Goal: Information Seeking & Learning: Learn about a topic

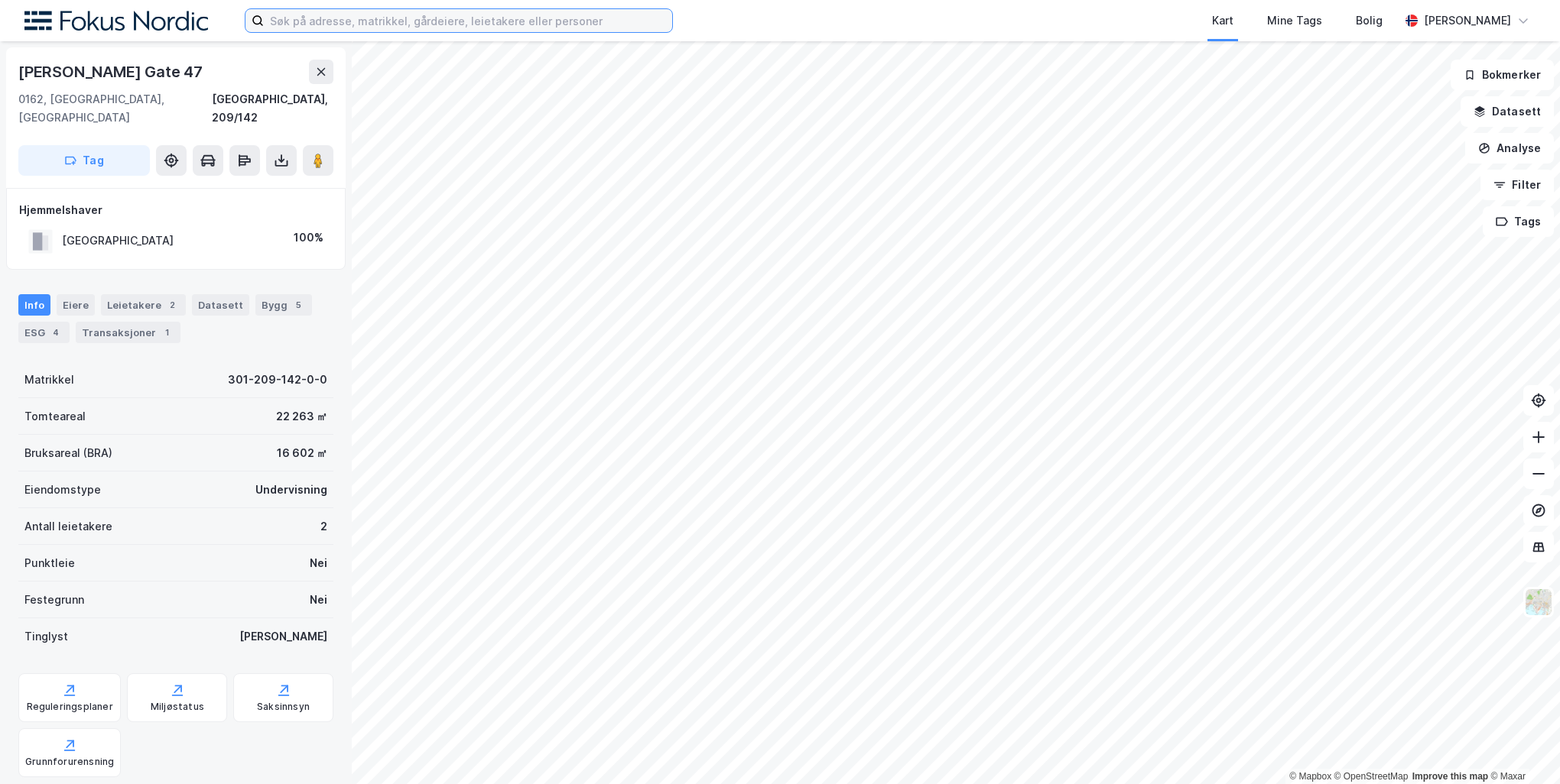
click at [391, 17] on input at bounding box center [468, 20] width 408 height 23
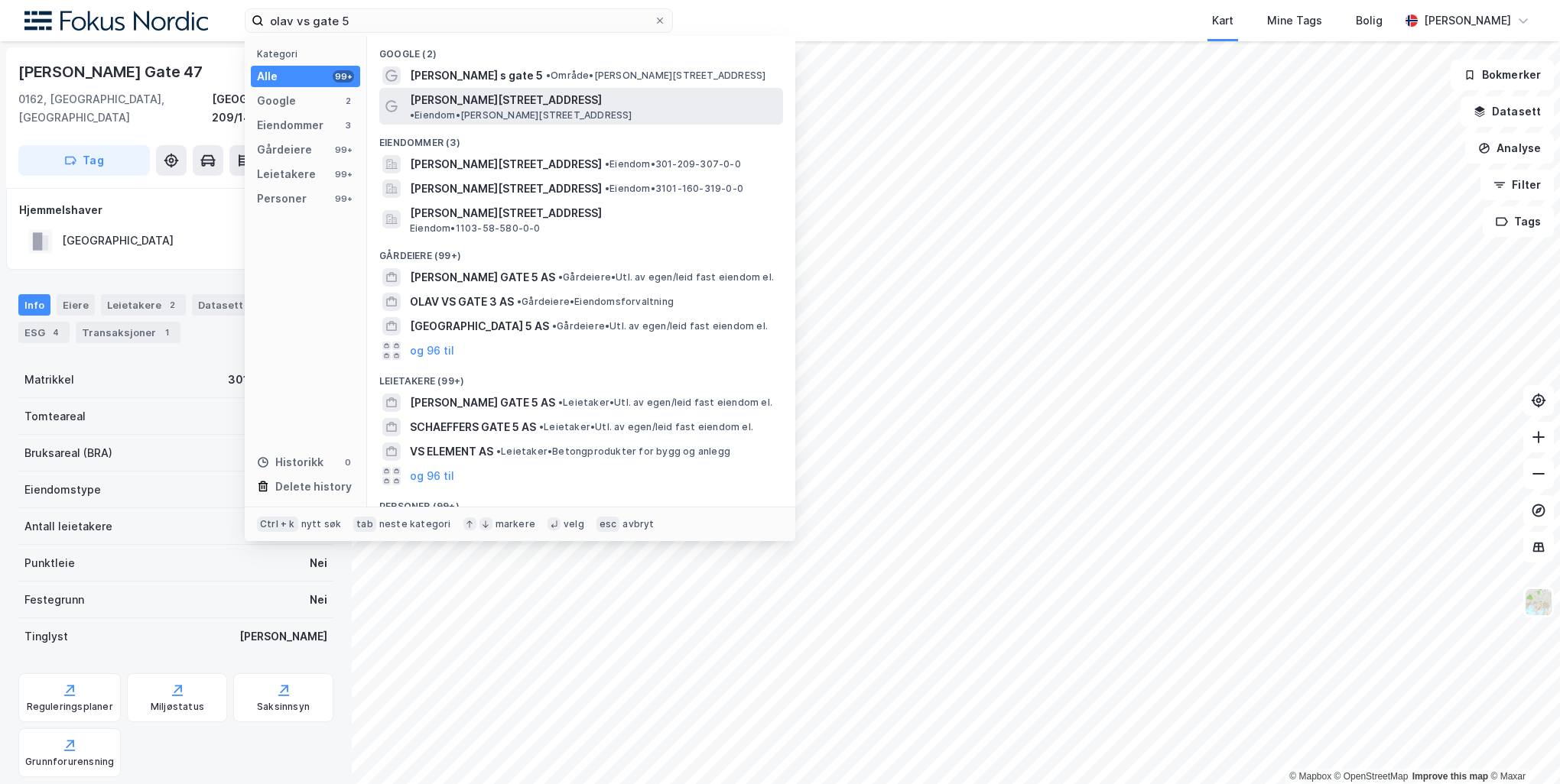
click at [530, 94] on div "Olav Vs gate 5 • Eiendom • Olav Vs gate 5, 0161 Oslo" at bounding box center [594, 106] width 370 height 31
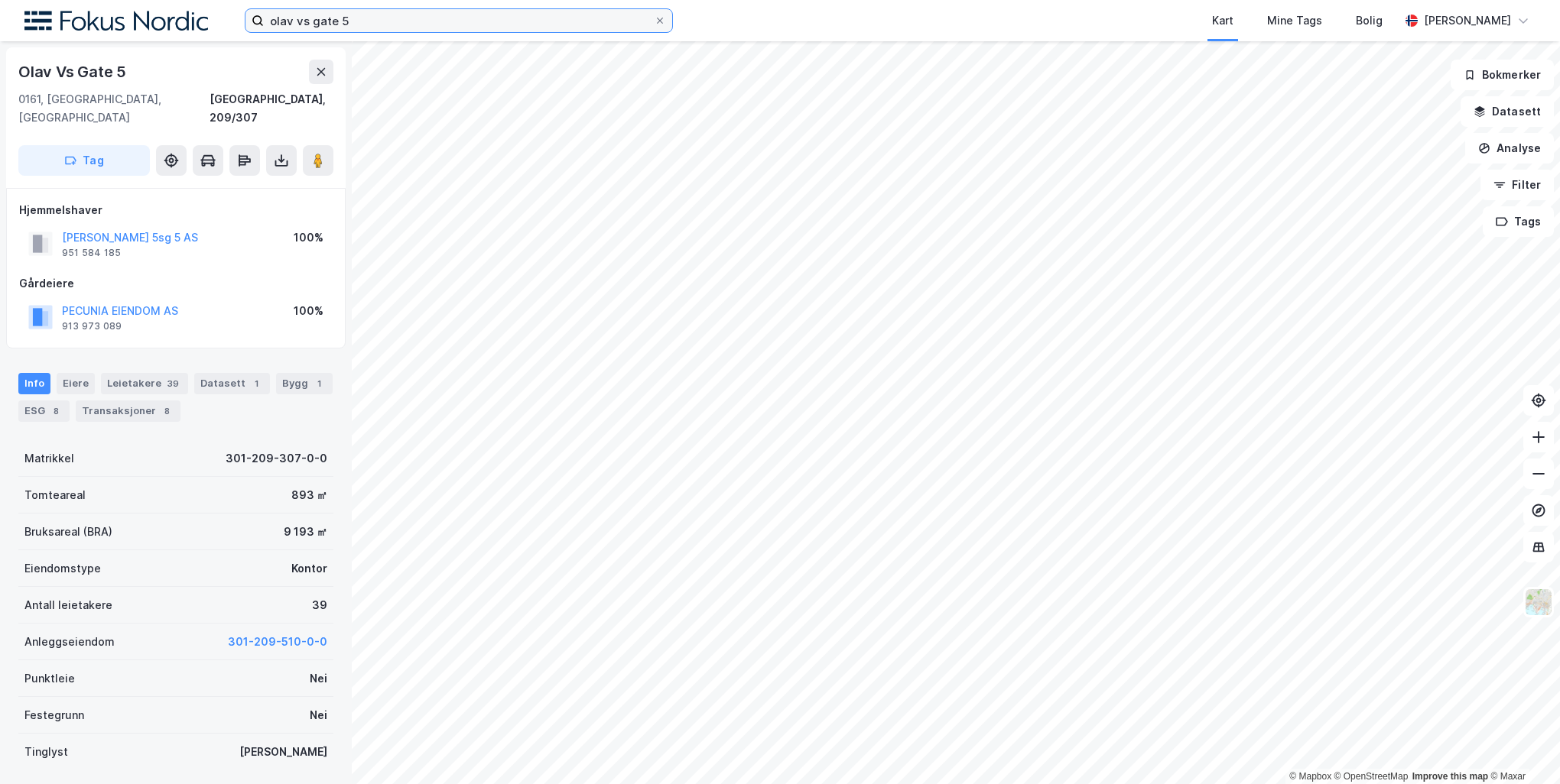
click at [370, 24] on input "olav vs gate 5" at bounding box center [459, 20] width 390 height 23
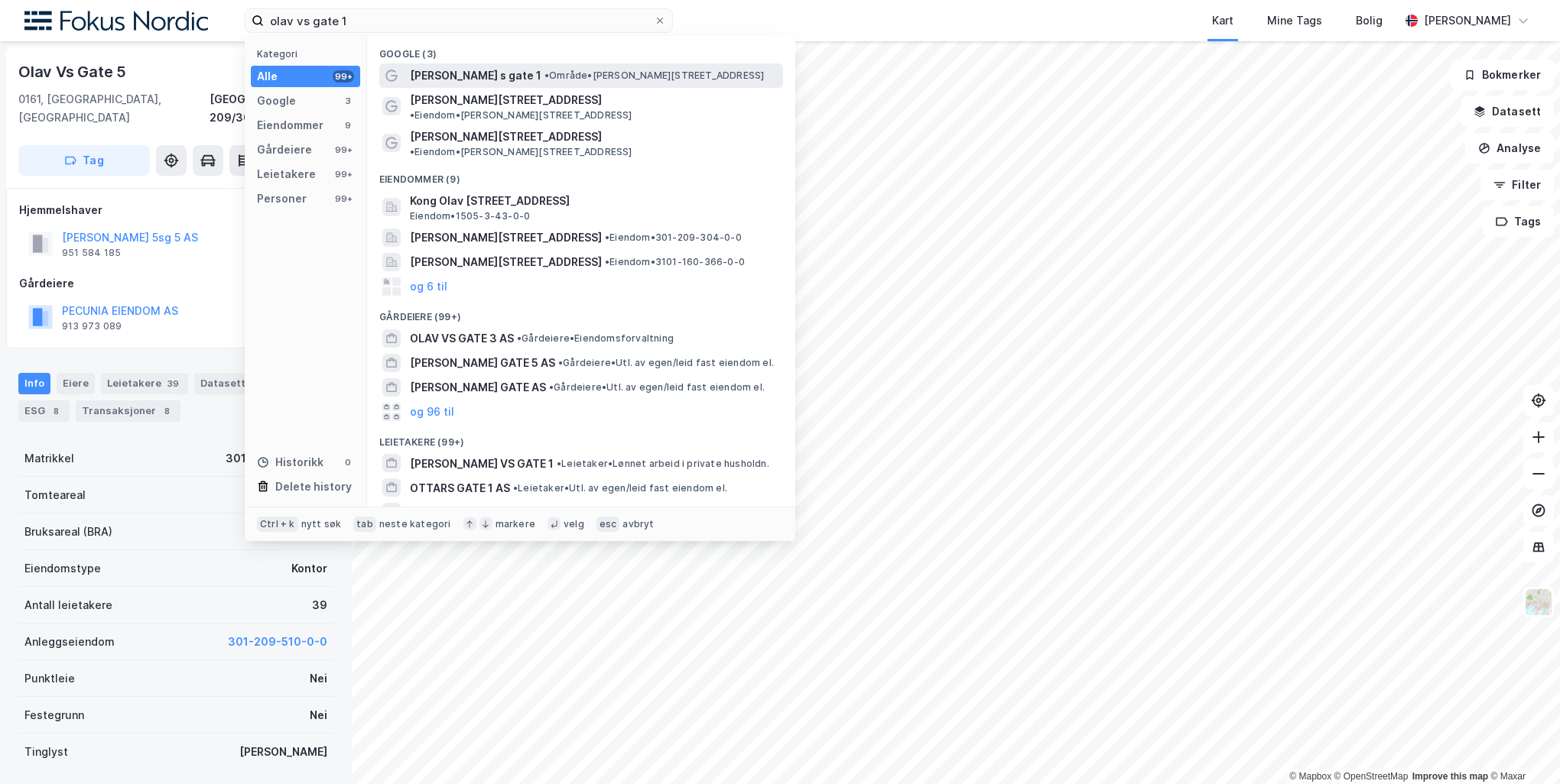
click at [487, 69] on div "Olav V s gate 1 • Område • Olav V s gate 1, 4005 Stavanger" at bounding box center [594, 76] width 370 height 18
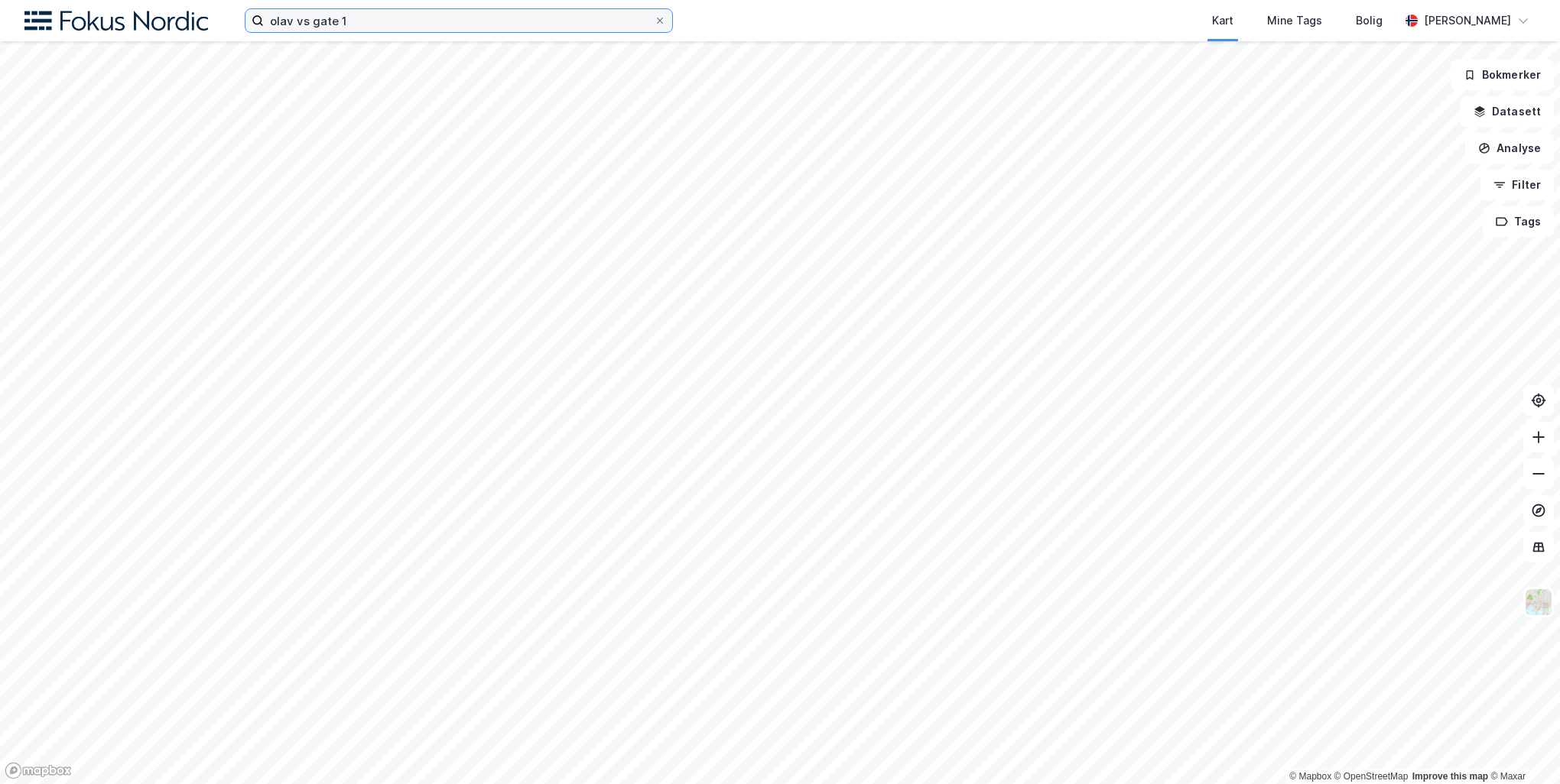
click at [470, 16] on input "olav vs gate 1" at bounding box center [459, 20] width 390 height 23
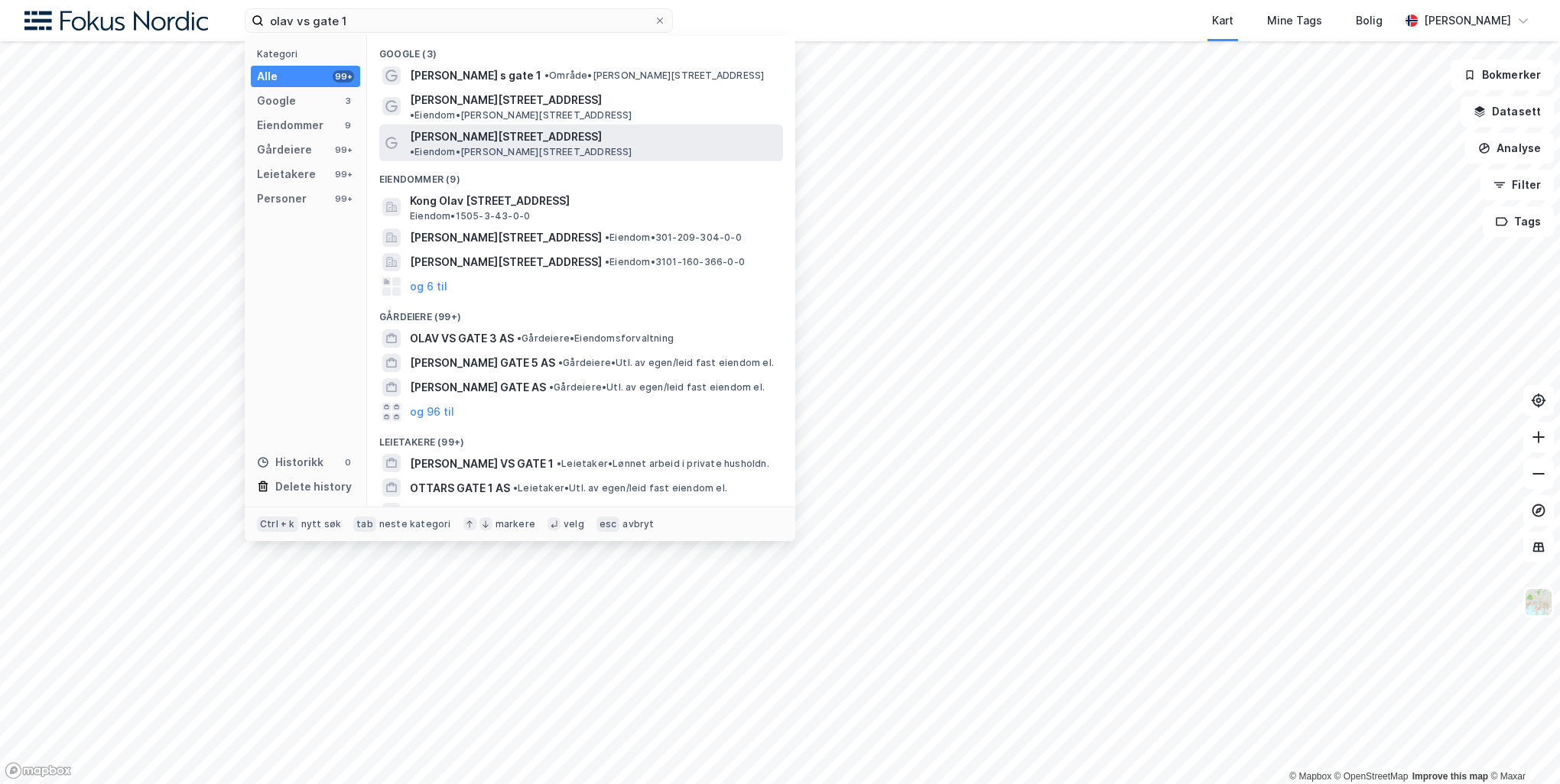
click at [480, 128] on span "Olav Vs gate 1" at bounding box center [506, 137] width 192 height 18
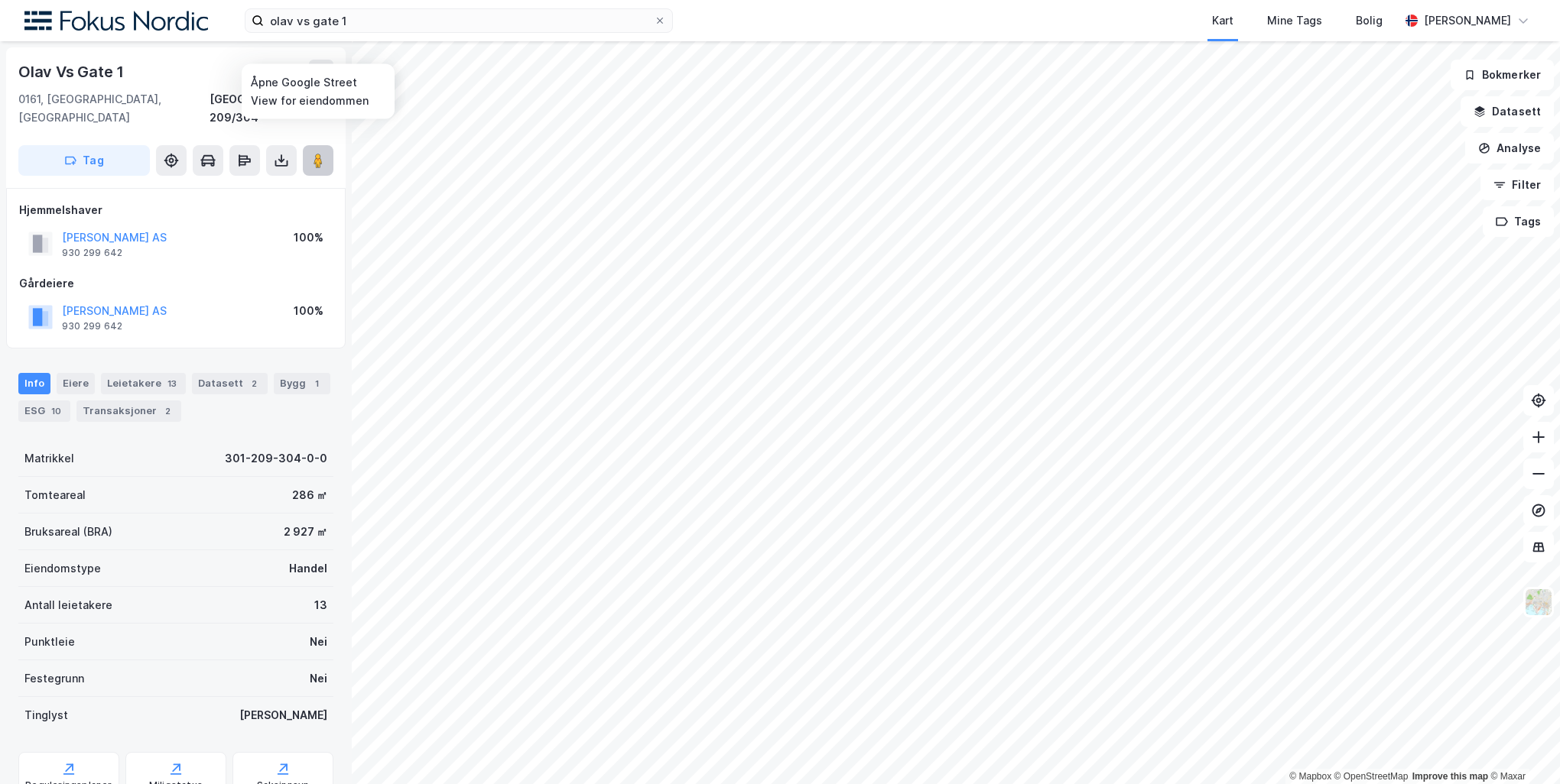
click at [321, 151] on button at bounding box center [318, 160] width 31 height 31
click at [130, 400] on div "Transaksjoner 2" at bounding box center [128, 411] width 105 height 22
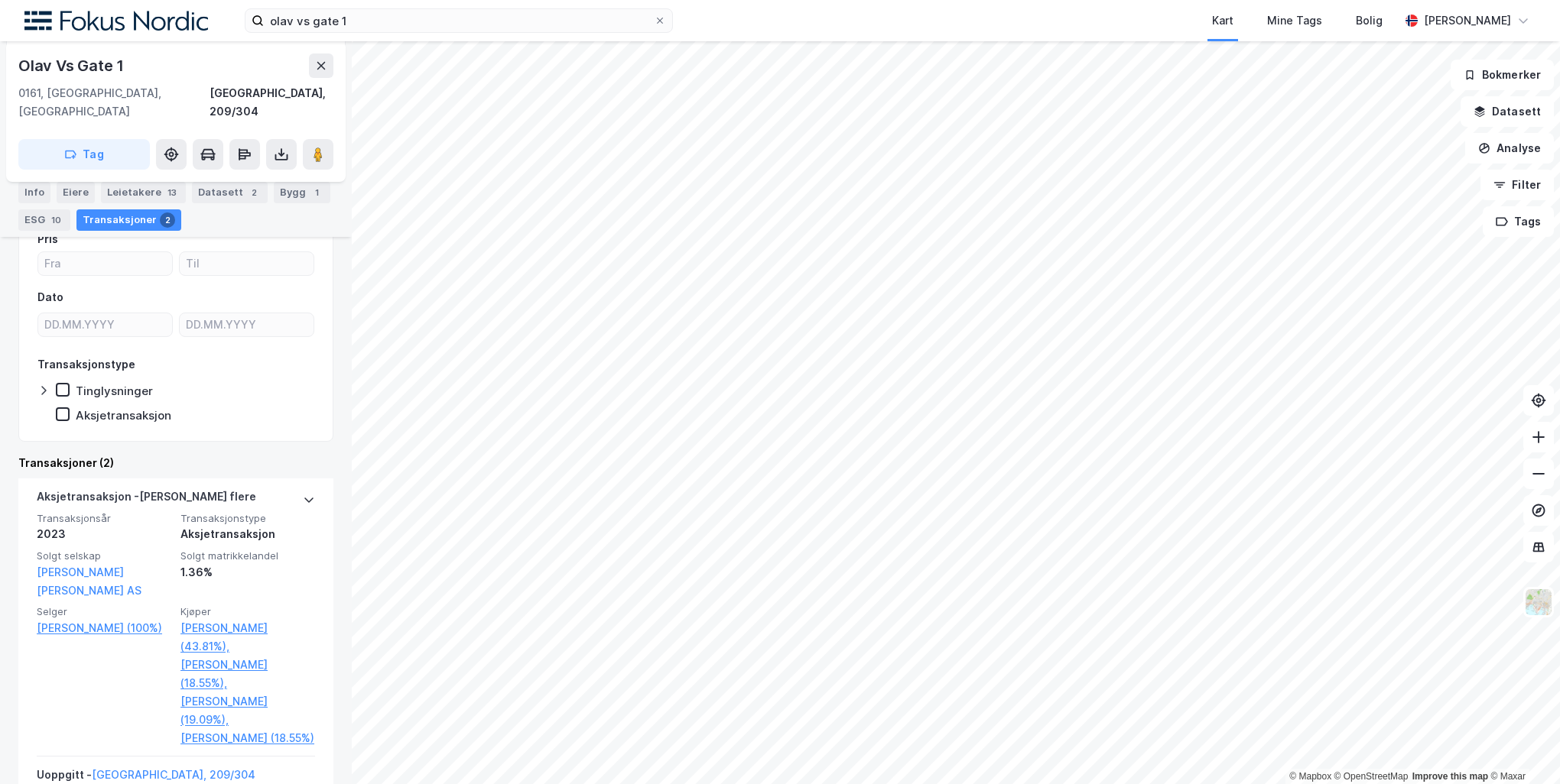
scroll to position [369, 0]
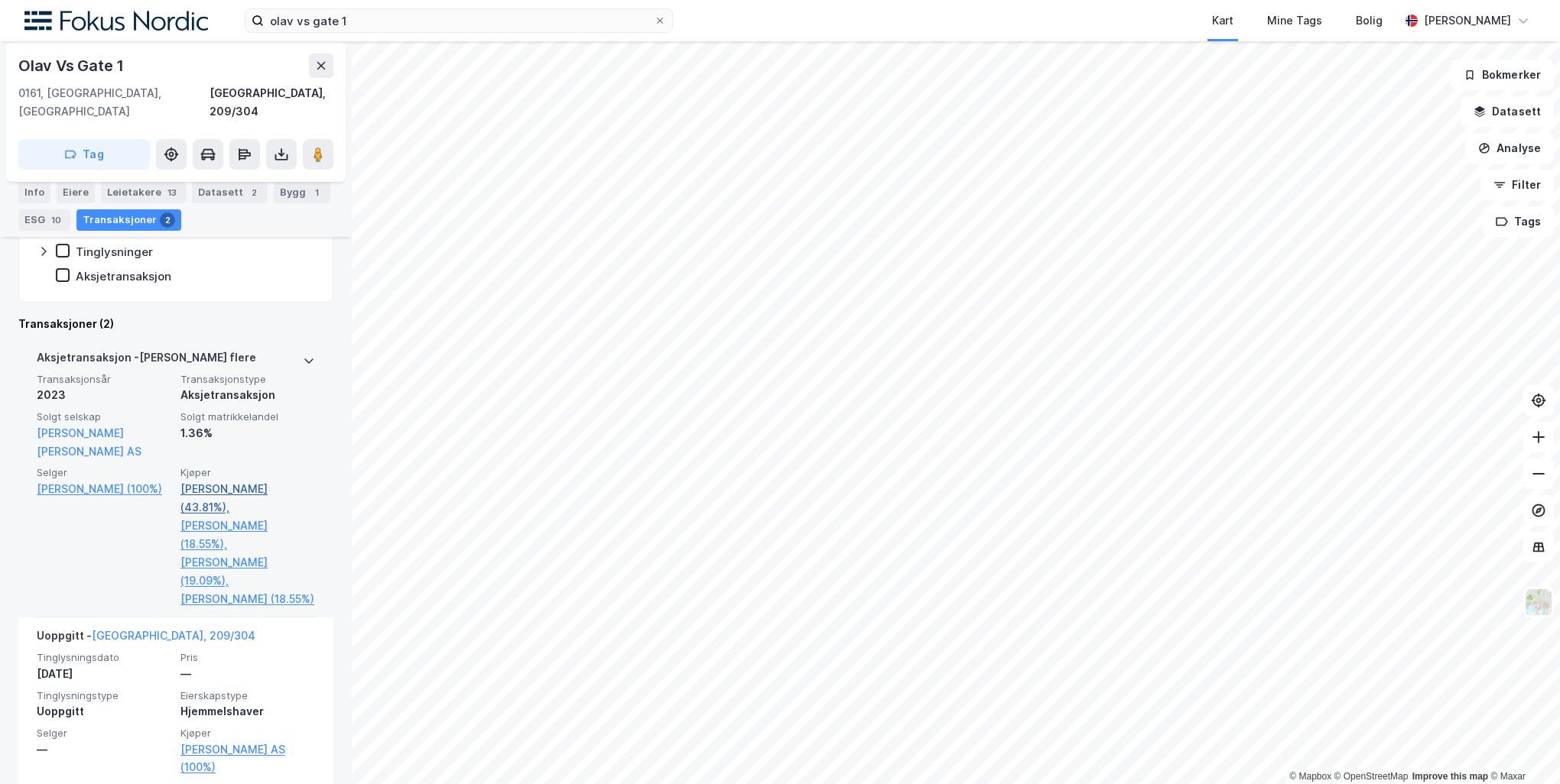
click at [237, 480] on link "Holm Truls Herman (43.81%)," at bounding box center [247, 498] width 135 height 37
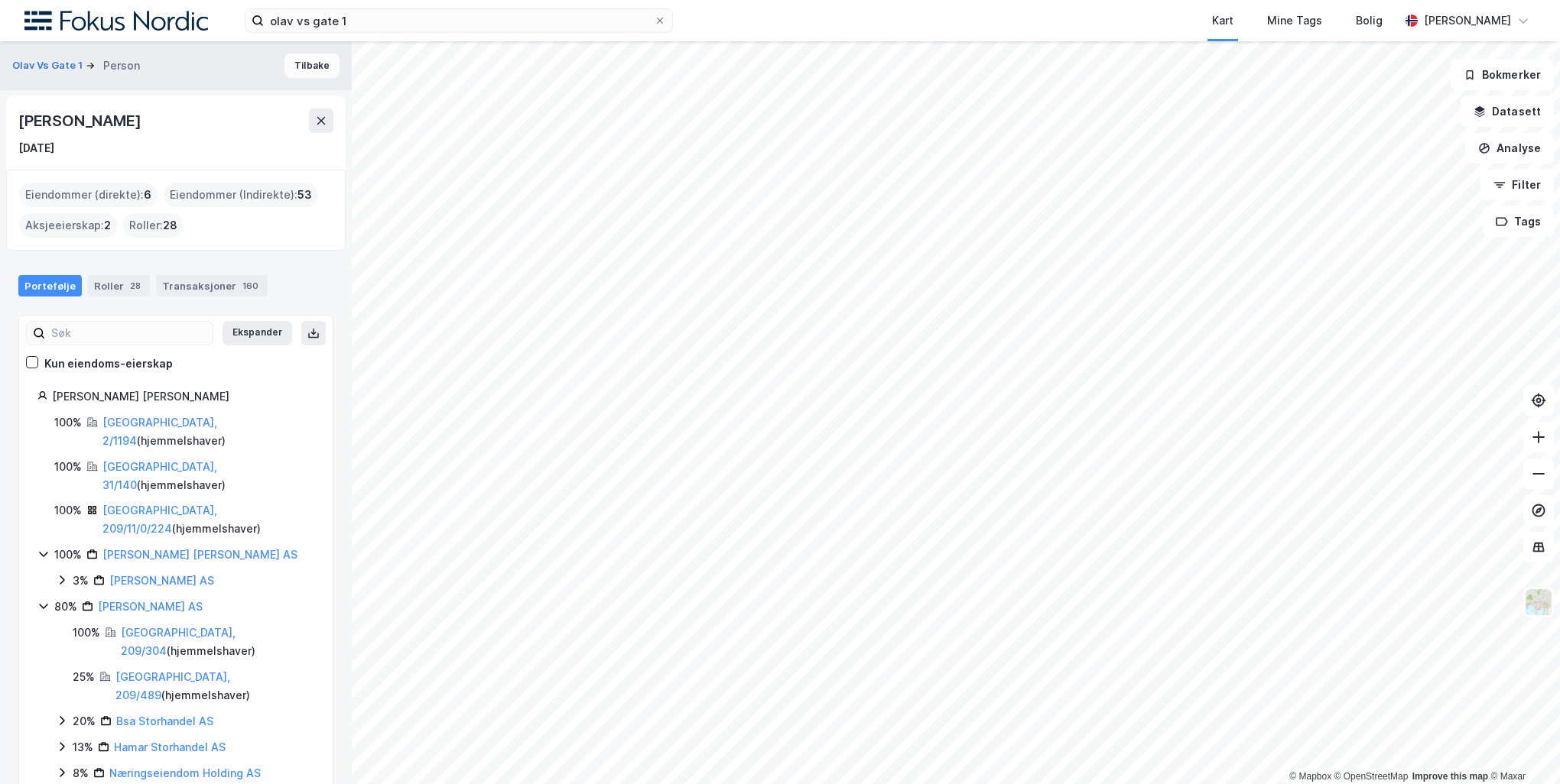
click at [297, 61] on button "Tilbake" at bounding box center [312, 65] width 55 height 24
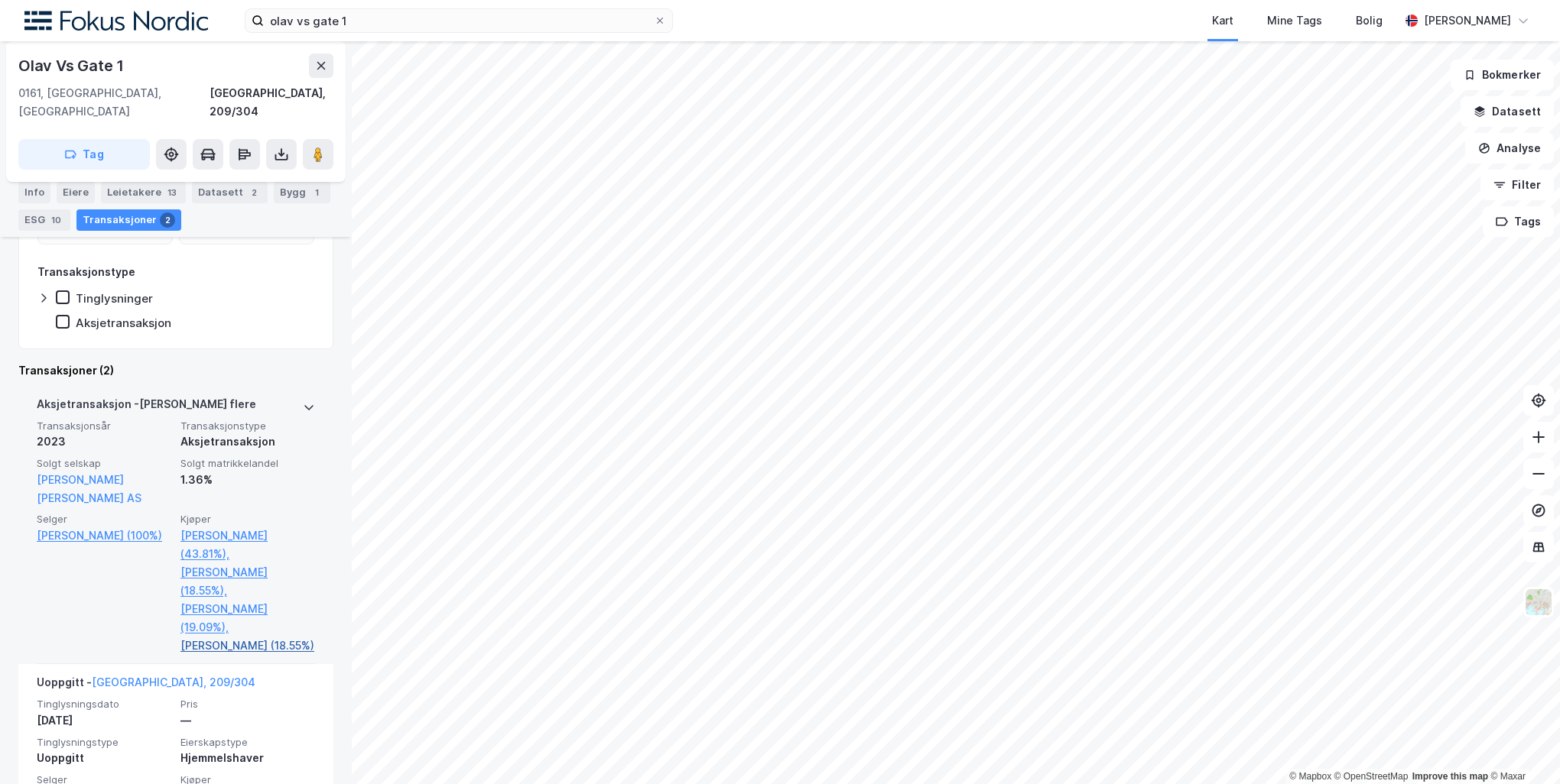
scroll to position [369, 0]
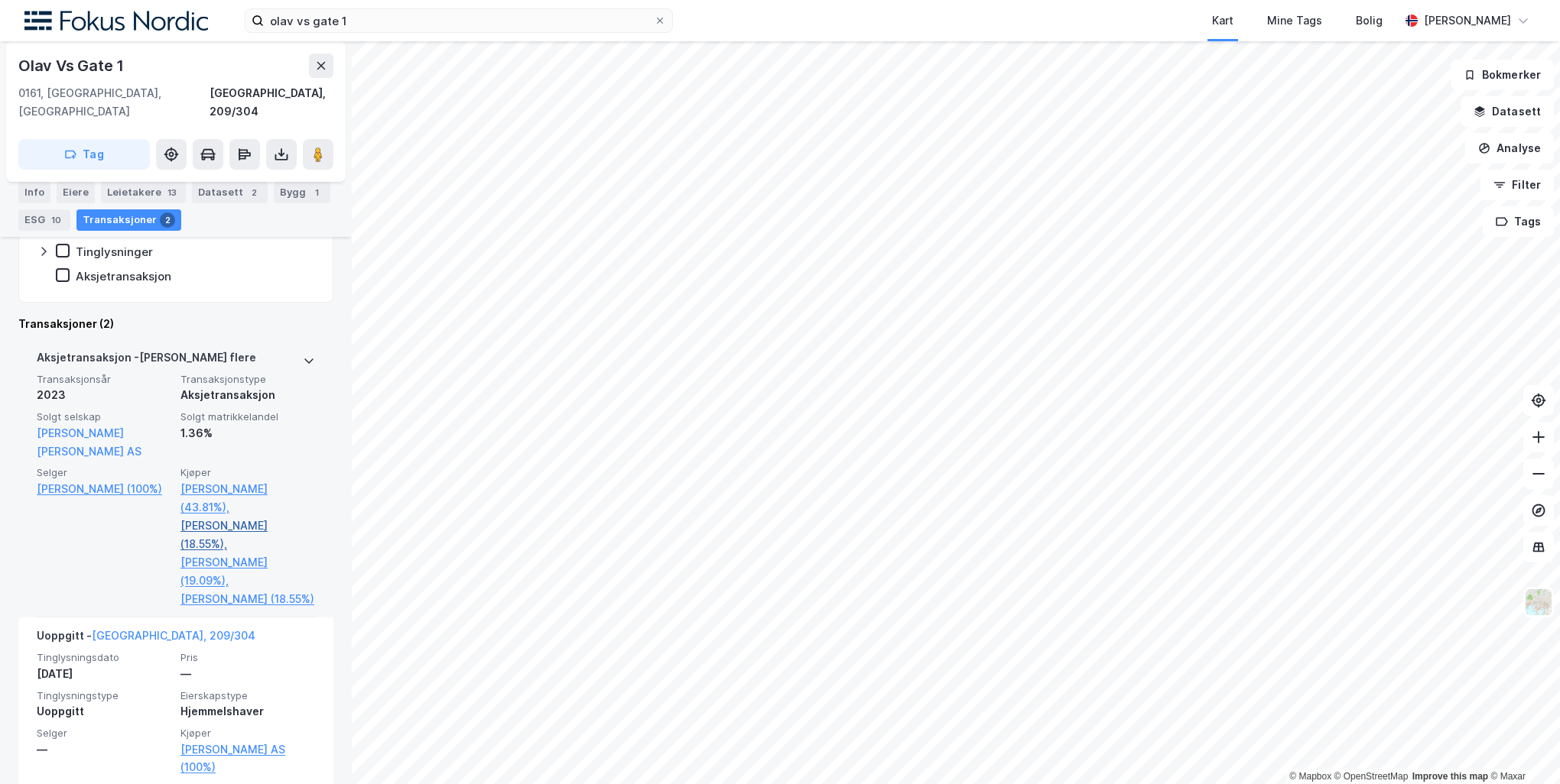
click at [222, 517] on link "Holm Thor Edvard G (18.55%)," at bounding box center [247, 535] width 135 height 37
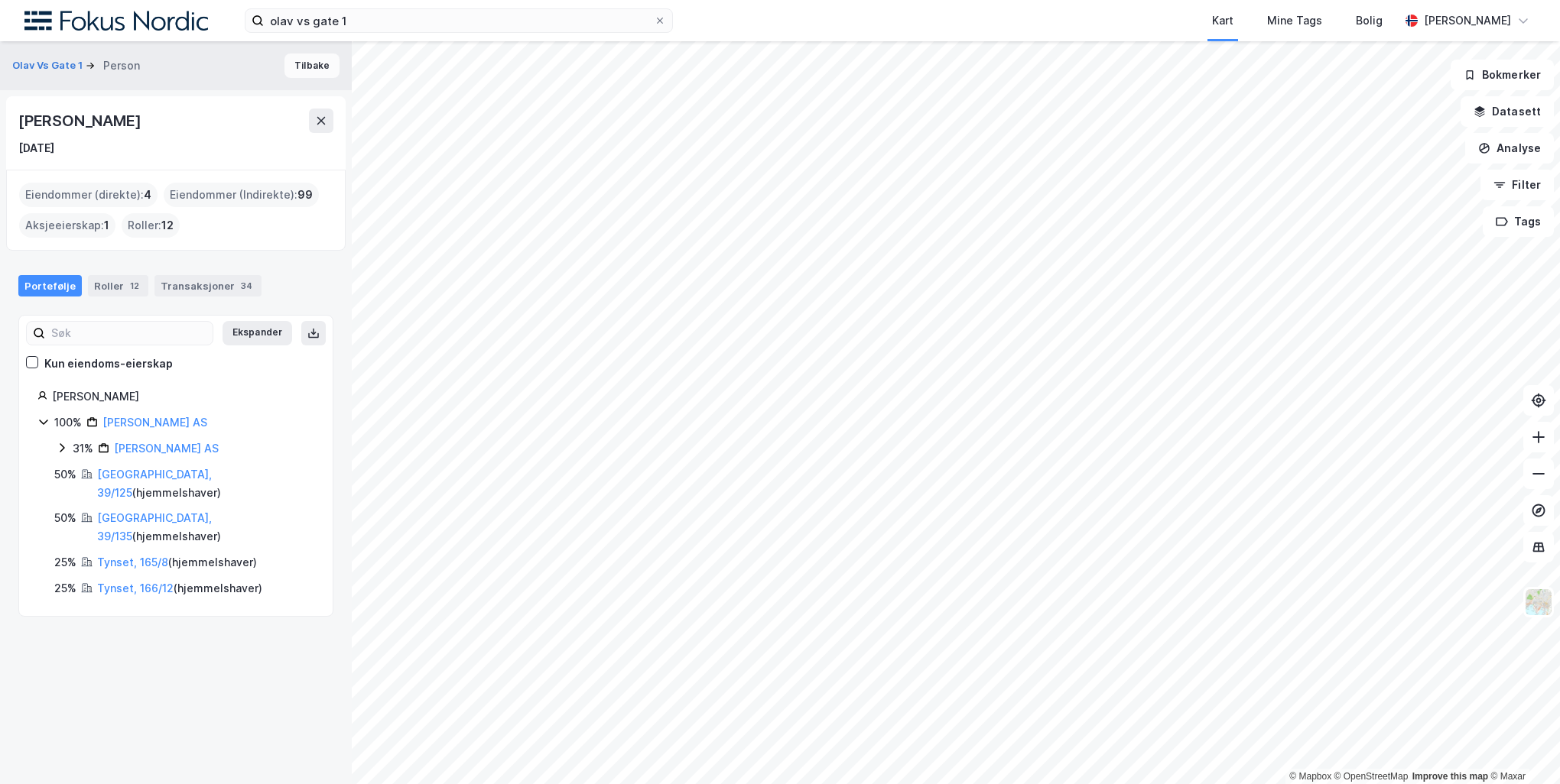
click at [301, 67] on button "Tilbake" at bounding box center [312, 65] width 55 height 24
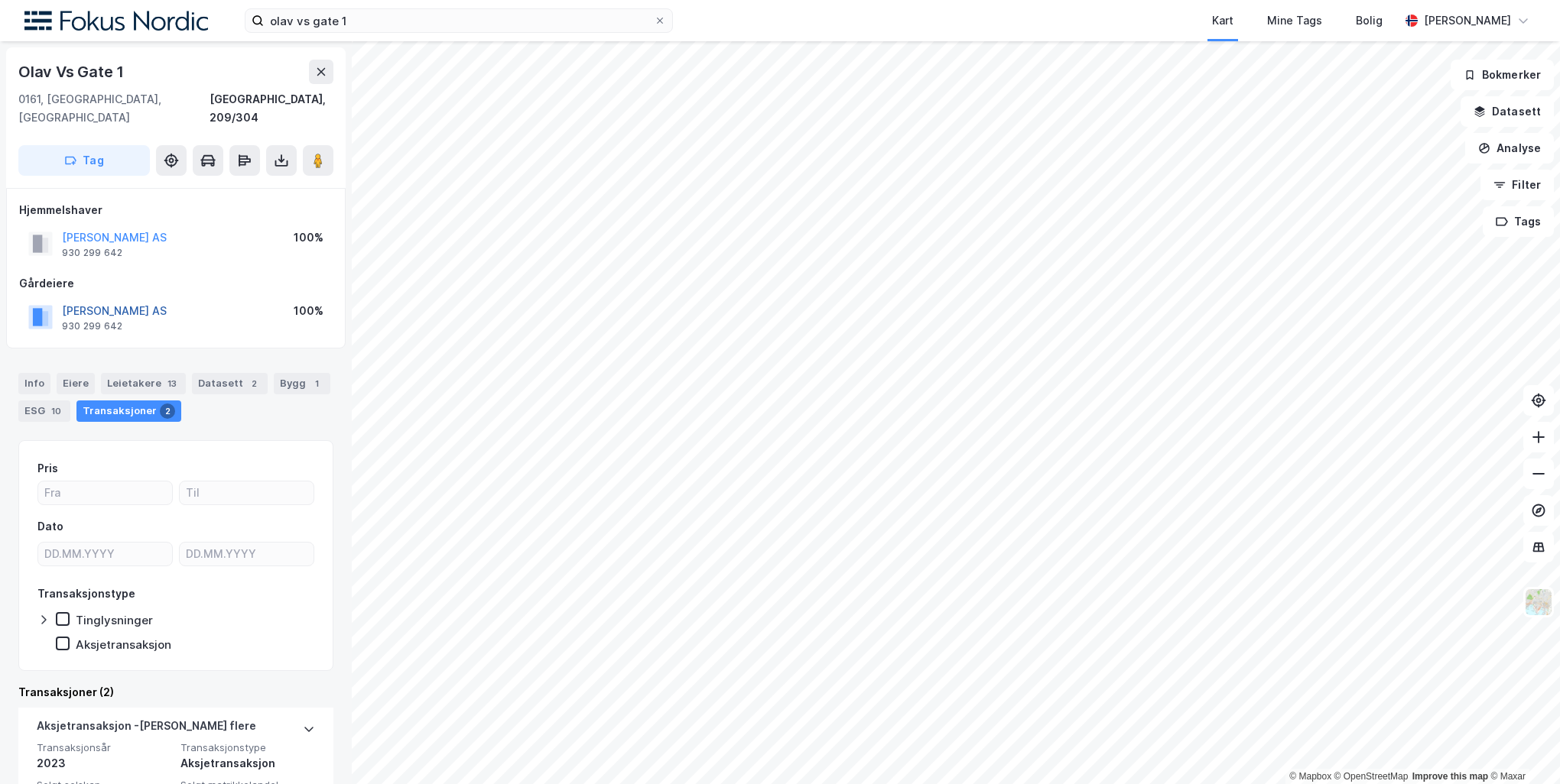
click at [0, 0] on button "Holm Hus AS" at bounding box center [0, 0] width 0 height 0
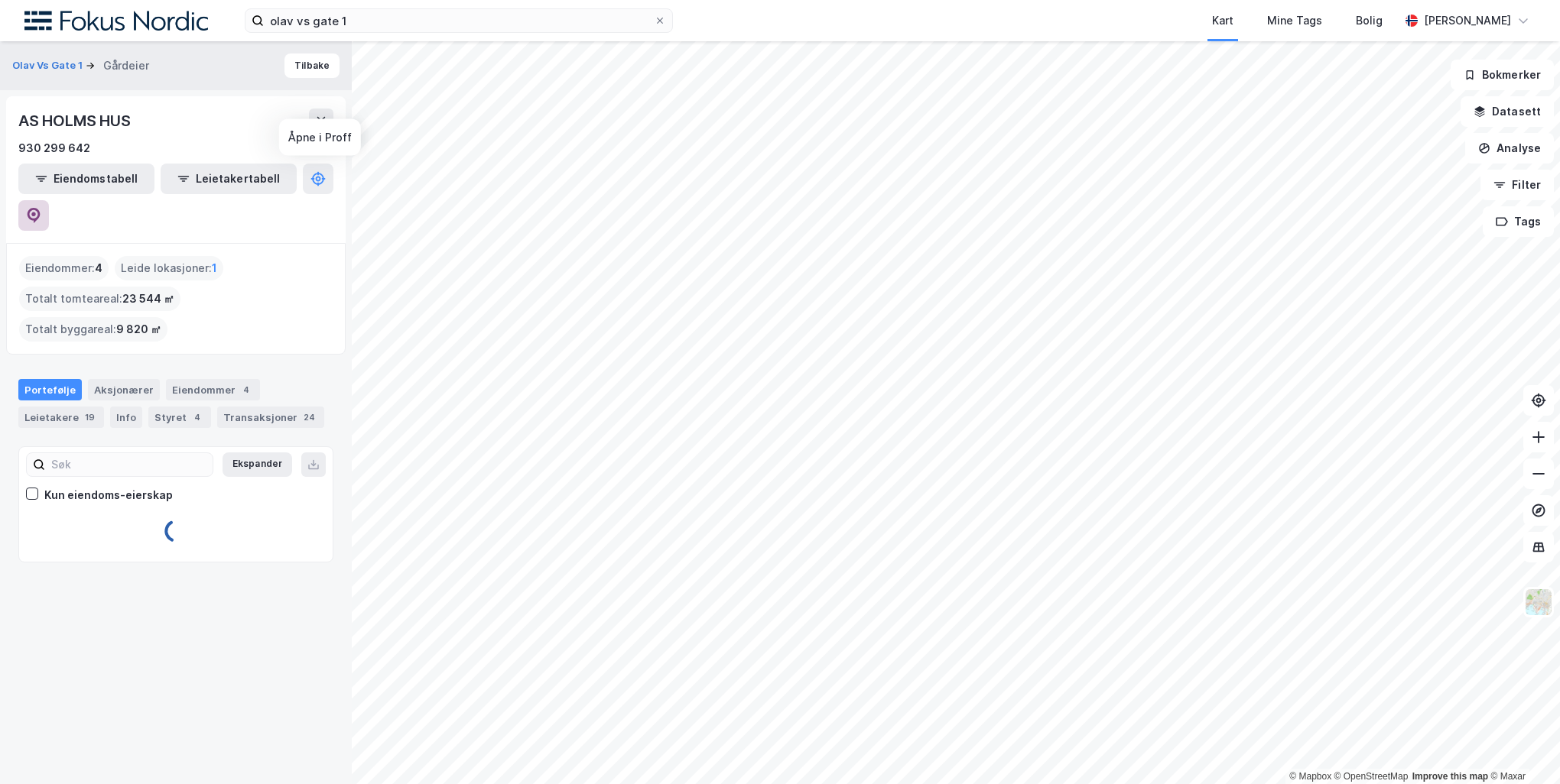
click at [40, 208] on icon at bounding box center [34, 216] width 13 height 15
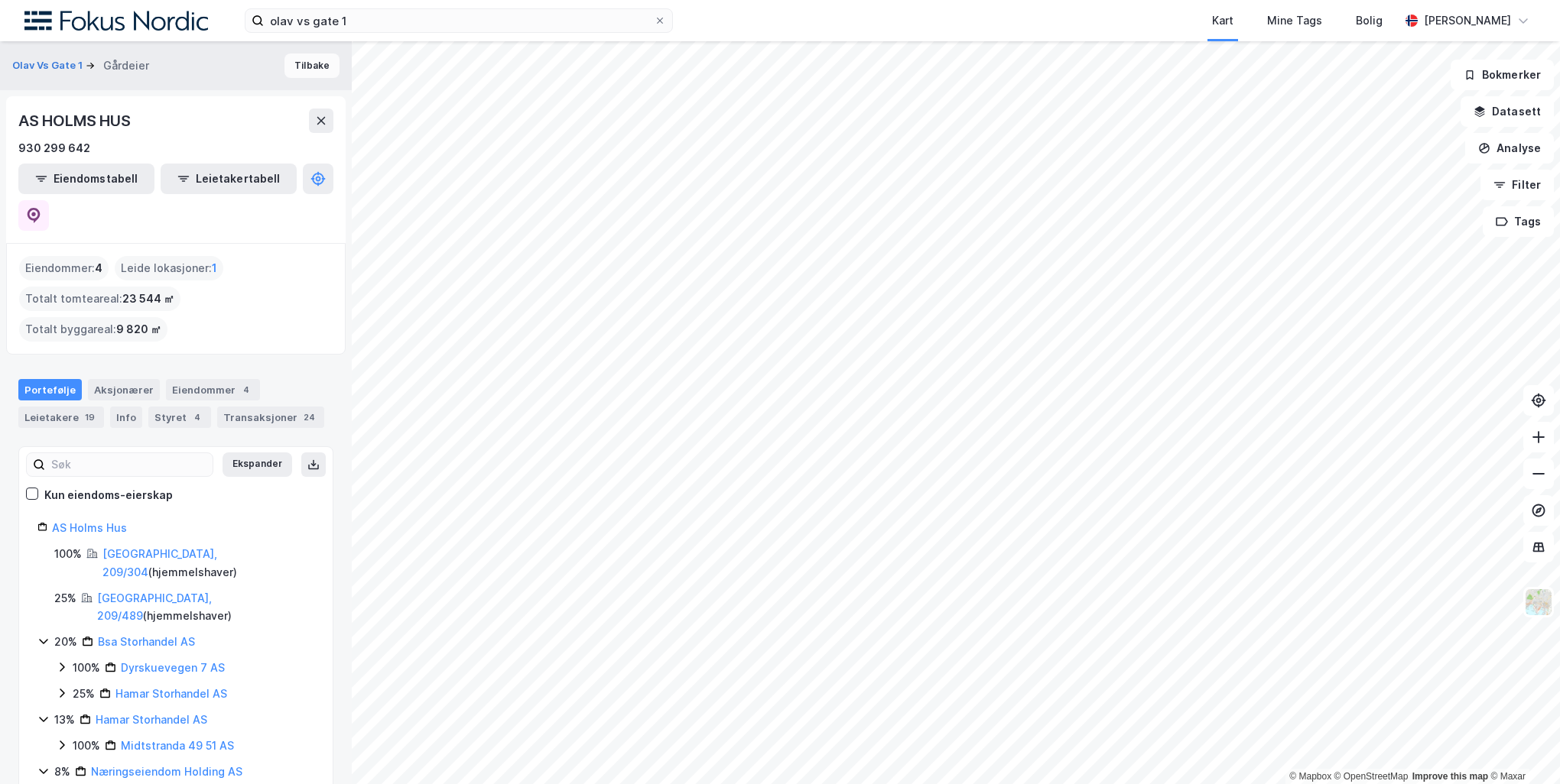
click at [315, 74] on button "Tilbake" at bounding box center [312, 65] width 55 height 24
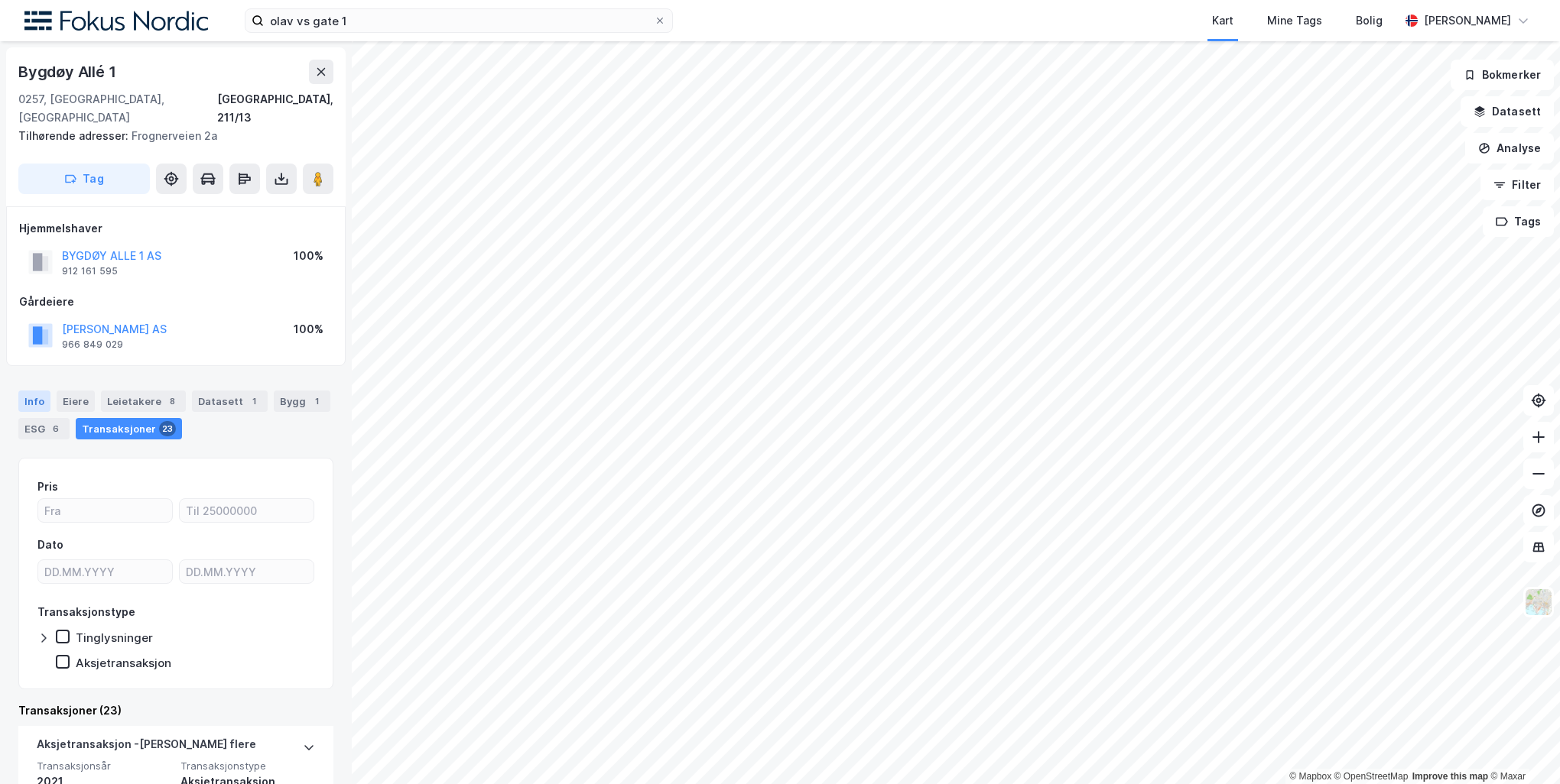
click at [40, 390] on div "Info" at bounding box center [34, 401] width 32 height 22
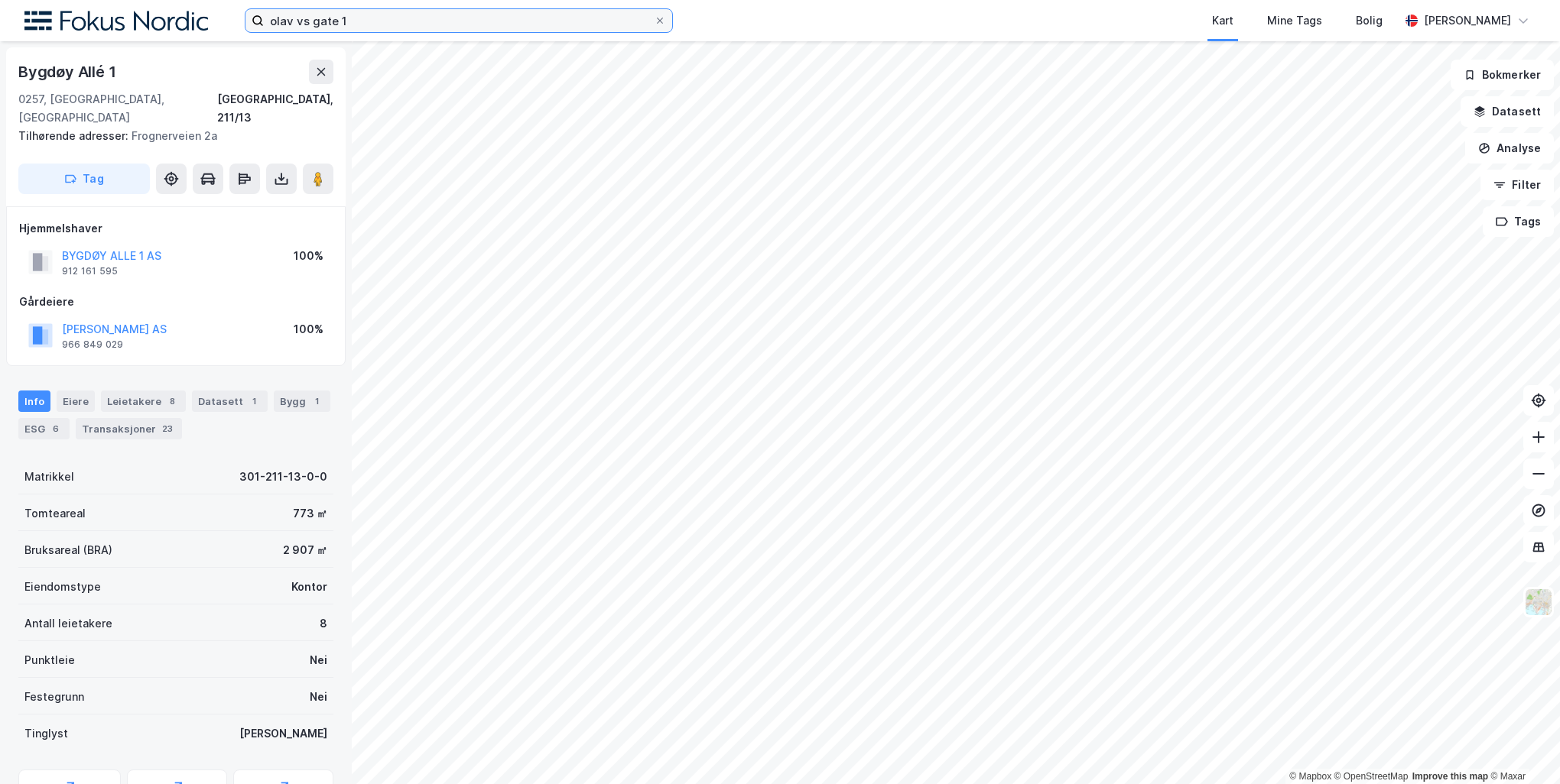
click at [502, 29] on input "olav vs gate 1" at bounding box center [459, 20] width 390 height 23
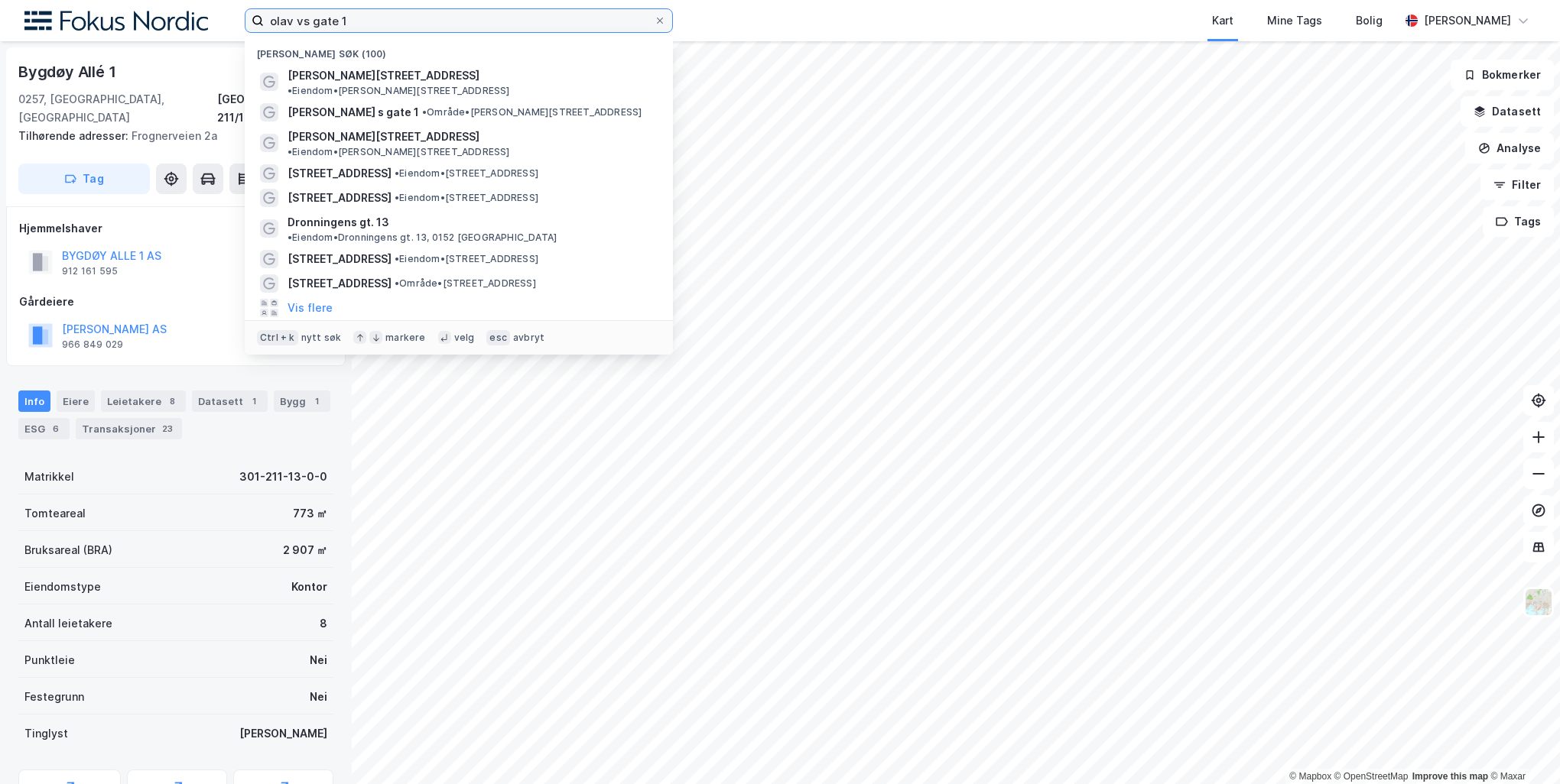
click at [502, 29] on input "olav vs gate 1" at bounding box center [459, 20] width 390 height 23
paste input "Wergelandsveien 2"
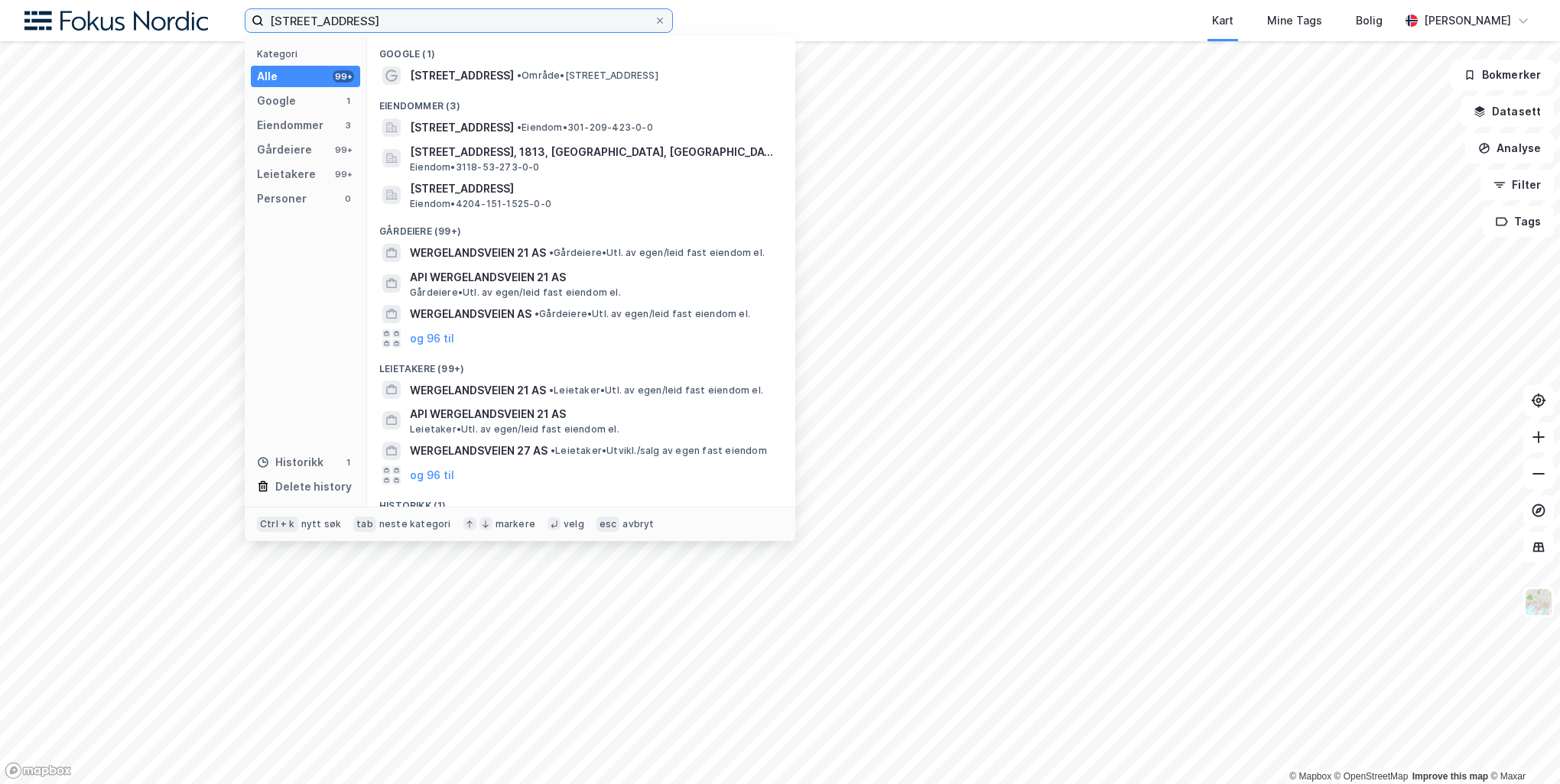
click at [379, 17] on input "Wergelandsveien 21" at bounding box center [459, 20] width 390 height 23
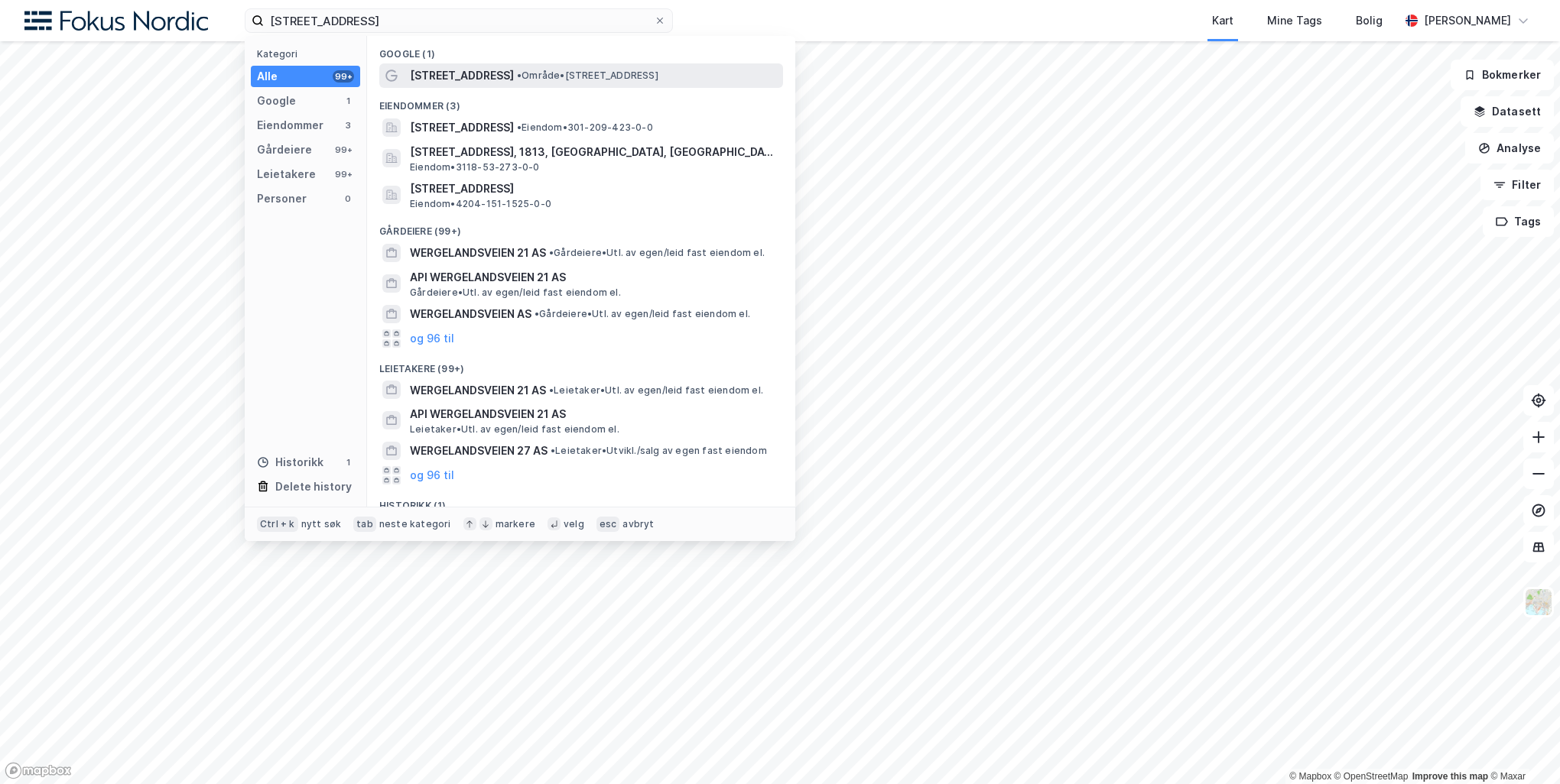
click at [658, 74] on span "• Område • Wergelandsveien 21, 0167 Oslo" at bounding box center [587, 75] width 141 height 13
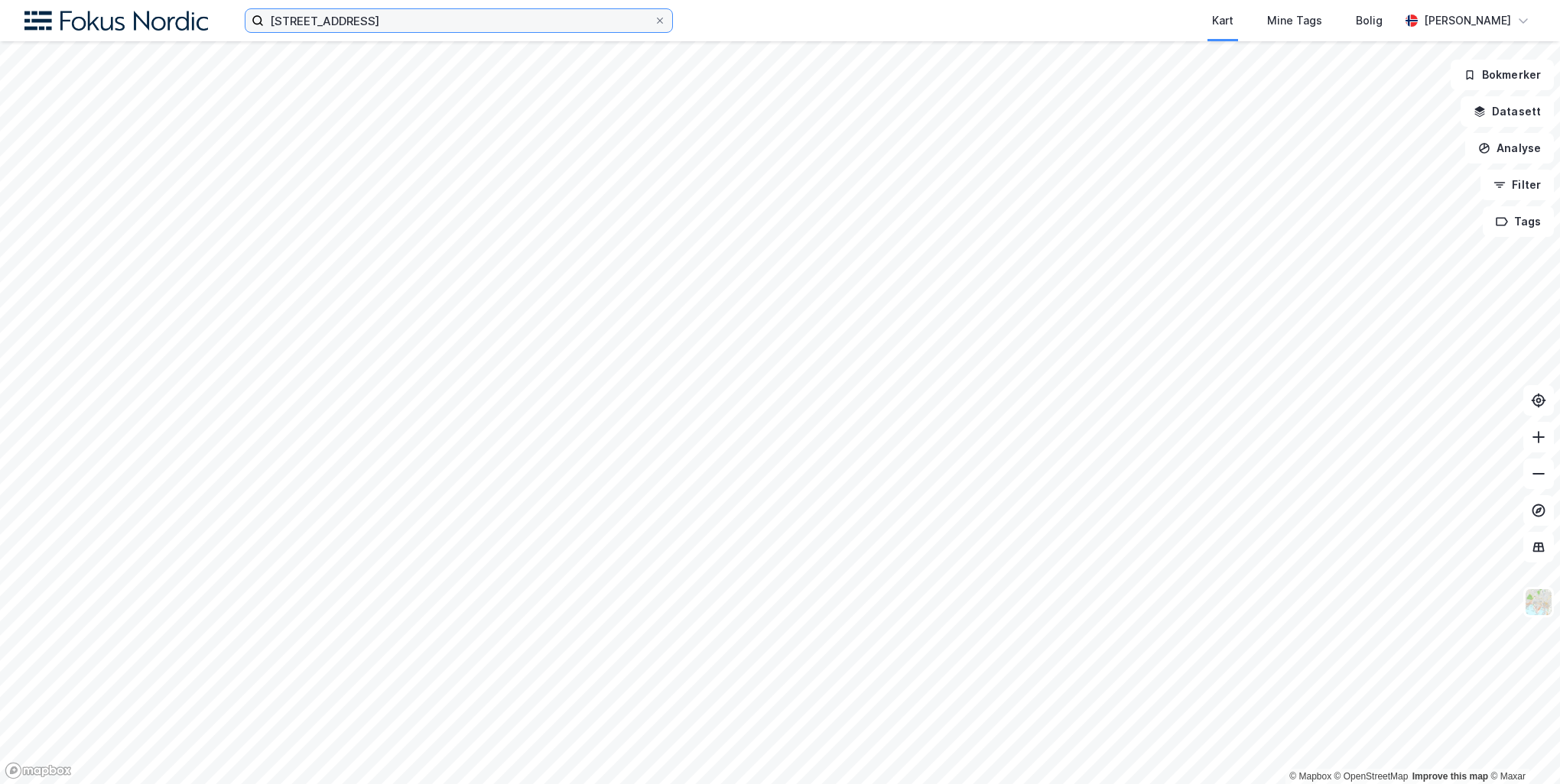
click at [393, 25] on input "Wergelandsveien 21" at bounding box center [459, 20] width 390 height 23
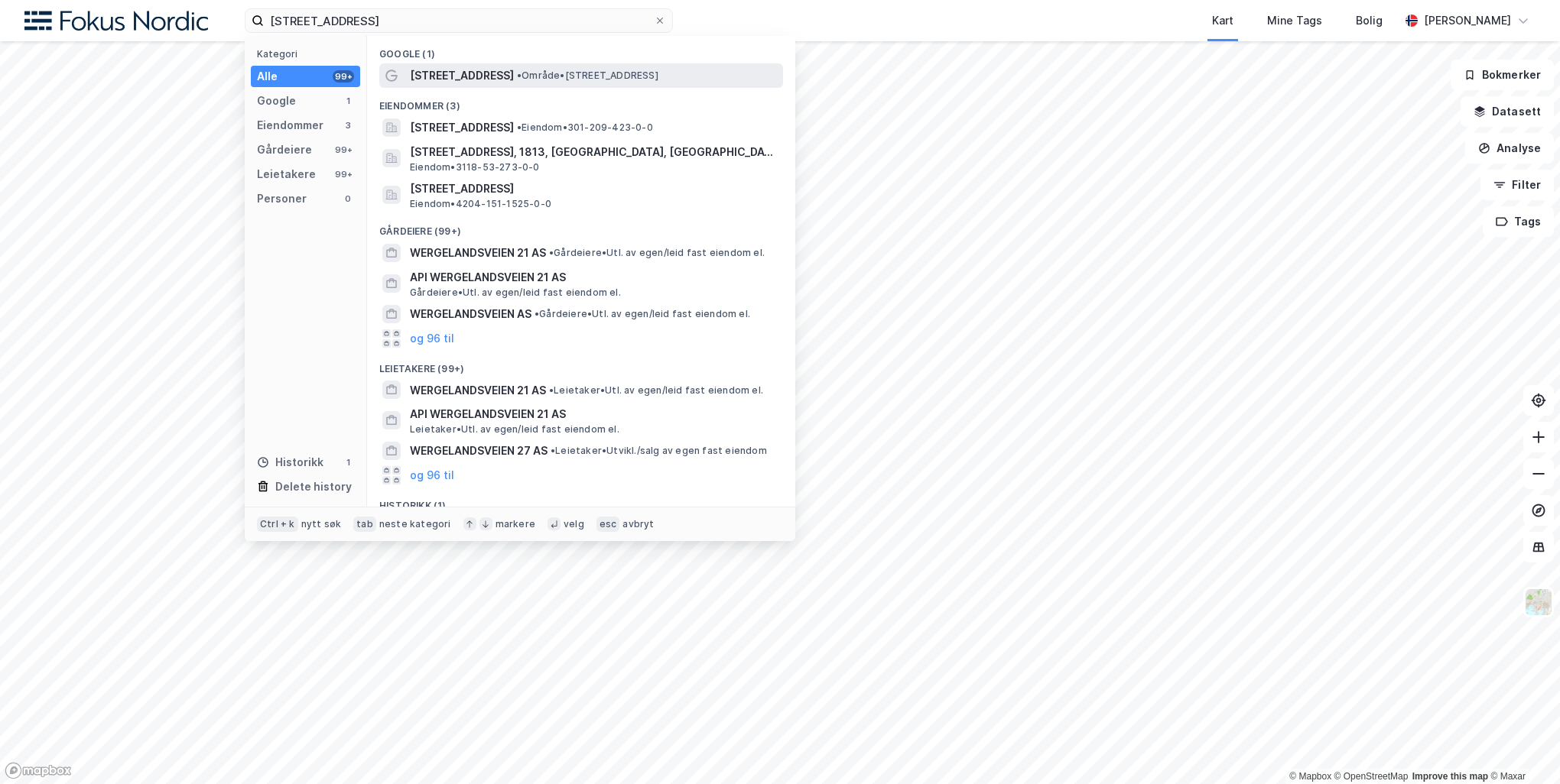
click at [439, 78] on span "Wergelandsveien 21" at bounding box center [461, 76] width 104 height 18
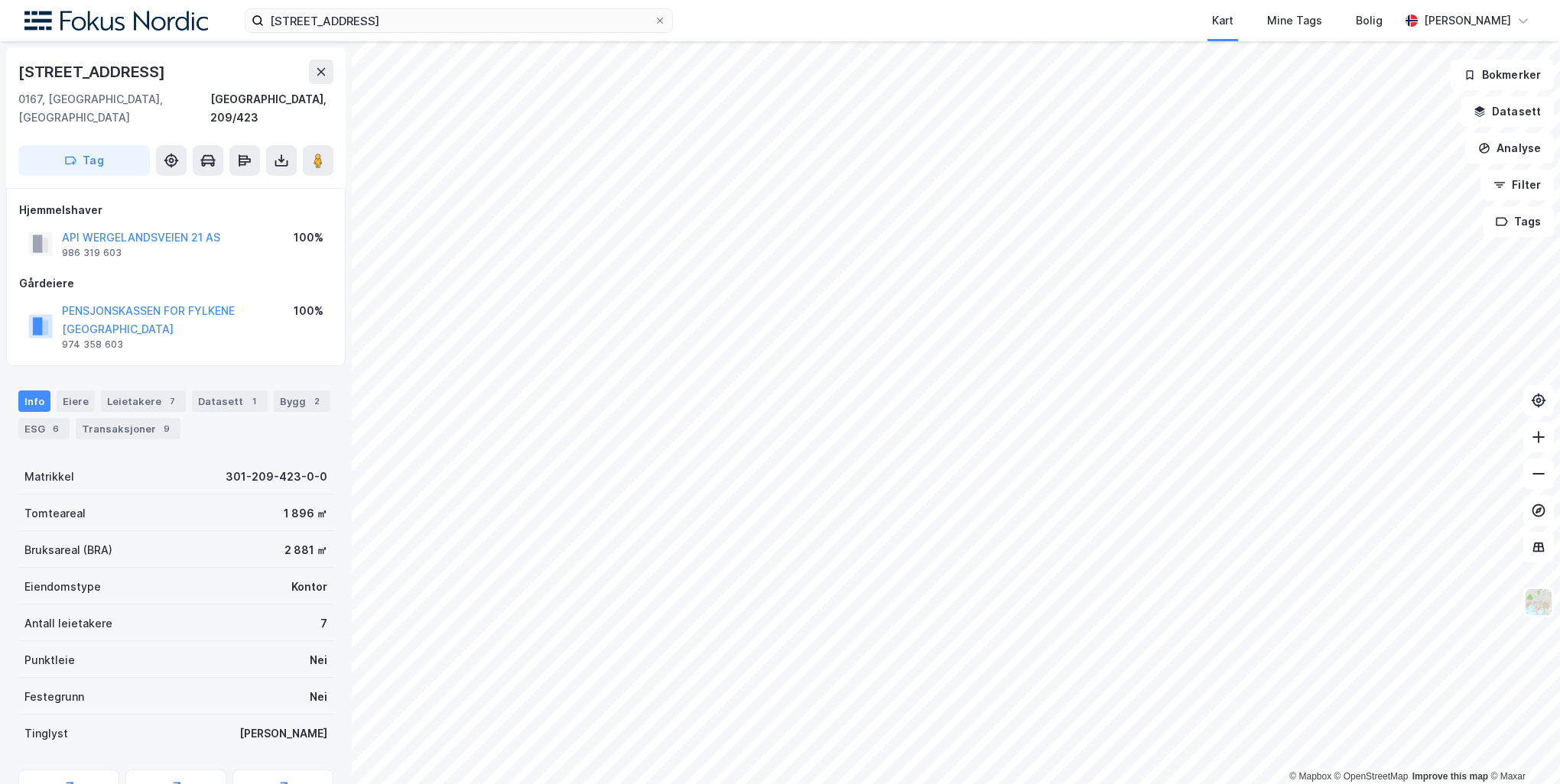
scroll to position [3, 0]
click at [0, 0] on button "API WERGELANDSVEIEN 21 AS" at bounding box center [0, 0] width 0 height 0
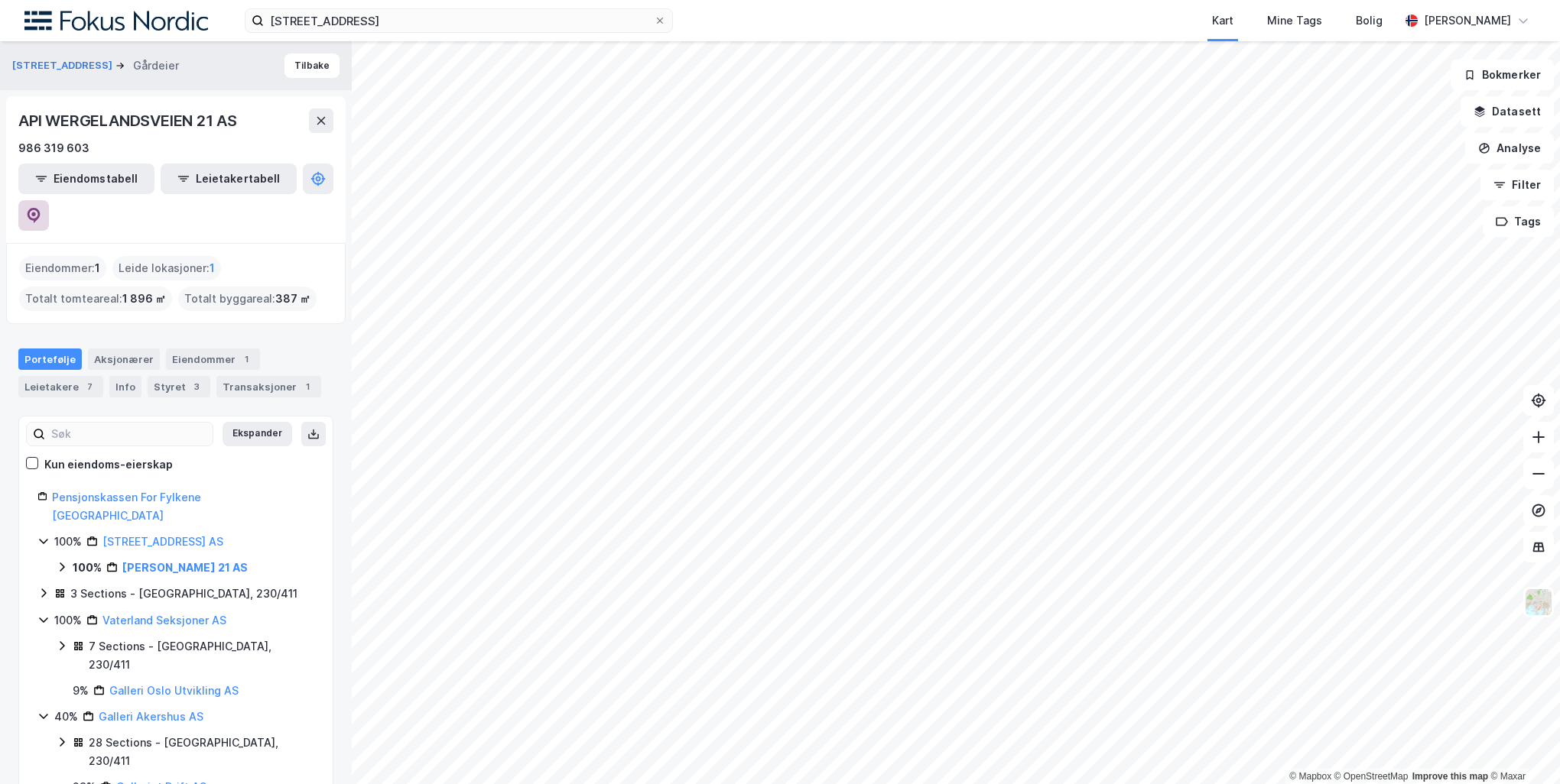
click at [41, 208] on icon at bounding box center [33, 216] width 15 height 15
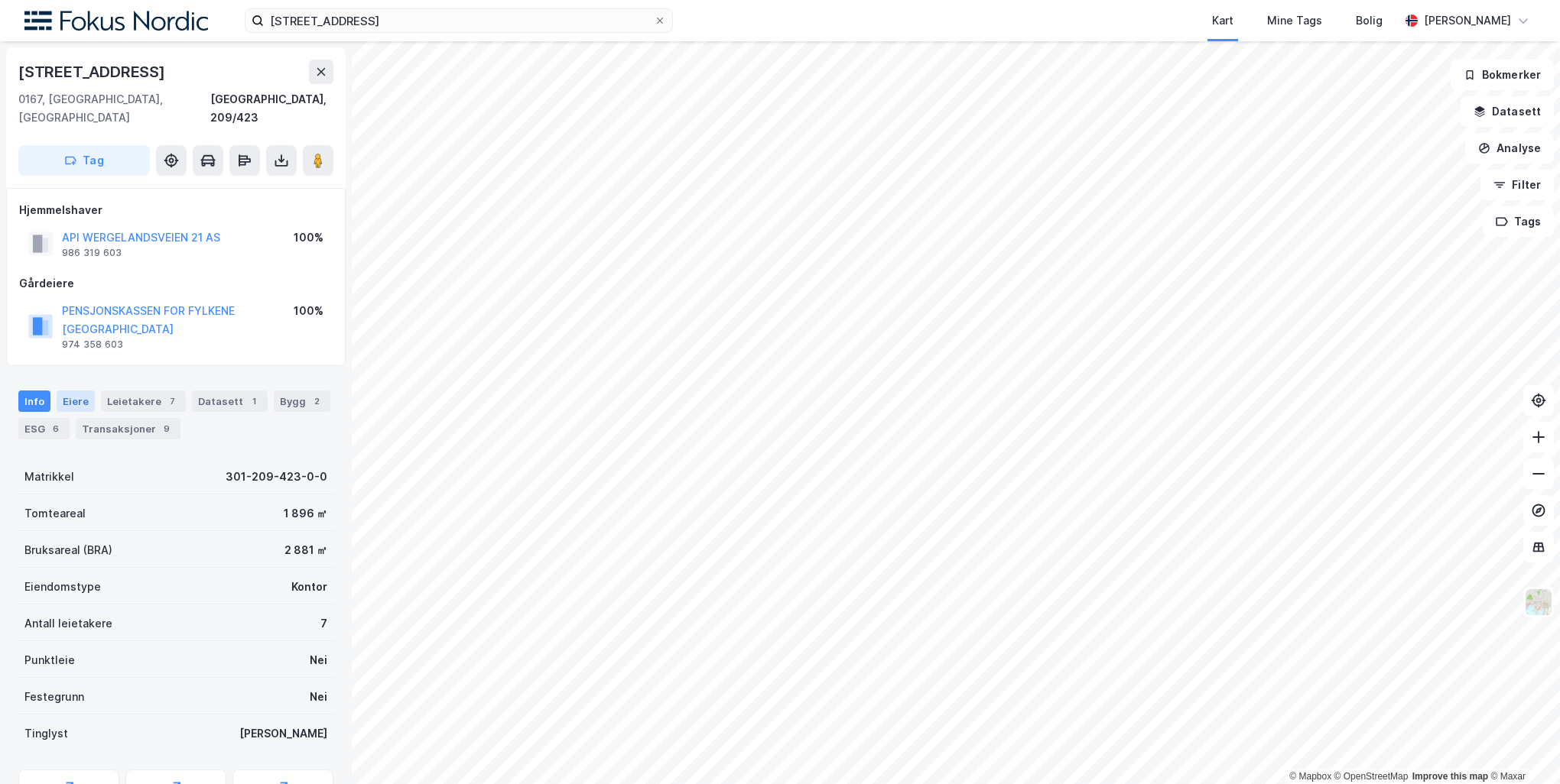
click at [76, 390] on div "Eiere" at bounding box center [76, 401] width 38 height 22
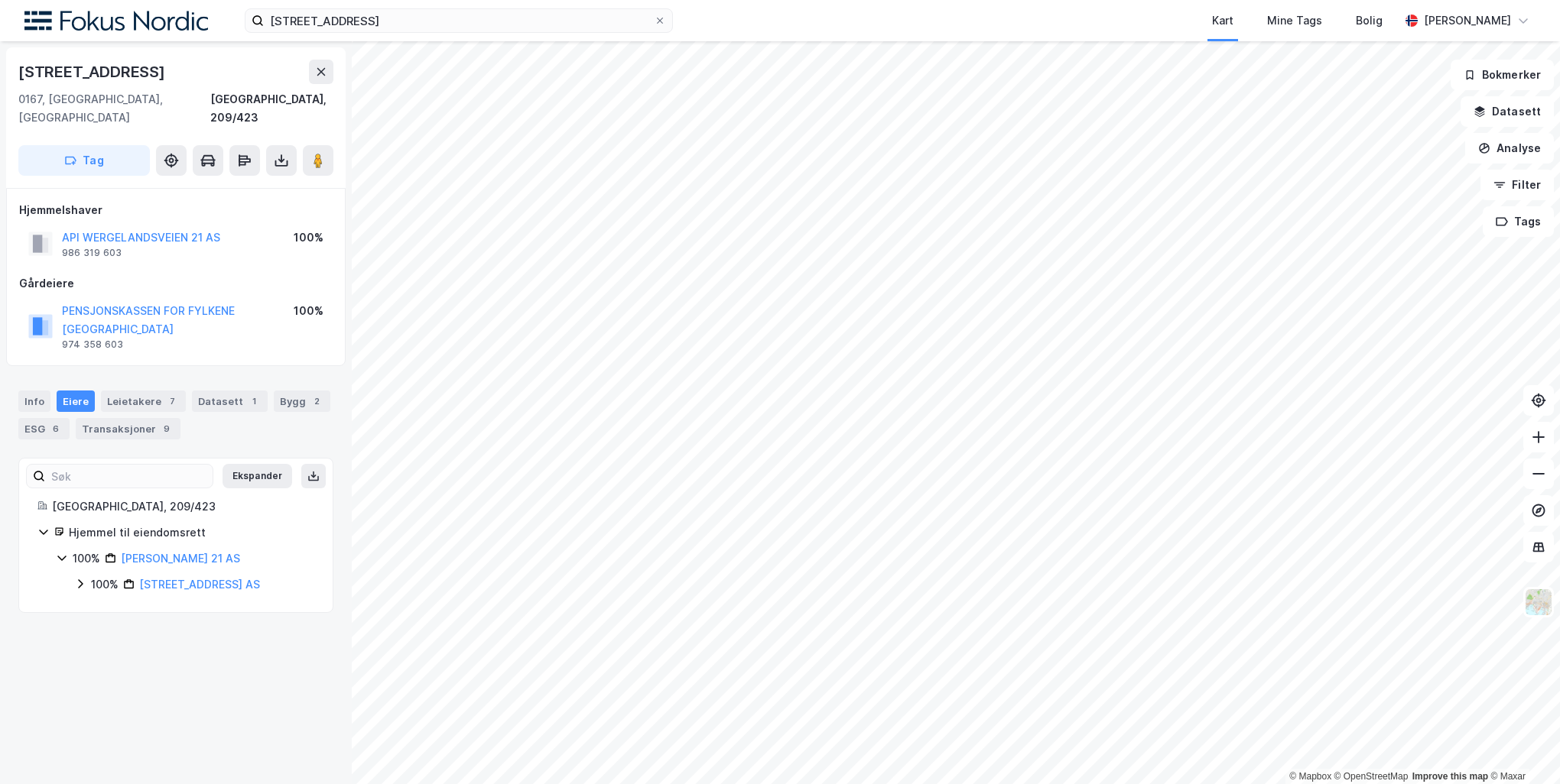
click at [79, 576] on div "100% Wergelandsveien 21 AS" at bounding box center [194, 585] width 240 height 18
click at [159, 392] on div "Leietakere 7" at bounding box center [144, 401] width 85 height 22
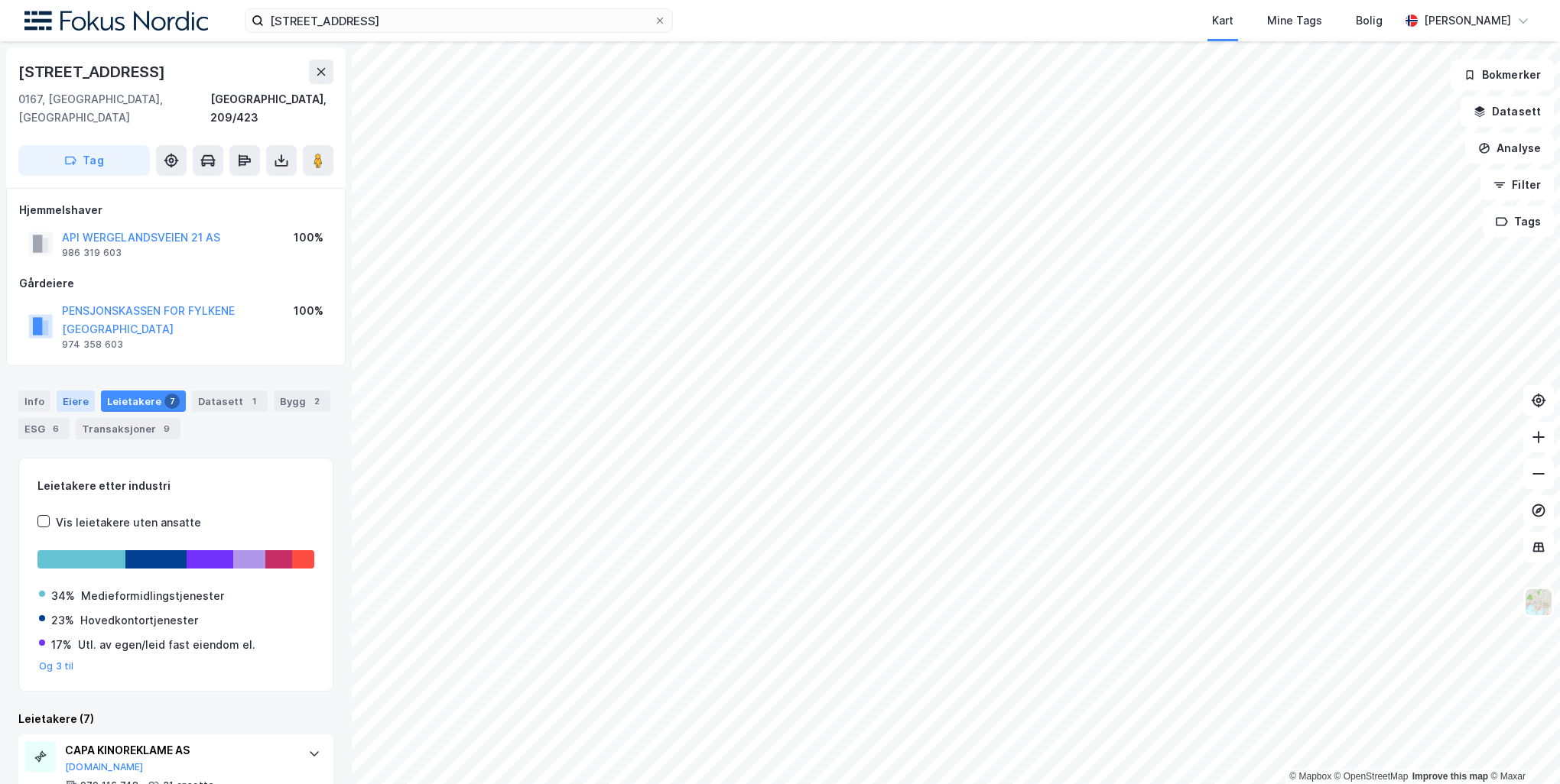
click at [79, 390] on div "Eiere" at bounding box center [76, 401] width 38 height 22
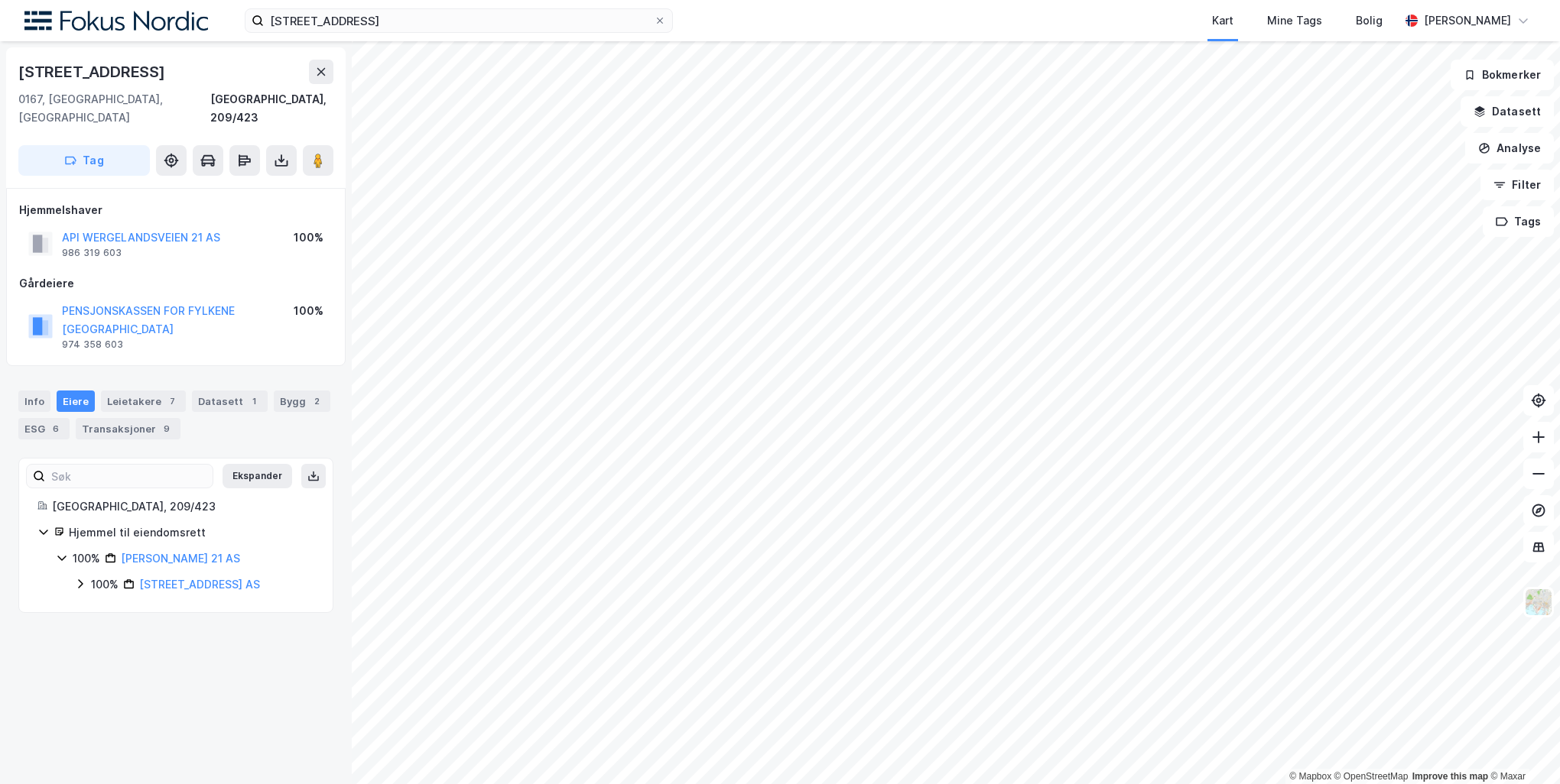
click at [84, 578] on icon at bounding box center [80, 583] width 13 height 13
click at [190, 605] on link "Pensjonskassen For Fylkene Akershus" at bounding box center [232, 619] width 149 height 31
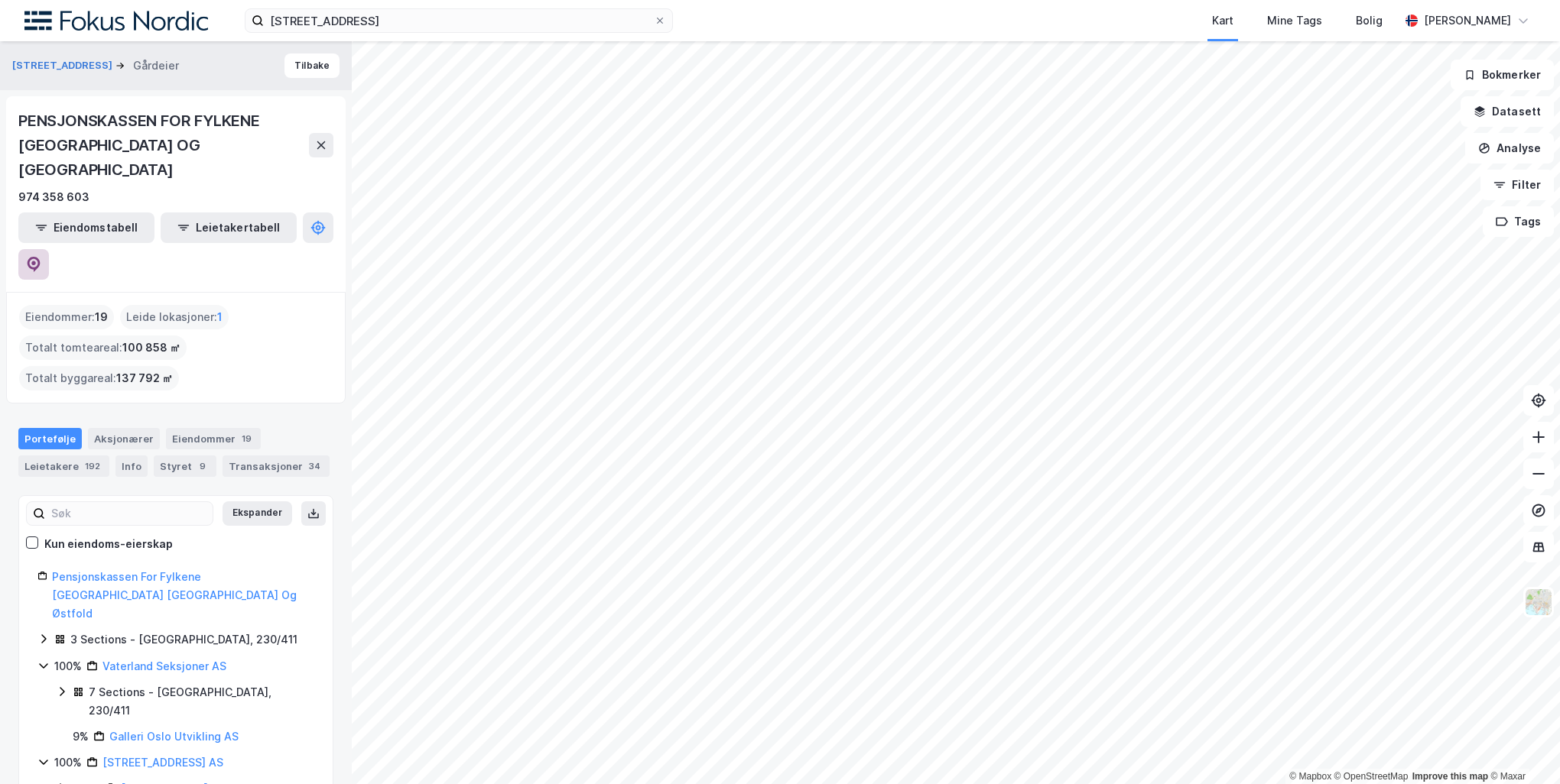
click at [49, 249] on button at bounding box center [33, 264] width 31 height 31
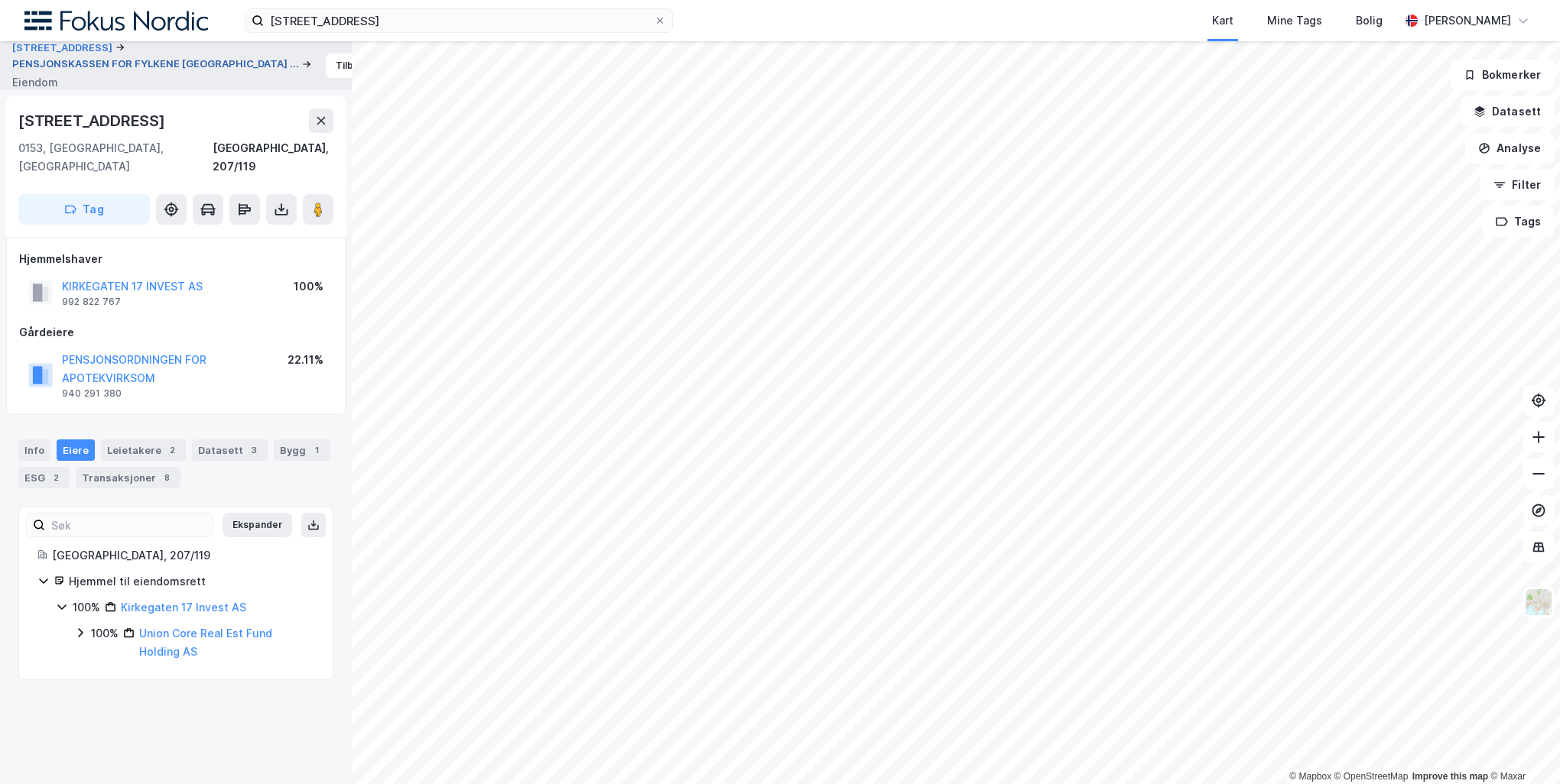
click at [201, 65] on button "PENSJONSKASSEN FOR FYLKENE AKERSHUS ..." at bounding box center [157, 64] width 290 height 15
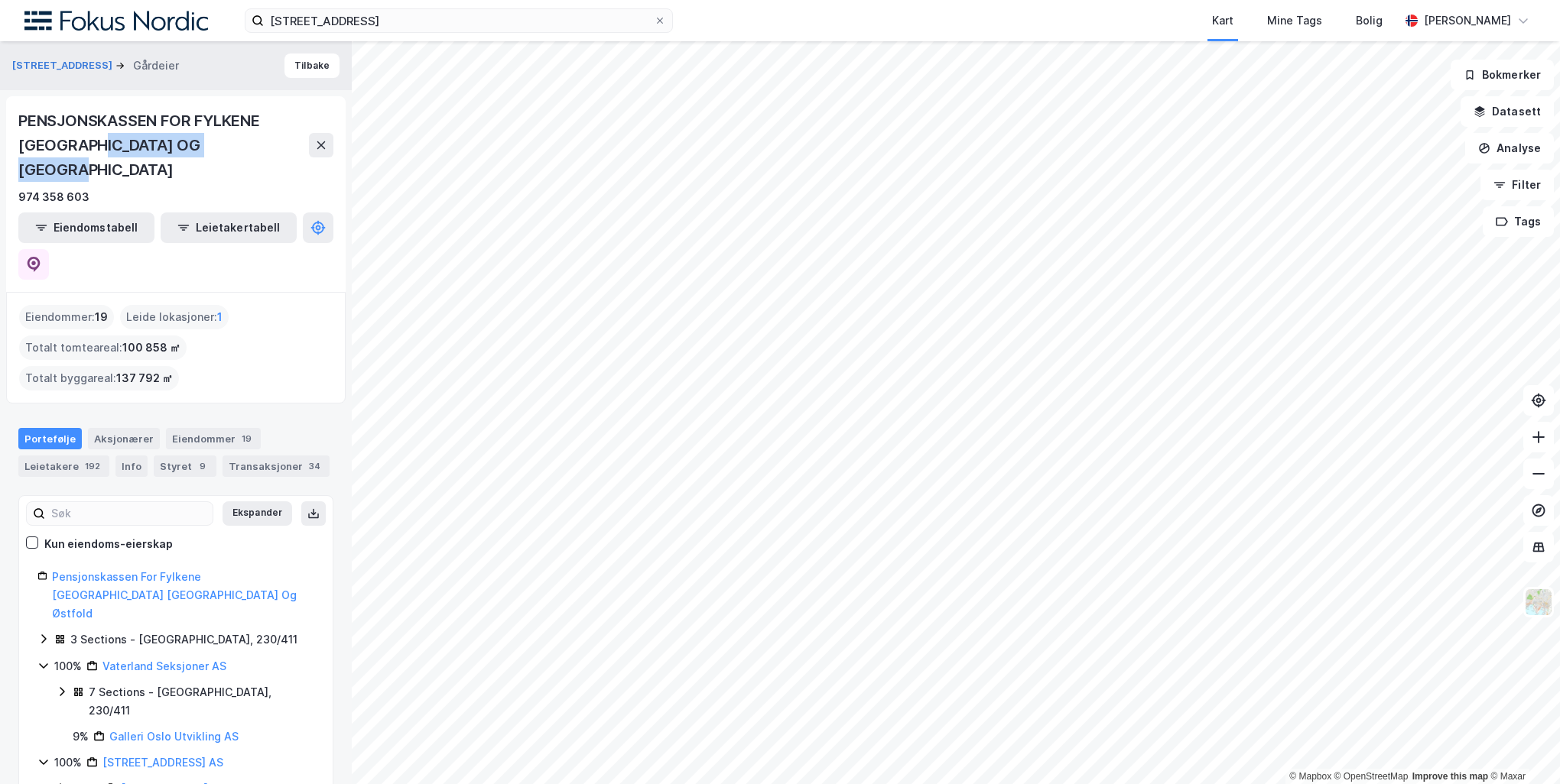
drag, startPoint x: 291, startPoint y: 155, endPoint x: 70, endPoint y: 151, distance: 221.0
click at [77, 148] on div "PENSJONSKASSEN FOR FYLKENE AKERSHUS BUSKERUD OG ØSTFOLD" at bounding box center [164, 145] width 291 height 74
drag, startPoint x: 70, startPoint y: 151, endPoint x: 49, endPoint y: 196, distance: 49.7
click at [49, 212] on button "Eiendomstabell" at bounding box center [86, 227] width 136 height 31
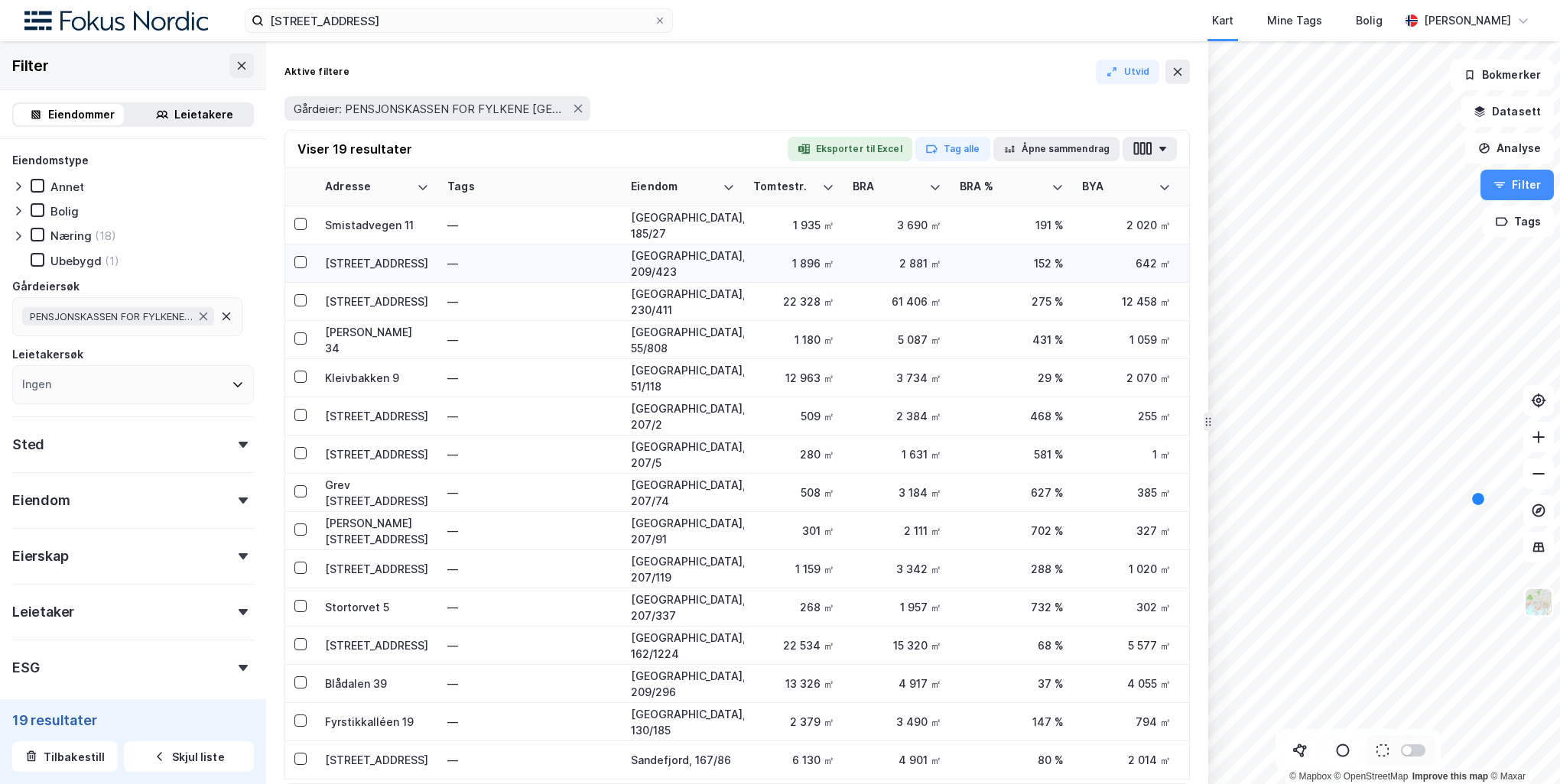
click at [845, 264] on td "2 881 ㎡" at bounding box center [897, 264] width 107 height 38
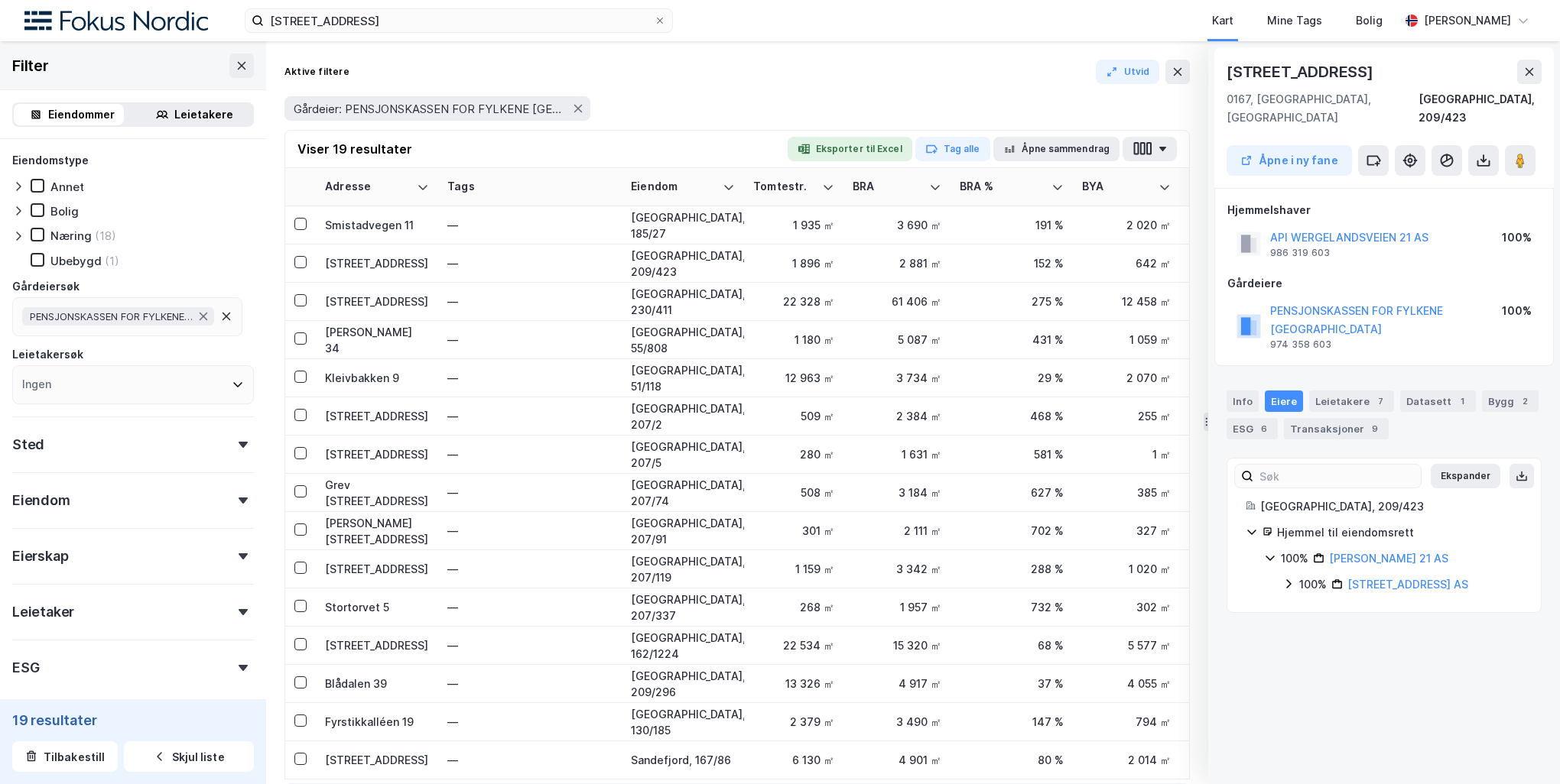
drag, startPoint x: 845, startPoint y: 264, endPoint x: 1423, endPoint y: 649, distance: 694.5
click at [1423, 649] on div "Wergelandsveien 21 0167, Oslo, Oslo Oslo, 209/423 Åpne i ny fane Hjemmelshaver …" at bounding box center [1384, 412] width 352 height 743
click at [1287, 578] on icon at bounding box center [1288, 583] width 13 height 13
drag, startPoint x: 1401, startPoint y: 72, endPoint x: 1228, endPoint y: 72, distance: 173.0
click at [1228, 72] on div "Wergelandsveien 21" at bounding box center [1384, 71] width 315 height 24
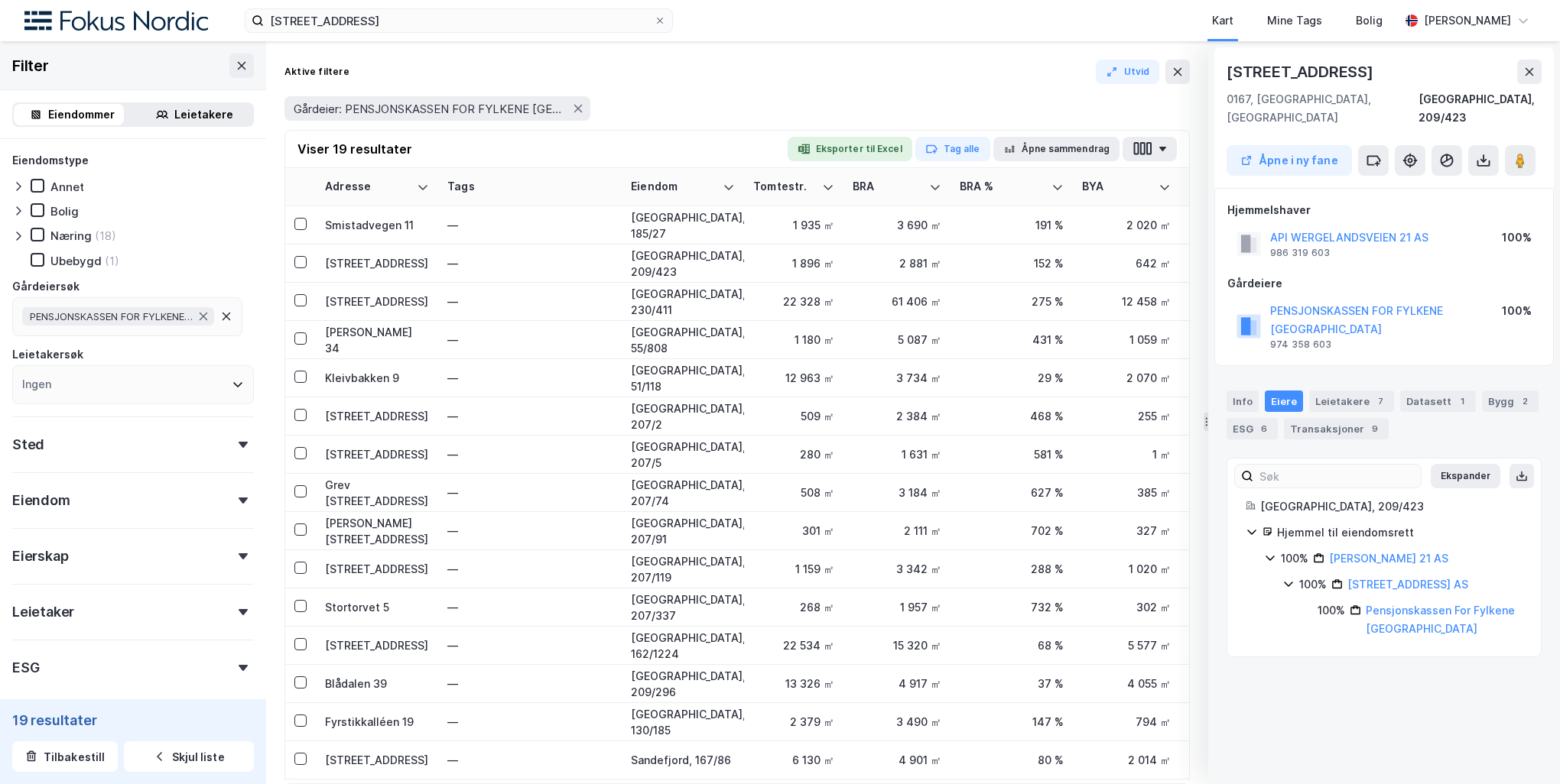
copy div "Wergelandsveien 21"
click at [236, 65] on icon at bounding box center [242, 65] width 13 height 13
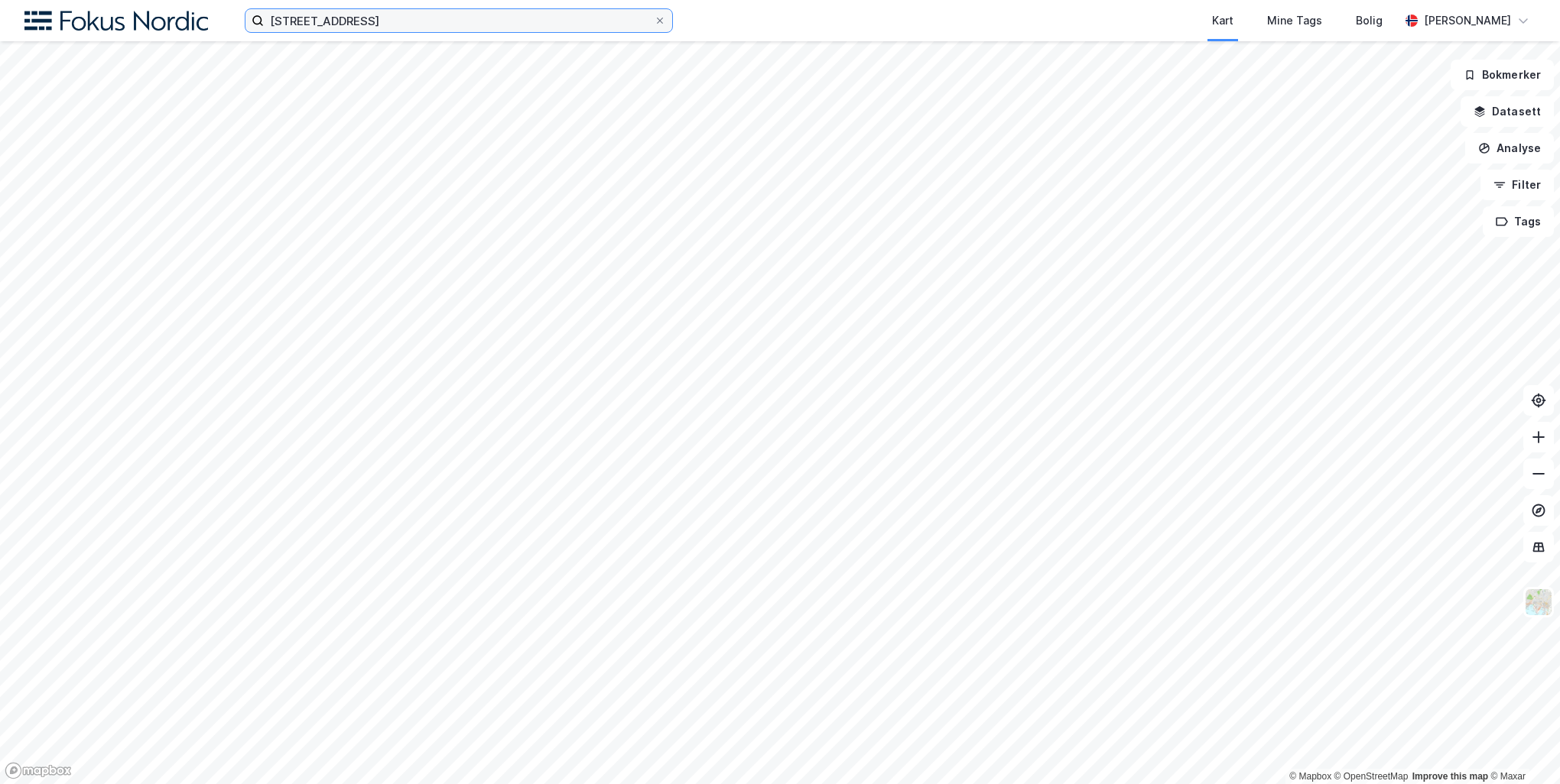
click at [381, 17] on input "Wergelandsveien 21" at bounding box center [459, 20] width 390 height 23
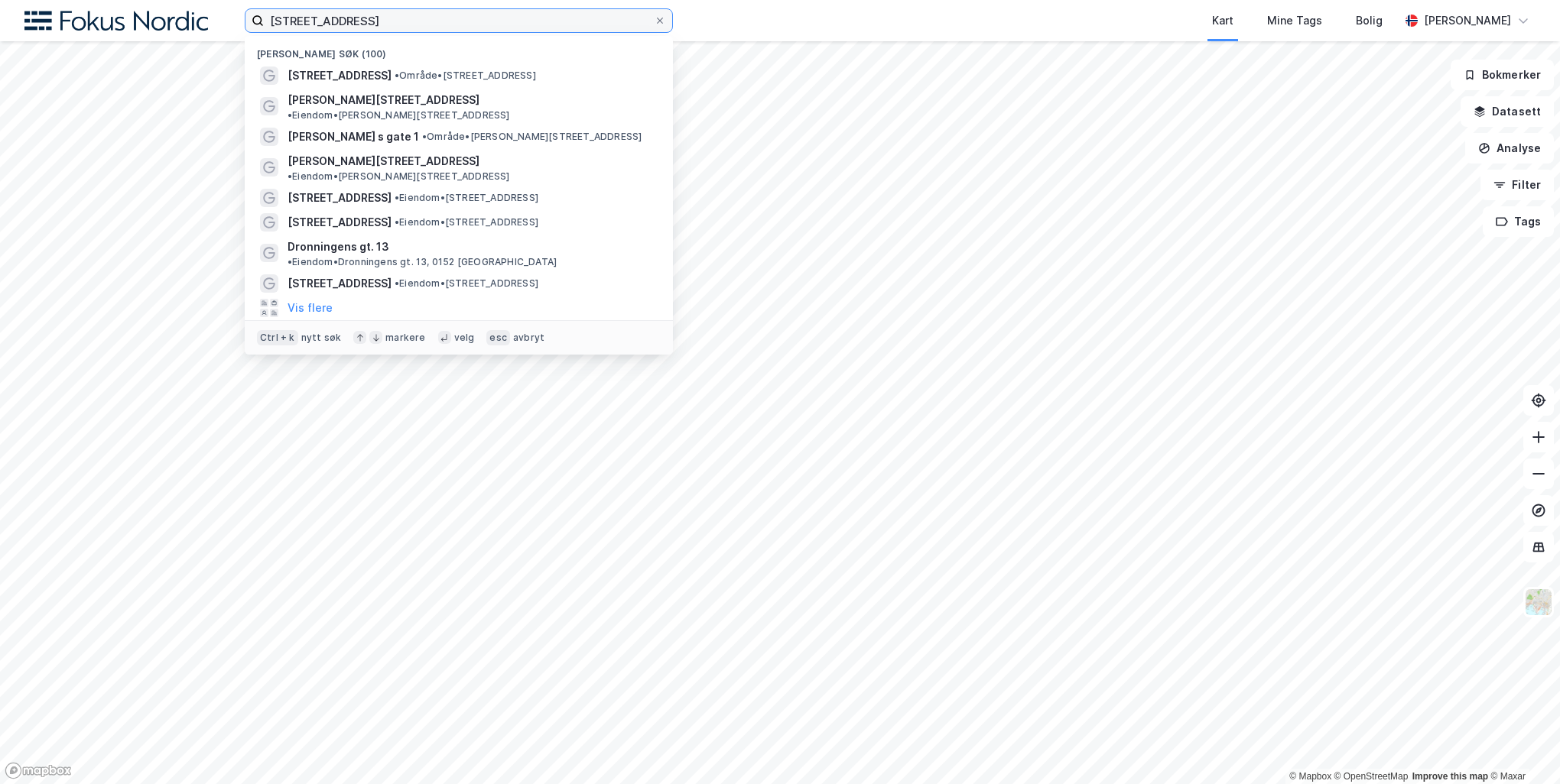
click at [381, 17] on input "Wergelandsveien 21" at bounding box center [459, 20] width 390 height 23
paste input "Pilestredet 17"
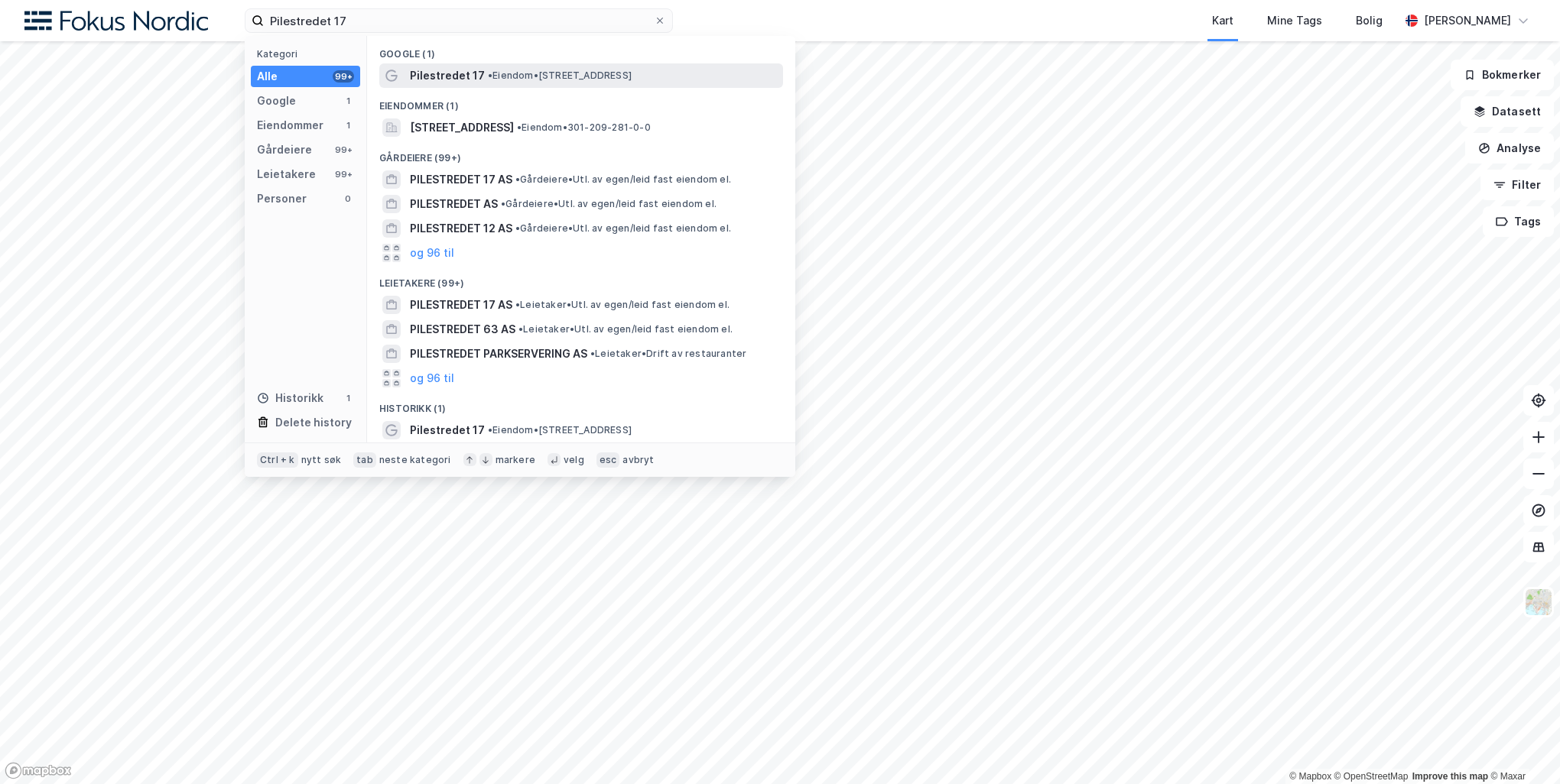
click at [453, 78] on span "Pilestredet 17" at bounding box center [447, 76] width 75 height 18
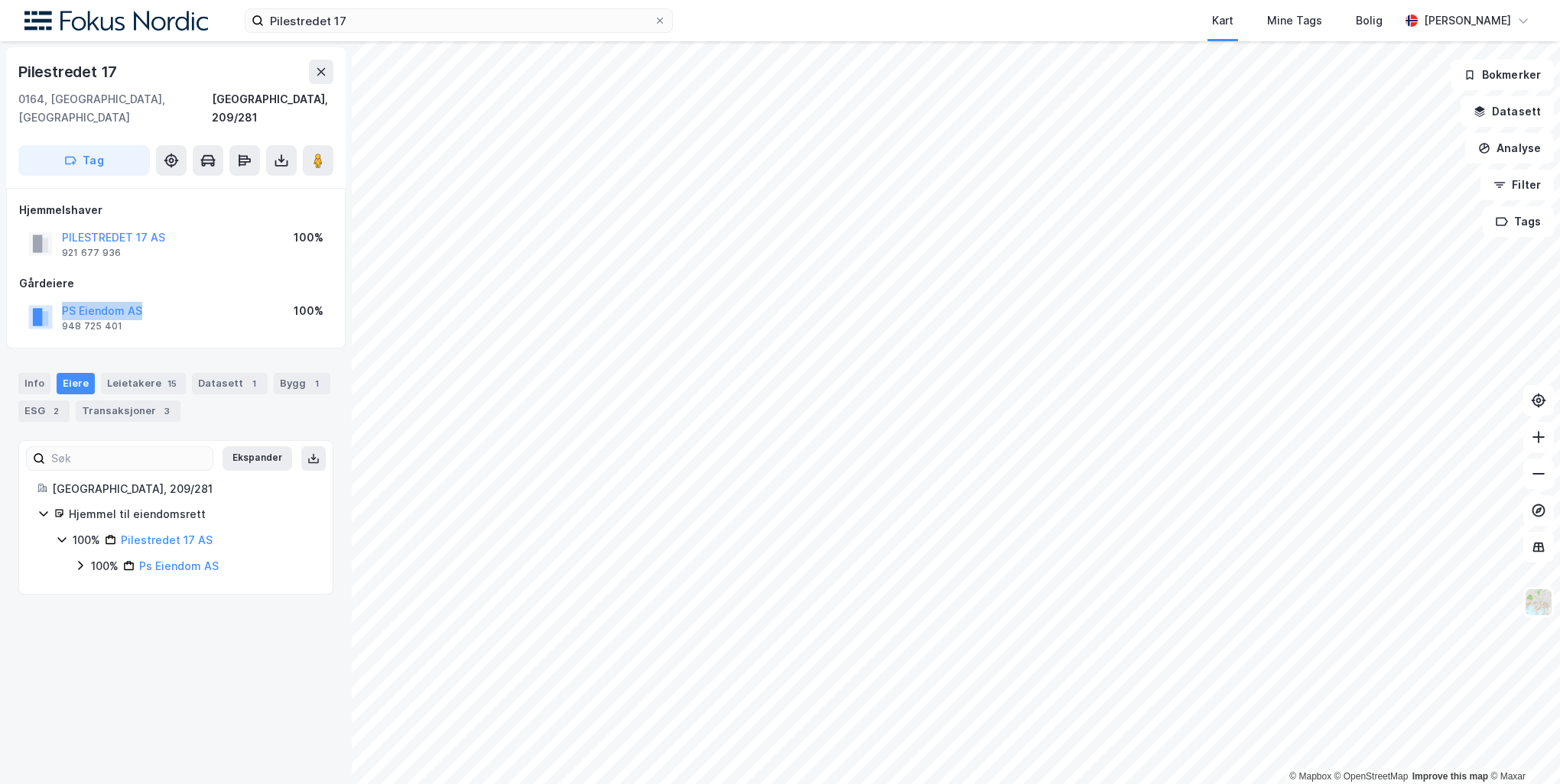
drag, startPoint x: 160, startPoint y: 289, endPoint x: 56, endPoint y: 293, distance: 104.1
click at [56, 299] on div "PS Eiendom AS 948 725 401 100%" at bounding box center [176, 318] width 314 height 37
copy button "PS Eiendom AS"
click at [310, 153] on icon at bounding box center [318, 160] width 15 height 15
click at [298, 12] on input "Pilestredet 17" at bounding box center [459, 20] width 390 height 23
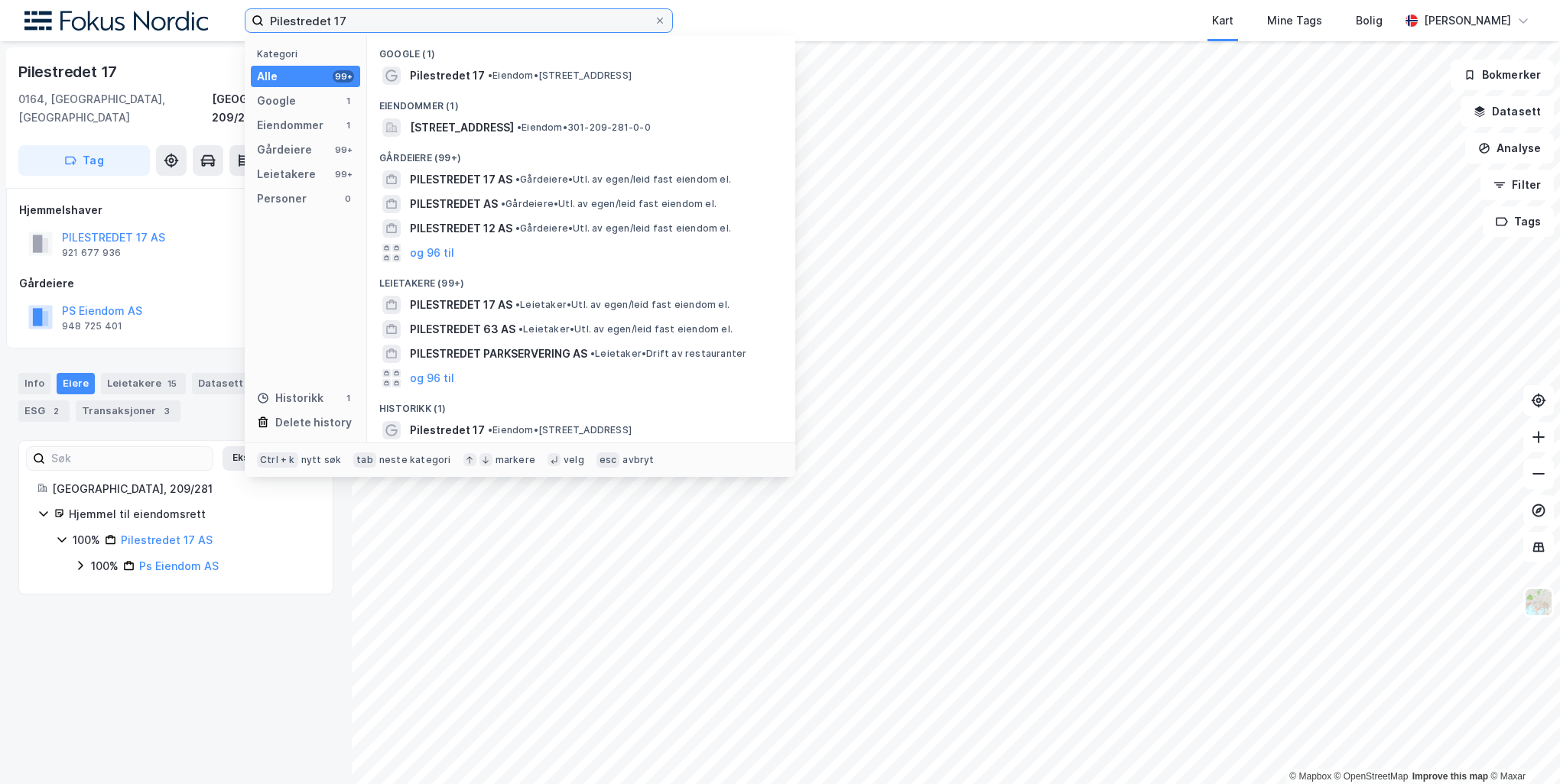
click at [298, 12] on input "Pilestredet 17" at bounding box center [459, 20] width 390 height 23
paste input "Rosenkrantz' gate 15"
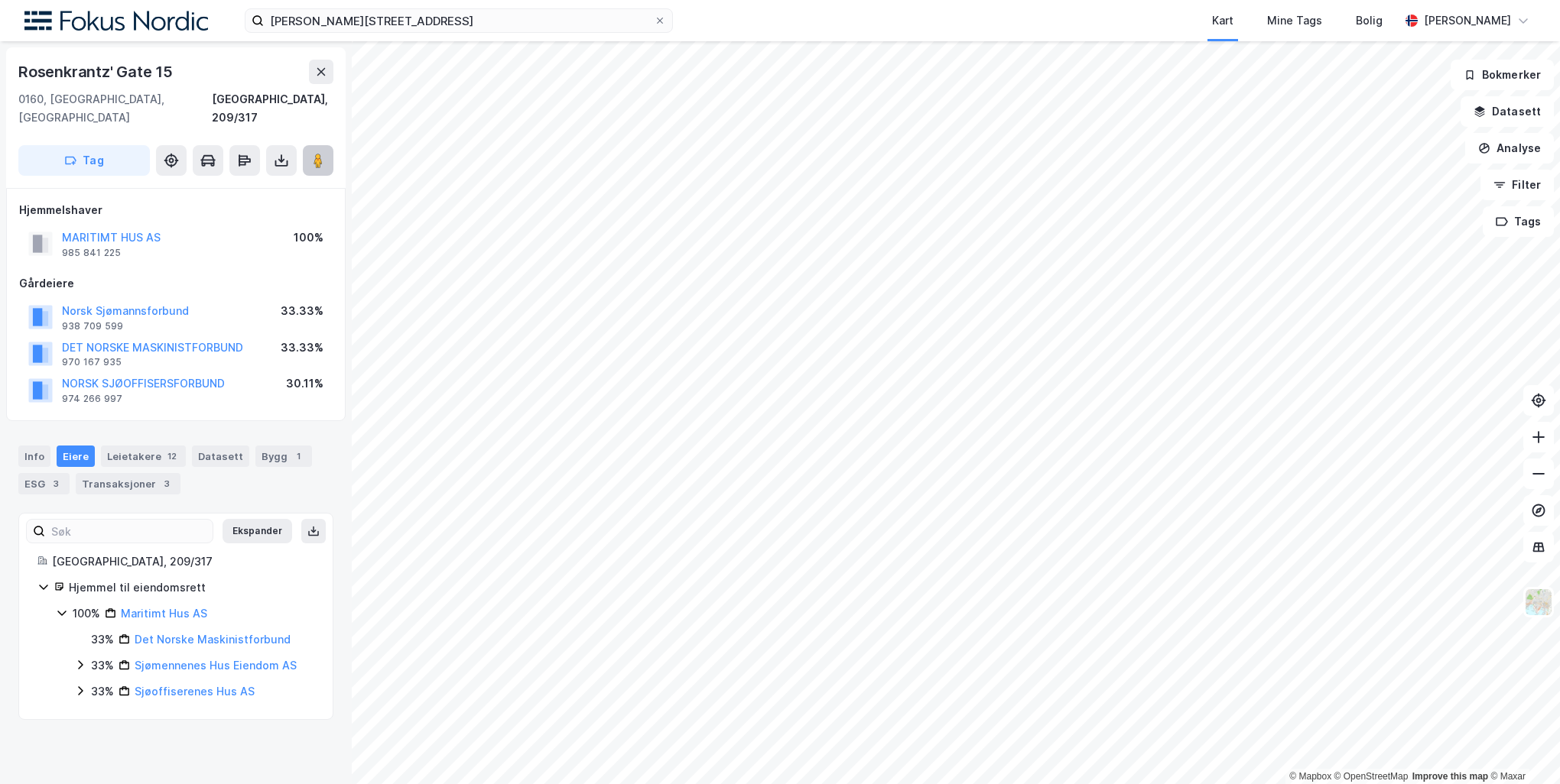
click at [317, 153] on image at bounding box center [318, 160] width 9 height 15
click at [440, 25] on input "Rosenkrantz' gate 15" at bounding box center [459, 20] width 390 height 23
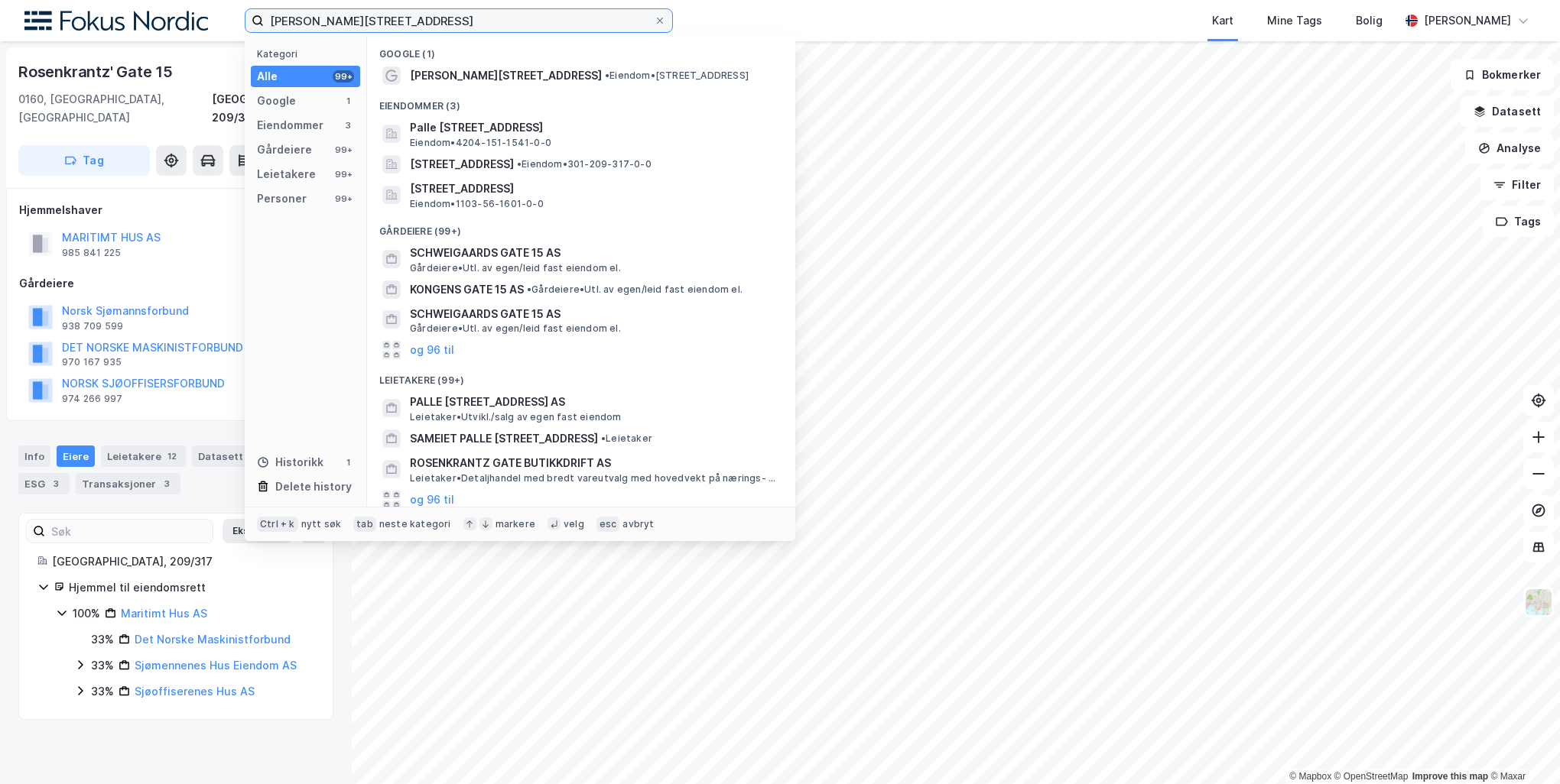
click at [440, 25] on input "Rosenkrantz' gate 15" at bounding box center [459, 20] width 390 height 23
paste input "Inkognitogata 33A"
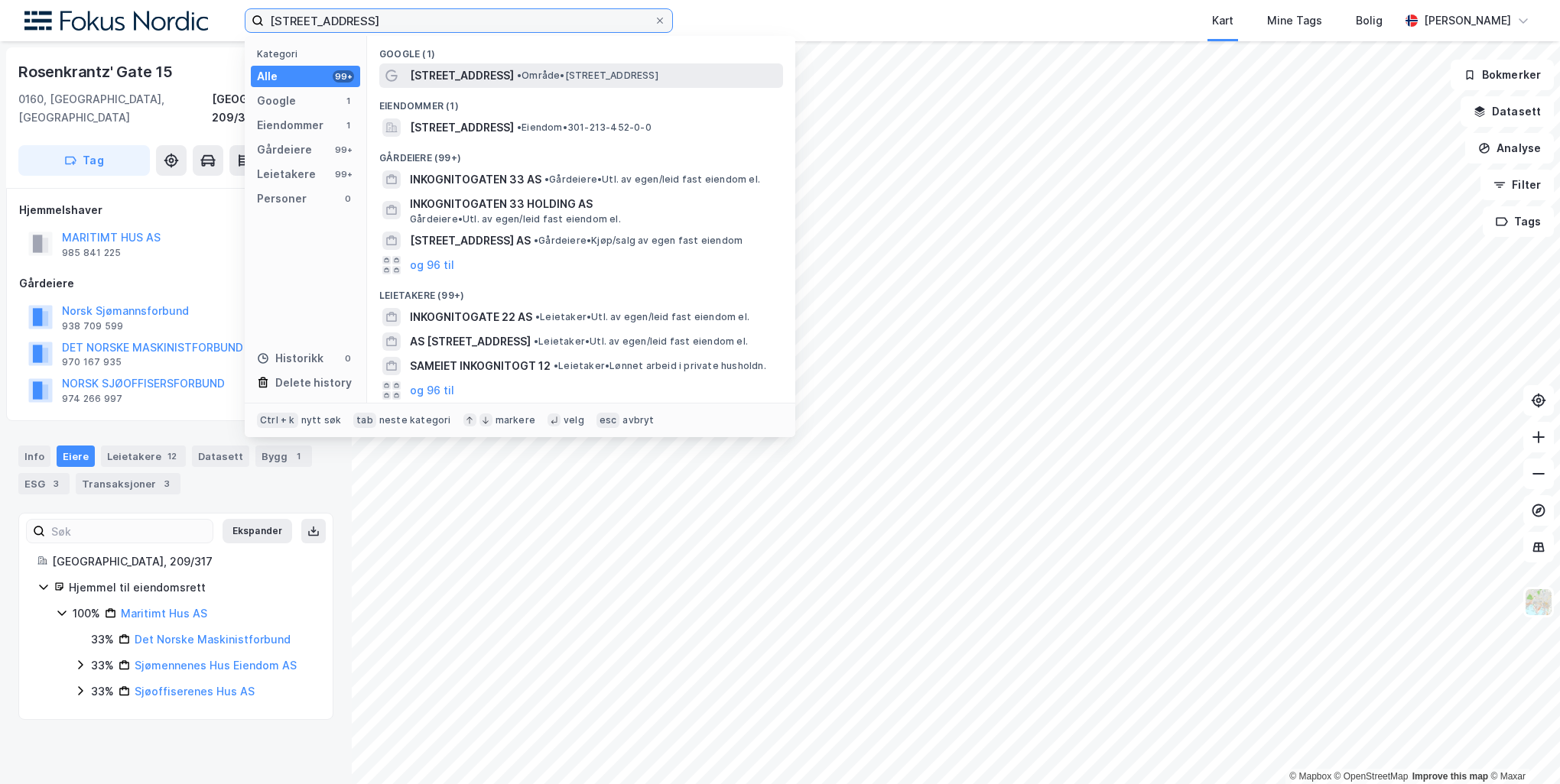
type input "Inkognitogata 33A"
click at [471, 69] on span "Inkognitogata 33 A" at bounding box center [461, 76] width 104 height 18
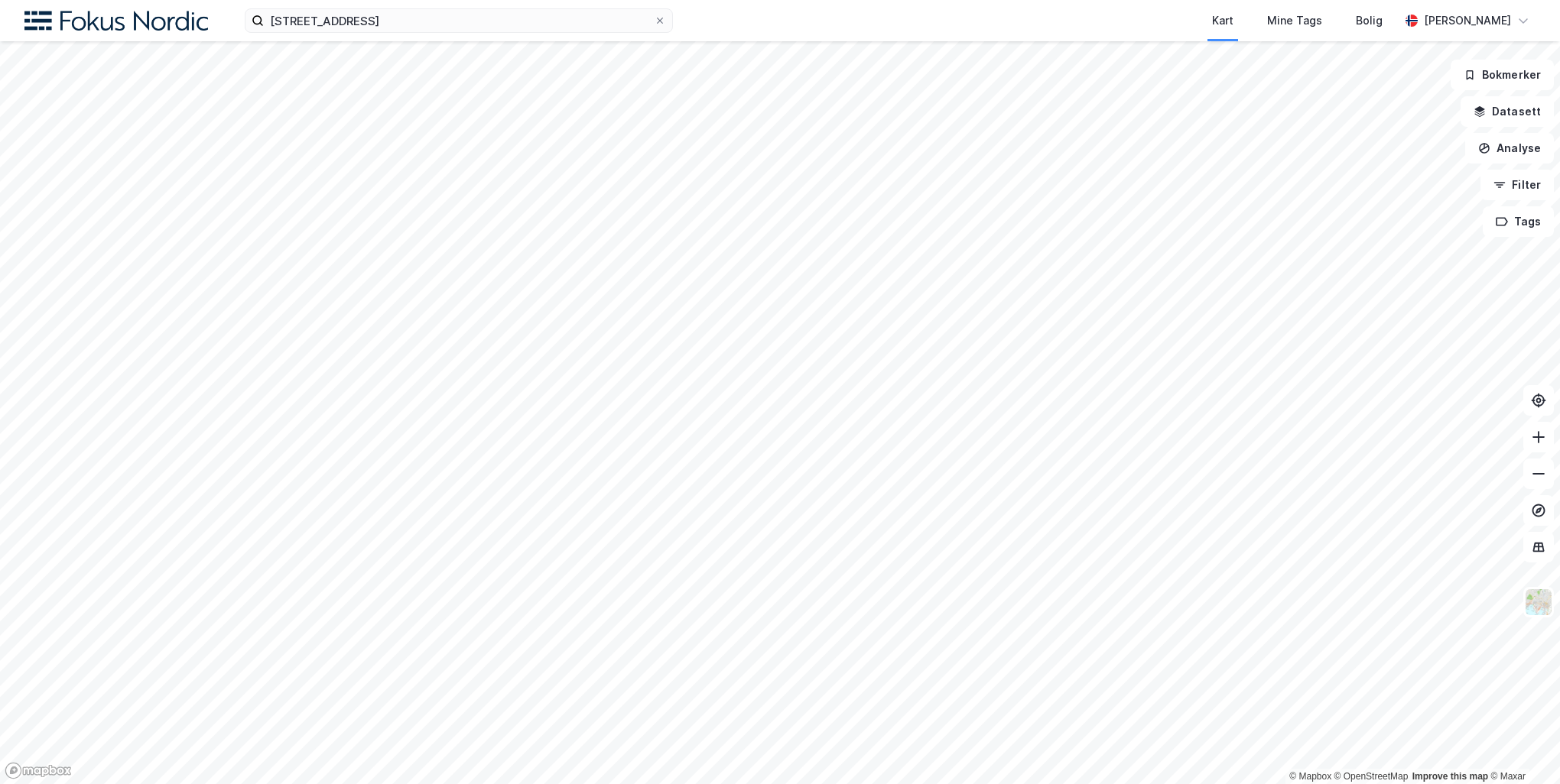
click at [438, 8] on div "Inkognitogata 33A Kart Mine Tags Bolig Peder Norseng Bærvahr" at bounding box center [780, 20] width 1560 height 41
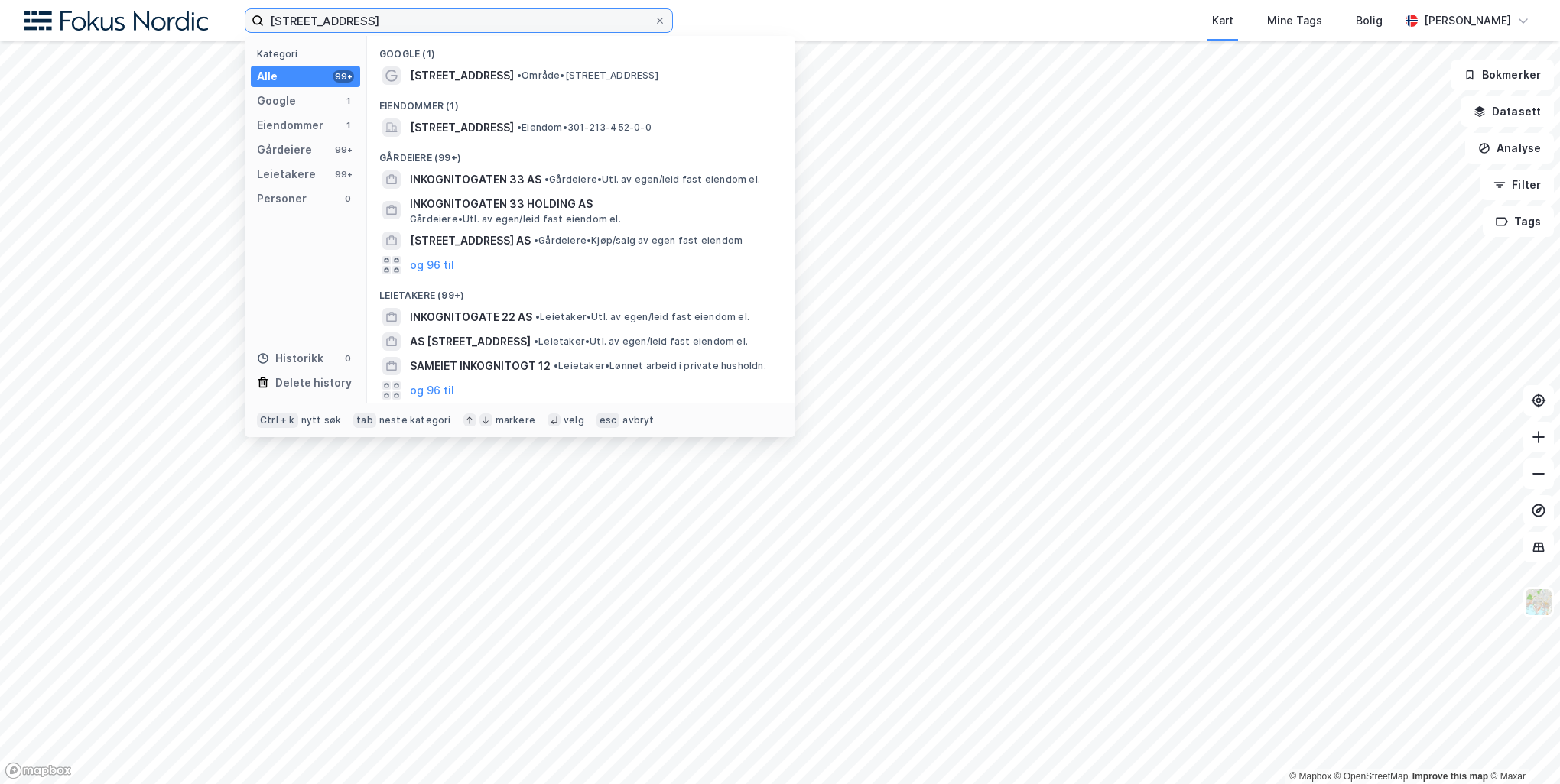
click at [438, 15] on input "Inkognitogata 33A" at bounding box center [459, 20] width 390 height 23
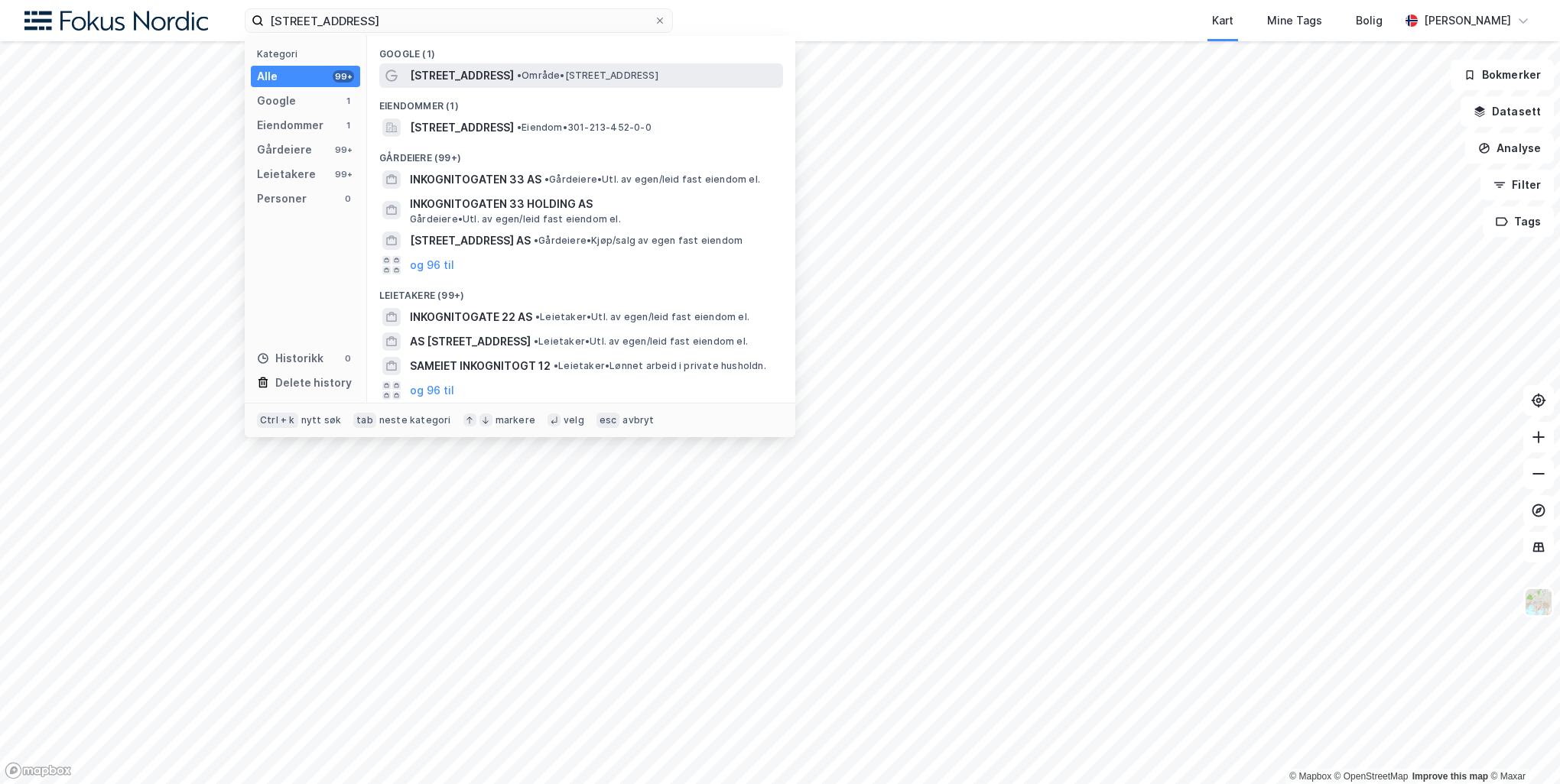
click at [452, 85] on div "Google (1) Inkognitogata 33 A • Område • Inkognitogata 33 A, 0256 Oslo Eiendomm…" at bounding box center [581, 219] width 428 height 367
click at [456, 80] on span "Inkognitogata 33 A" at bounding box center [461, 76] width 104 height 18
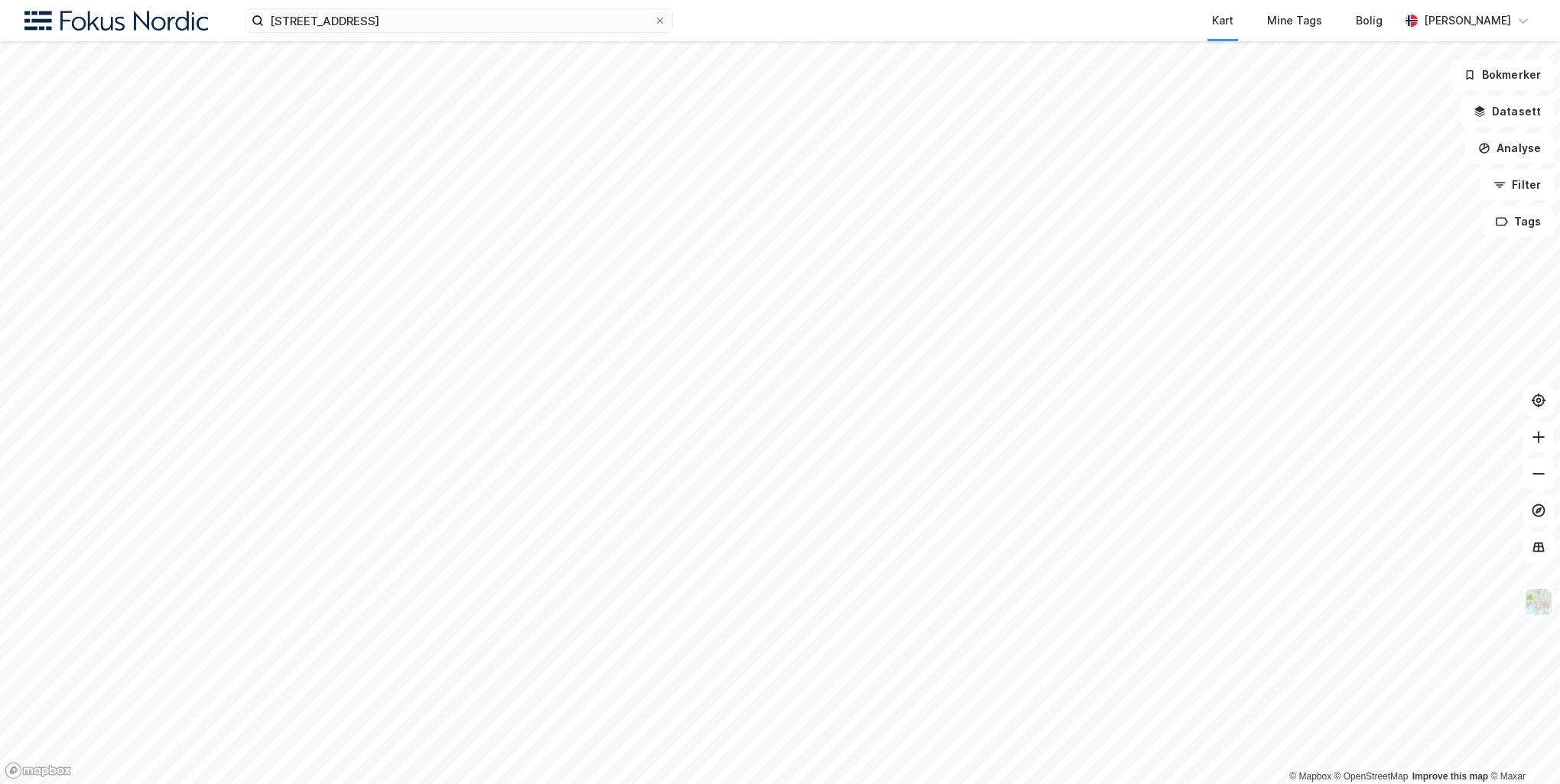
click at [419, 4] on div "Inkognitogata 33A Kart Mine Tags Bolig Peder Norseng Bærvahr" at bounding box center [780, 20] width 1560 height 41
click at [511, 19] on input at bounding box center [468, 20] width 408 height 23
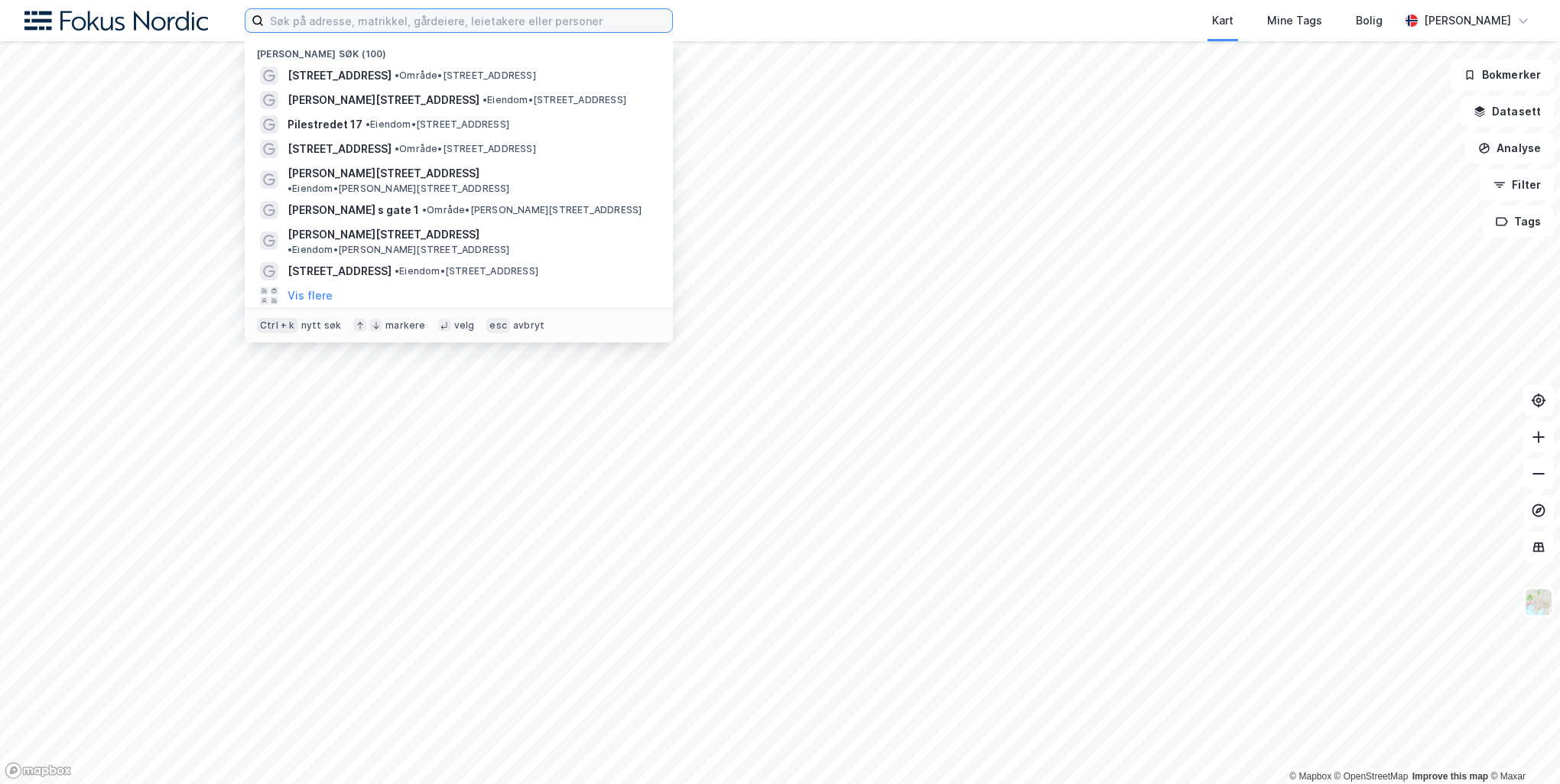
paste input "[STREET_ADDRESS]"
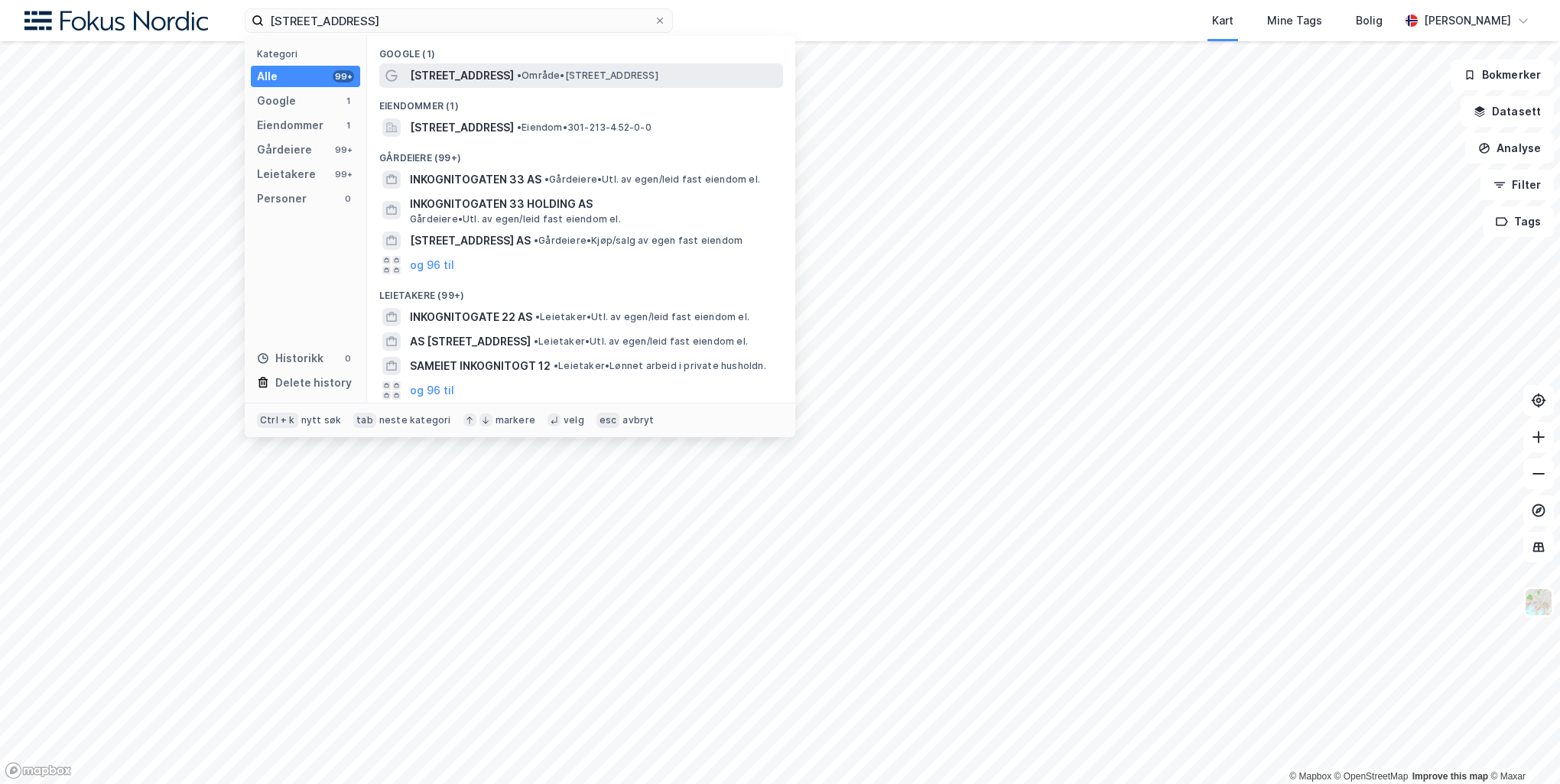
click at [562, 59] on div "Google (1)" at bounding box center [581, 49] width 428 height 28
click at [568, 79] on span "• Område • Inkognitogata 33 A, 0256 Oslo" at bounding box center [587, 75] width 141 height 13
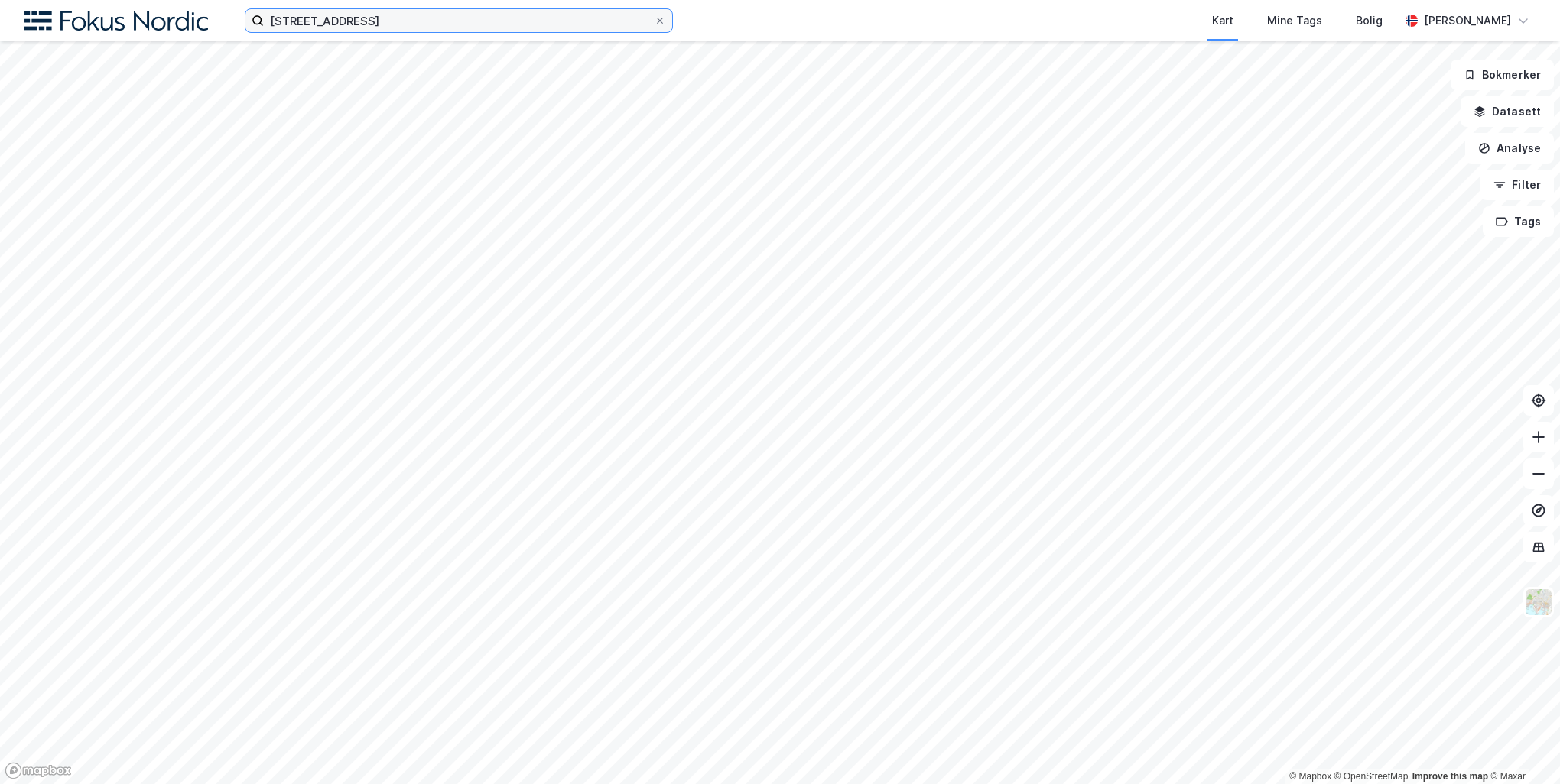
click at [385, 21] on input "[STREET_ADDRESS]" at bounding box center [459, 20] width 390 height 23
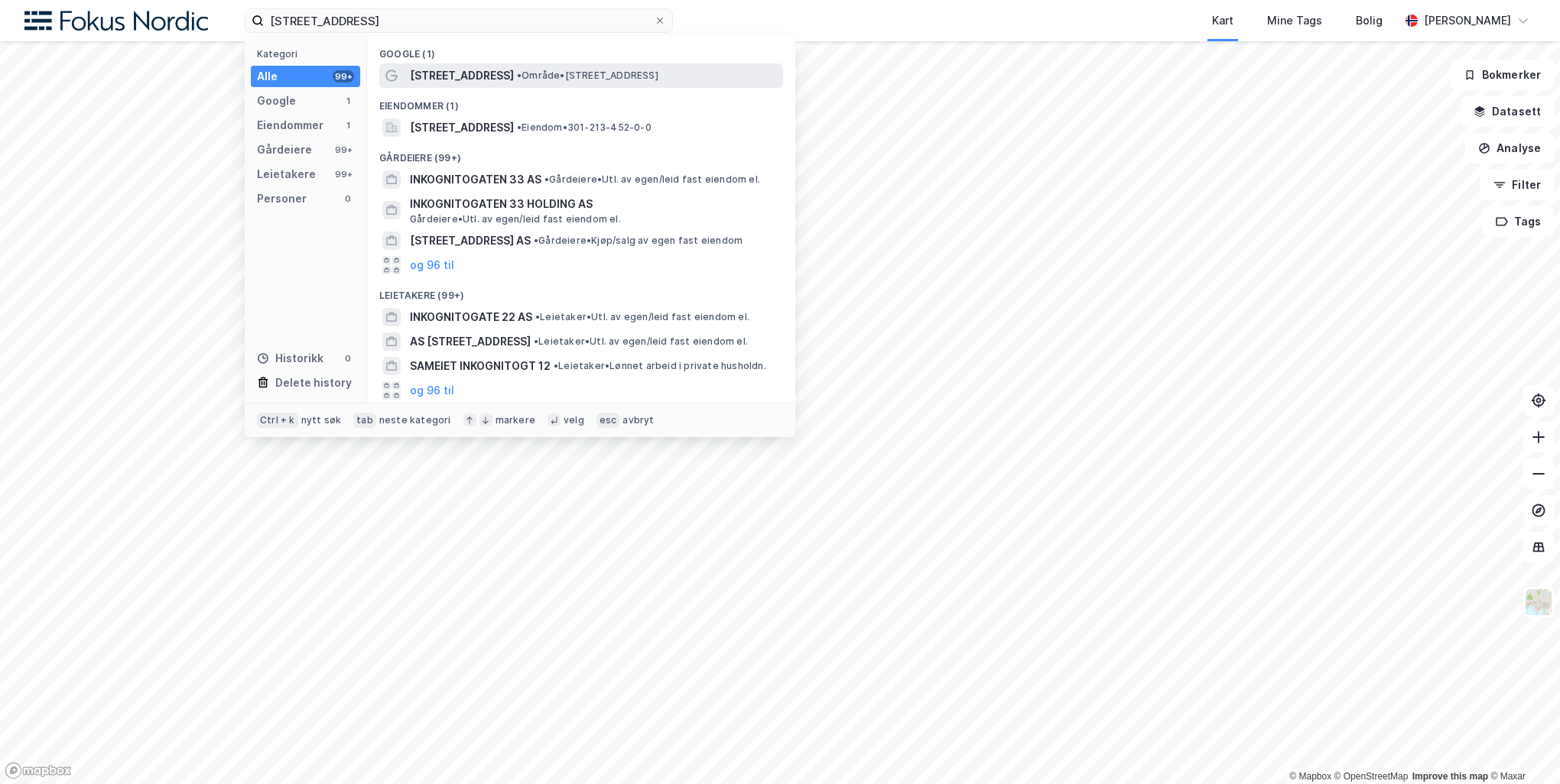
click at [455, 77] on span "Inkognitogata 33 A" at bounding box center [461, 76] width 104 height 18
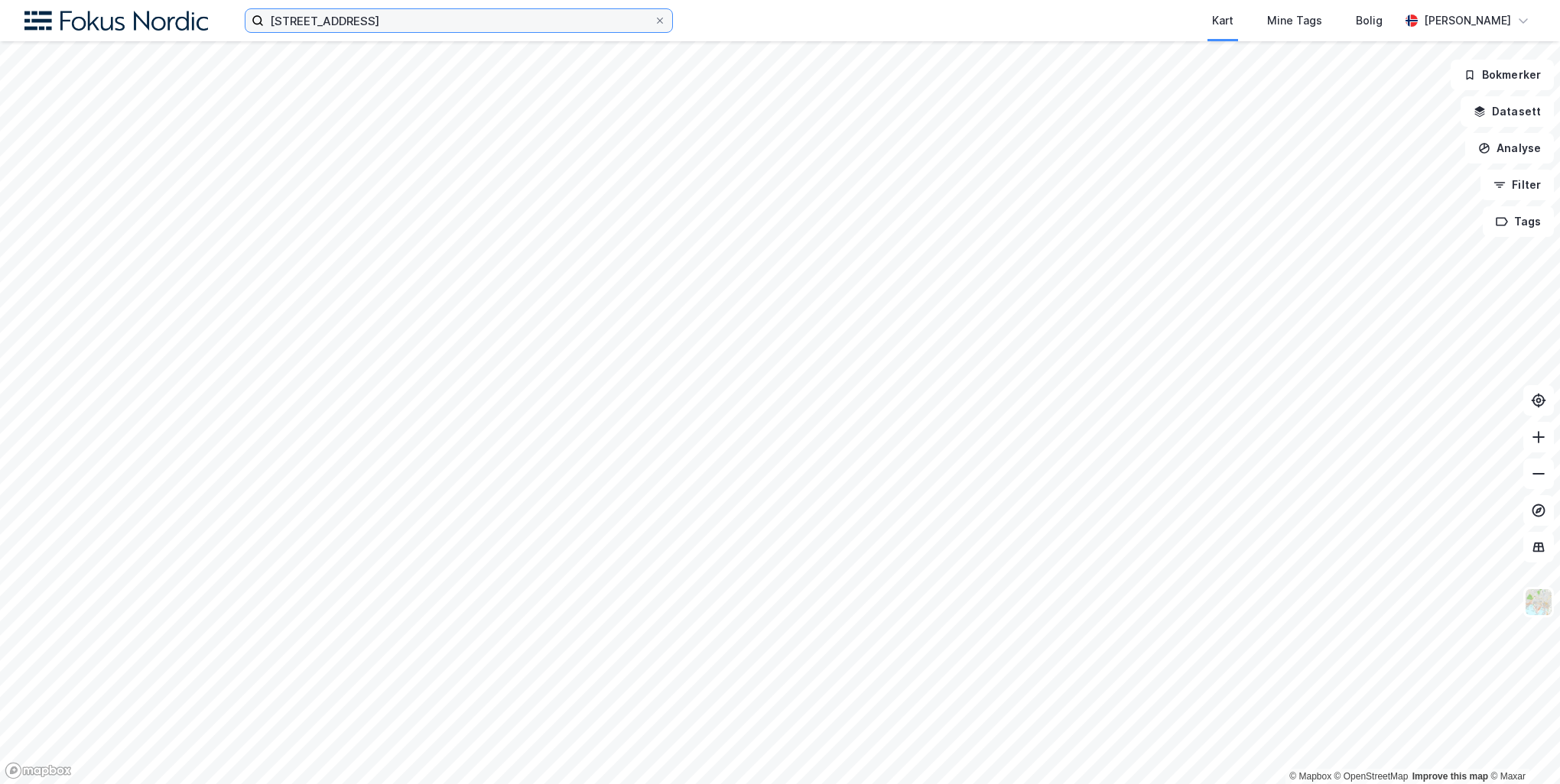
click at [360, 29] on input "Inkognitogata 33A" at bounding box center [459, 20] width 390 height 23
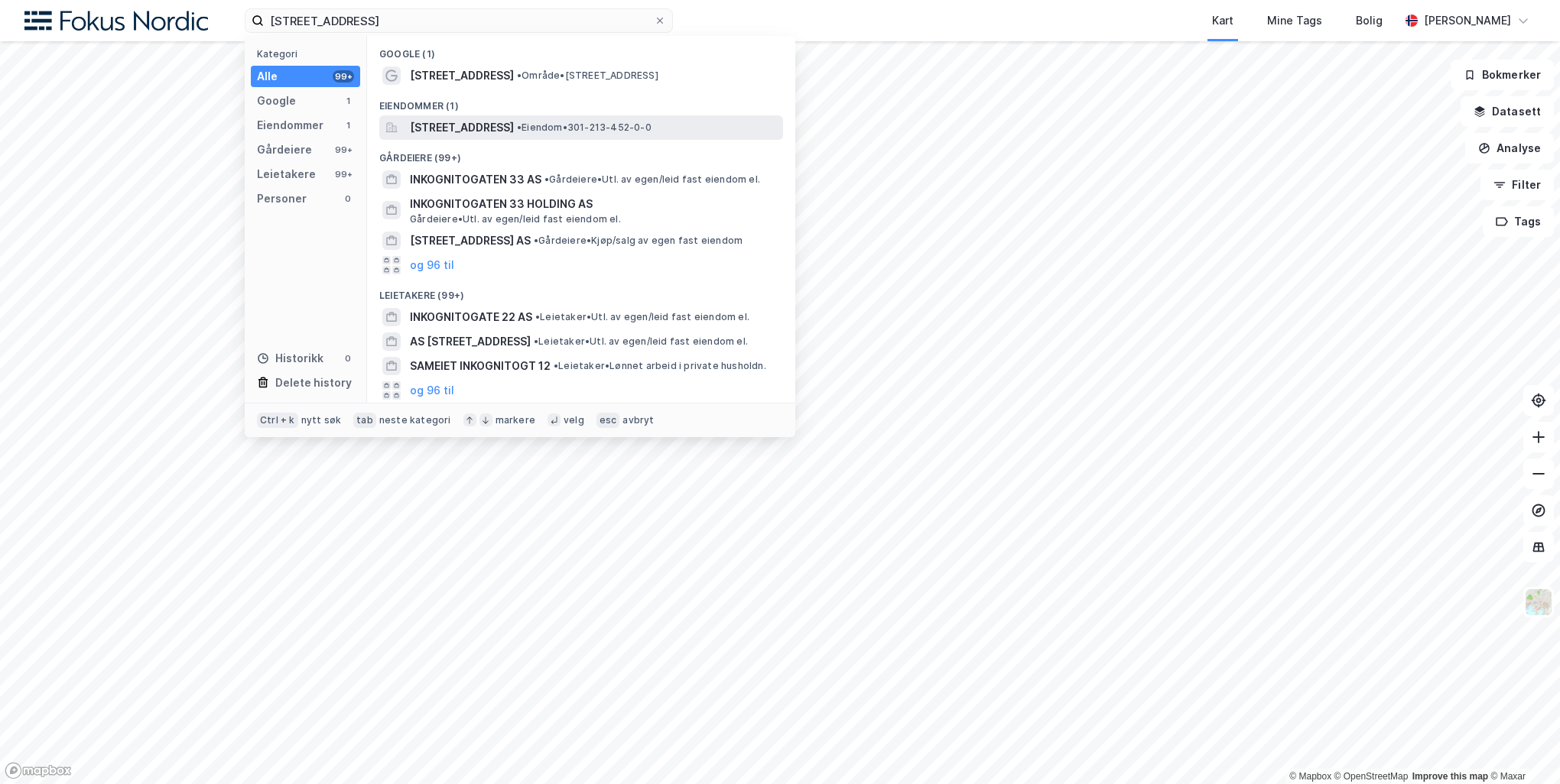
click at [486, 127] on span "Inkognitogata 33A, 0256, OSLO, OSLO" at bounding box center [461, 128] width 104 height 18
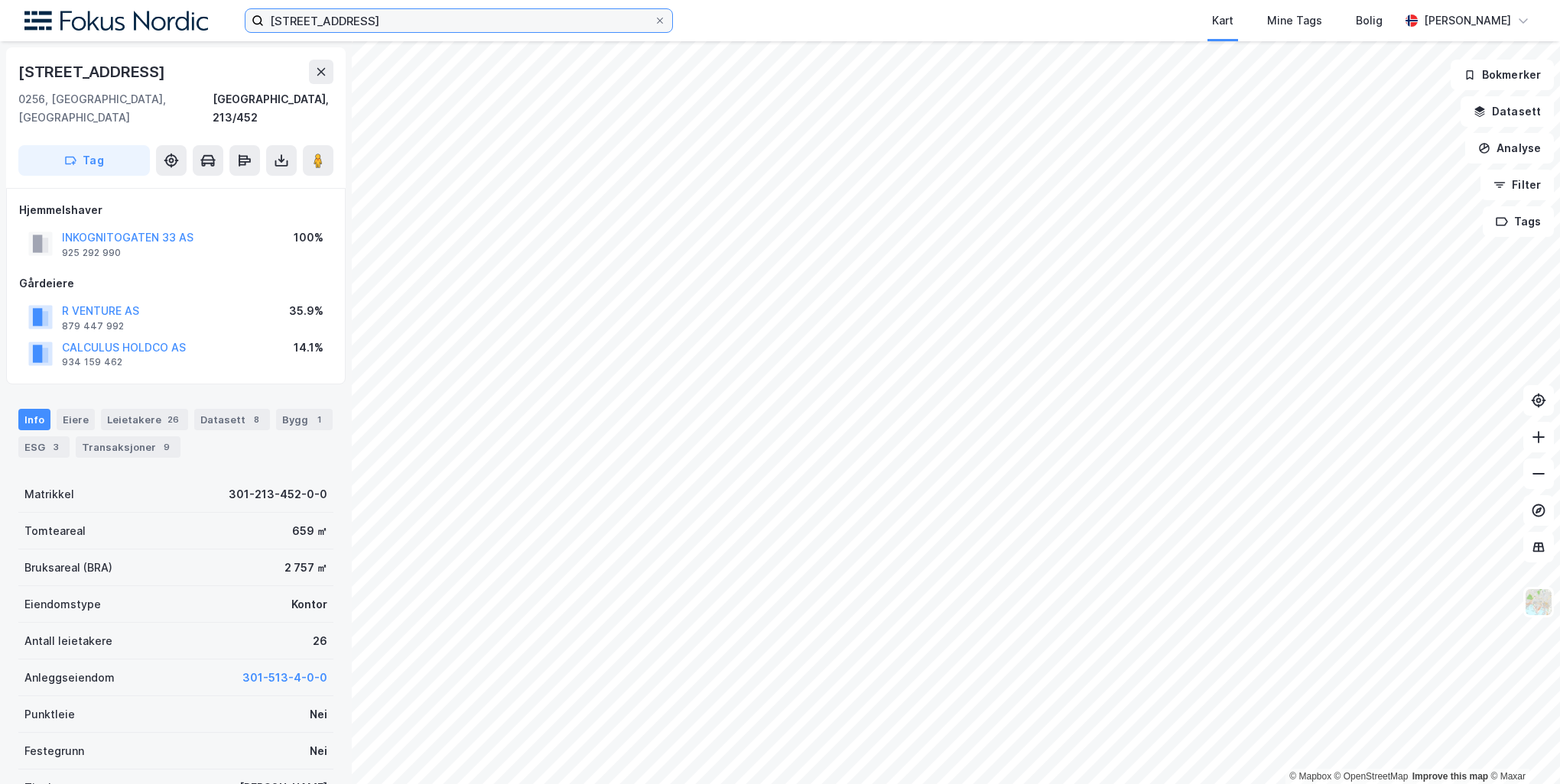
click at [380, 18] on input "Inkognitogata 33A" at bounding box center [459, 20] width 390 height 23
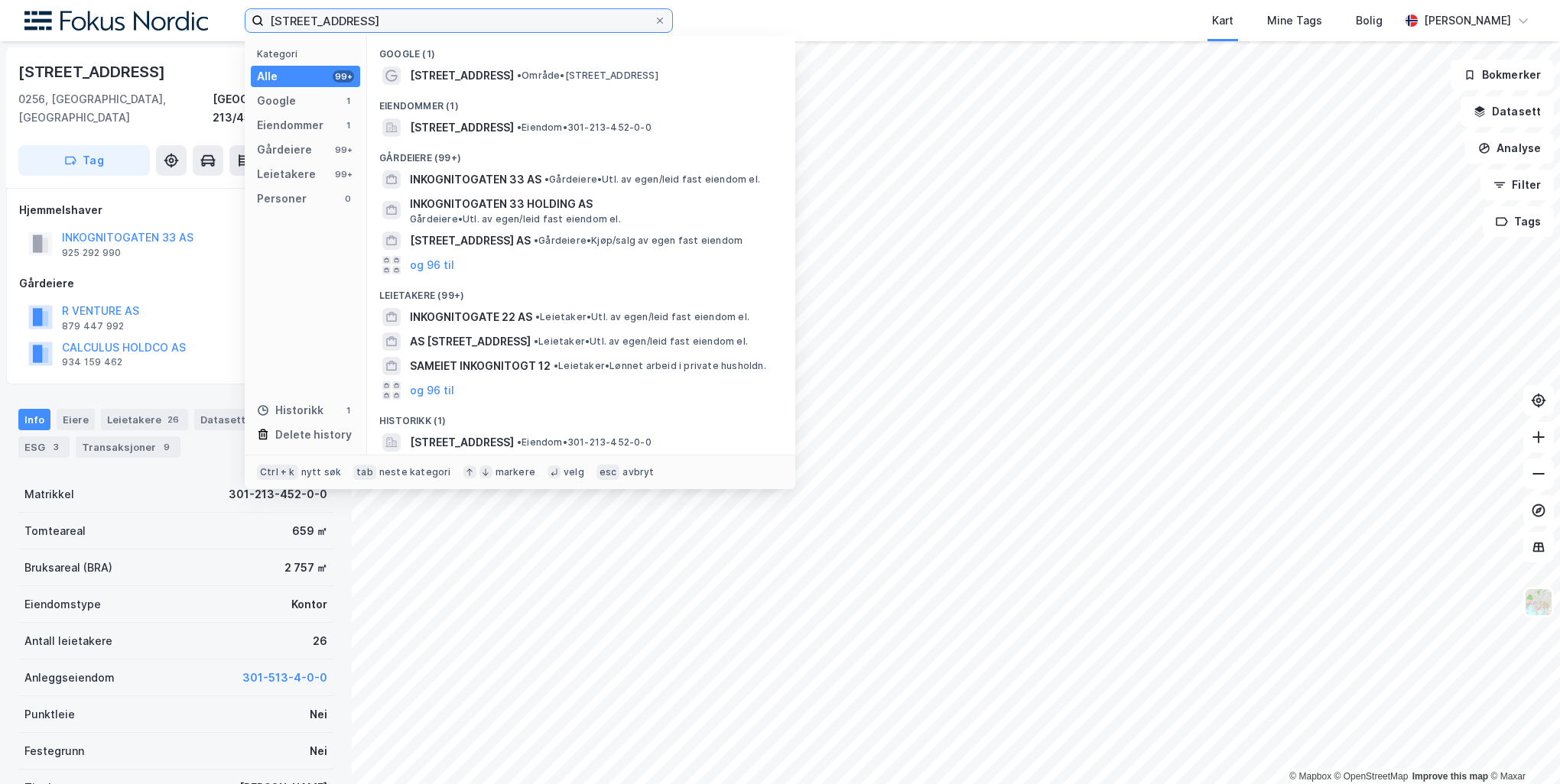
click at [380, 18] on input "Inkognitogata 33A" at bounding box center [459, 20] width 390 height 23
paste input "Karl Johans gate 16B"
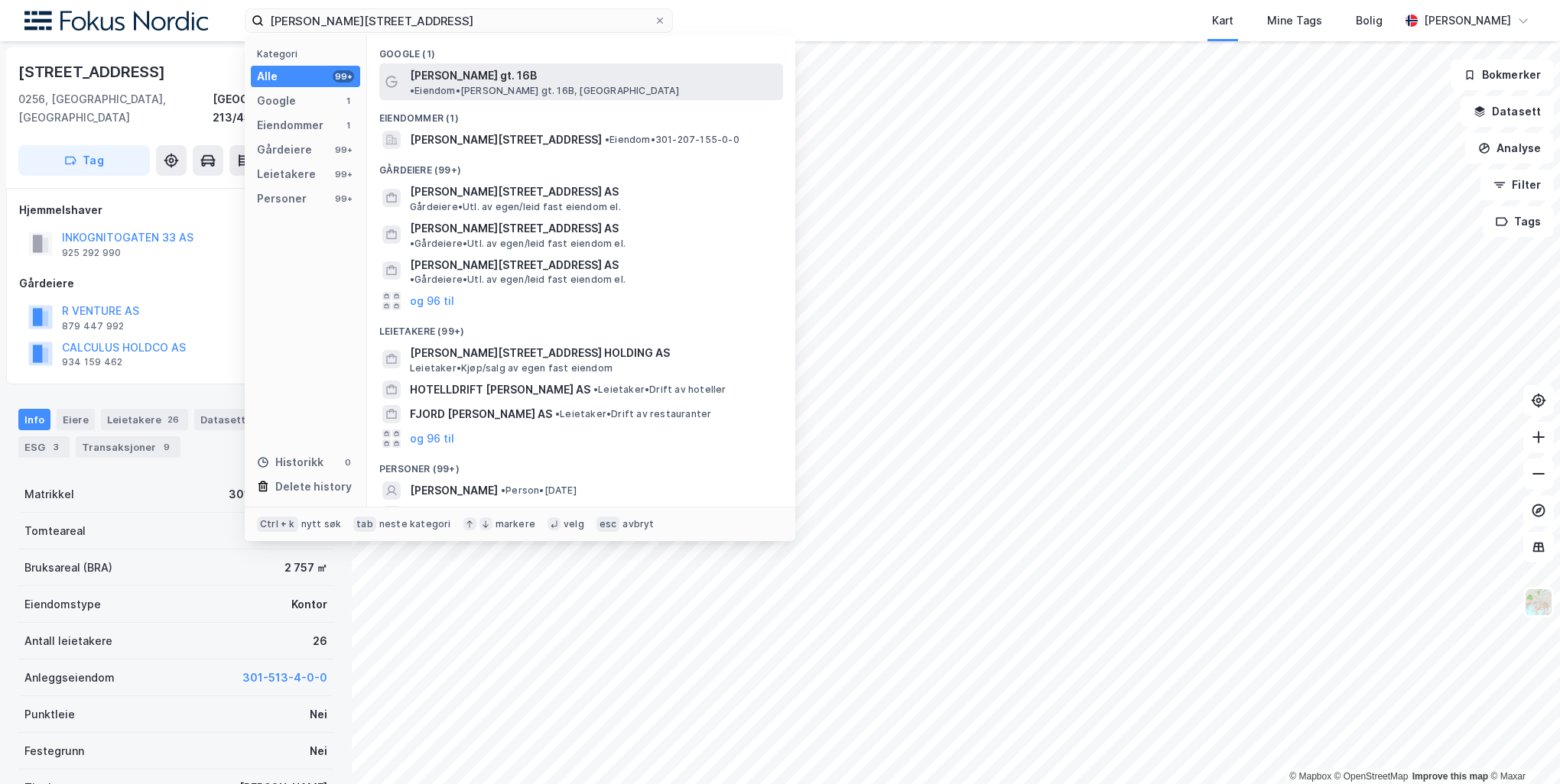
click at [657, 85] on span "• Eiendom • Karl Johans gt. 16B, 0154 Oslo" at bounding box center [544, 91] width 269 height 13
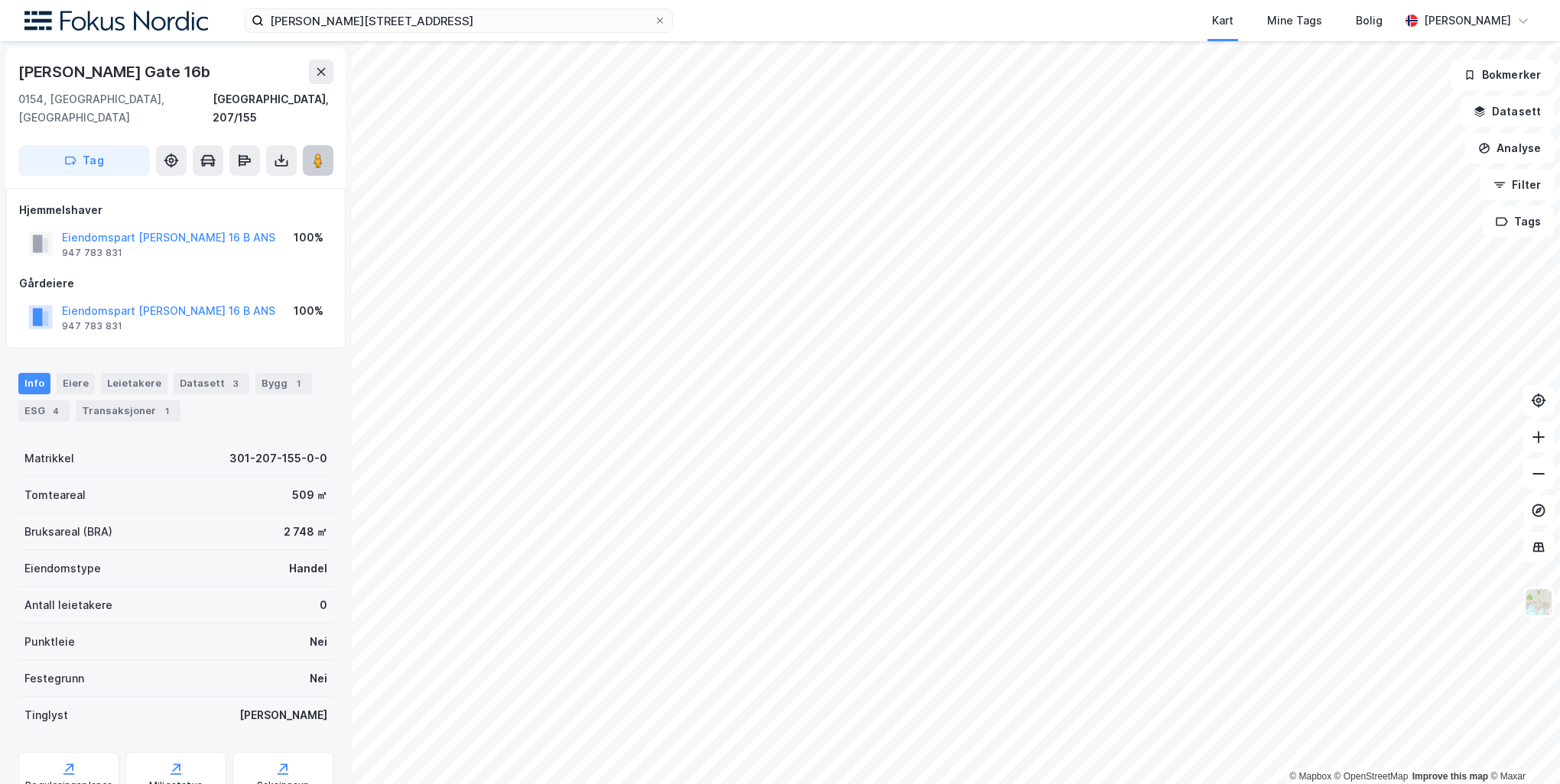
click at [327, 145] on button at bounding box center [318, 160] width 31 height 31
click at [339, 17] on input "Karl Johans gate 16B" at bounding box center [459, 20] width 390 height 23
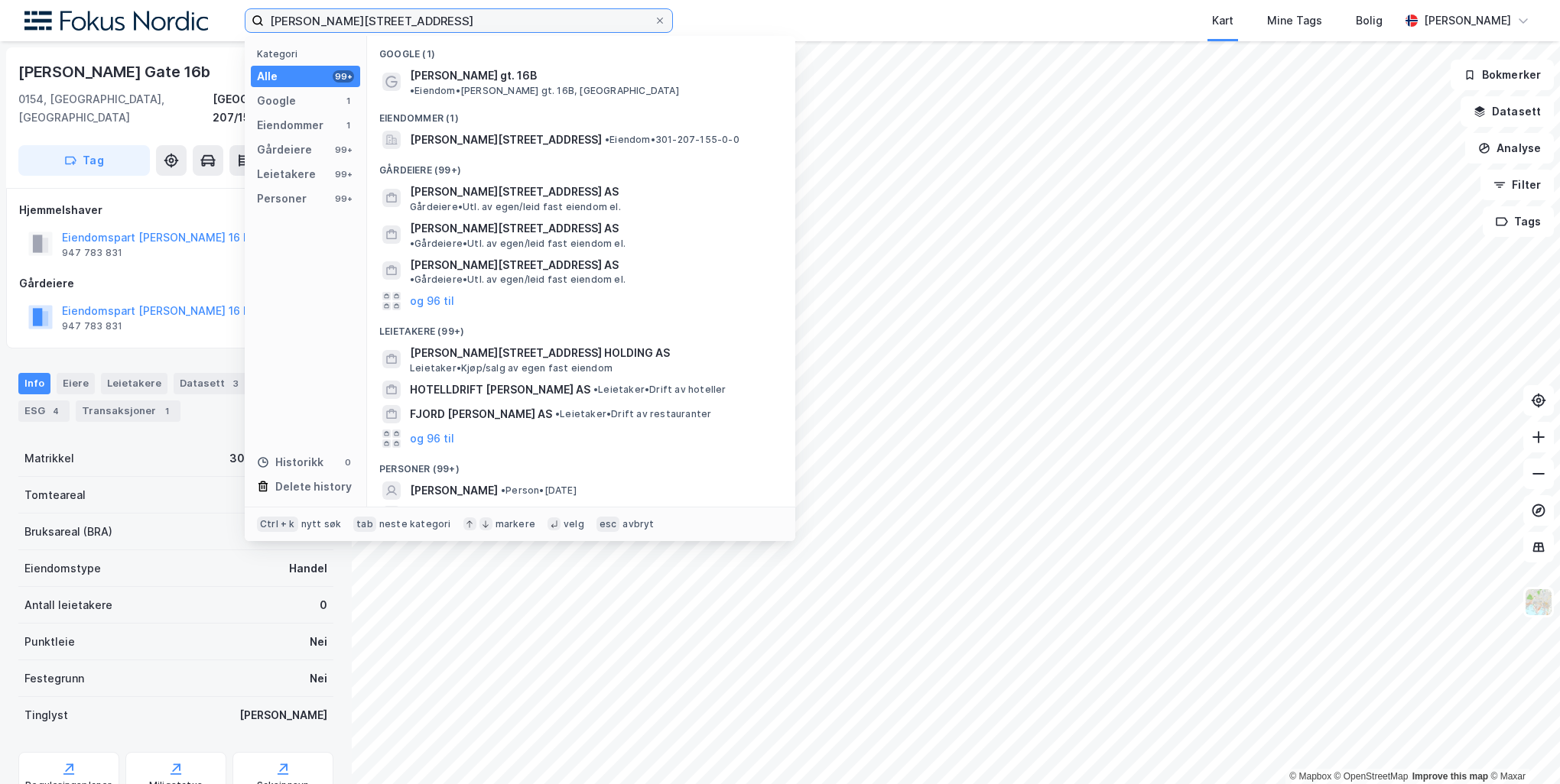
click at [339, 17] on input "Karl Johans gate 16B" at bounding box center [459, 20] width 390 height 23
paste input "Fridtjof Nansens plass 8"
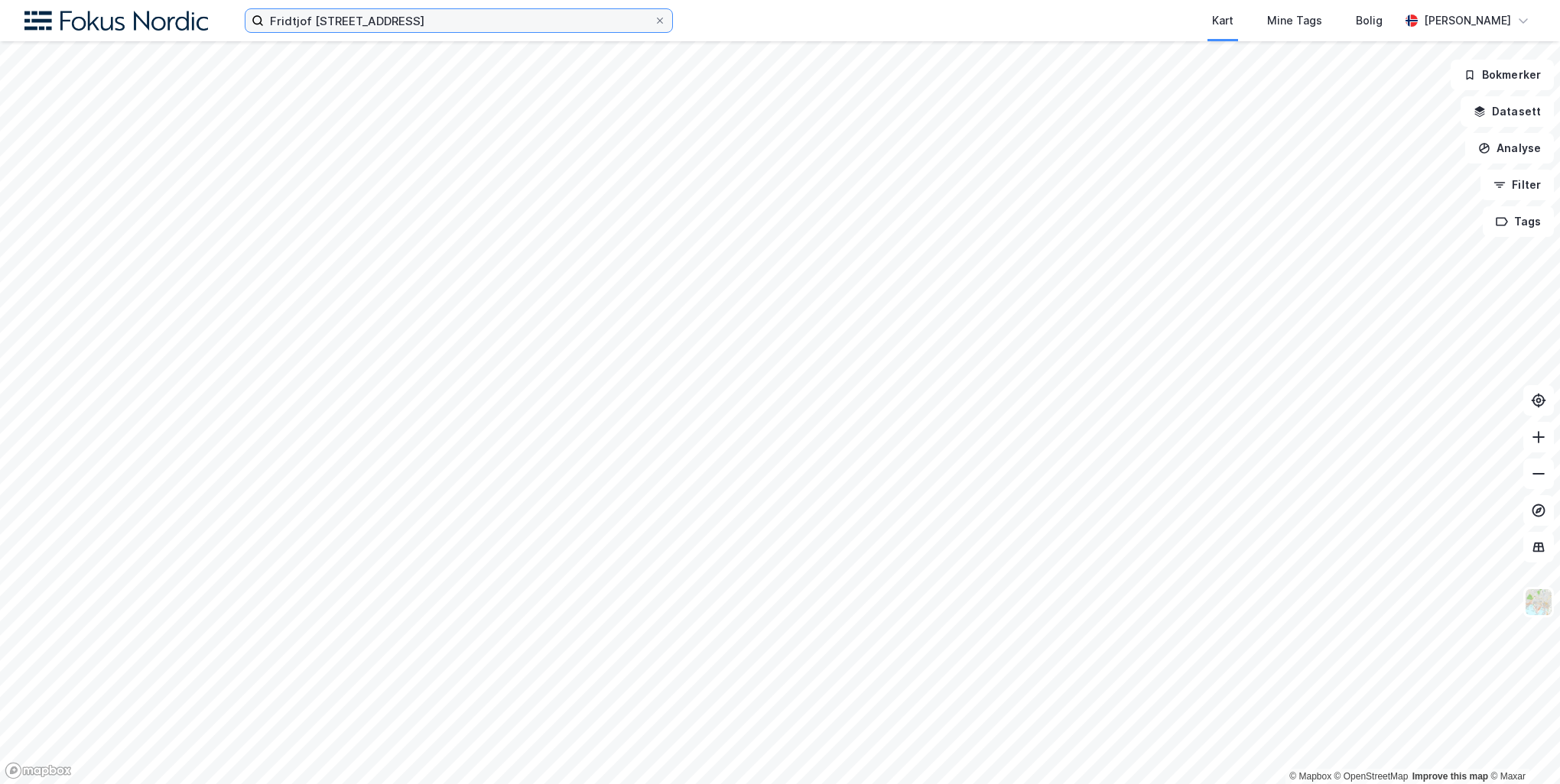
click at [447, 18] on input "Fridtjof Nansens plass 8" at bounding box center [459, 20] width 390 height 23
click at [901, 4] on div "Kart Mine Tags Bolig" at bounding box center [1073, 20] width 653 height 41
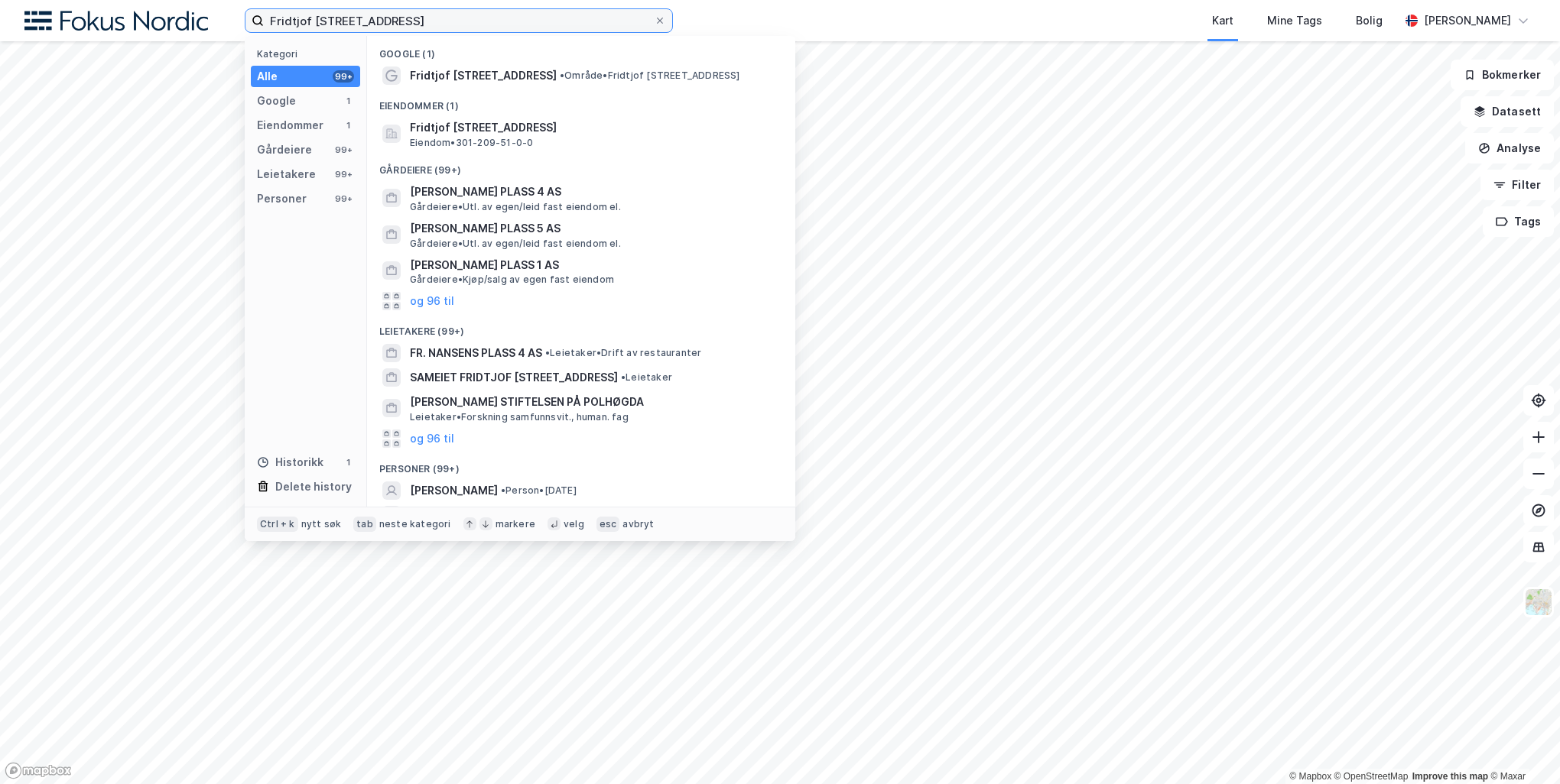
click at [502, 16] on input "Fridtjof Nansens plass 8" at bounding box center [459, 20] width 390 height 23
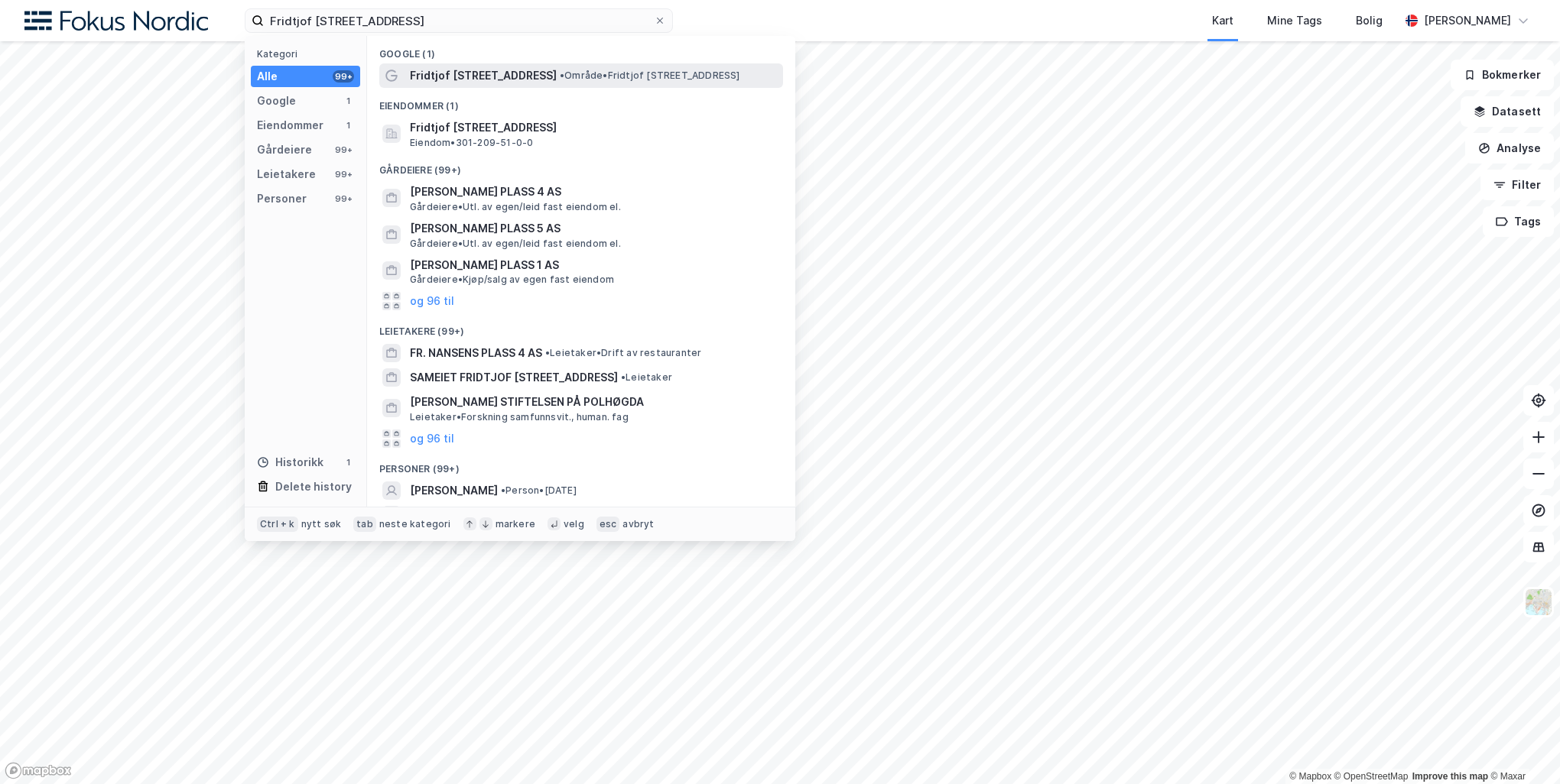
click at [505, 78] on span "Fridtjof Nansens plass 8" at bounding box center [483, 76] width 147 height 18
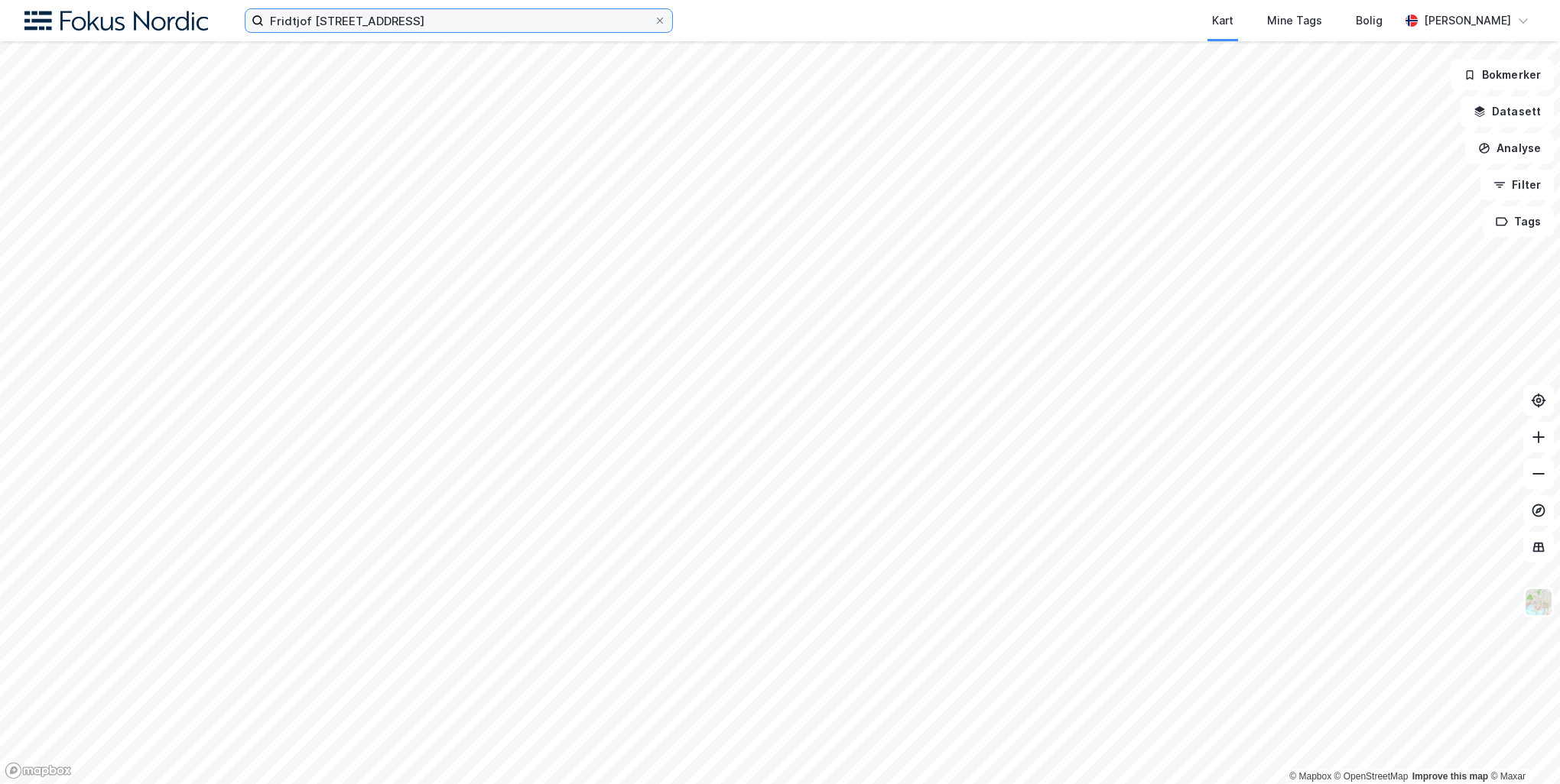
click at [427, 20] on input "Fridtjof Nansens plass 8" at bounding box center [459, 20] width 390 height 23
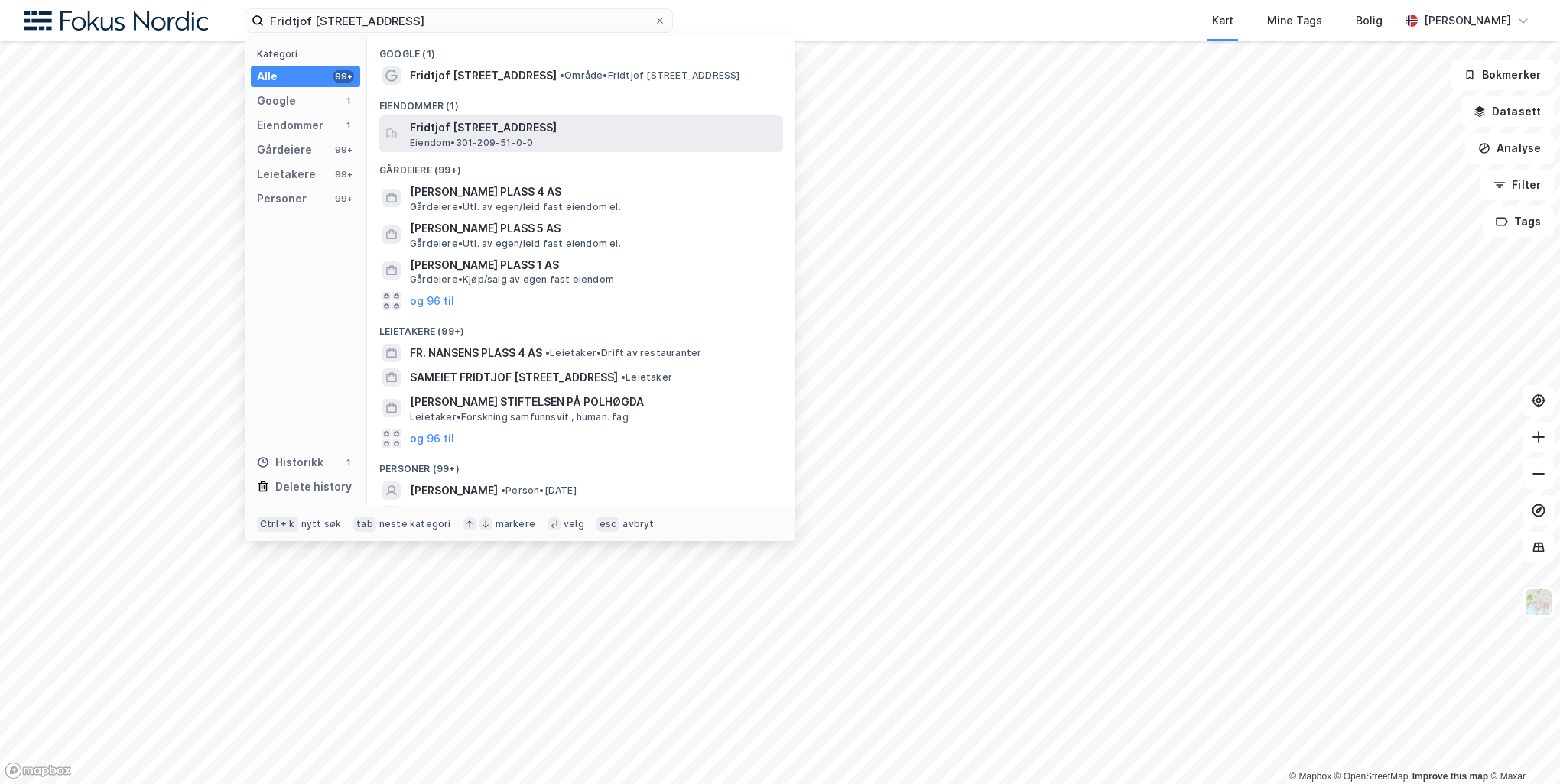
click at [458, 130] on span "Fridtjof Nansens plass 8, 0160, OSLO, OSLO" at bounding box center [593, 128] width 367 height 18
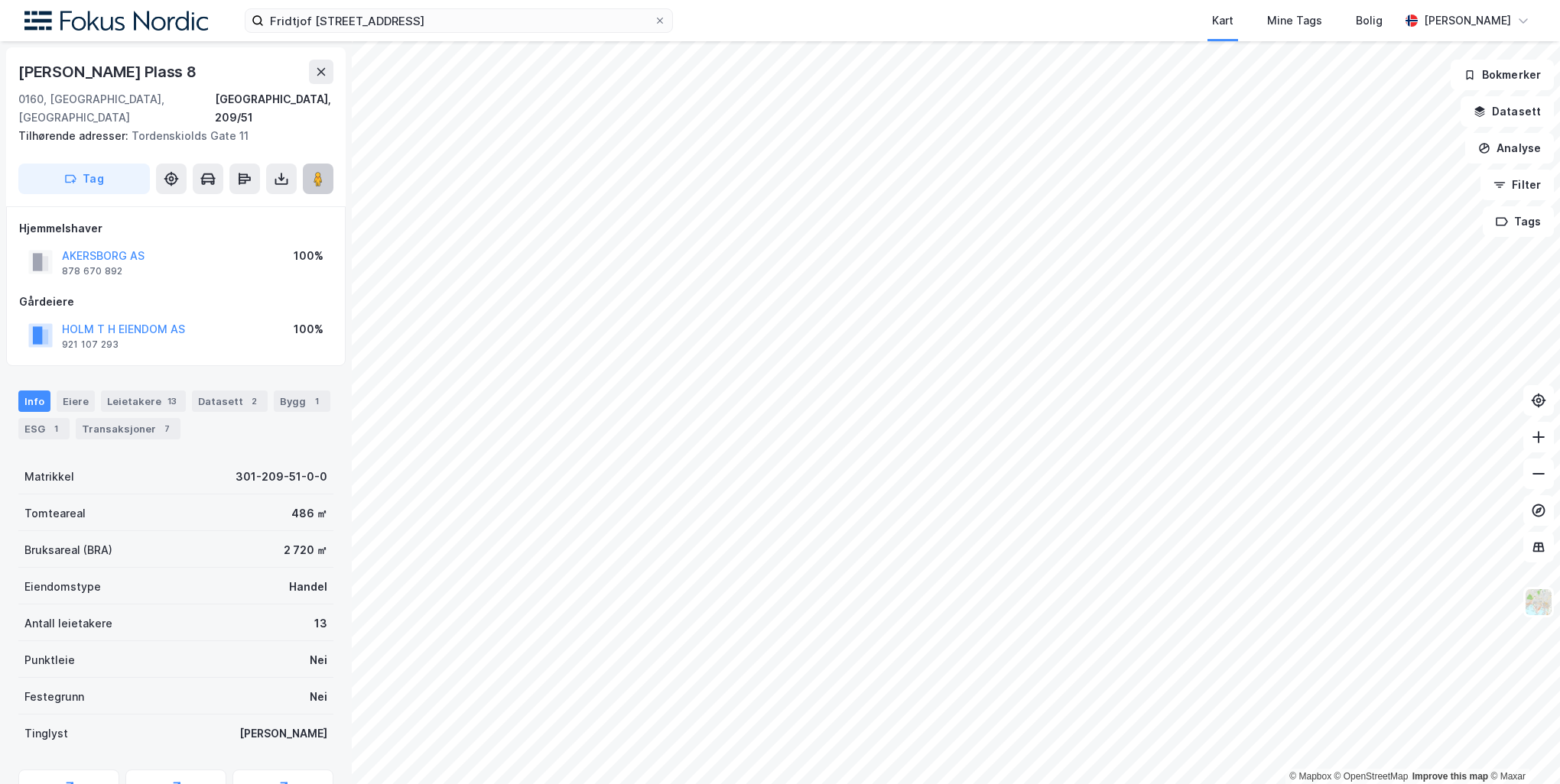
click at [315, 171] on image at bounding box center [318, 179] width 9 height 15
click at [558, 29] on input "Fridtjof Nansens plass 8" at bounding box center [459, 20] width 390 height 23
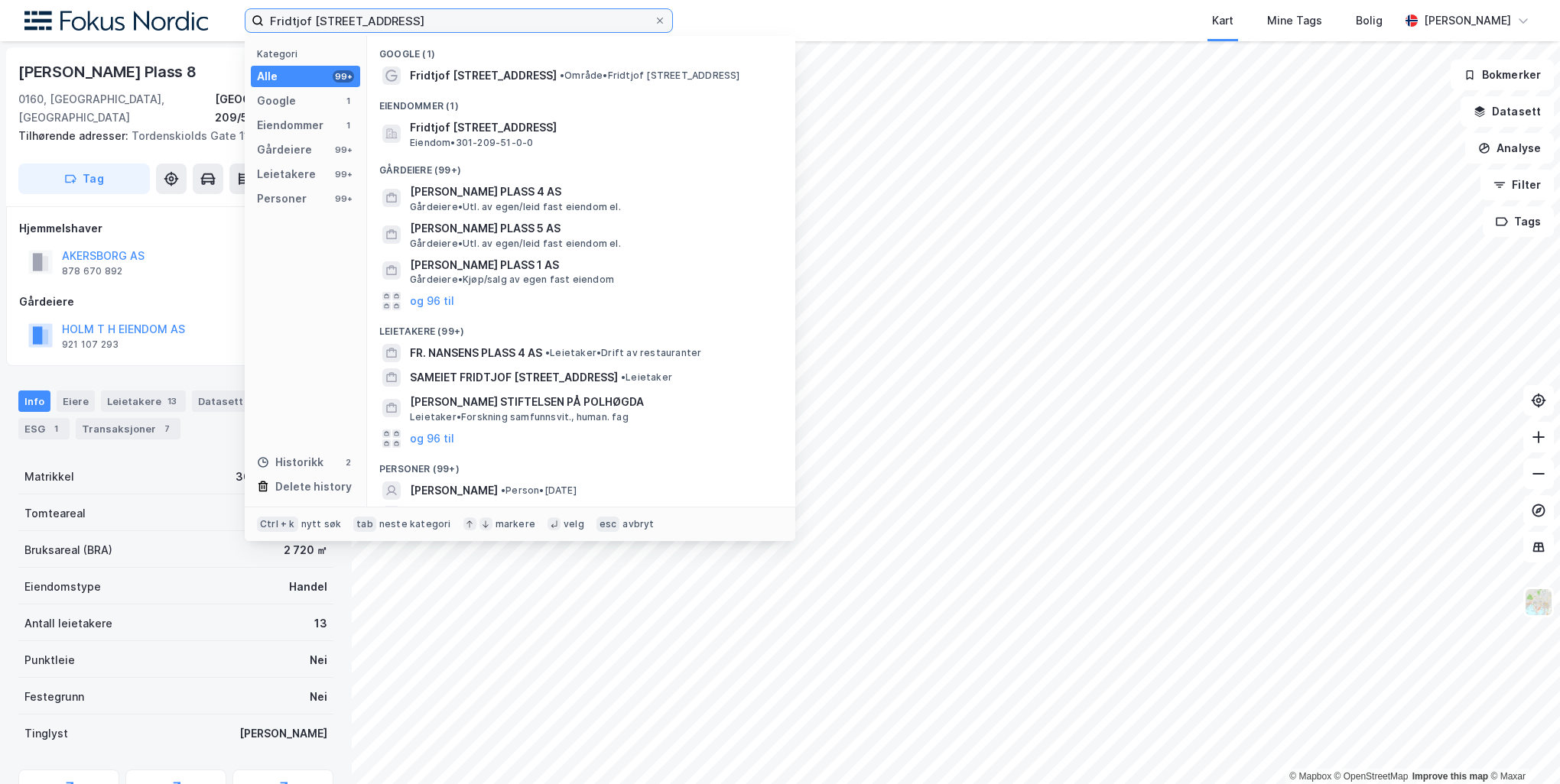
click at [558, 29] on input "Fridtjof Nansens plass 8" at bounding box center [459, 20] width 390 height 23
paste input "Torggata"
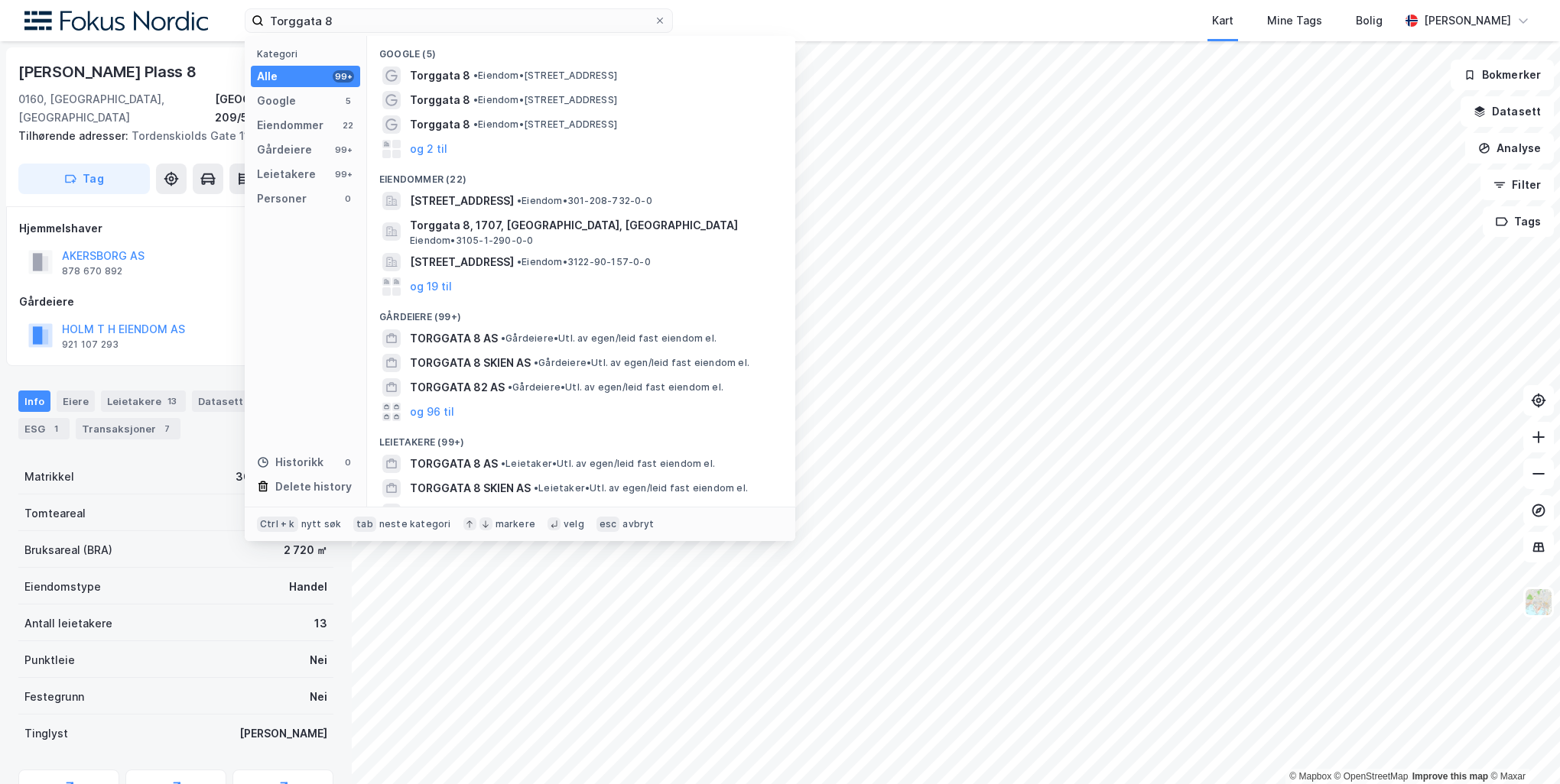
click at [566, 73] on span "• Eiendom • Torggata 8, 0181 Oslo" at bounding box center [545, 75] width 144 height 13
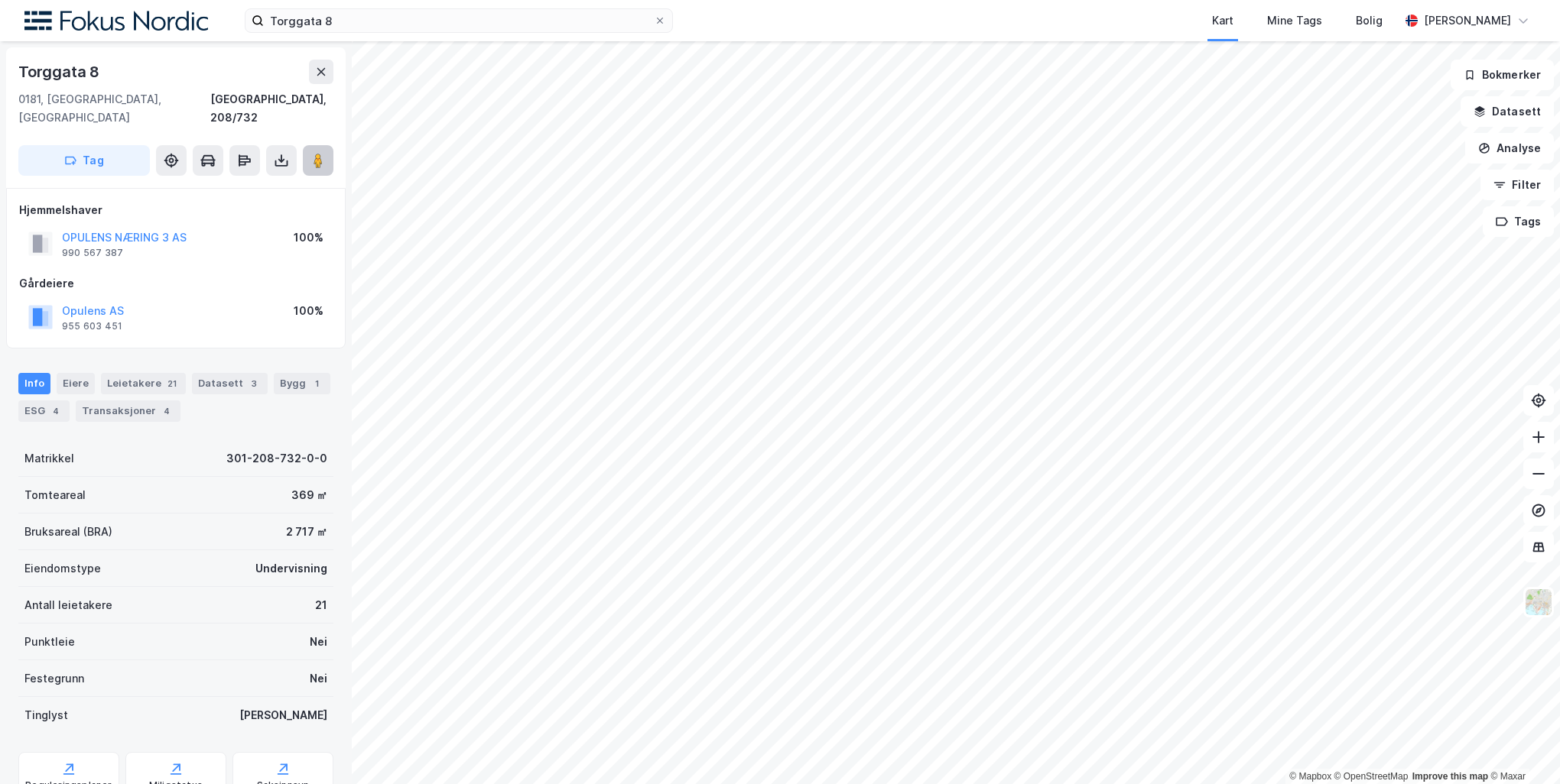
click at [326, 145] on button at bounding box center [318, 160] width 31 height 31
click at [397, 25] on input "Torggata 8" at bounding box center [459, 20] width 390 height 23
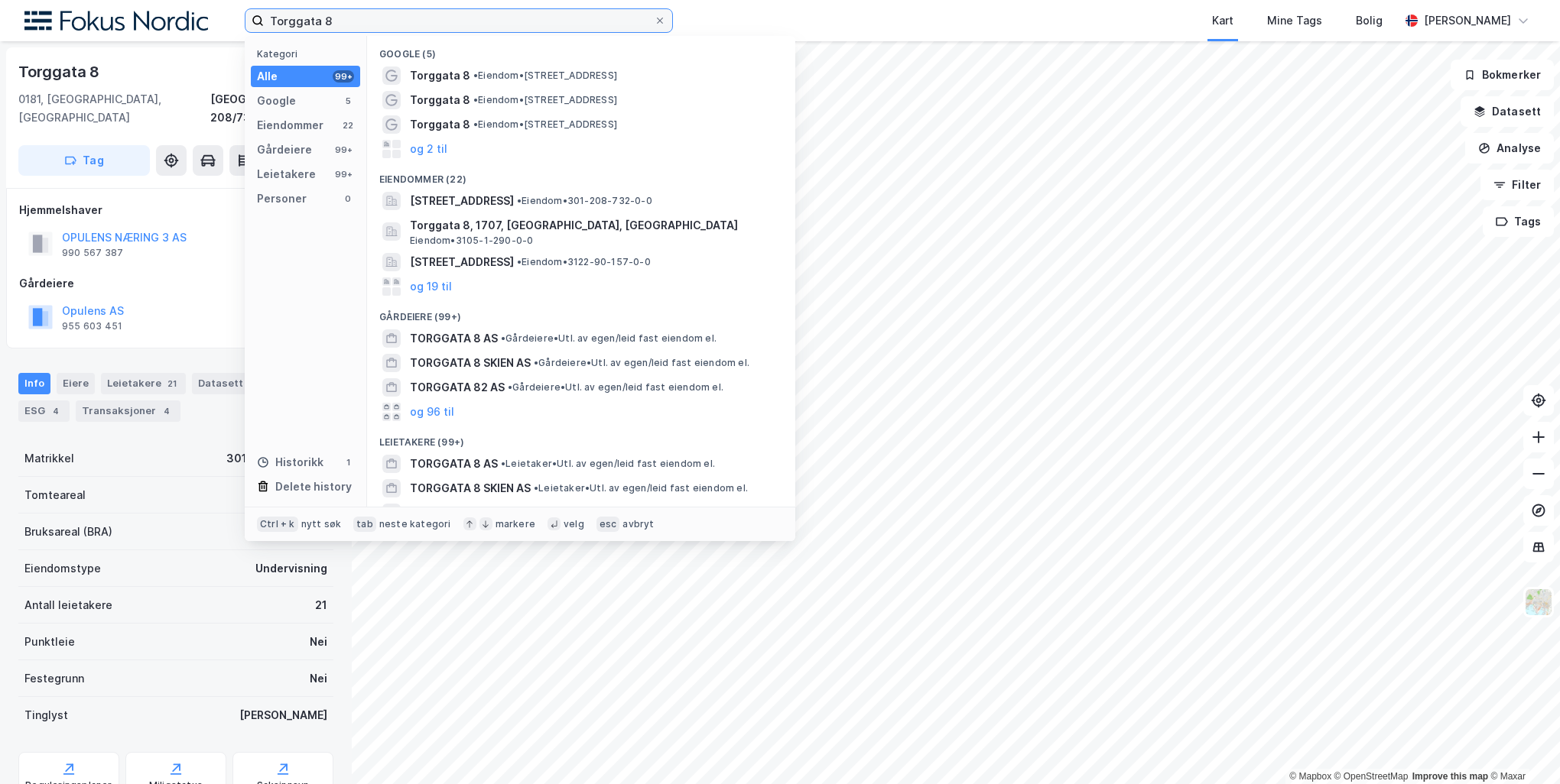
click at [397, 25] on input "Torggata 8" at bounding box center [459, 20] width 390 height 23
paste input "Nedre Vollgate 3"
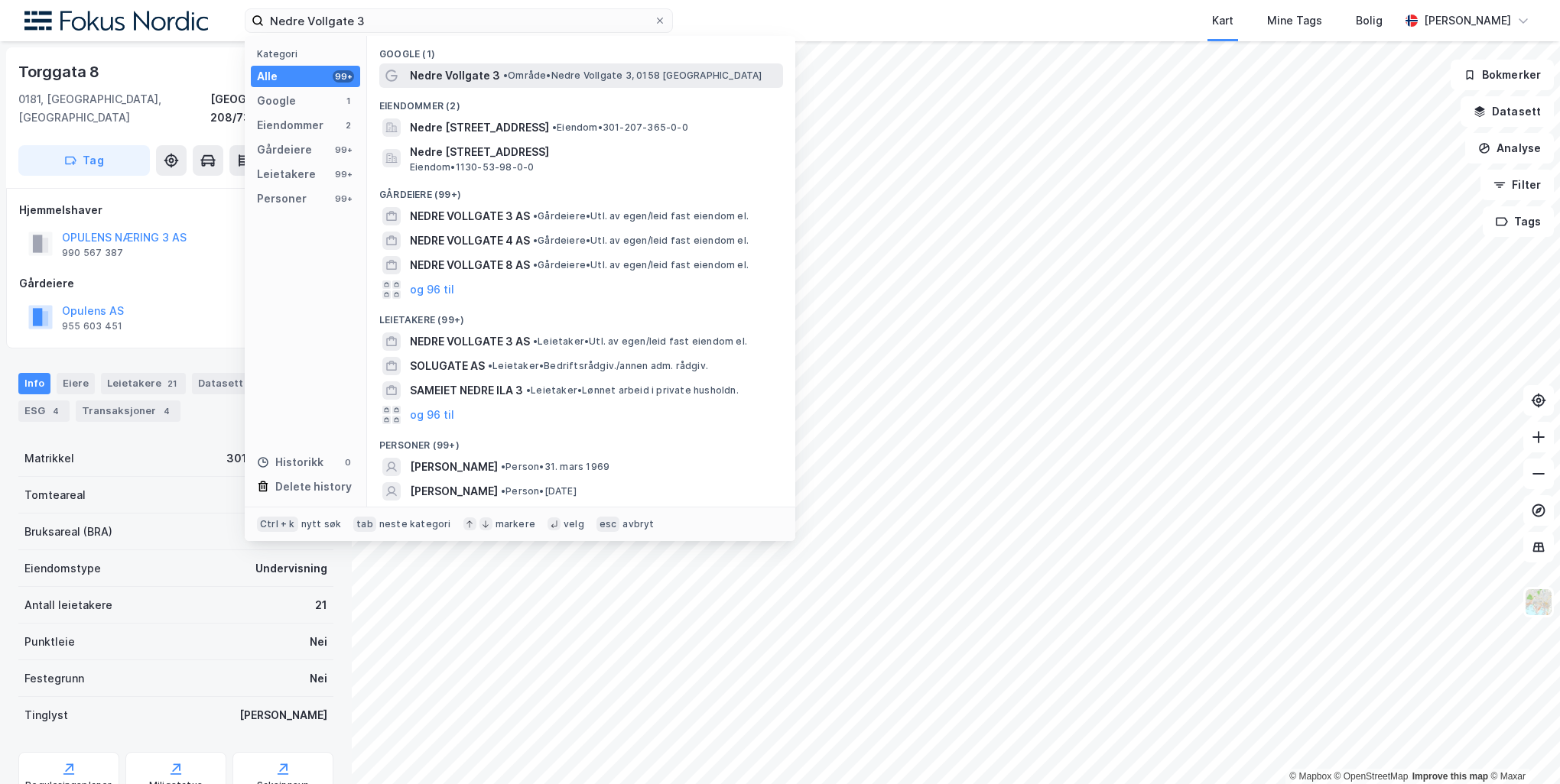
click at [439, 67] on span "Nedre Vollgate 3" at bounding box center [455, 76] width 90 height 18
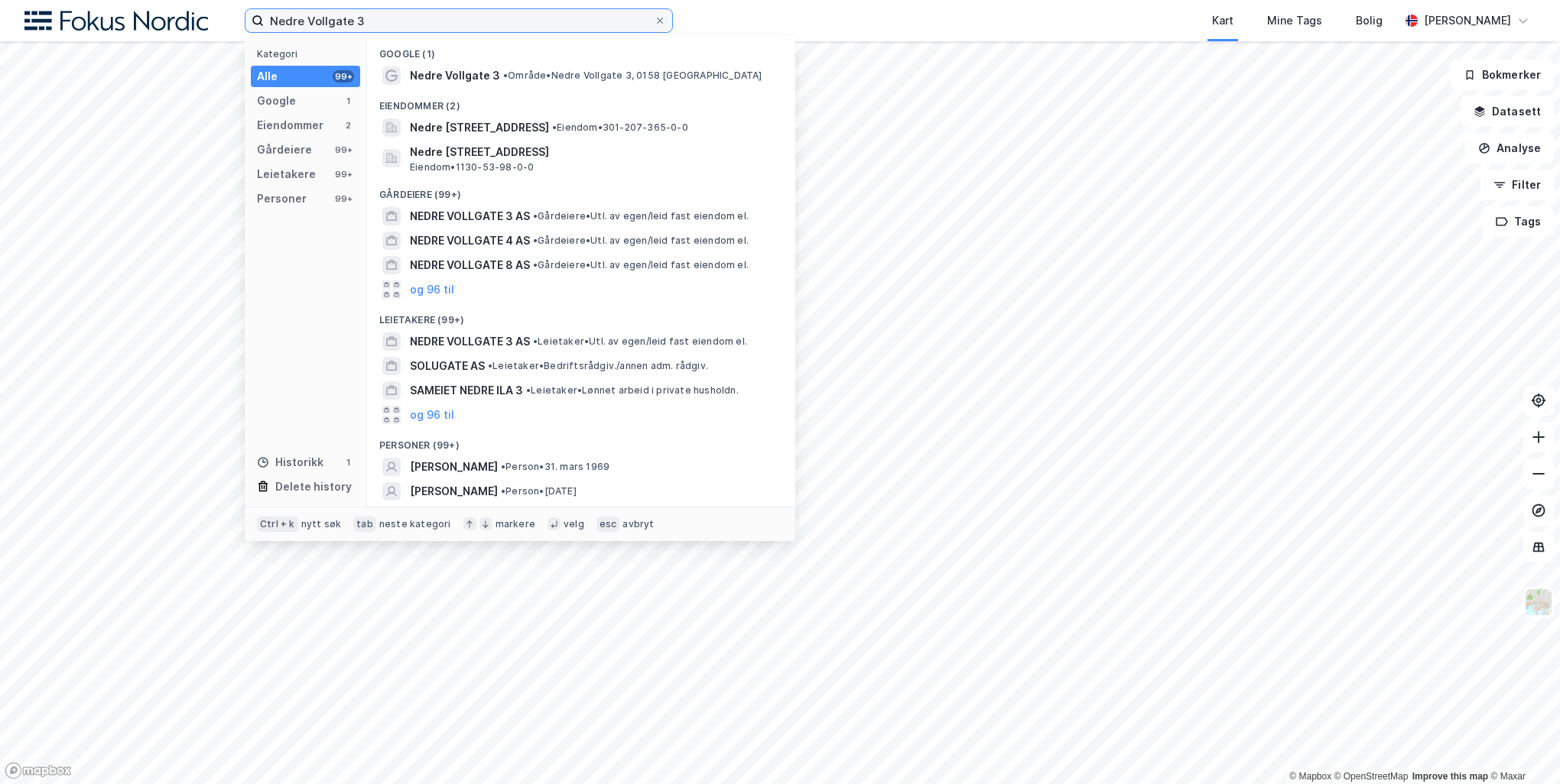
click at [453, 19] on input "Nedre Vollgate 3" at bounding box center [459, 20] width 390 height 23
click at [415, 77] on span "Nedre Vollgate 3" at bounding box center [455, 76] width 90 height 18
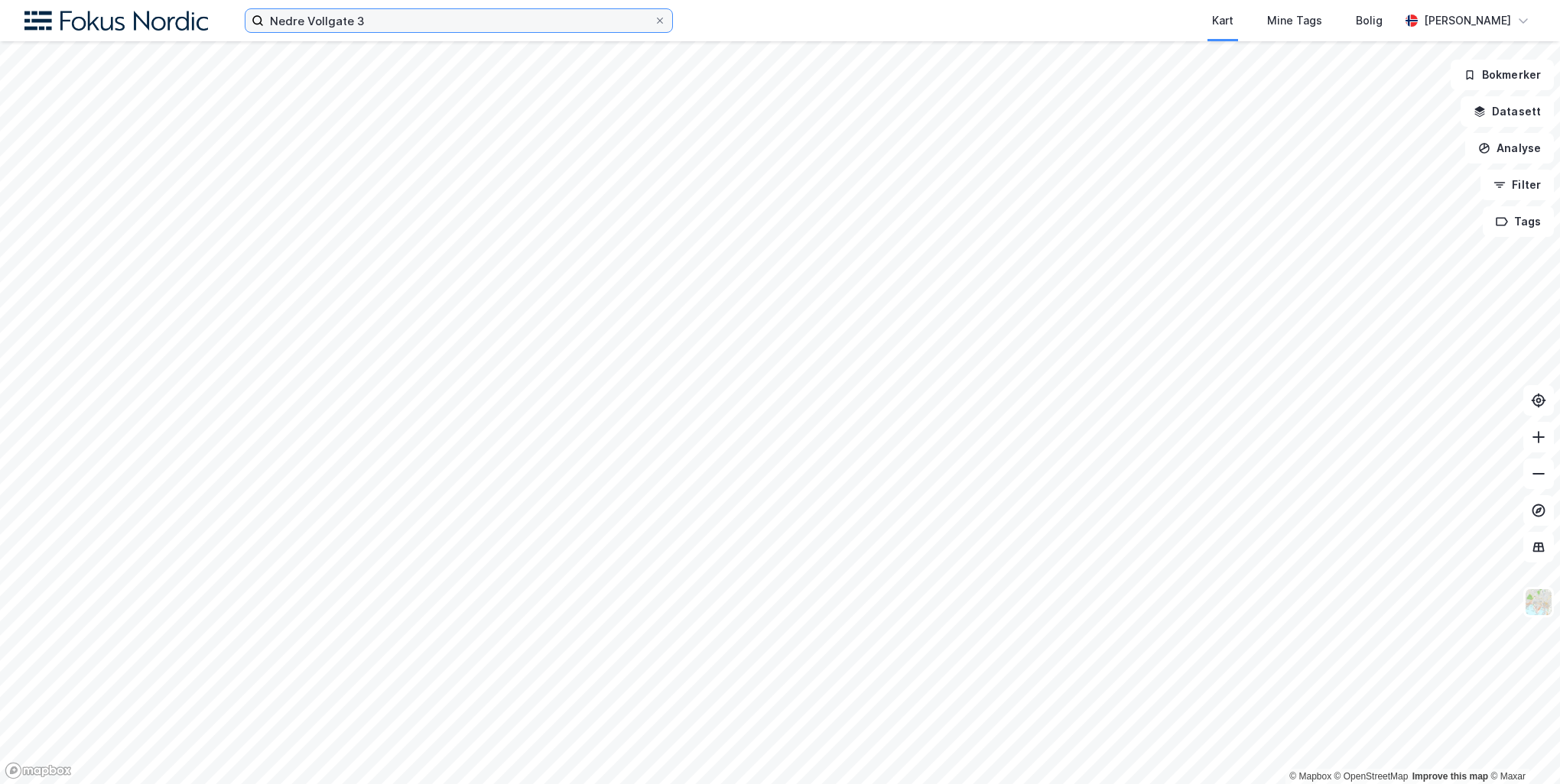
click at [441, 23] on input "Nedre Vollgate 3" at bounding box center [459, 20] width 390 height 23
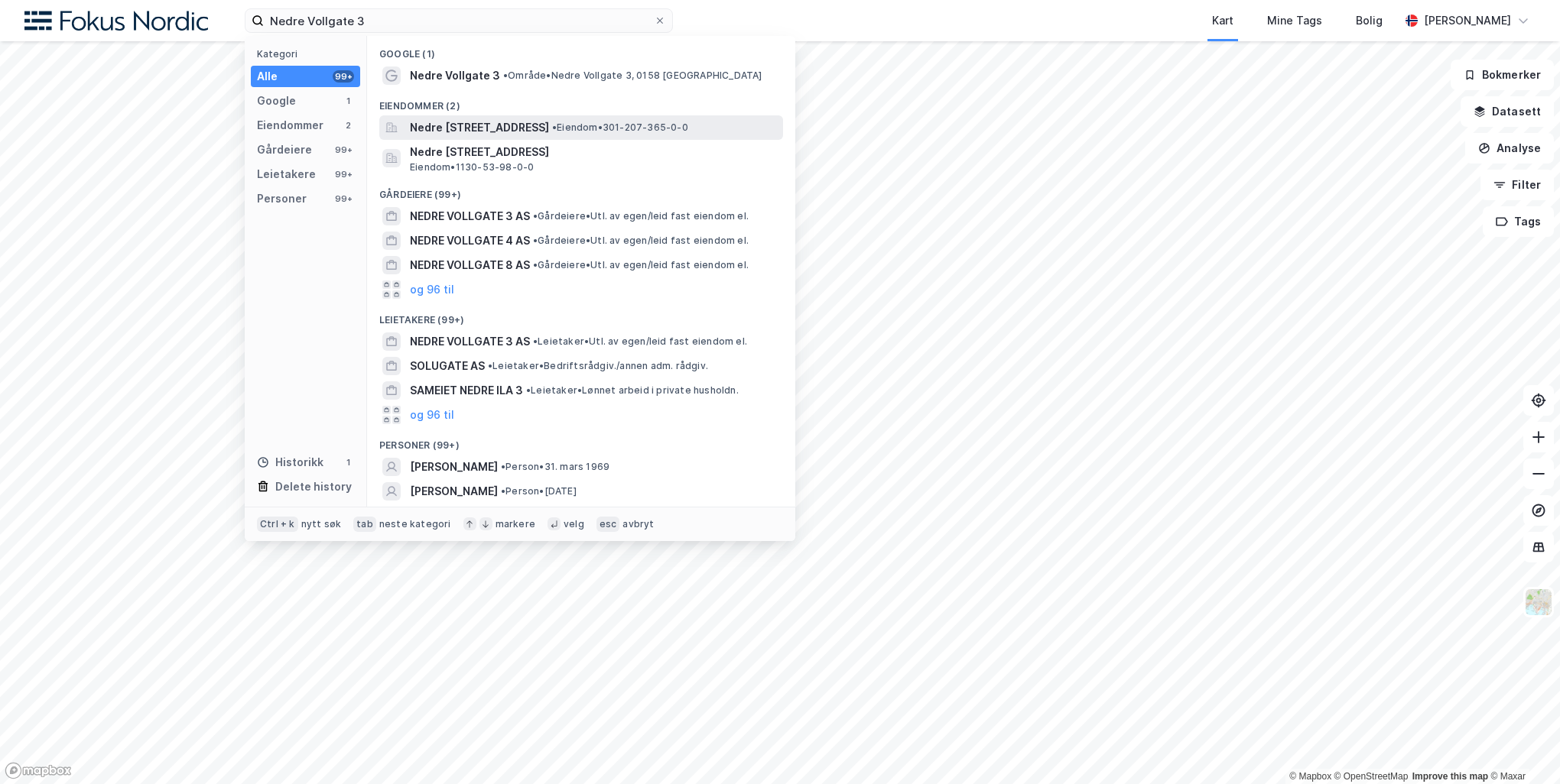
click at [453, 129] on span "Nedre [STREET_ADDRESS]" at bounding box center [479, 128] width 139 height 18
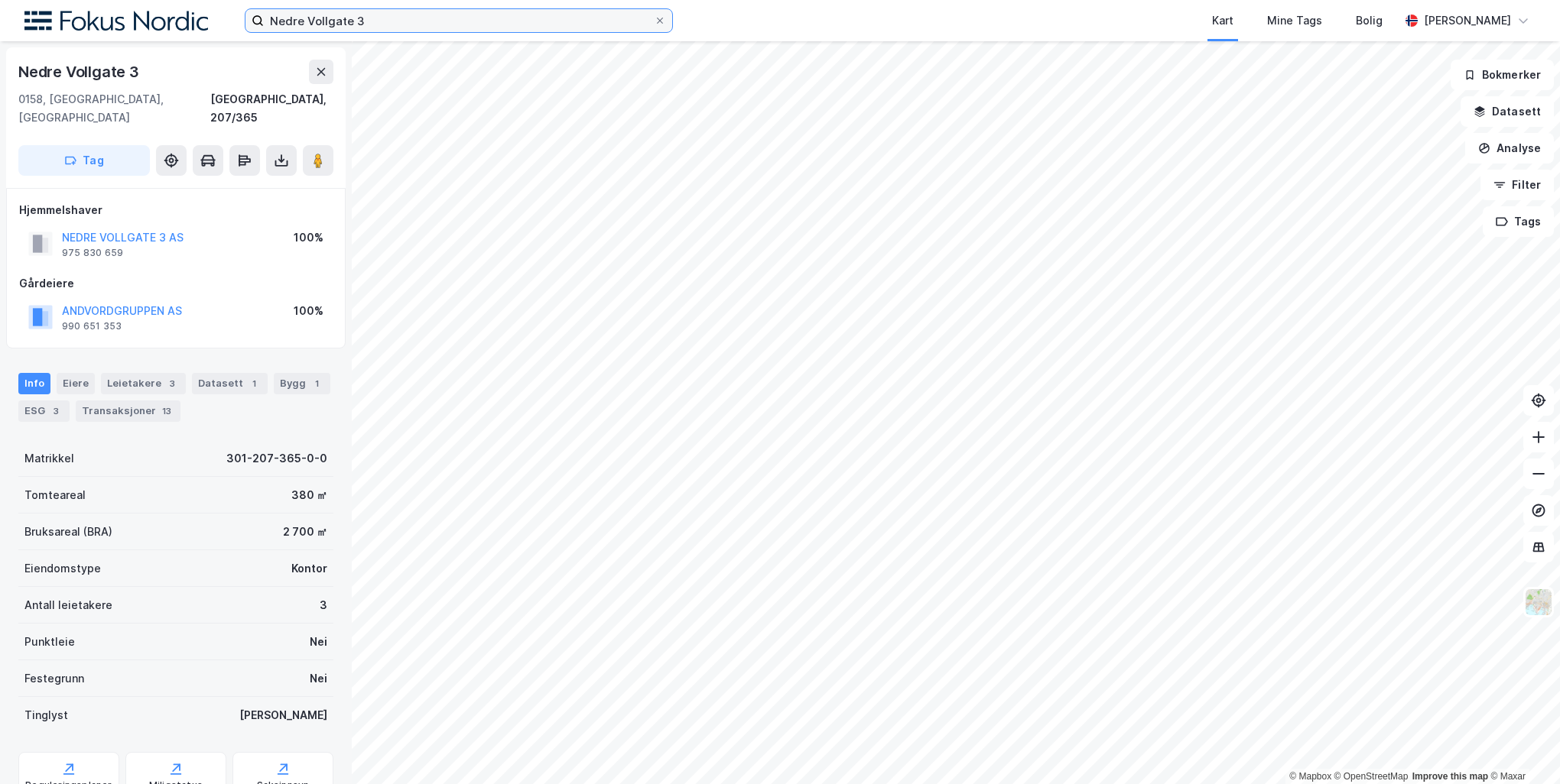
click at [425, 23] on input "Nedre Vollgate 3" at bounding box center [459, 20] width 390 height 23
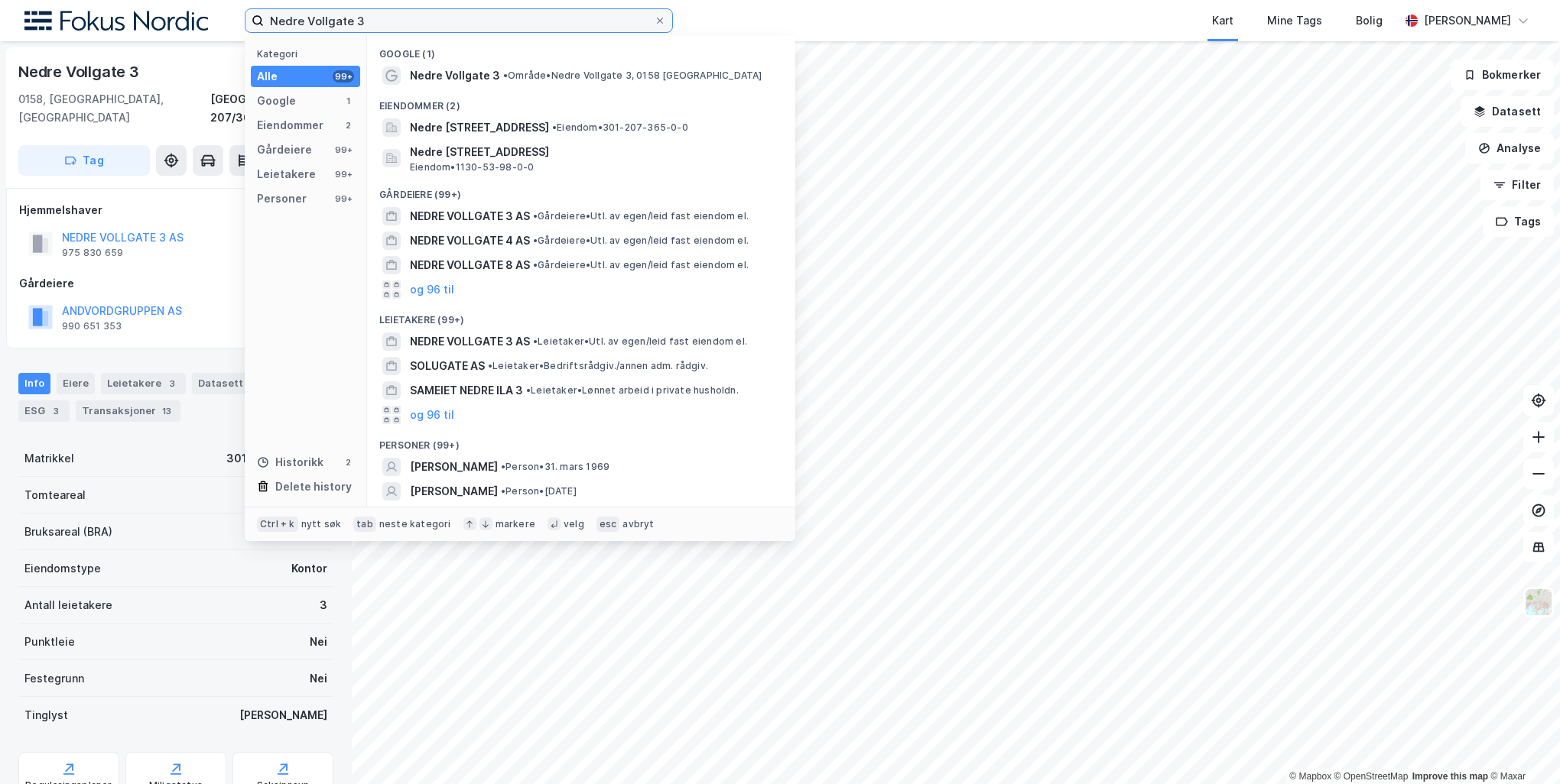
paste input "[STREET_ADDRESS]"
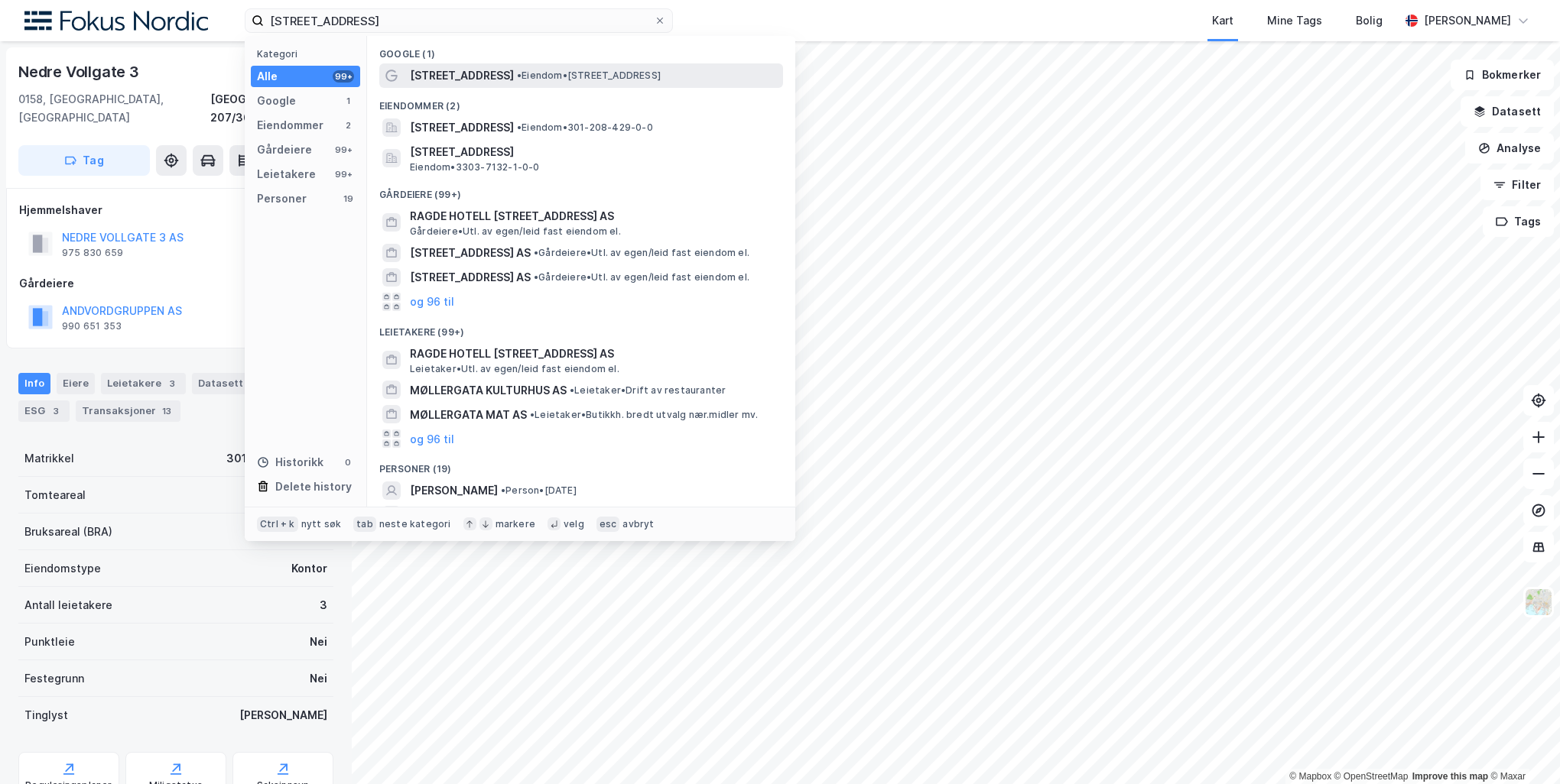
click at [517, 73] on span "• Eiendom • Møllergata 26, 0179 Oslo" at bounding box center [589, 75] width 144 height 13
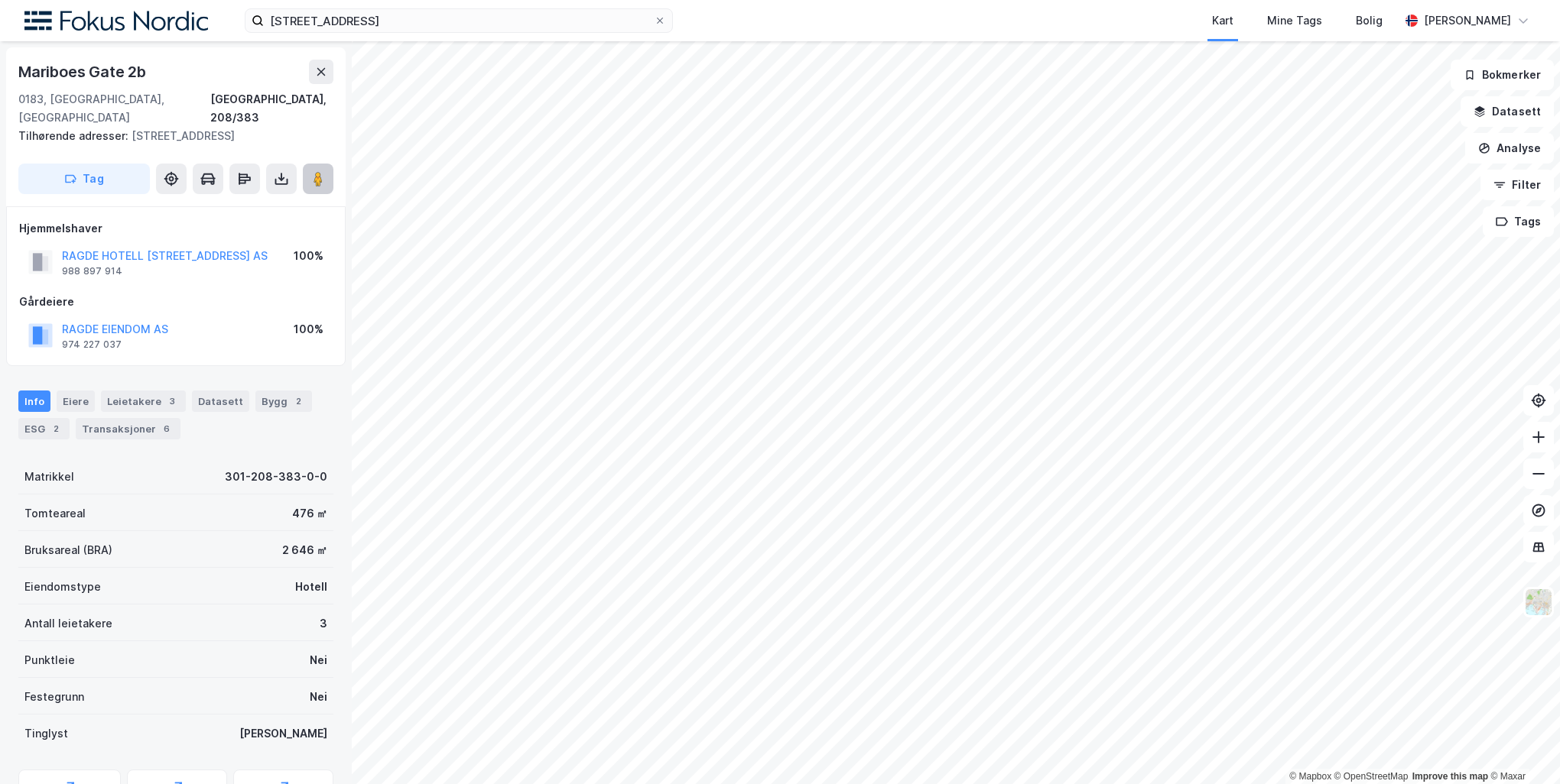
click at [318, 171] on image at bounding box center [318, 179] width 9 height 15
click at [349, 7] on div "Møllergata 26 Kart Mine Tags Bolig Peder Norseng Bærvahr" at bounding box center [780, 20] width 1560 height 41
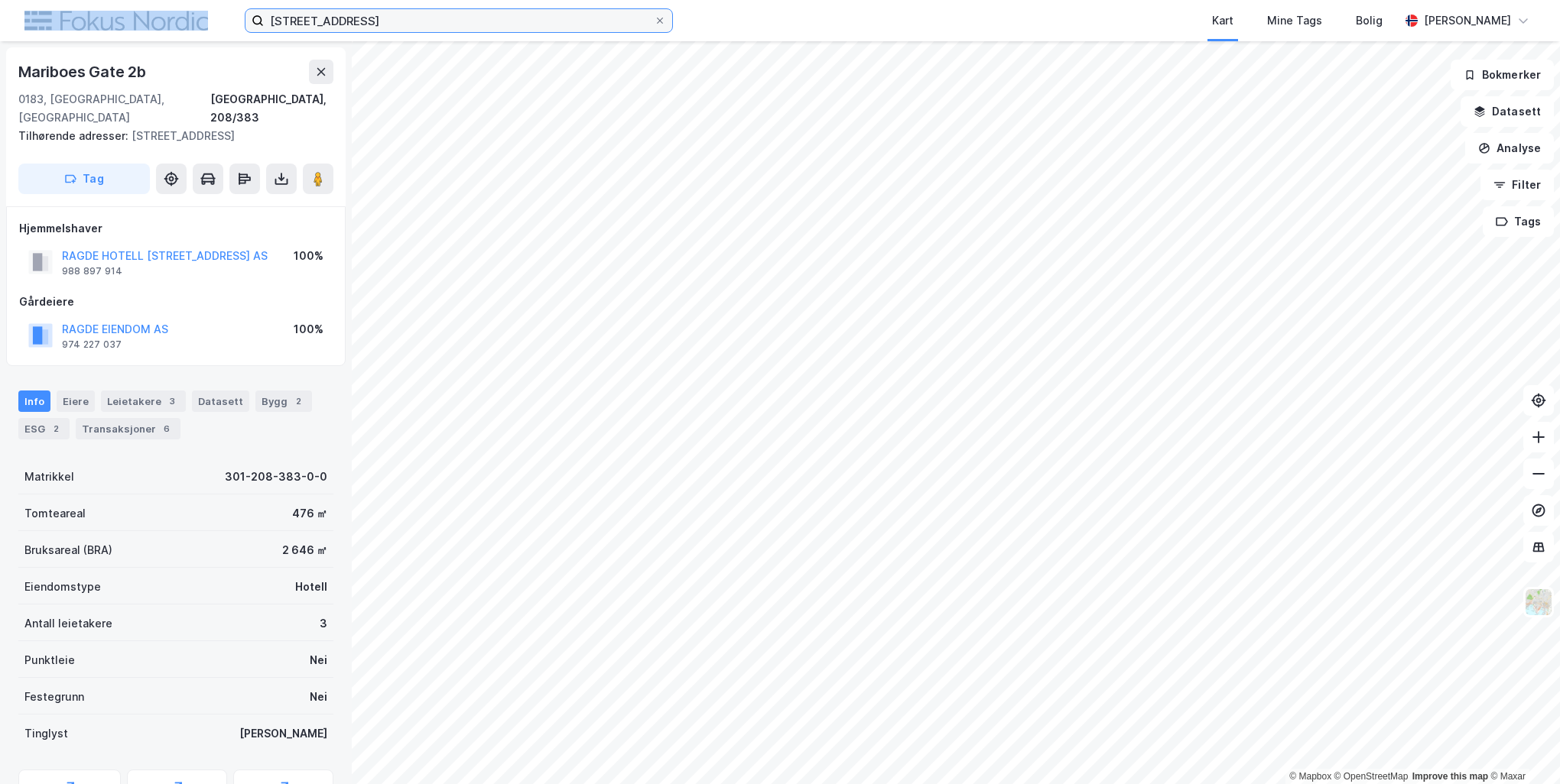
drag, startPoint x: 349, startPoint y: 7, endPoint x: 349, endPoint y: 17, distance: 10.0
click at [349, 17] on input "[STREET_ADDRESS]" at bounding box center [459, 20] width 390 height 23
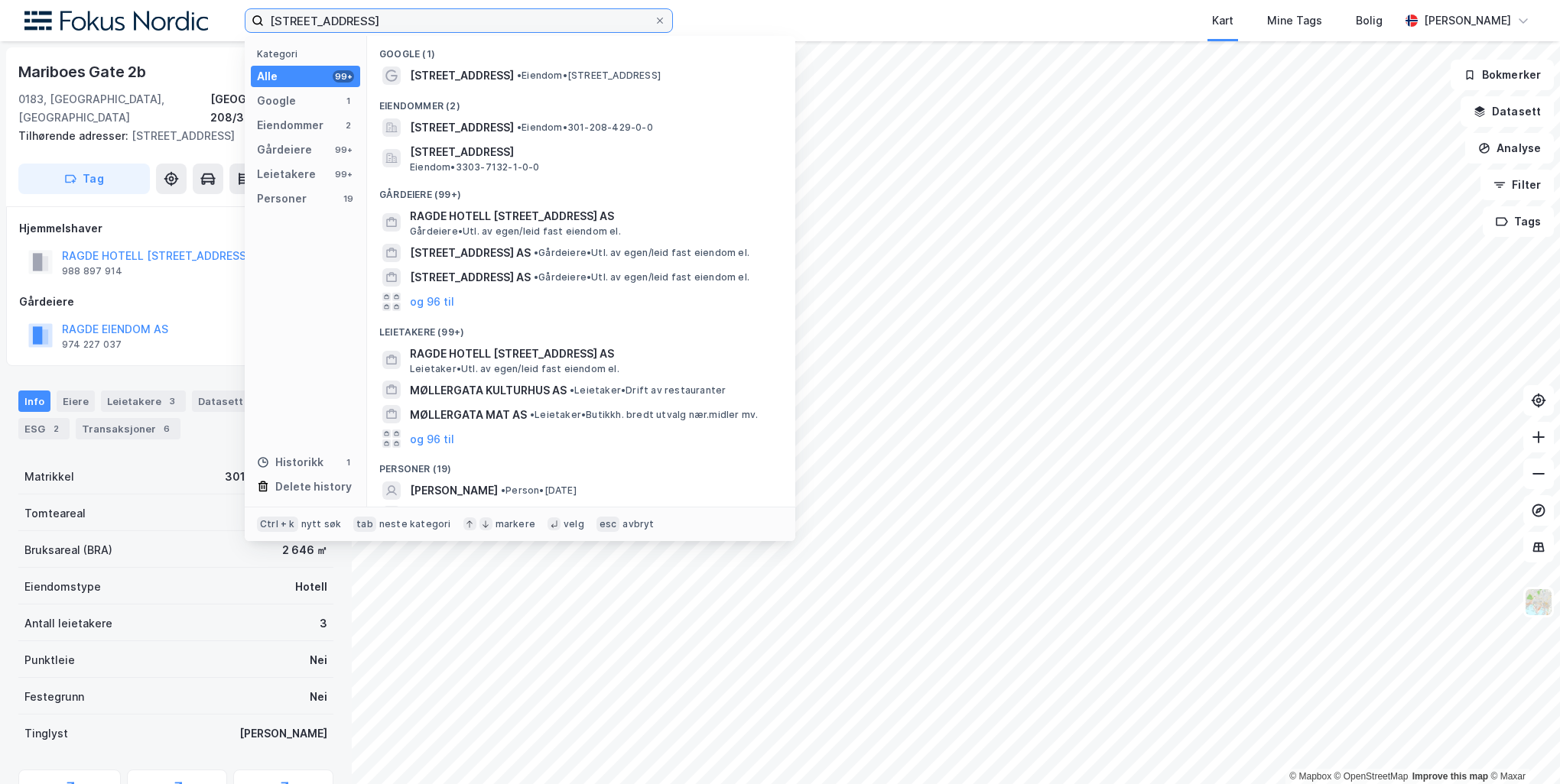
click at [349, 17] on input "[STREET_ADDRESS]" at bounding box center [459, 20] width 390 height 23
paste input "Øvre Vollgate 15"
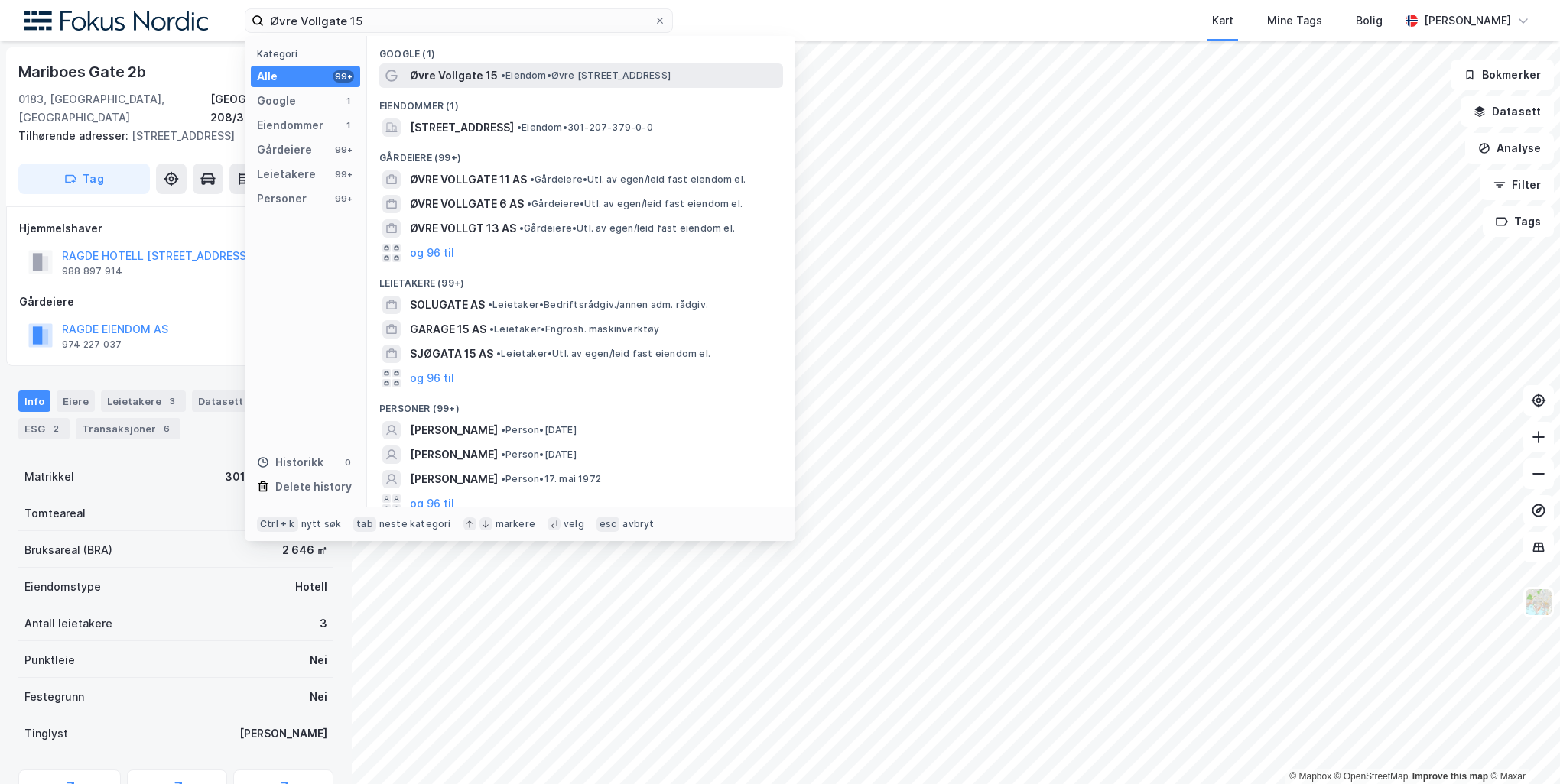
click at [451, 69] on span "Øvre Vollgate 15" at bounding box center [453, 76] width 88 height 18
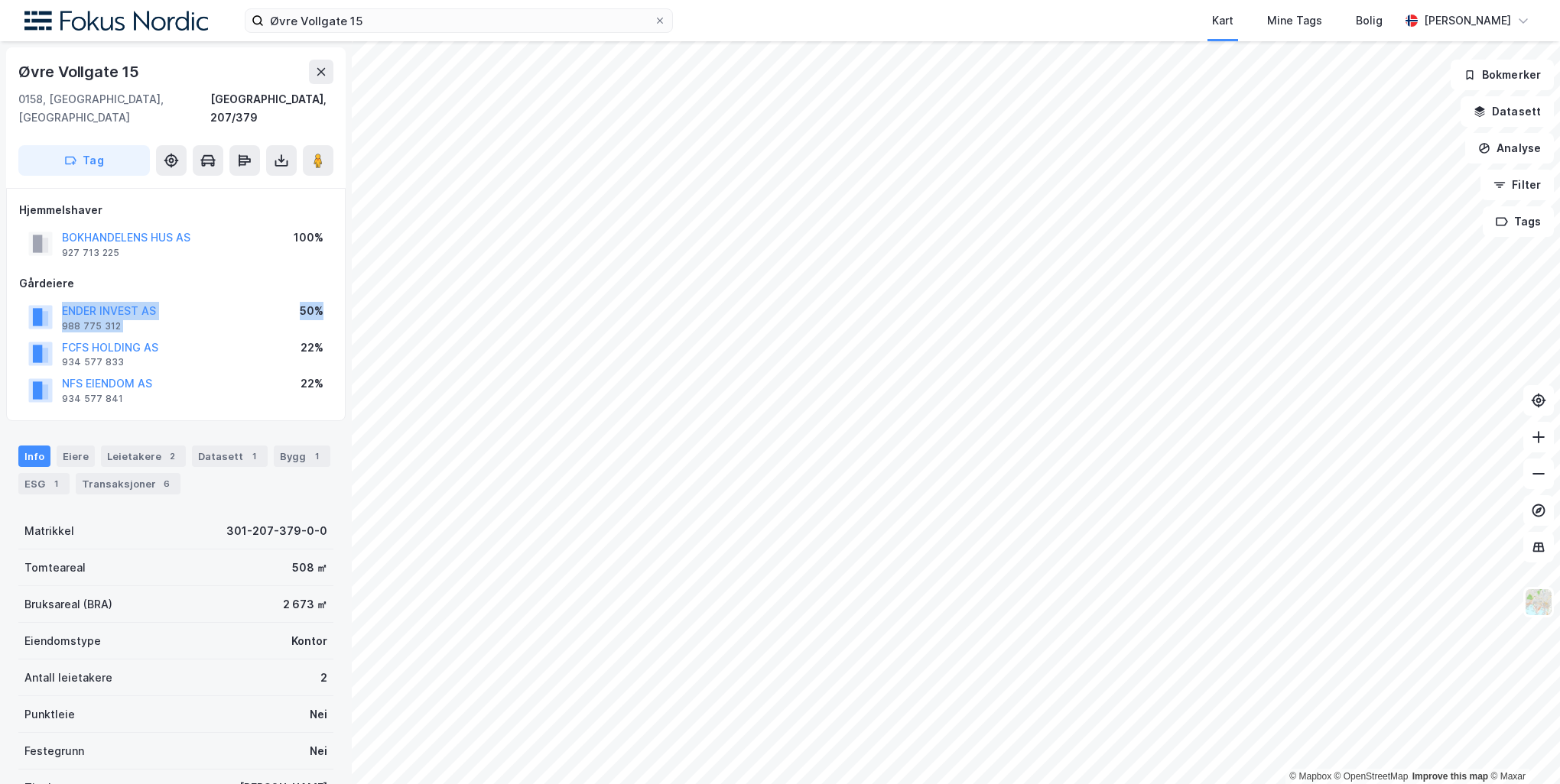
drag, startPoint x: 330, startPoint y: 298, endPoint x: 52, endPoint y: 286, distance: 278.3
click at [52, 299] on div "ENDER INVEST AS 988 775 312 50%" at bounding box center [176, 318] width 314 height 37
click at [339, 554] on div "Øvre Vollgate 15 0158, Oslo, Oslo Oslo, 207/379 Tag Hjemmelshaver BOKHANDELENS …" at bounding box center [176, 412] width 352 height 743
click at [64, 445] on div "Eiere" at bounding box center [76, 456] width 38 height 22
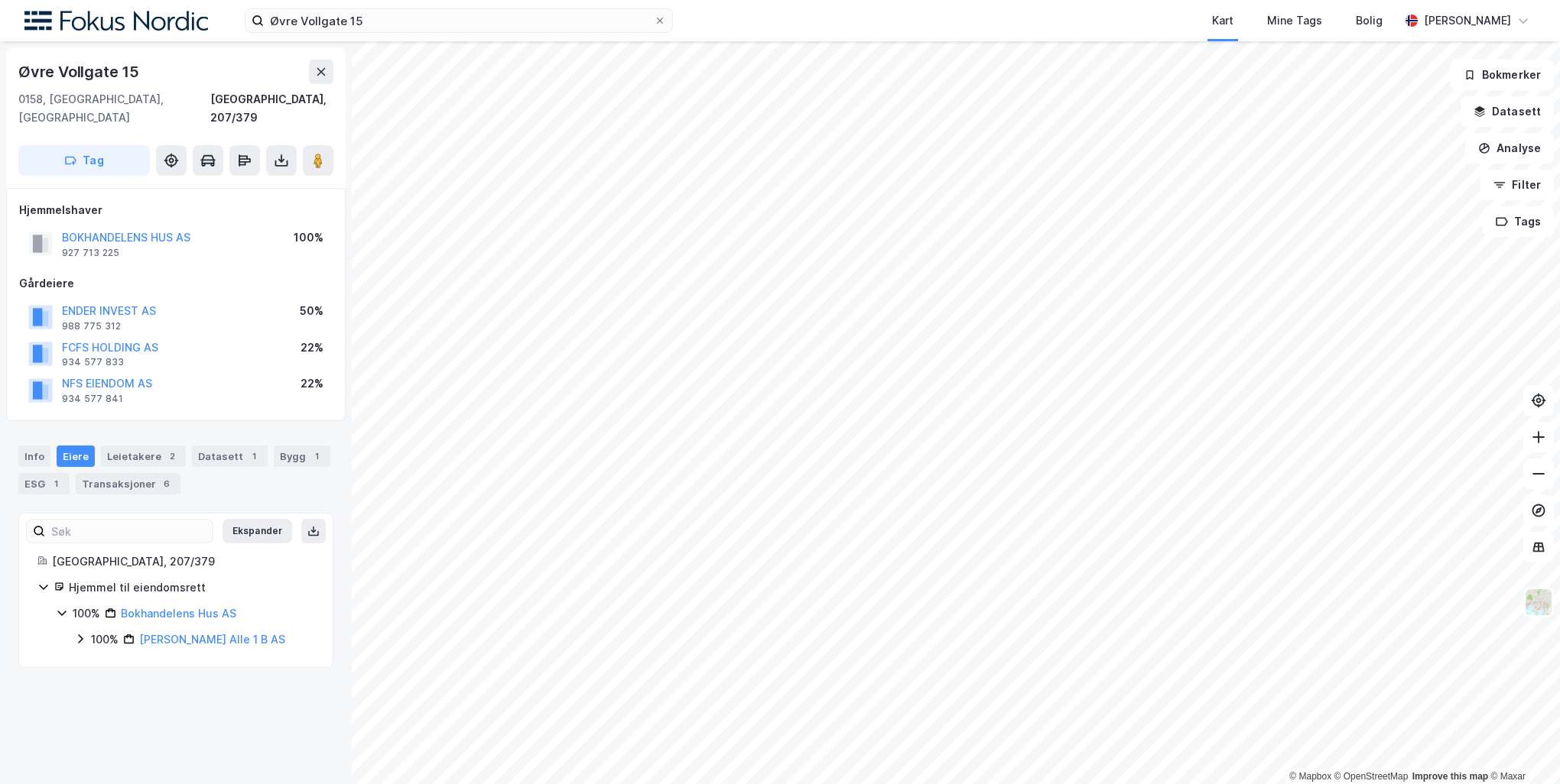
click at [82, 634] on icon at bounding box center [79, 639] width 4 height 9
click at [94, 664] on icon at bounding box center [99, 664] width 13 height 13
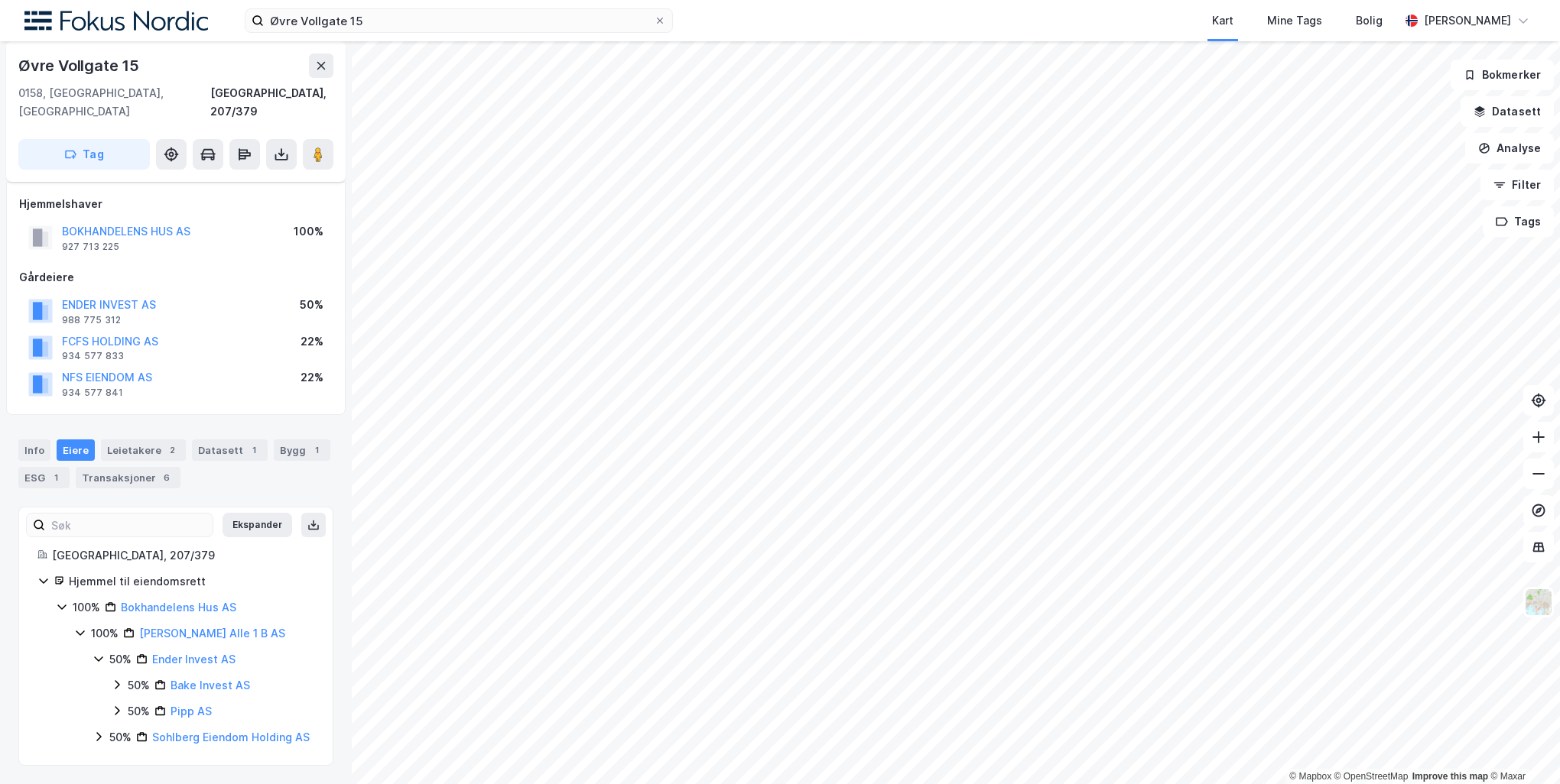
click at [97, 731] on icon at bounding box center [99, 736] width 13 height 13
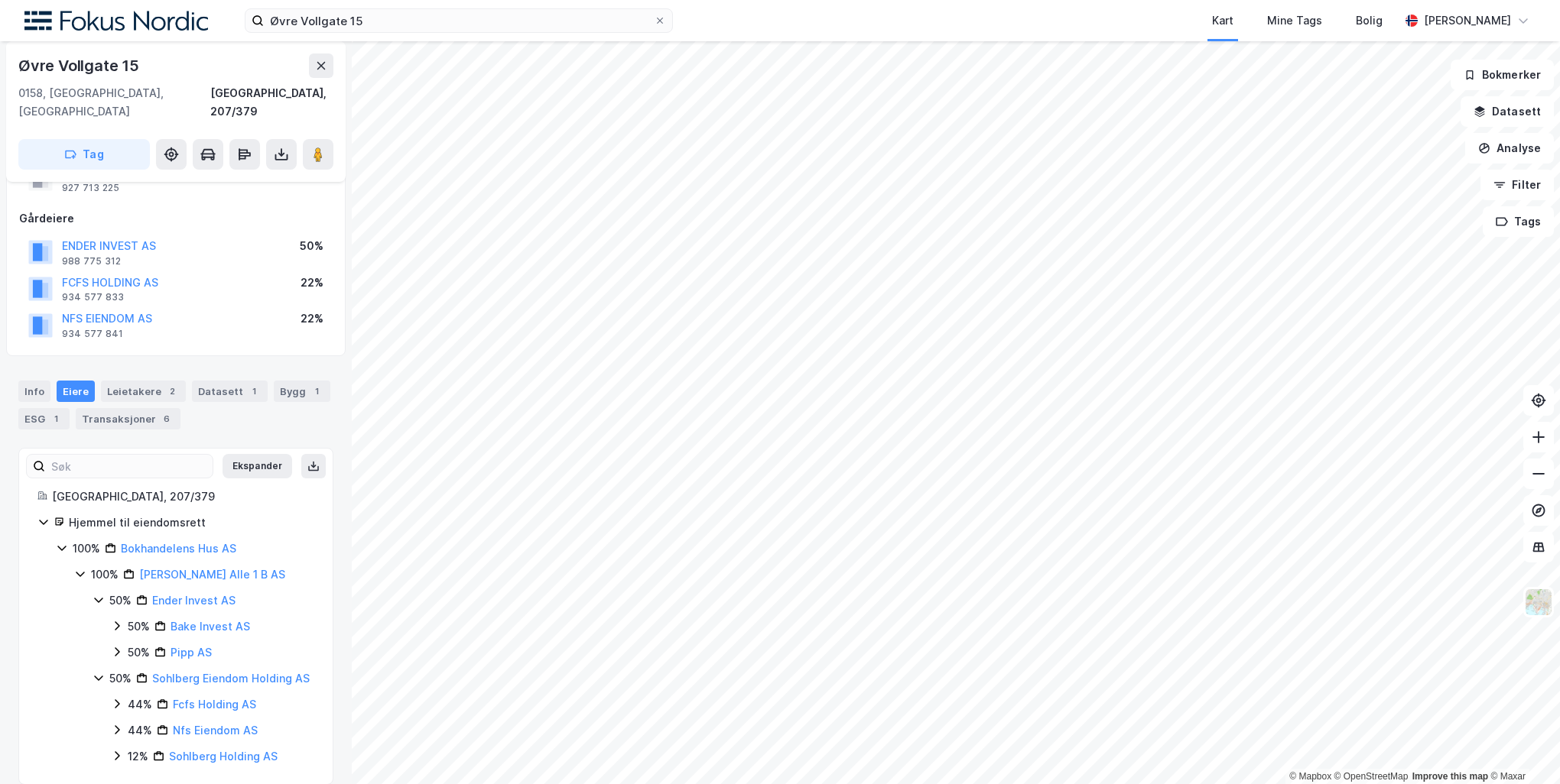
scroll to position [101, 0]
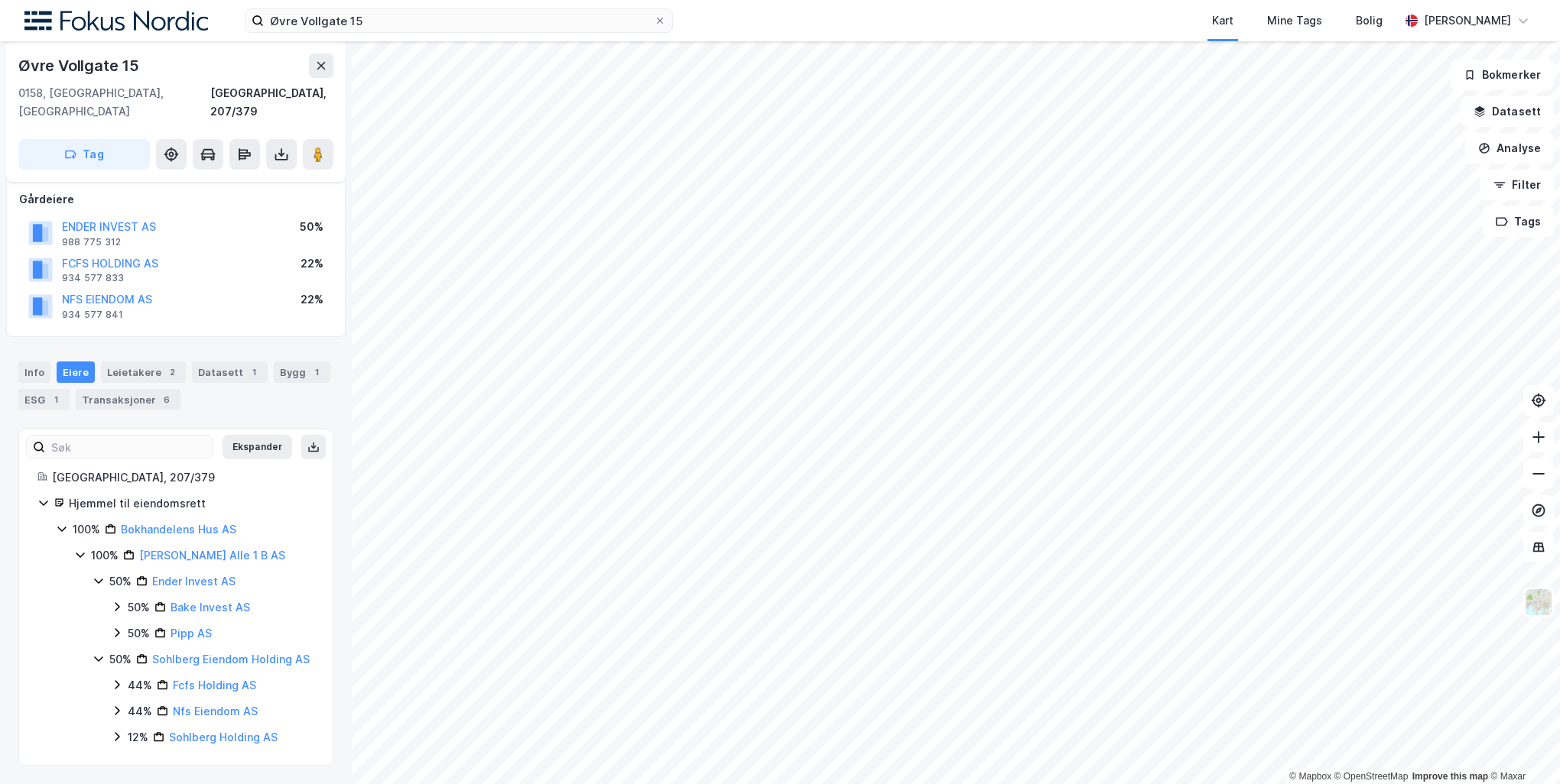
click at [113, 707] on icon at bounding box center [117, 710] width 13 height 13
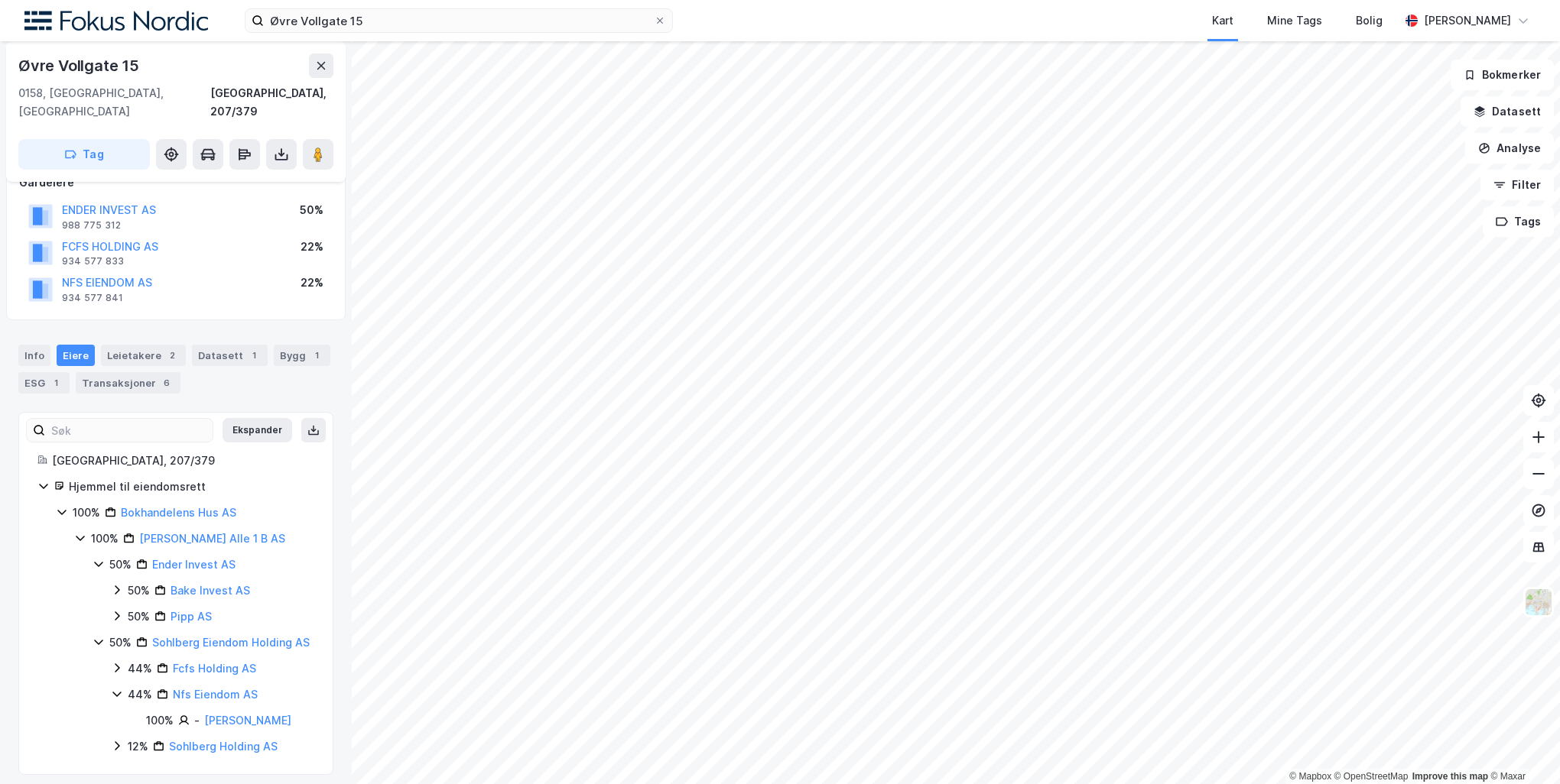
click at [120, 675] on icon at bounding box center [117, 668] width 13 height 13
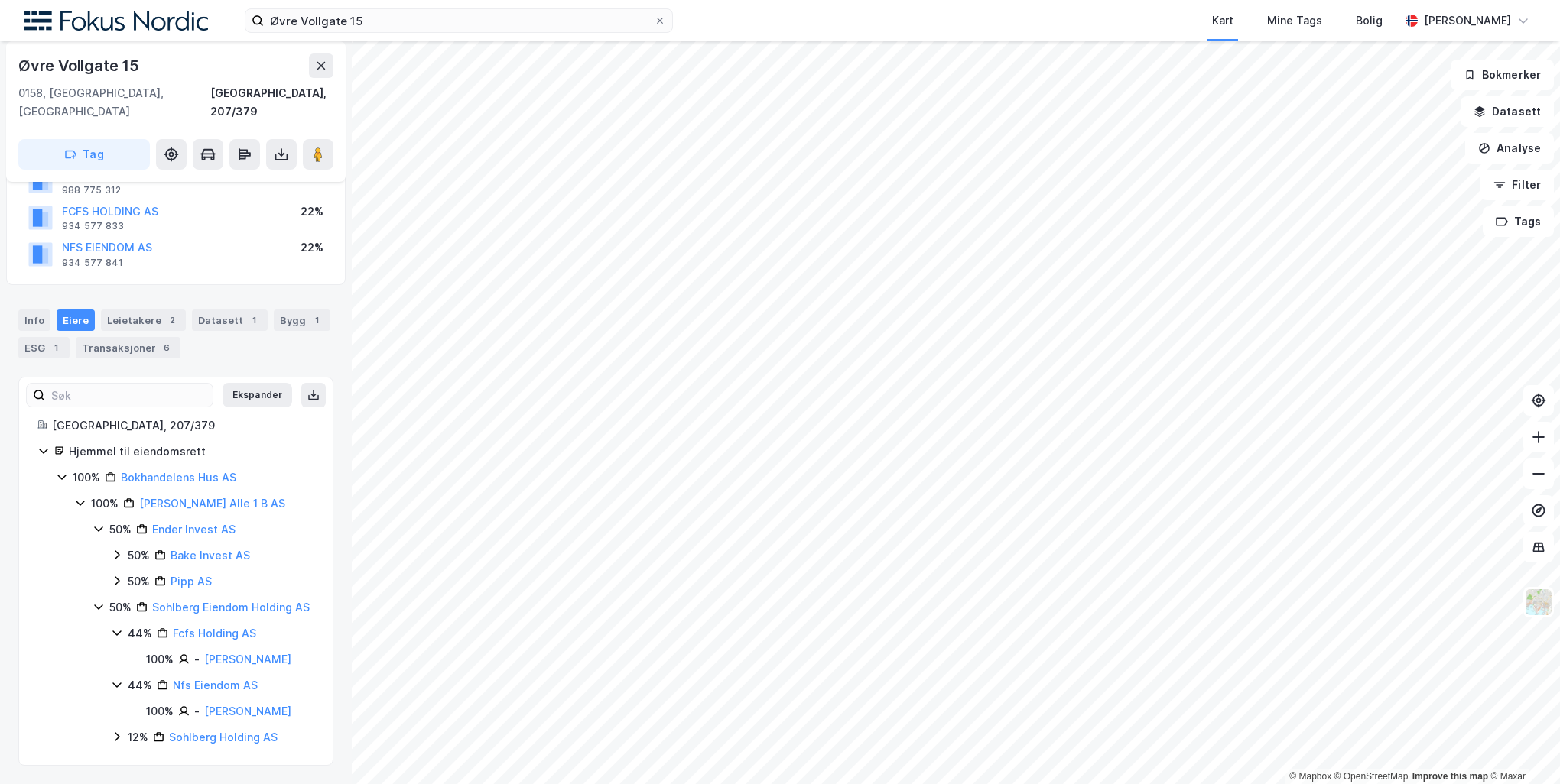
click at [120, 741] on icon at bounding box center [117, 736] width 13 height 13
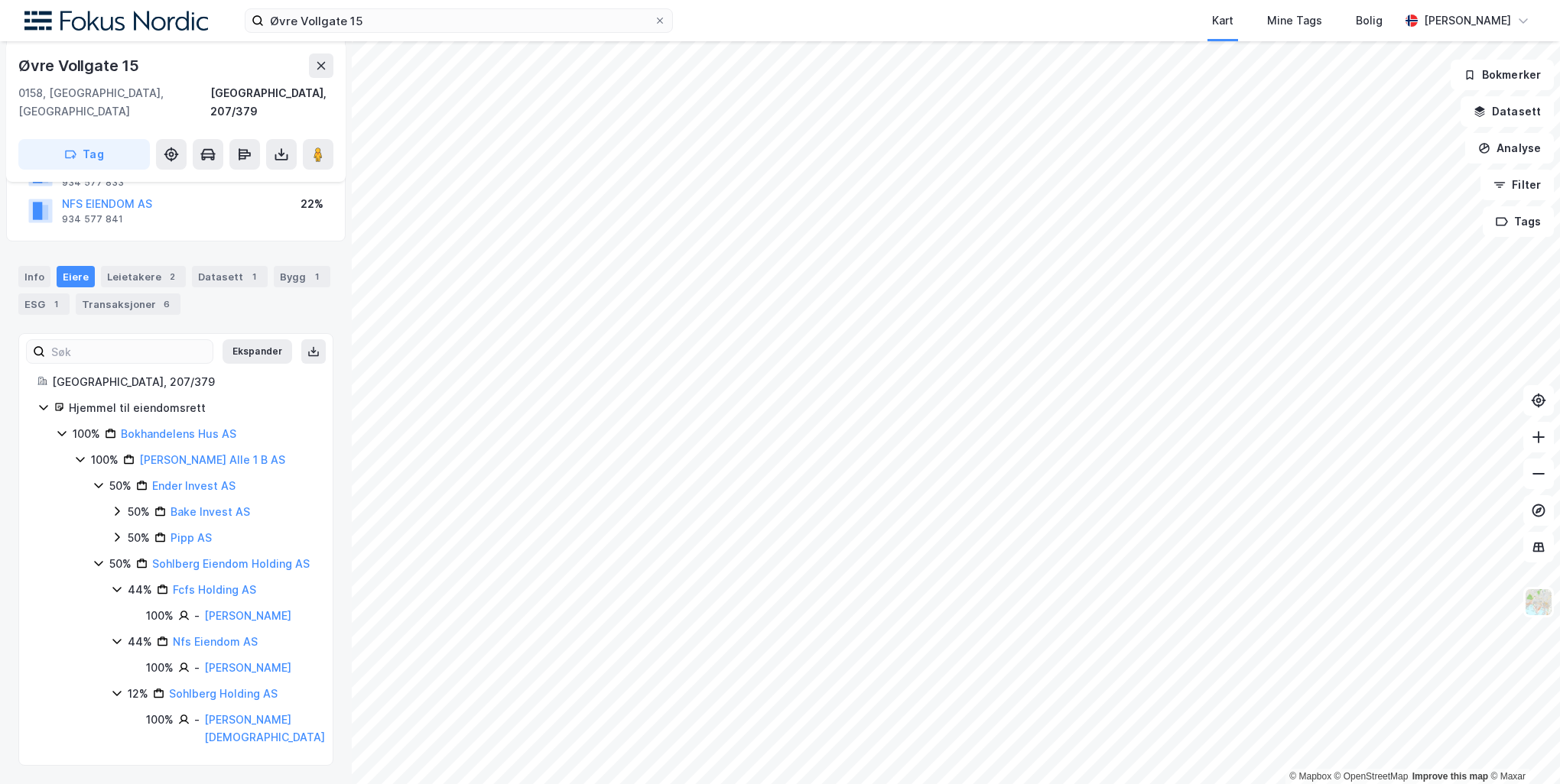
scroll to position [216, 0]
click at [118, 532] on icon at bounding box center [116, 537] width 4 height 9
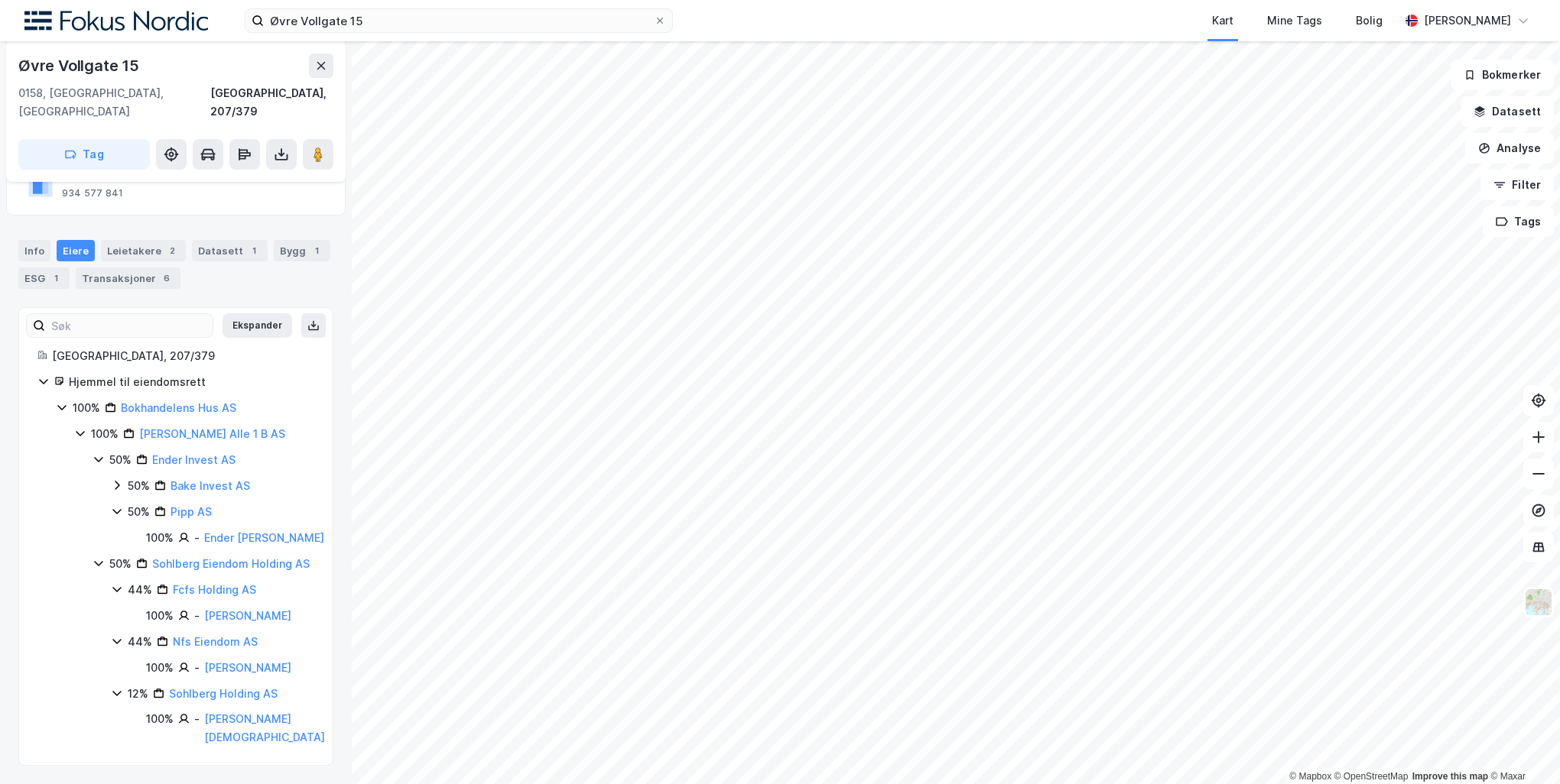
click at [116, 479] on icon at bounding box center [117, 485] width 13 height 13
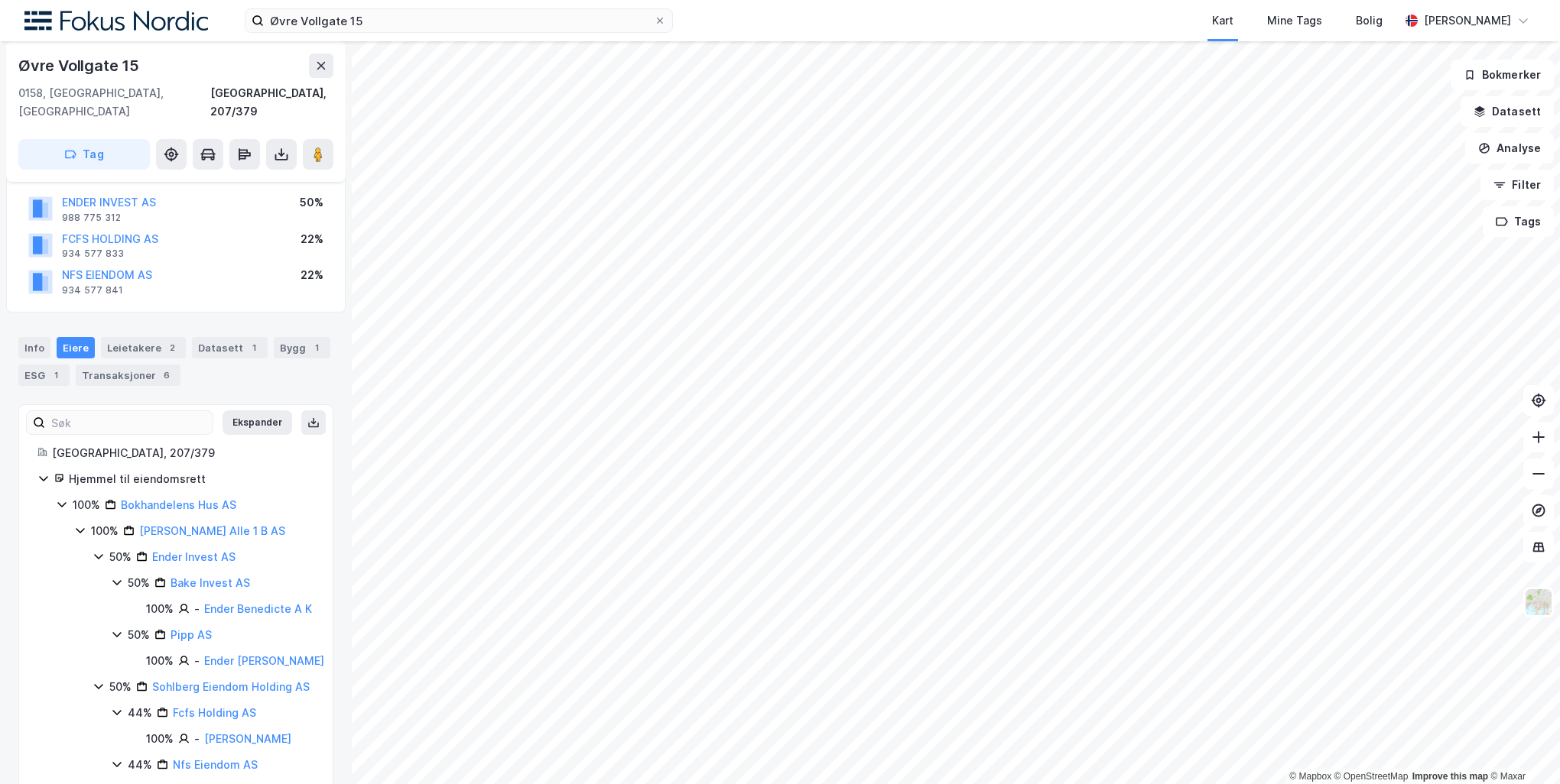
scroll to position [229, 0]
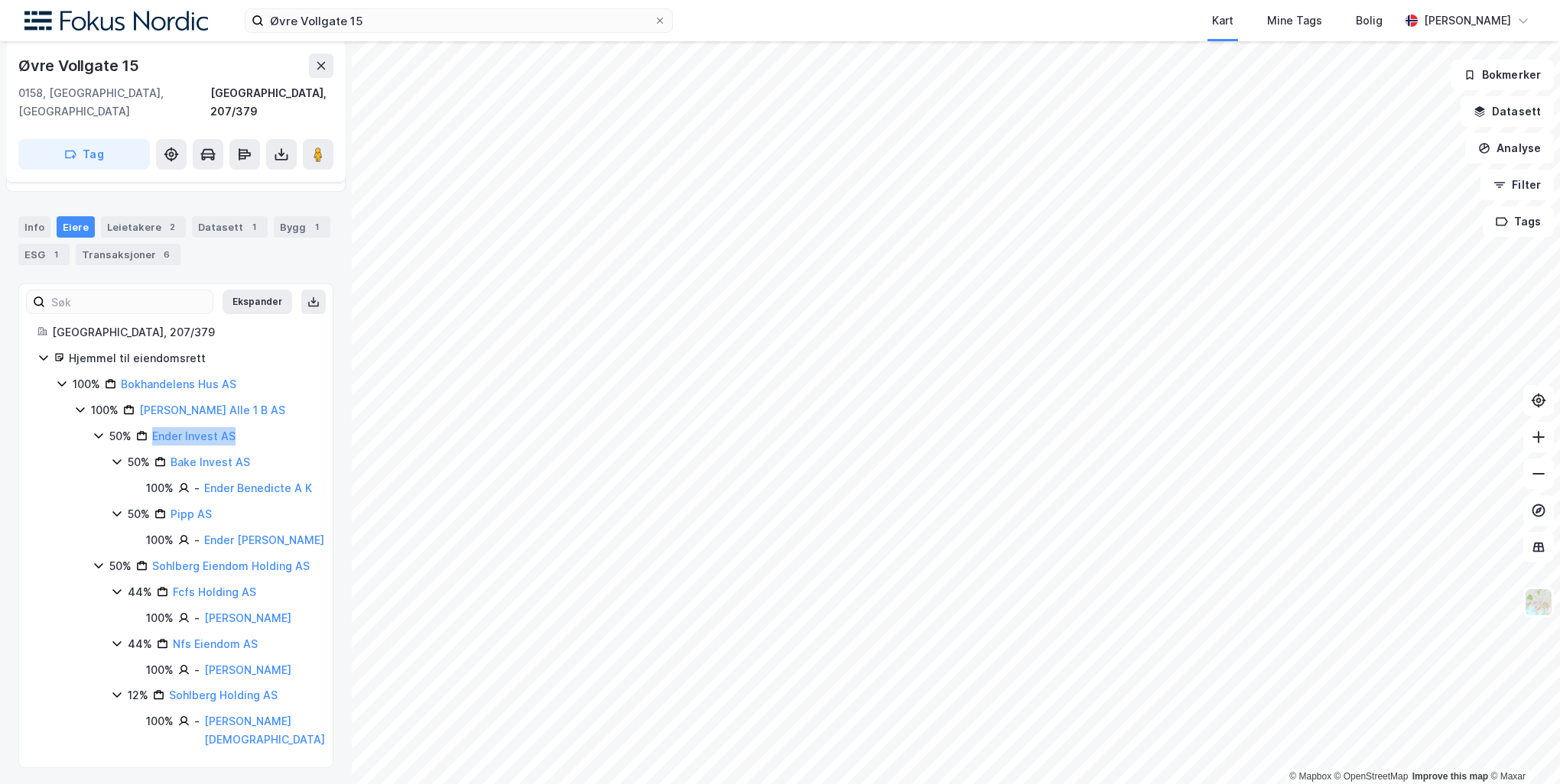
drag, startPoint x: 263, startPoint y: 436, endPoint x: 150, endPoint y: 442, distance: 113.2
click at [150, 442] on div "50% Ender Invest AS" at bounding box center [217, 436] width 216 height 18
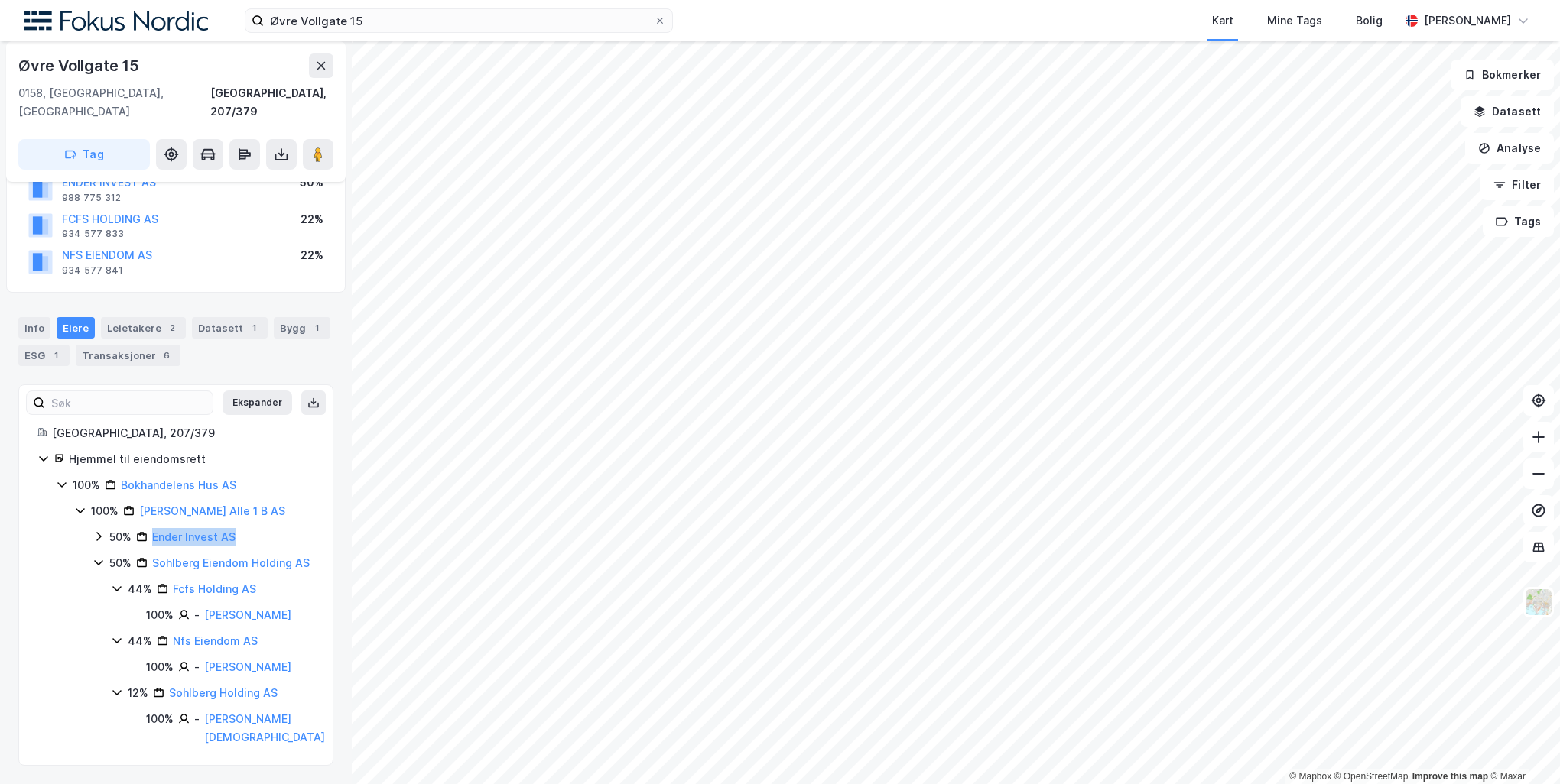
scroll to position [164, 0]
copy link "Ender Invest AS"
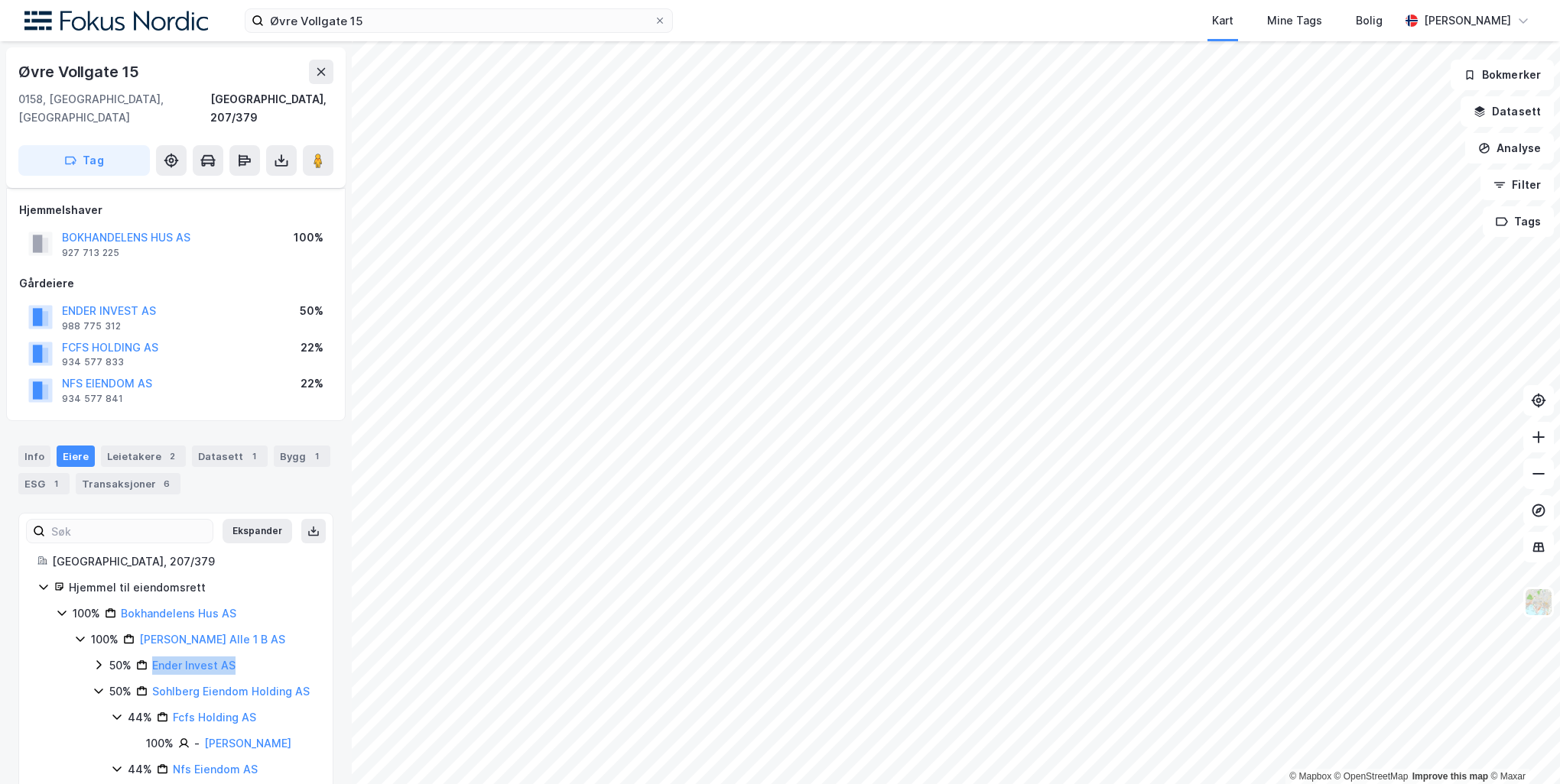
scroll to position [0, 0]
click at [116, 445] on div "Leietakere 2" at bounding box center [144, 456] width 85 height 22
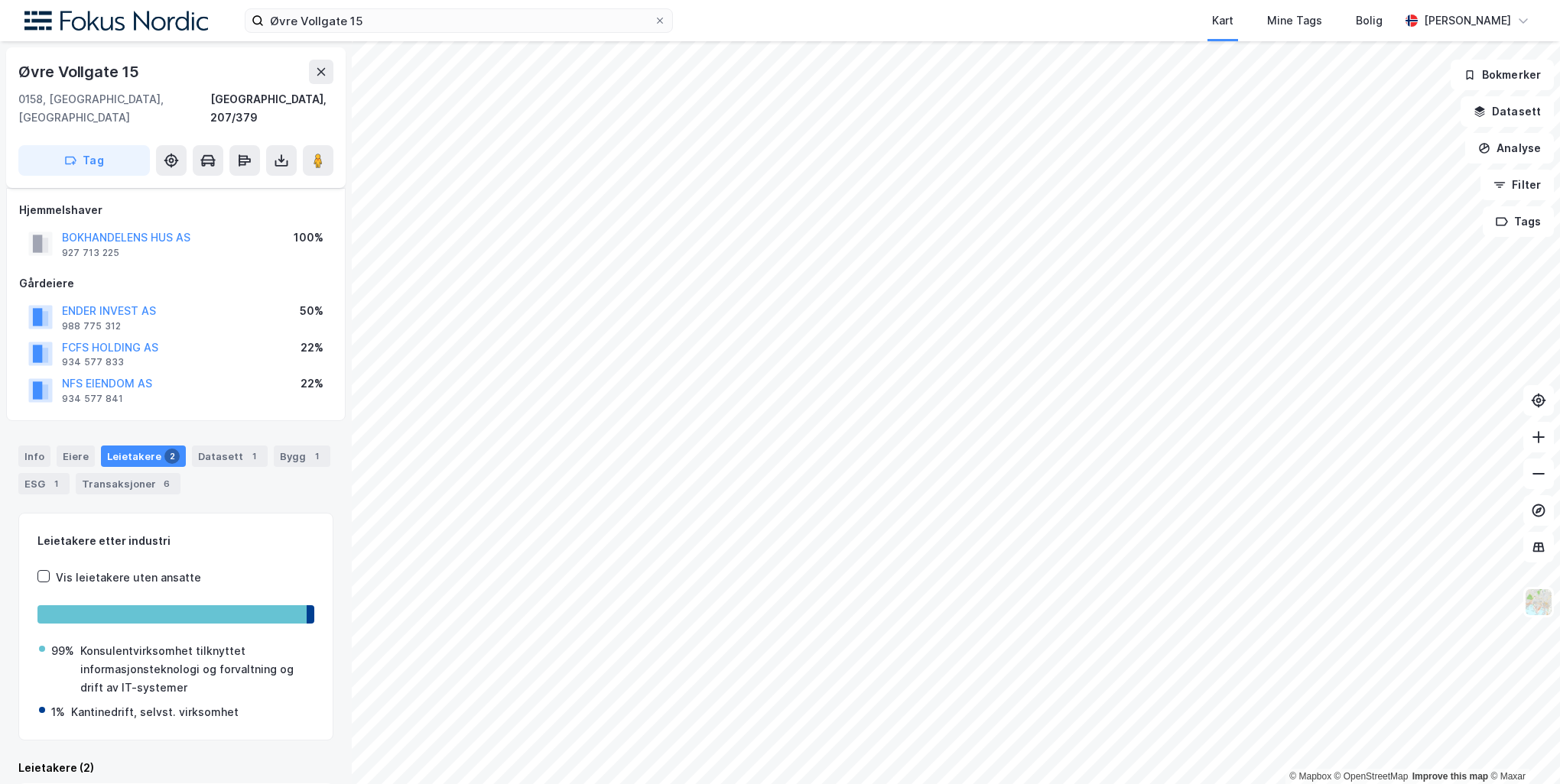
scroll to position [204, 0]
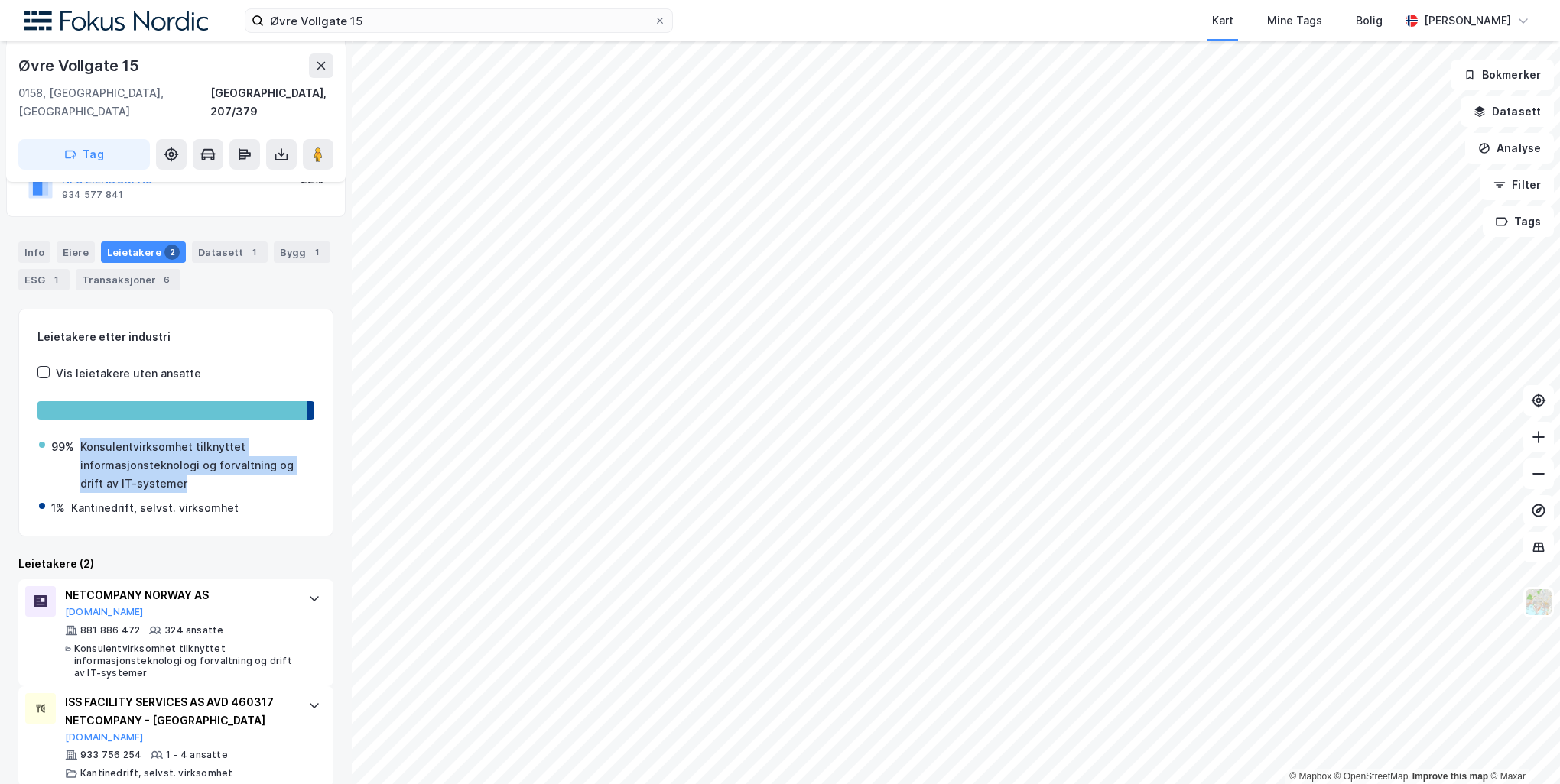
drag, startPoint x: 201, startPoint y: 462, endPoint x: 76, endPoint y: 434, distance: 128.1
click at [76, 438] on div "99% Konsulentvirksomhet tilknyttet informasjonsteknologi og forvaltning og drif…" at bounding box center [176, 466] width 273 height 55
drag, startPoint x: 76, startPoint y: 434, endPoint x: 247, endPoint y: 242, distance: 257.1
click at [247, 242] on div "Datasett 1" at bounding box center [230, 252] width 76 height 22
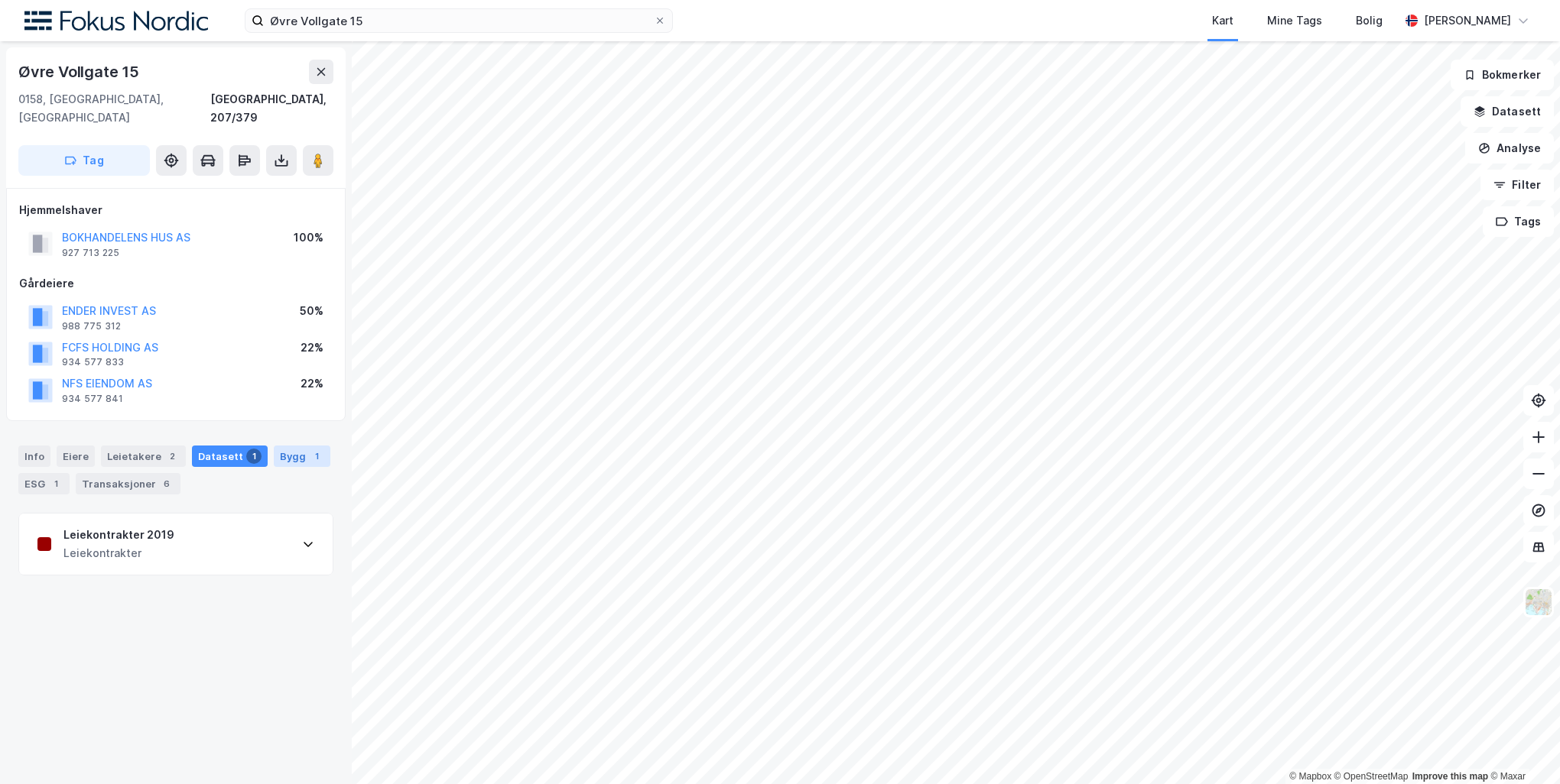
click at [291, 445] on div "Bygg 1" at bounding box center [302, 456] width 57 height 22
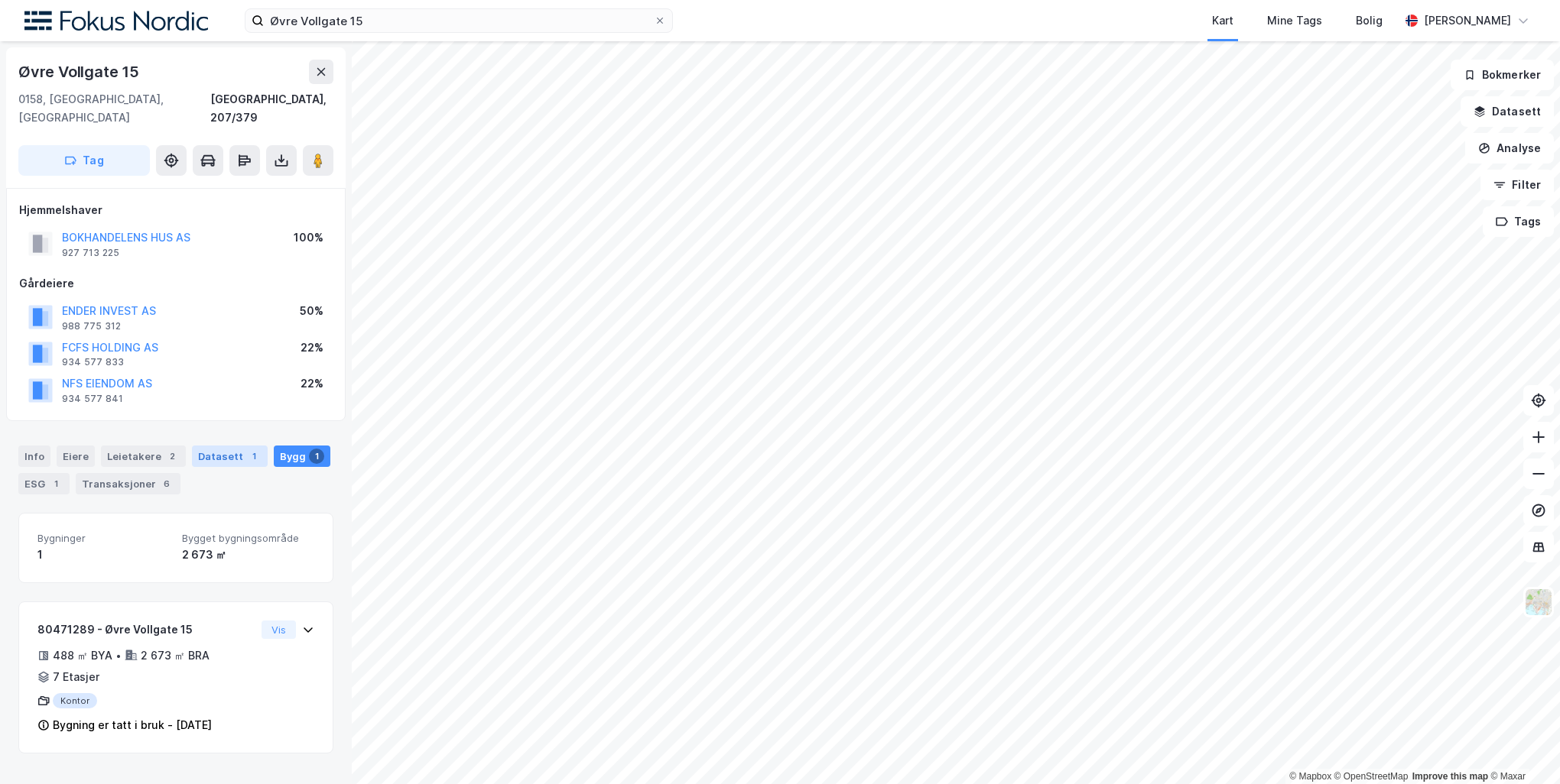
click at [247, 449] on div "1" at bounding box center [253, 456] width 15 height 15
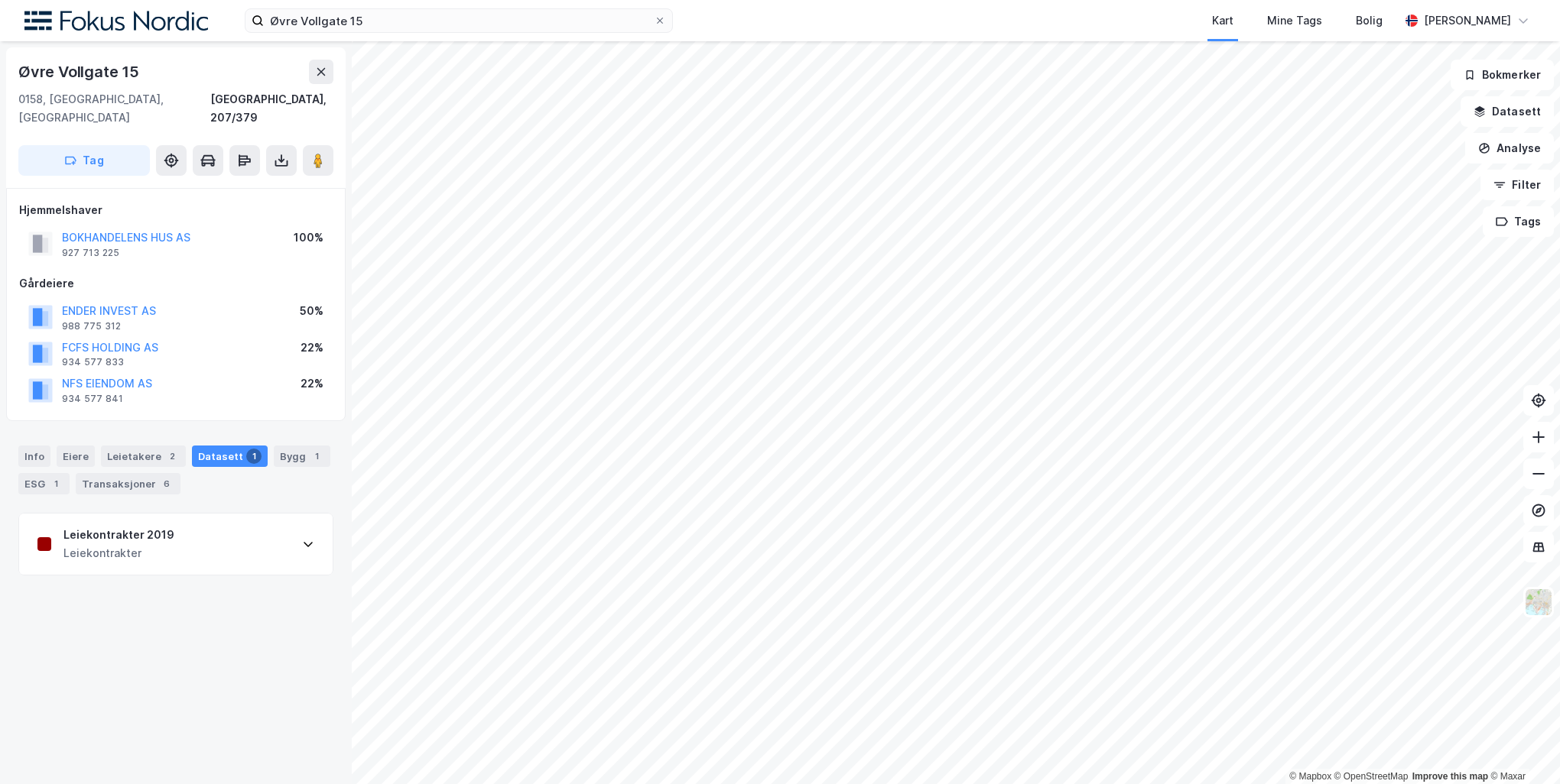
click at [249, 517] on div "Leiekontrakter 2019 Leiekontrakter" at bounding box center [176, 544] width 314 height 61
click at [45, 445] on div "Info" at bounding box center [34, 456] width 32 height 22
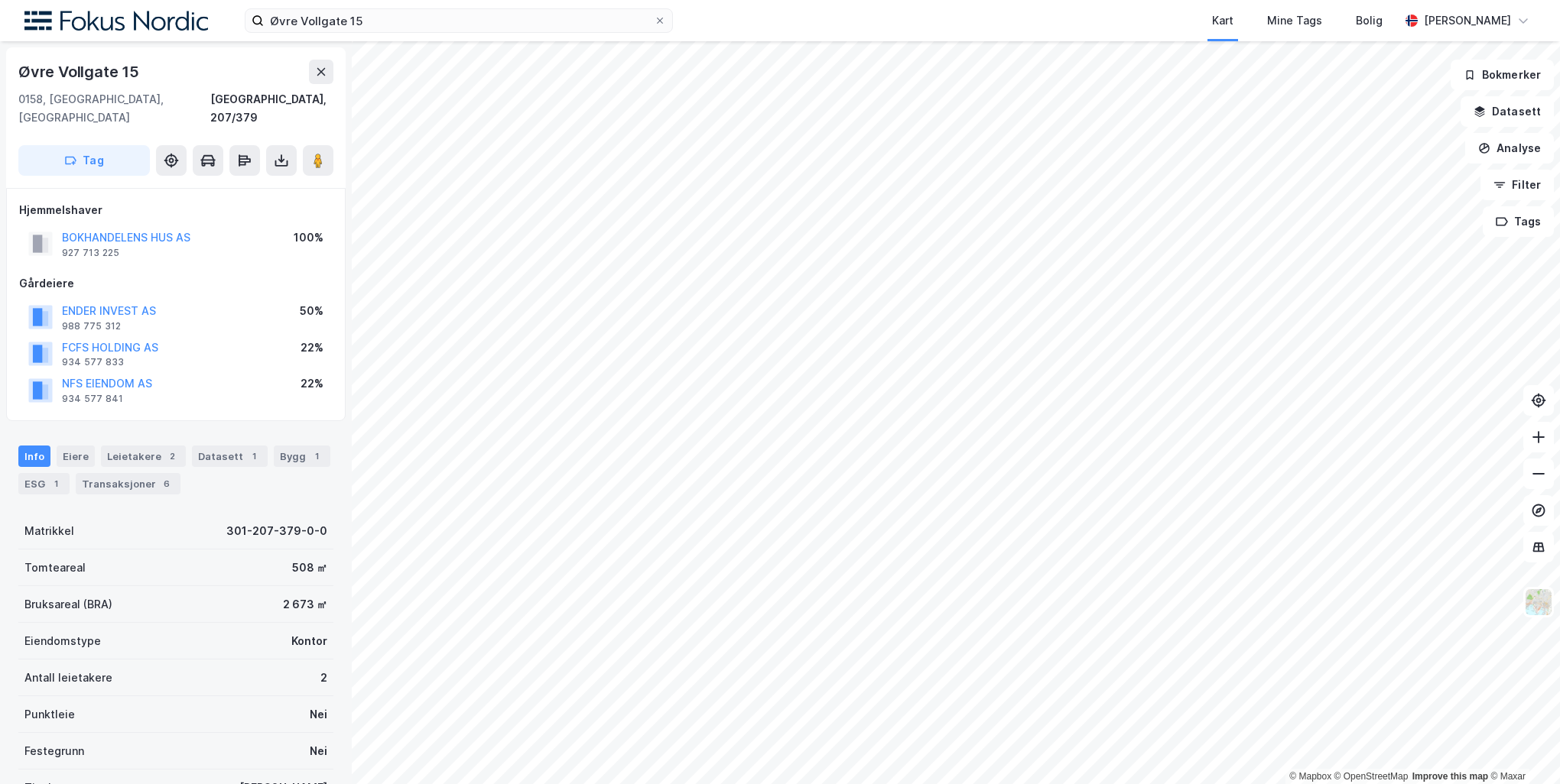
click at [392, 8] on div "Øvre Vollgate 15 Kart Mine Tags Bolig Peder Norseng Bærvahr" at bounding box center [780, 20] width 1560 height 41
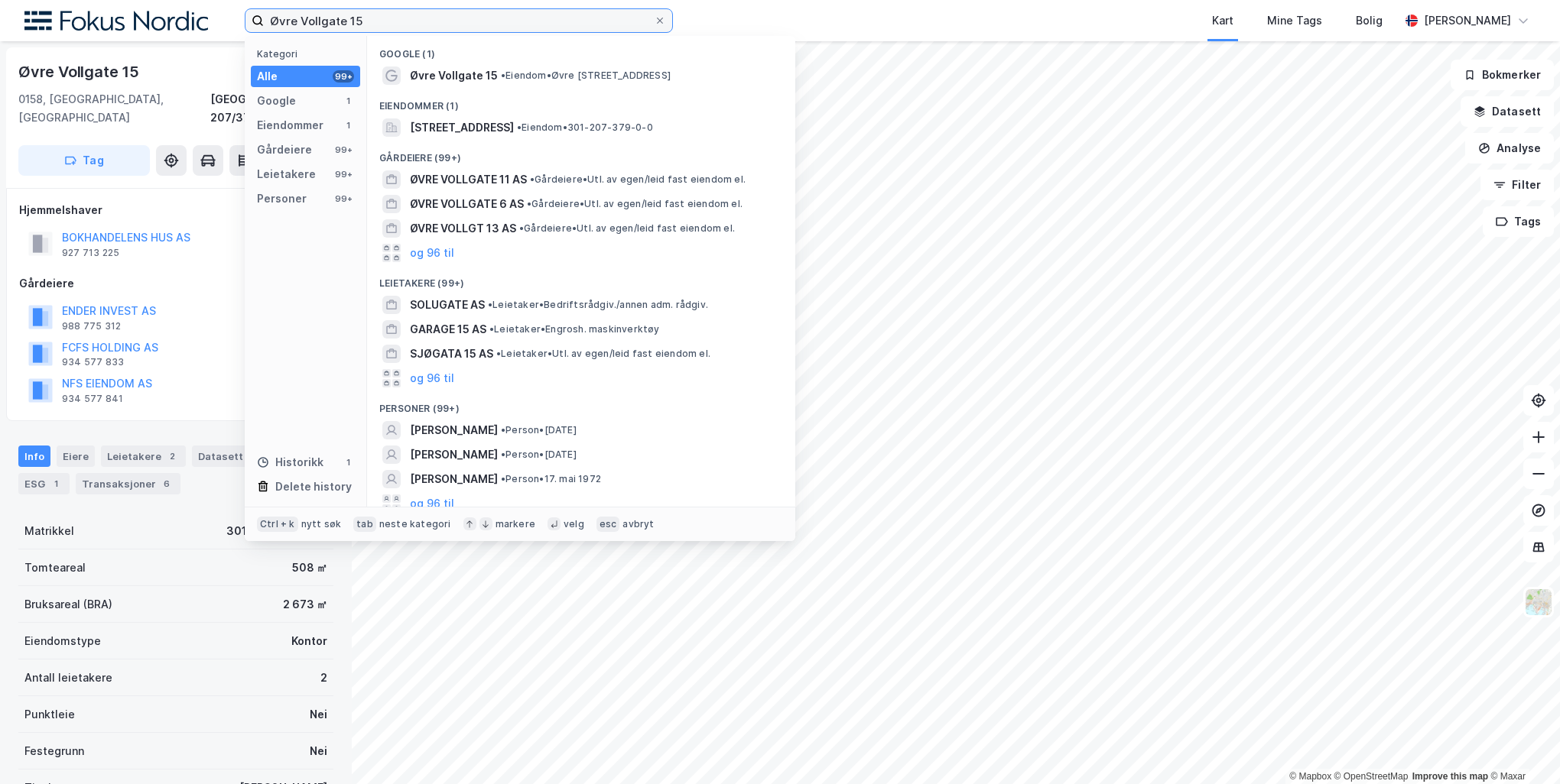
click at [394, 23] on input "Øvre Vollgate 15" at bounding box center [459, 20] width 390 height 23
paste input "[STREET_ADDRESS]"
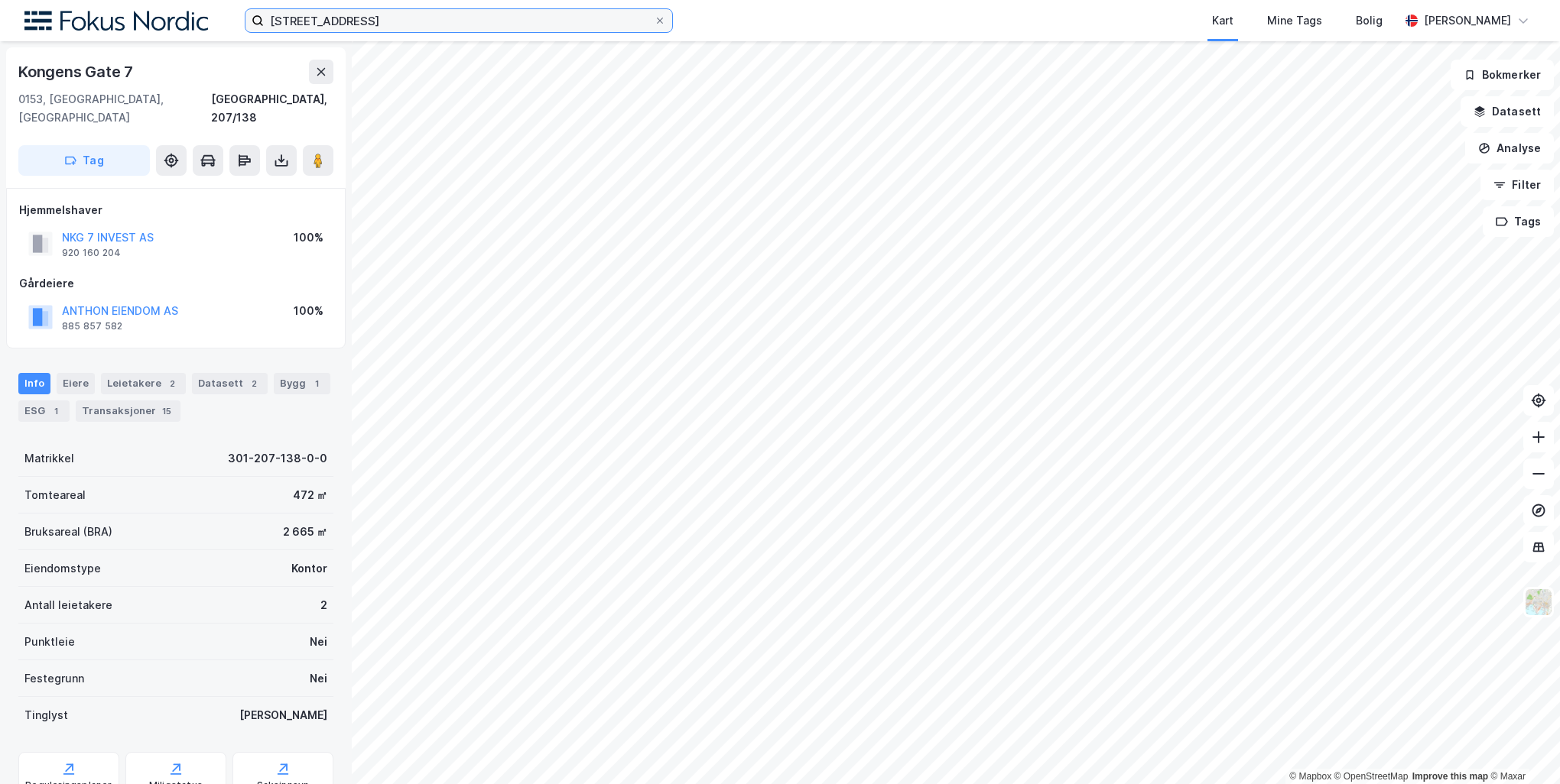
scroll to position [3, 0]
click at [155, 371] on div "Leietakere 2" at bounding box center [144, 382] width 85 height 22
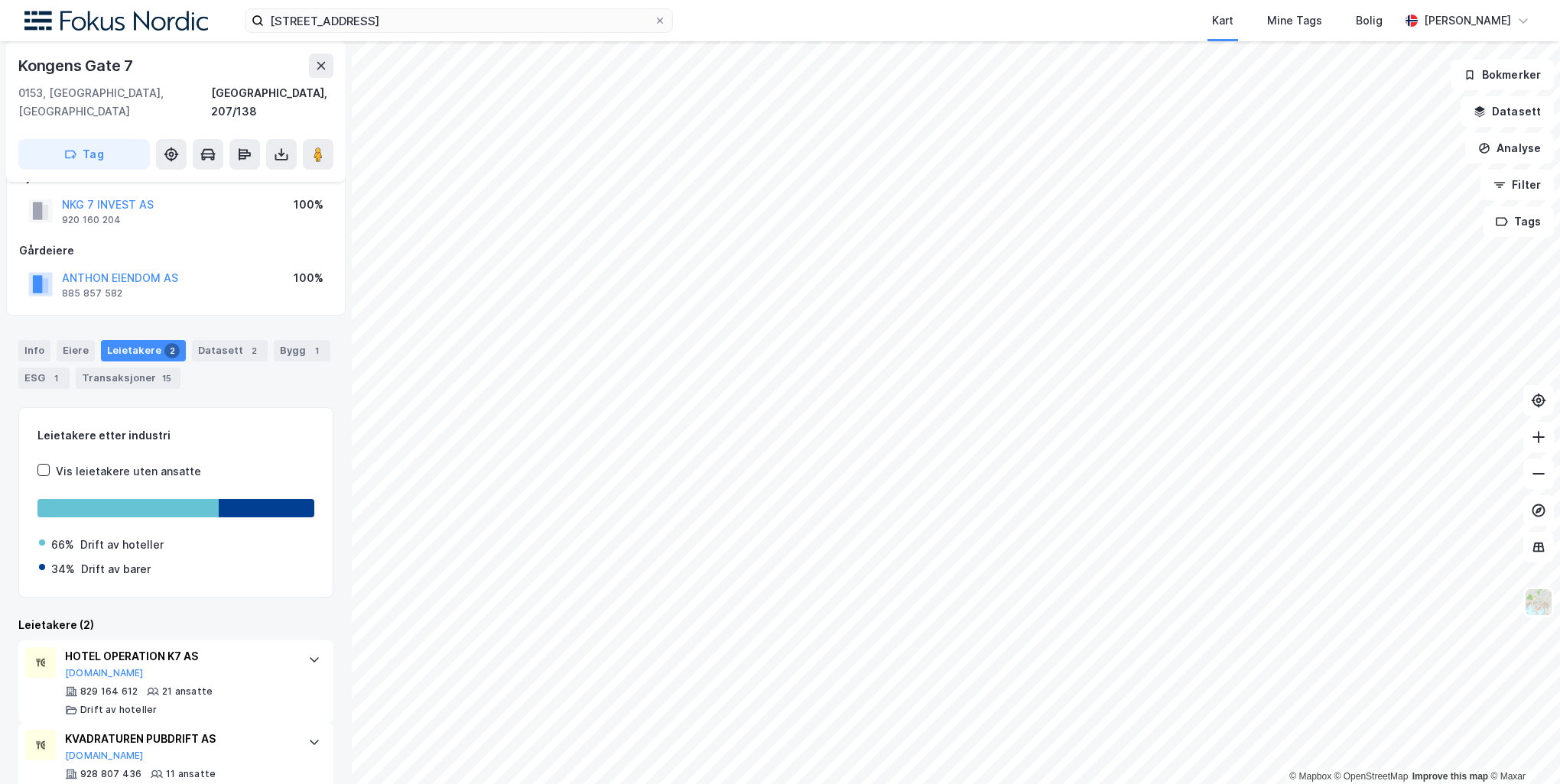
scroll to position [53, 0]
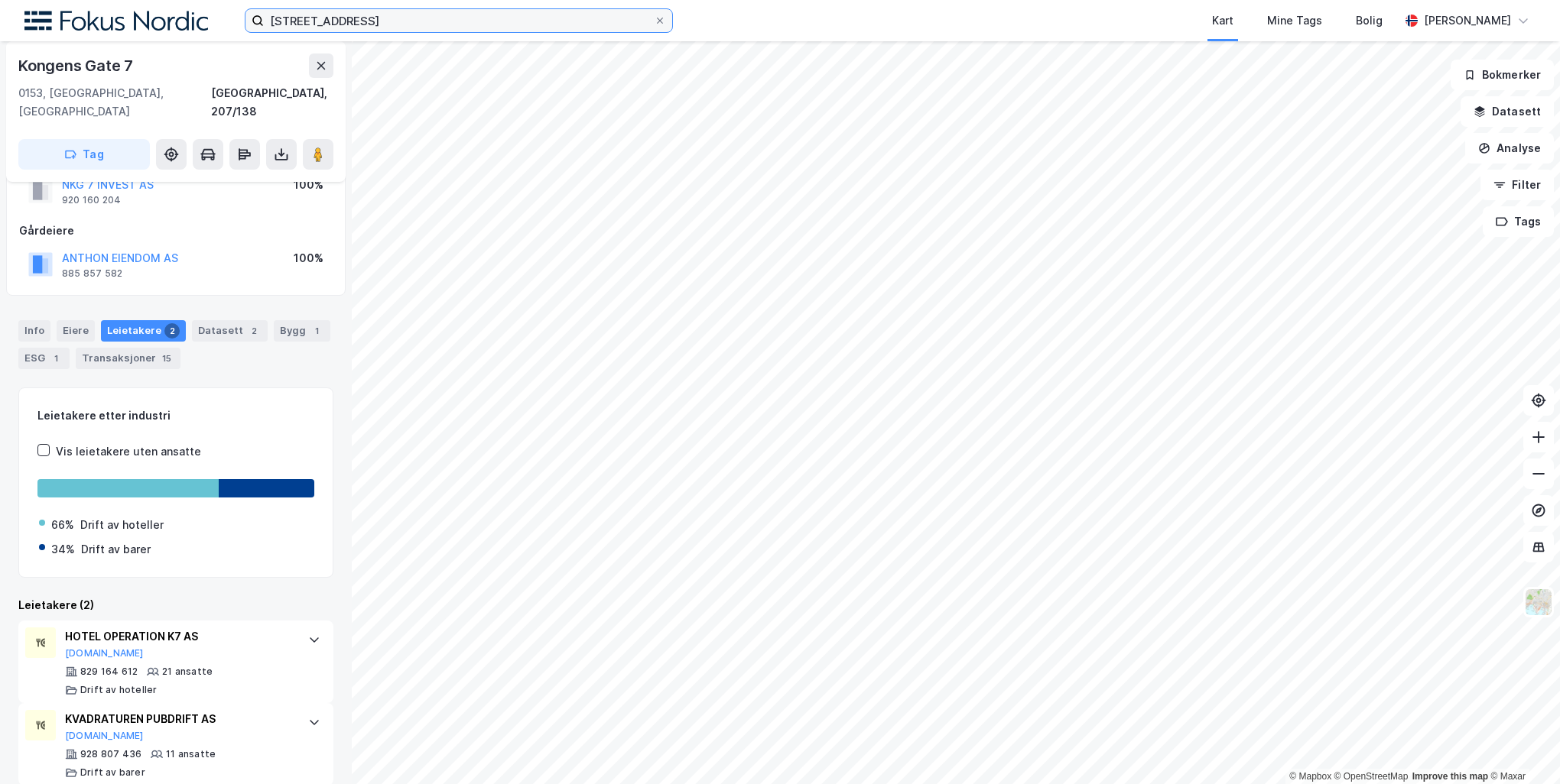
click at [441, 20] on input "[STREET_ADDRESS]" at bounding box center [459, 20] width 390 height 23
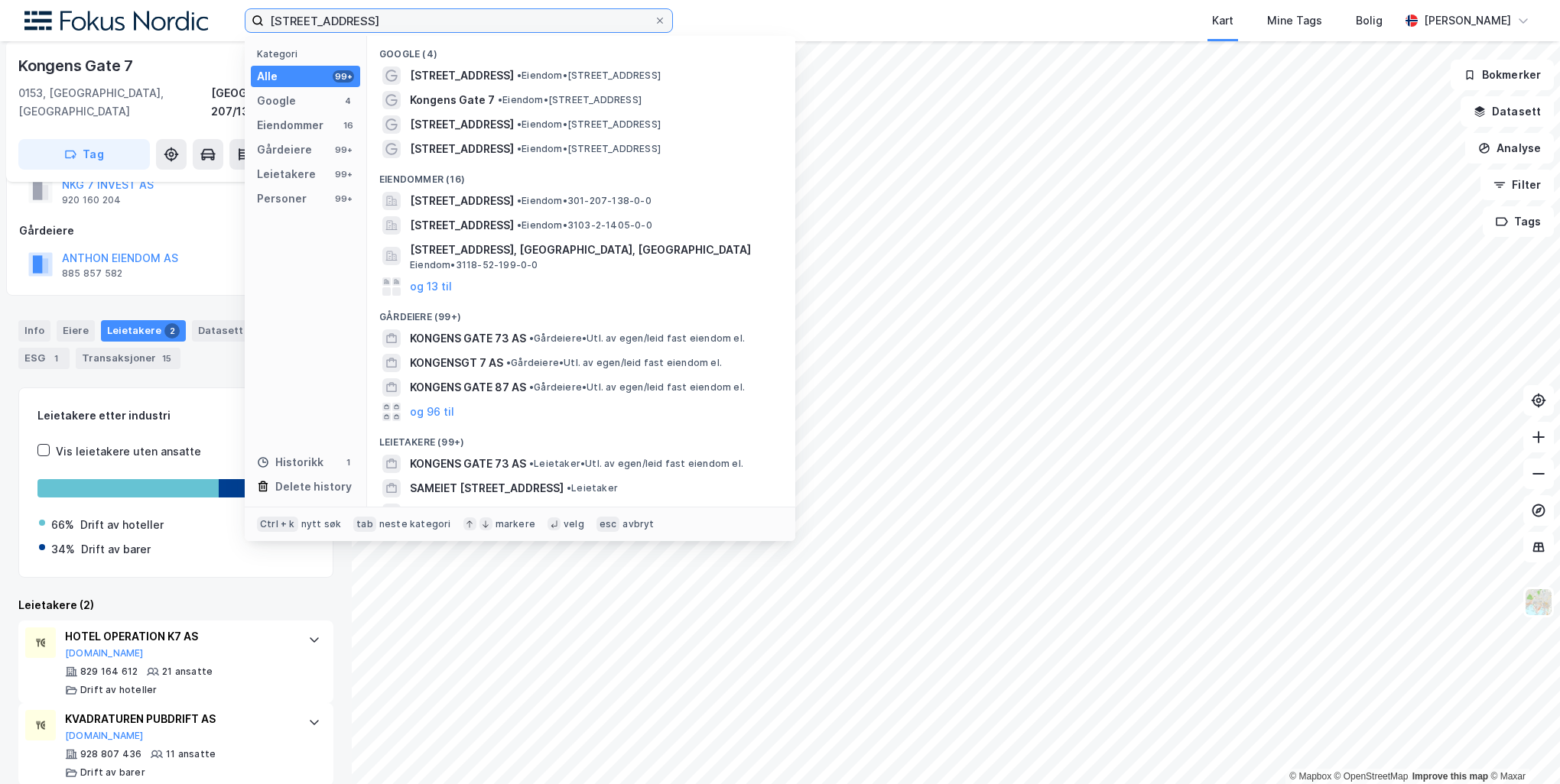
click at [441, 20] on input "[STREET_ADDRESS]" at bounding box center [459, 20] width 390 height 23
paste input "Parkveien 60"
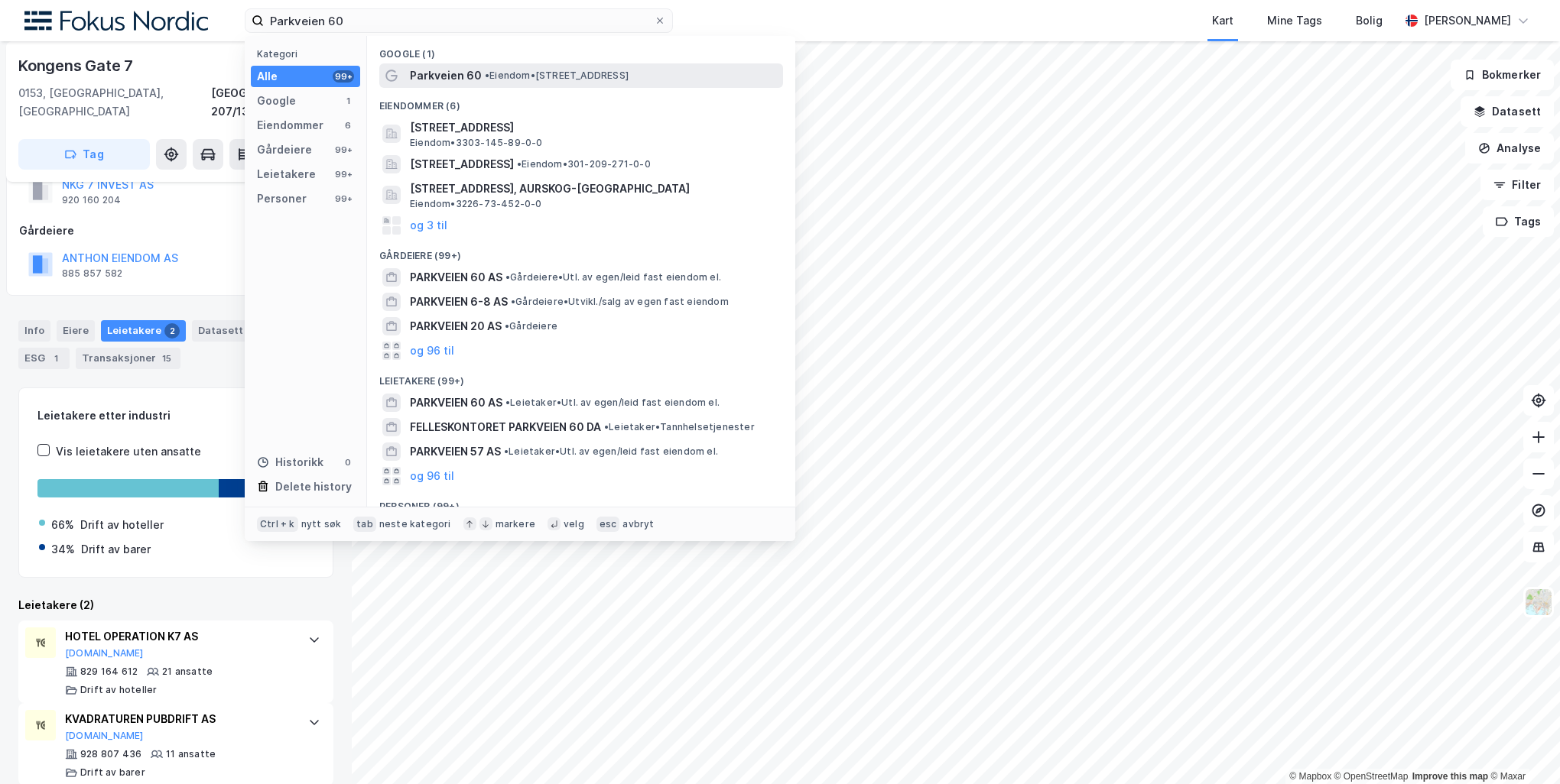
click at [468, 69] on span "Parkveien 60" at bounding box center [446, 76] width 72 height 18
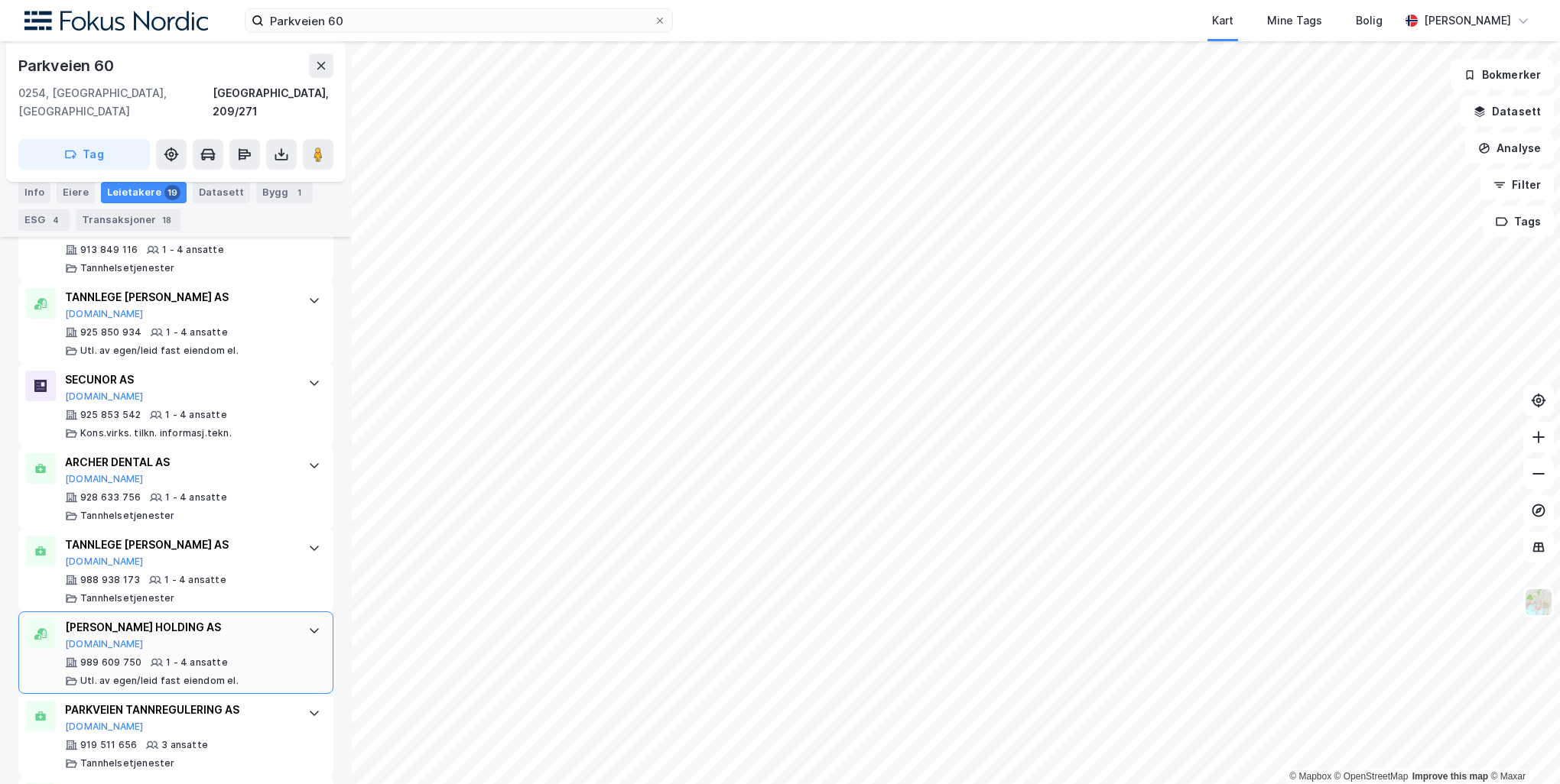
scroll to position [1223, 0]
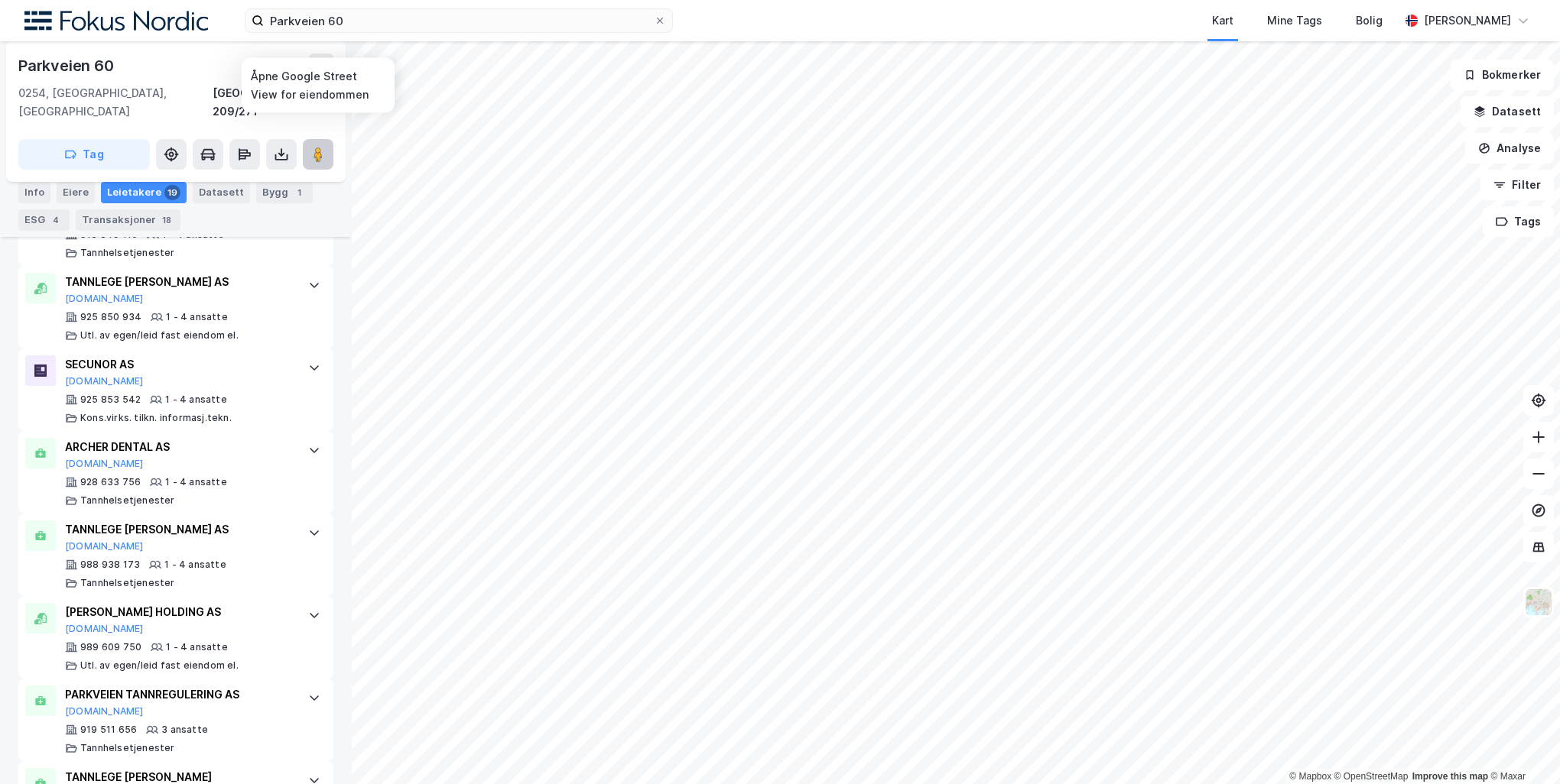
click at [319, 147] on image at bounding box center [318, 155] width 9 height 15
click at [397, 23] on input "Parkveien 60" at bounding box center [459, 20] width 390 height 23
click at [396, 23] on input "Parkveien 60" at bounding box center [459, 20] width 390 height 23
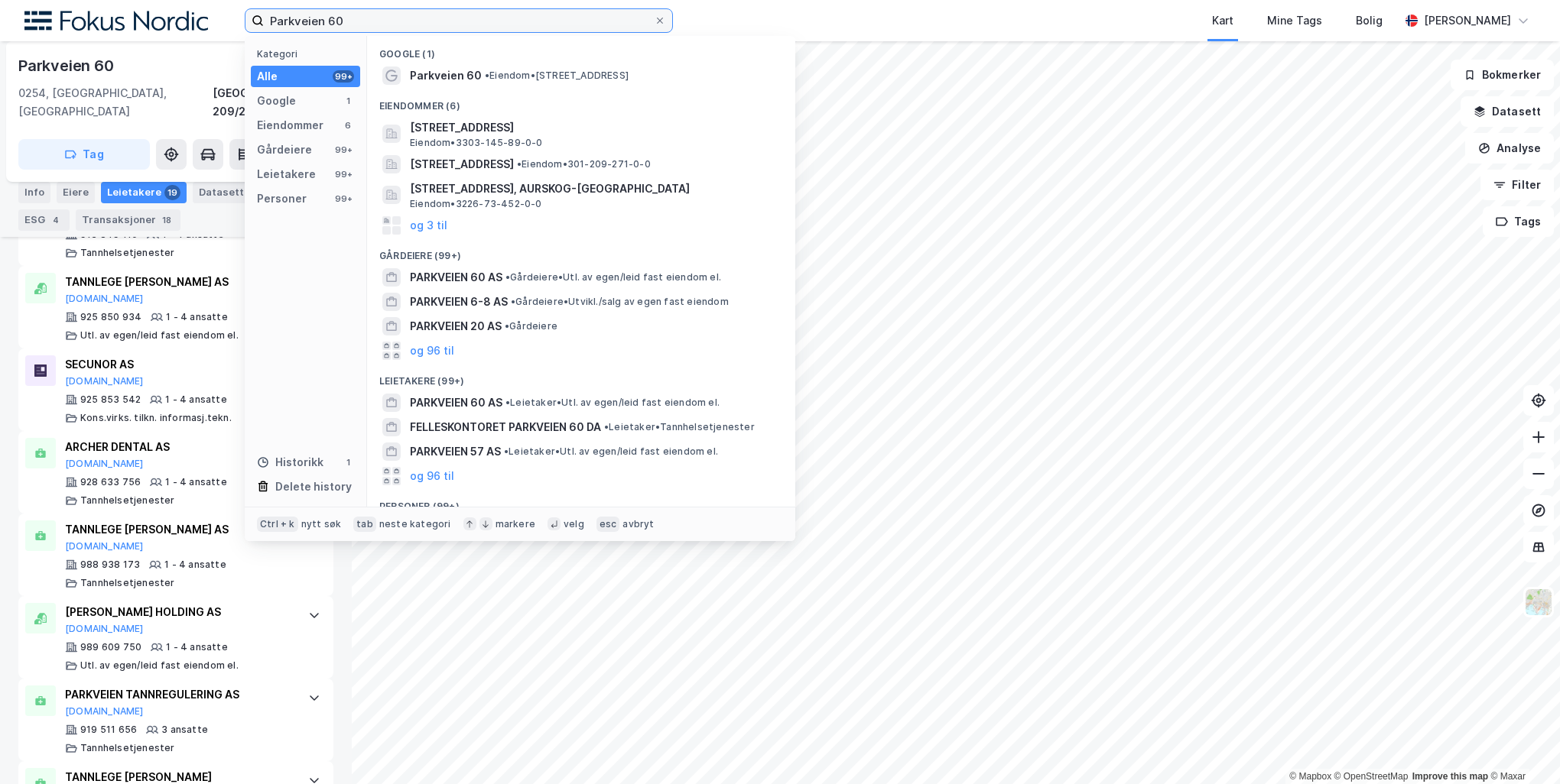
click at [396, 23] on input "Parkveien 60" at bounding box center [459, 20] width 390 height 23
paste input "[STREET_ADDRESS]"
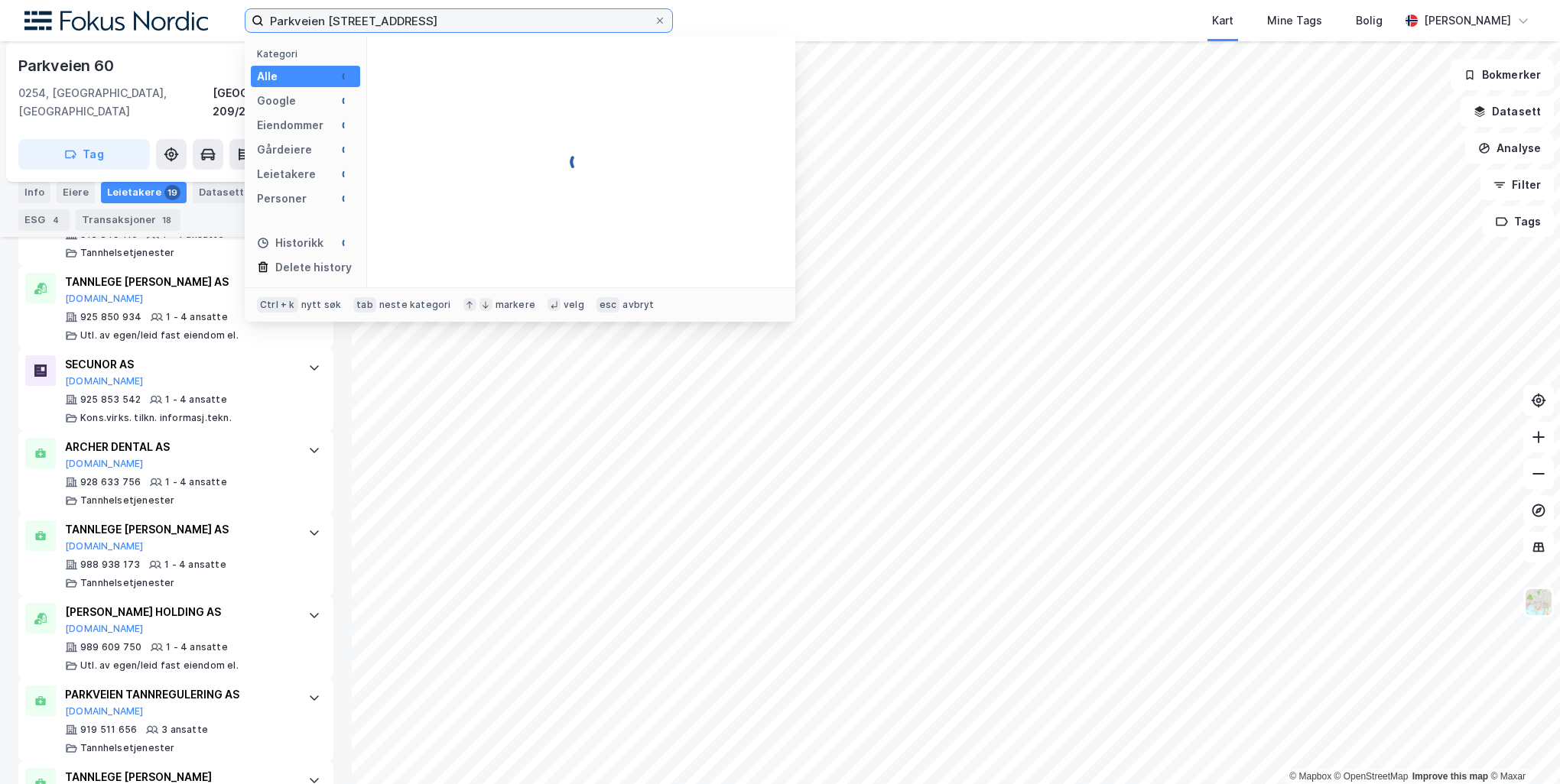
click at [396, 20] on input "Parkveien Kongens gate 4" at bounding box center [459, 20] width 390 height 23
paste input
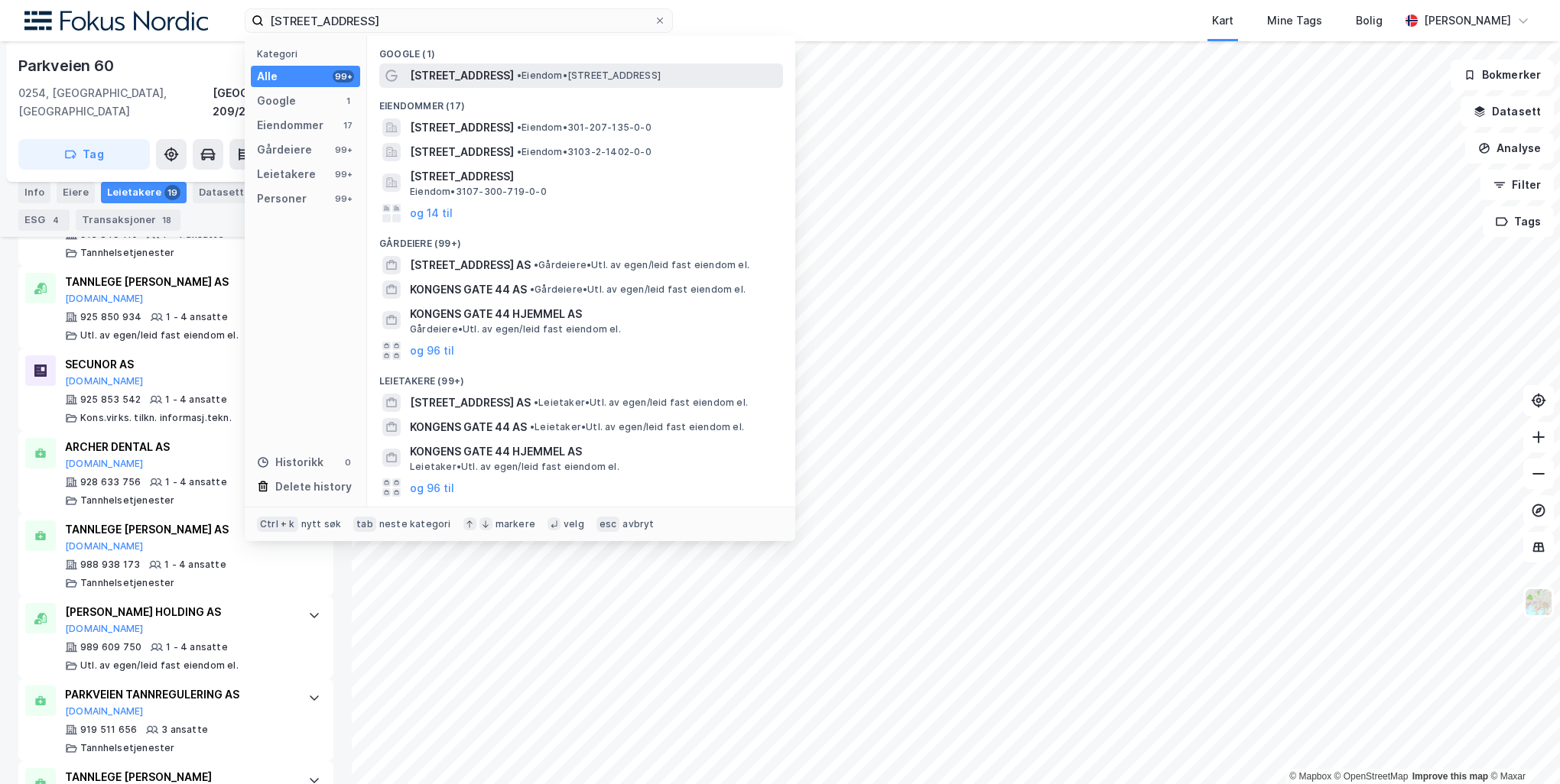
click at [415, 76] on span "[STREET_ADDRESS]" at bounding box center [461, 76] width 104 height 18
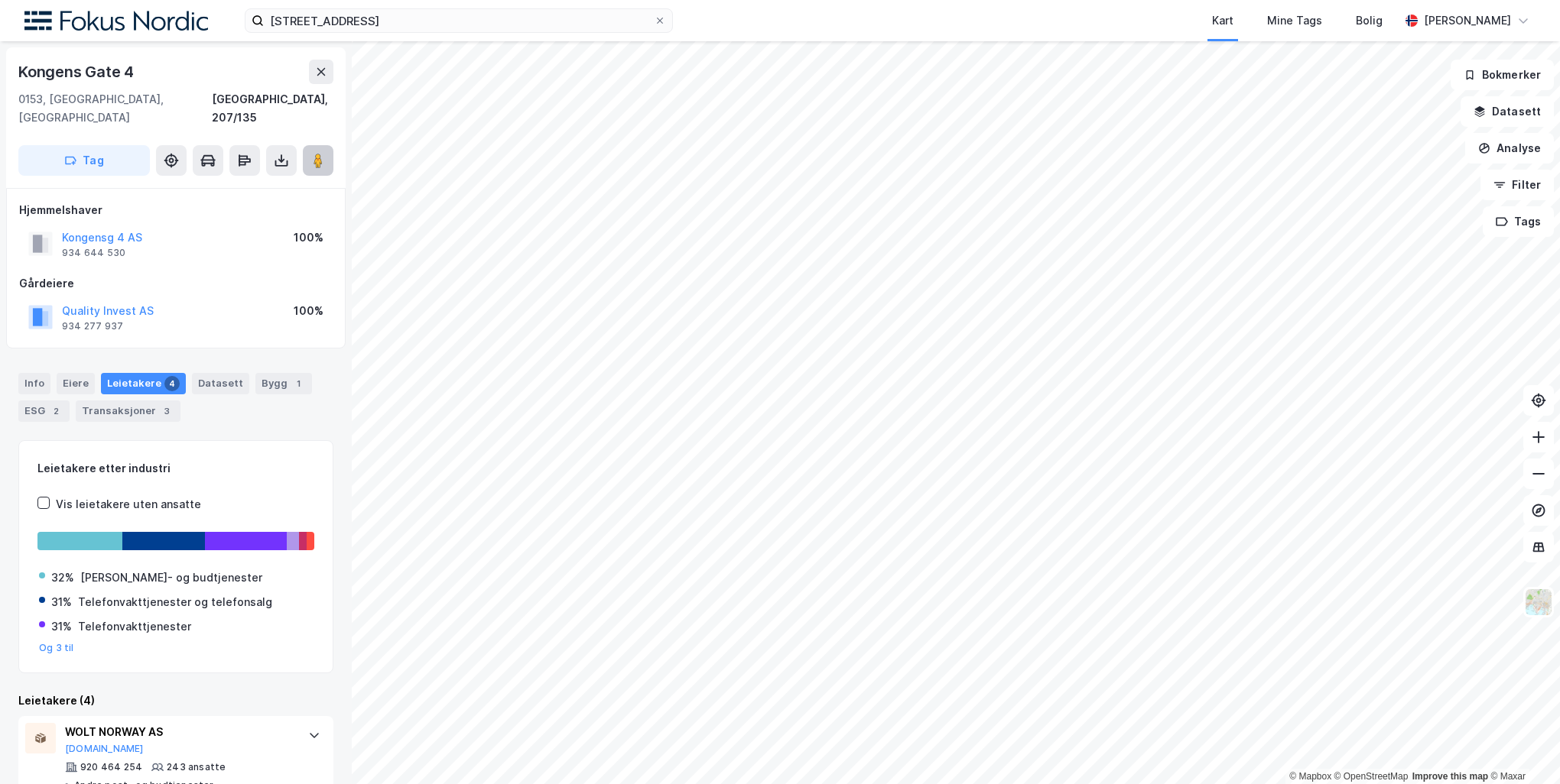
click at [318, 153] on image at bounding box center [318, 160] width 9 height 15
click at [218, 373] on div "Datasett" at bounding box center [221, 384] width 58 height 22
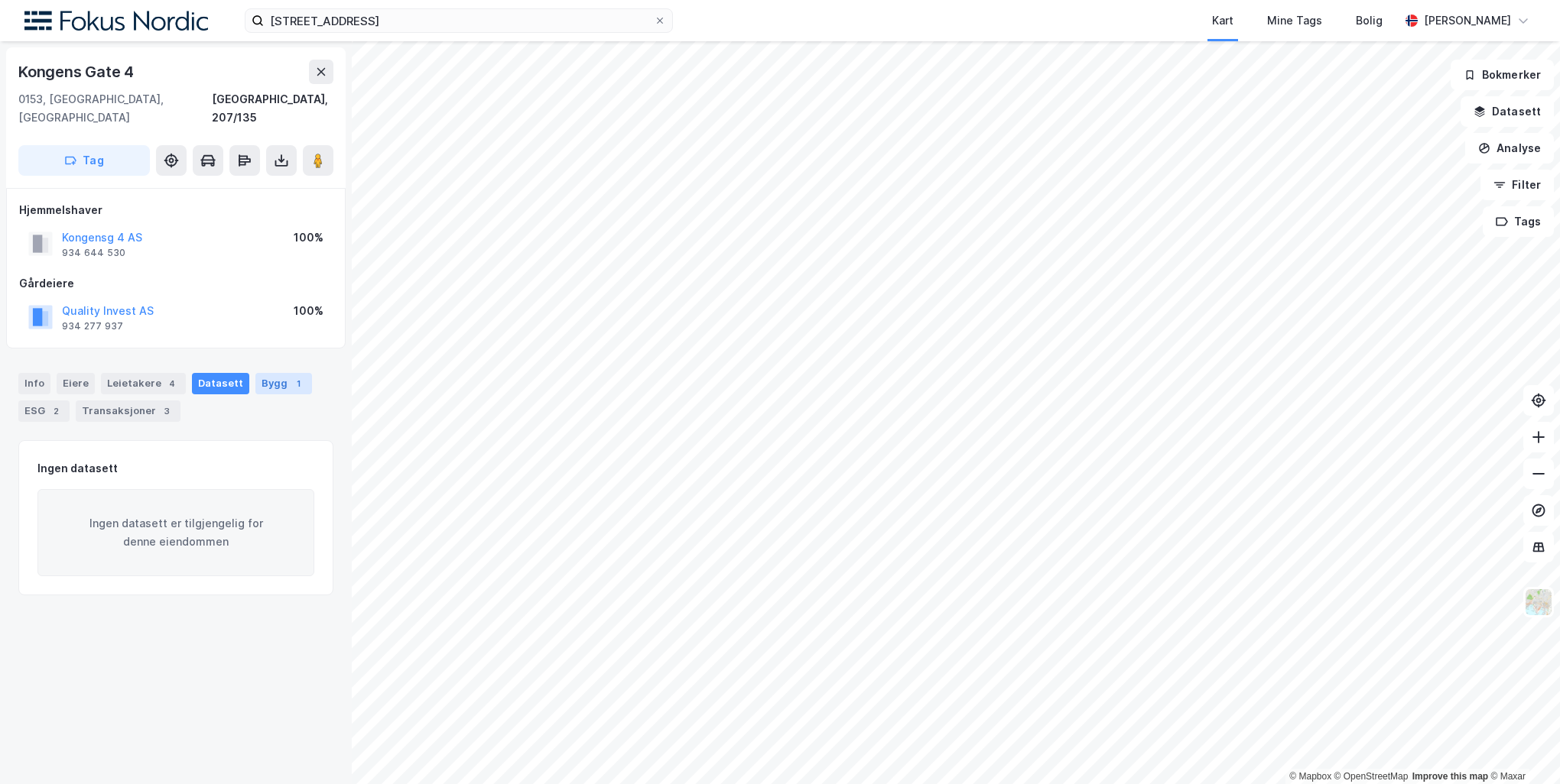
click at [292, 373] on div "Bygg 1" at bounding box center [283, 384] width 57 height 22
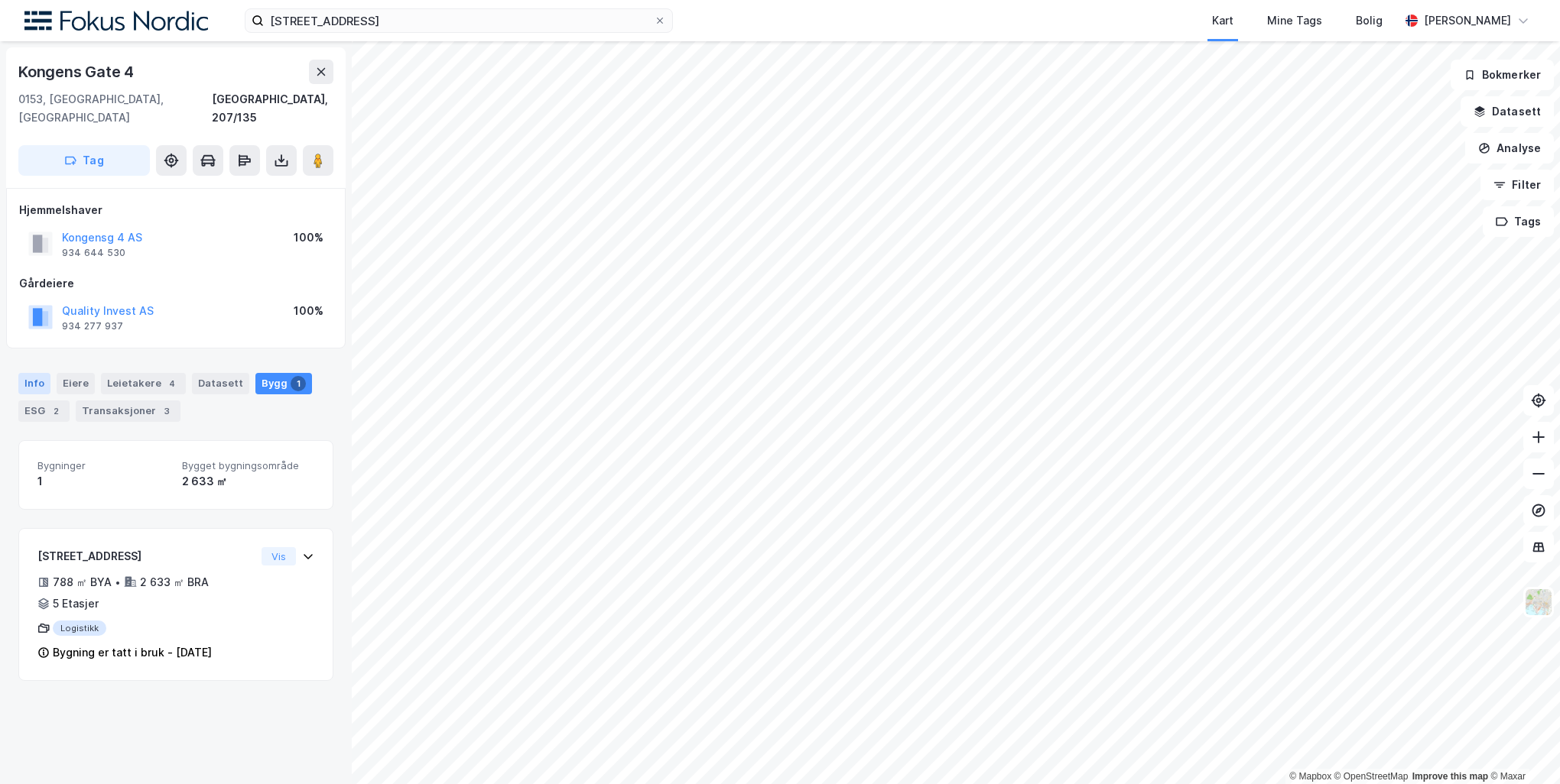
click at [40, 373] on div "Info" at bounding box center [34, 384] width 32 height 22
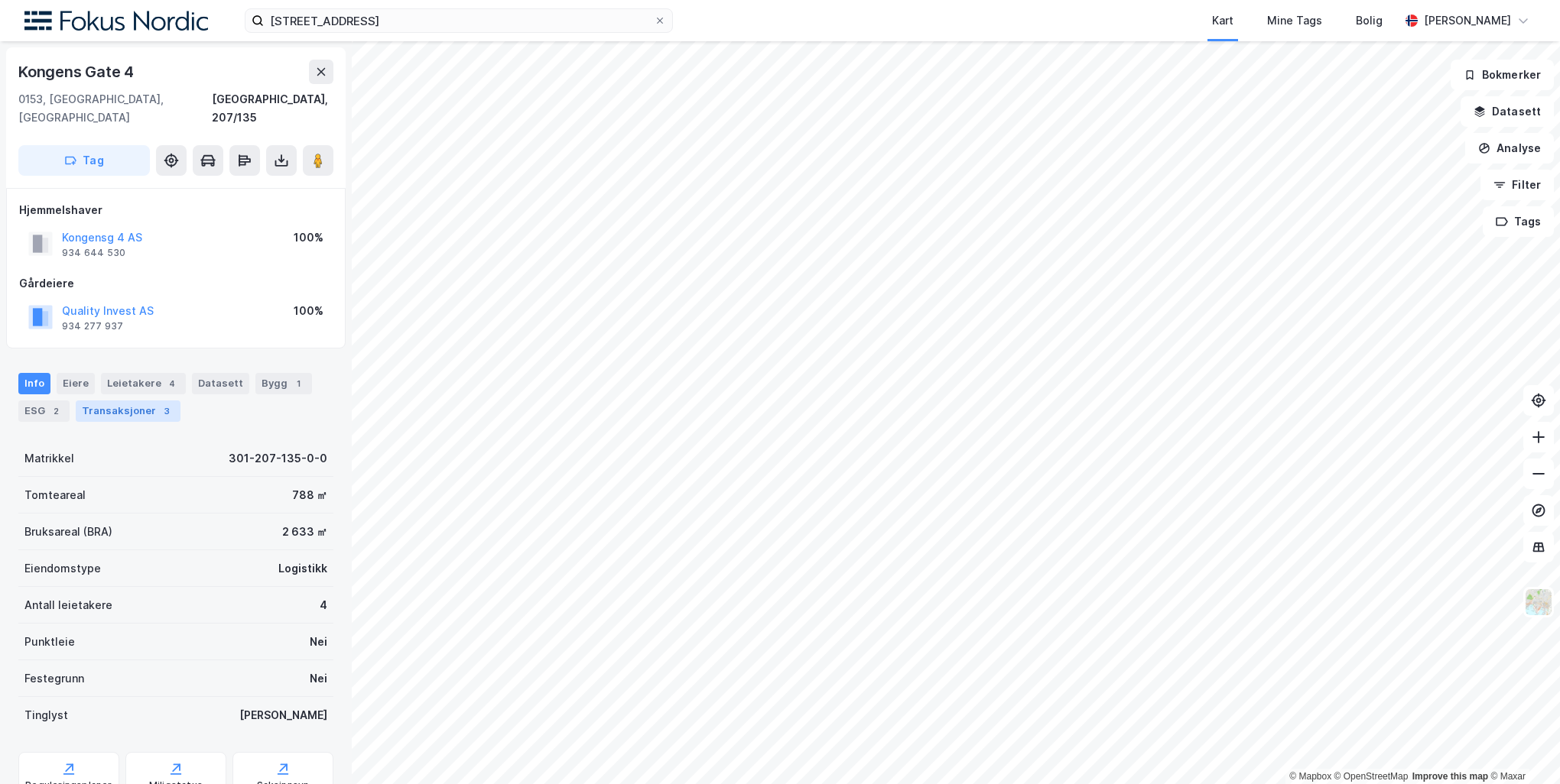
click at [98, 400] on div "Transaksjoner 3" at bounding box center [128, 411] width 105 height 22
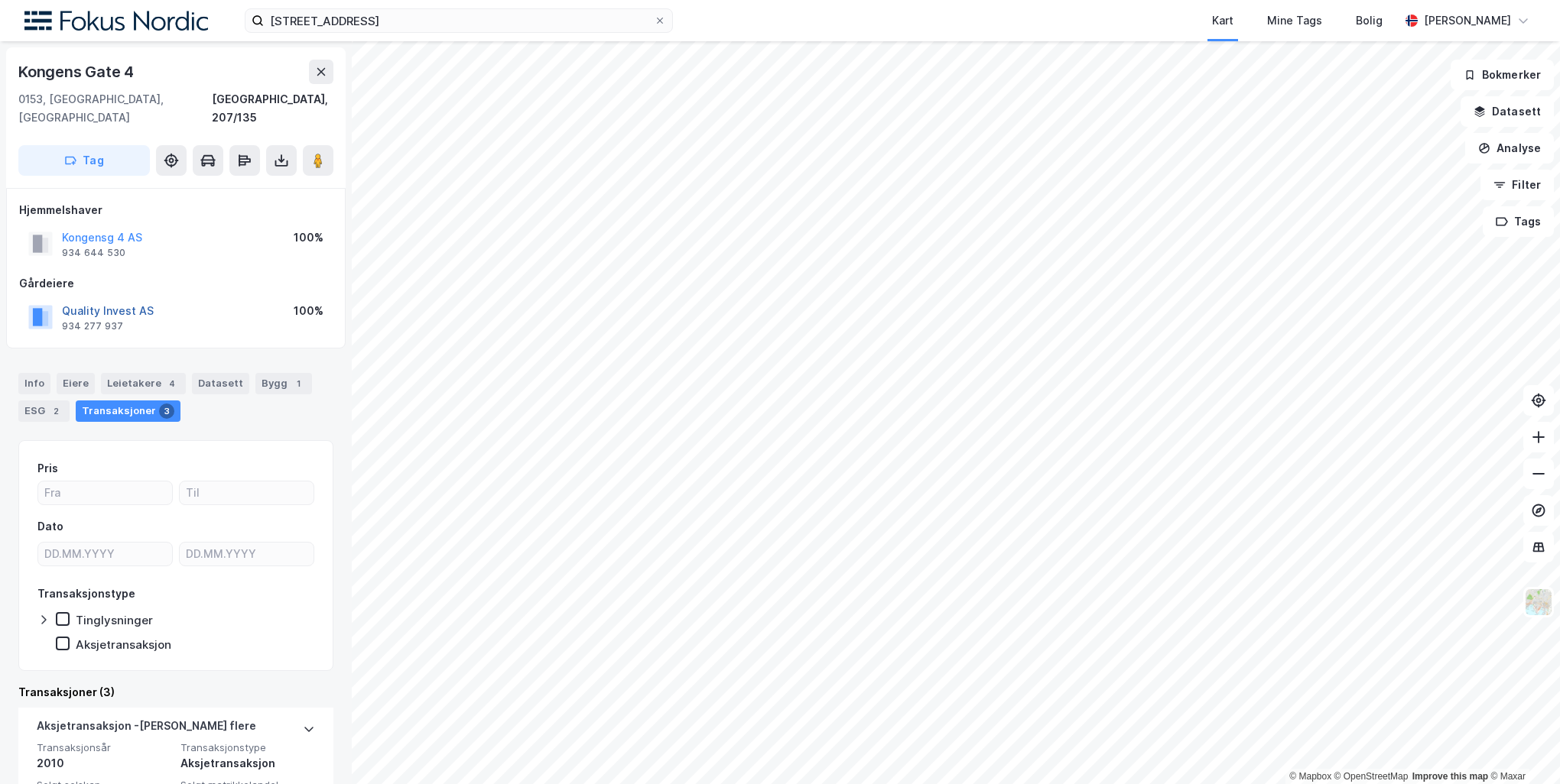
click at [0, 0] on button "Quality Invest AS" at bounding box center [0, 0] width 0 height 0
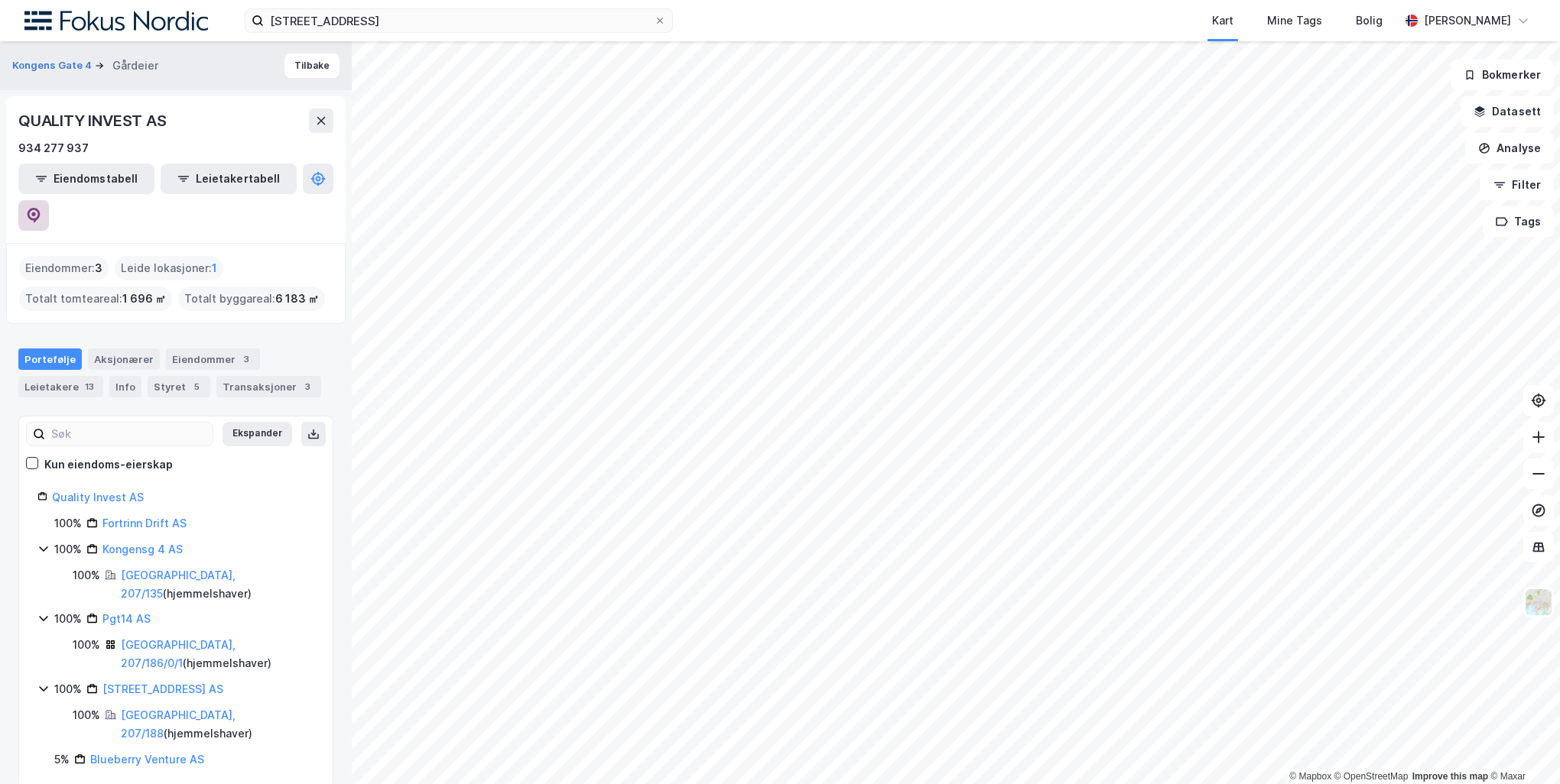
click at [49, 201] on button at bounding box center [33, 216] width 31 height 31
click at [338, 17] on input "[STREET_ADDRESS]" at bounding box center [459, 20] width 390 height 23
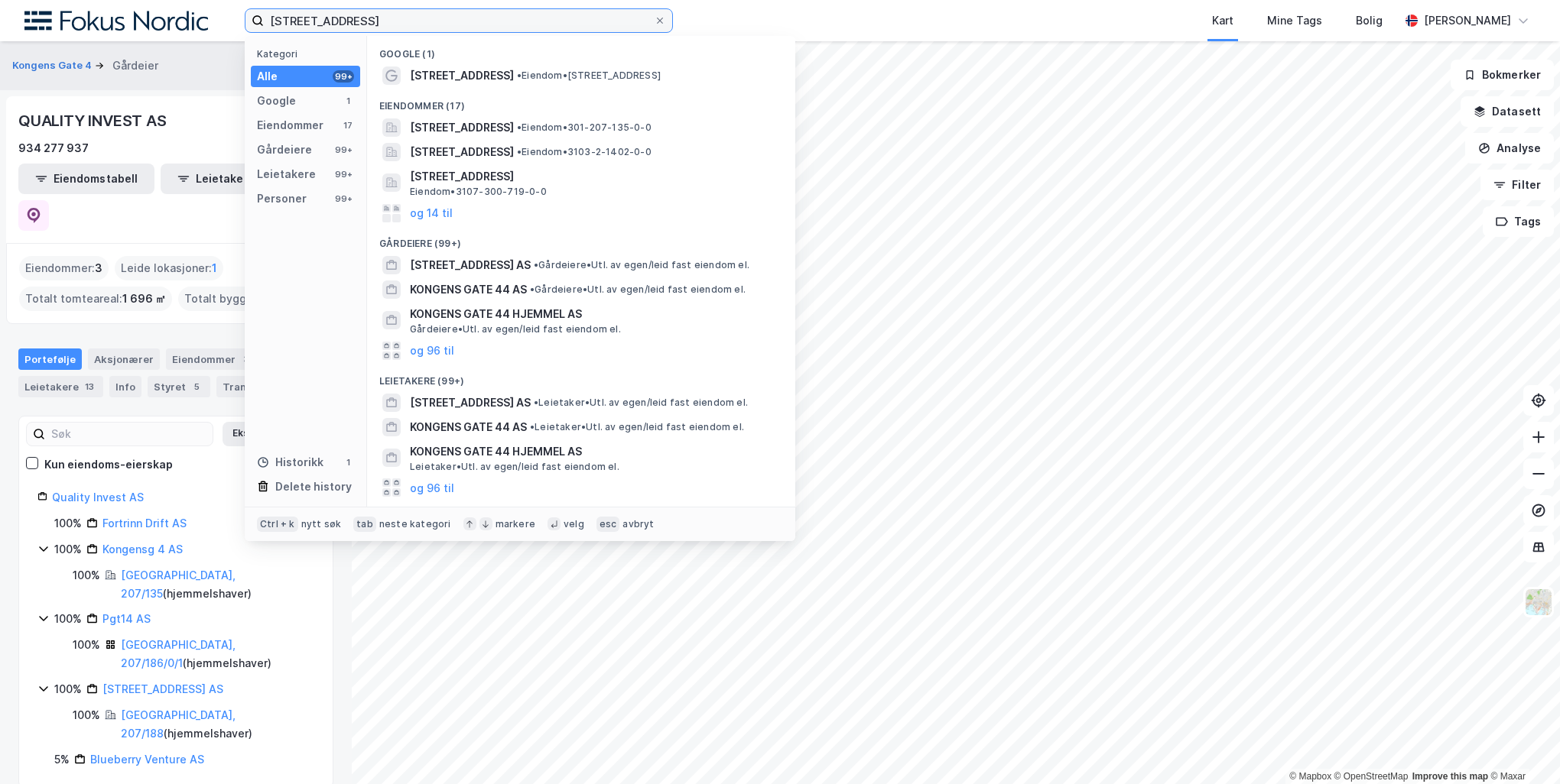
click at [338, 17] on input "[STREET_ADDRESS]" at bounding box center [459, 20] width 390 height 23
paste input "[STREET_ADDRESS]"
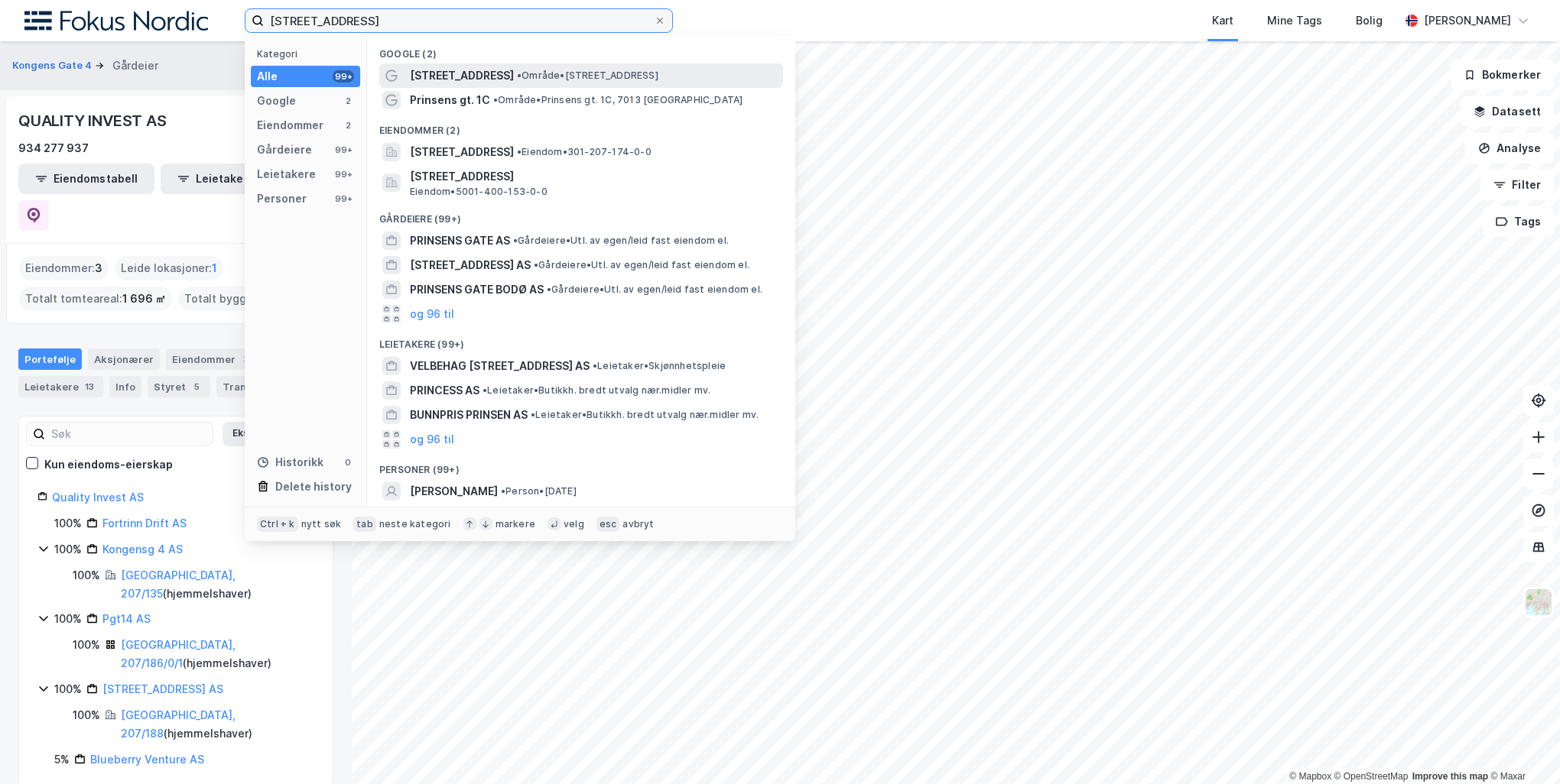
type input "[STREET_ADDRESS]"
click at [533, 80] on span "• Område • Prinsens gate 1C, 0152 Oslo" at bounding box center [587, 75] width 141 height 13
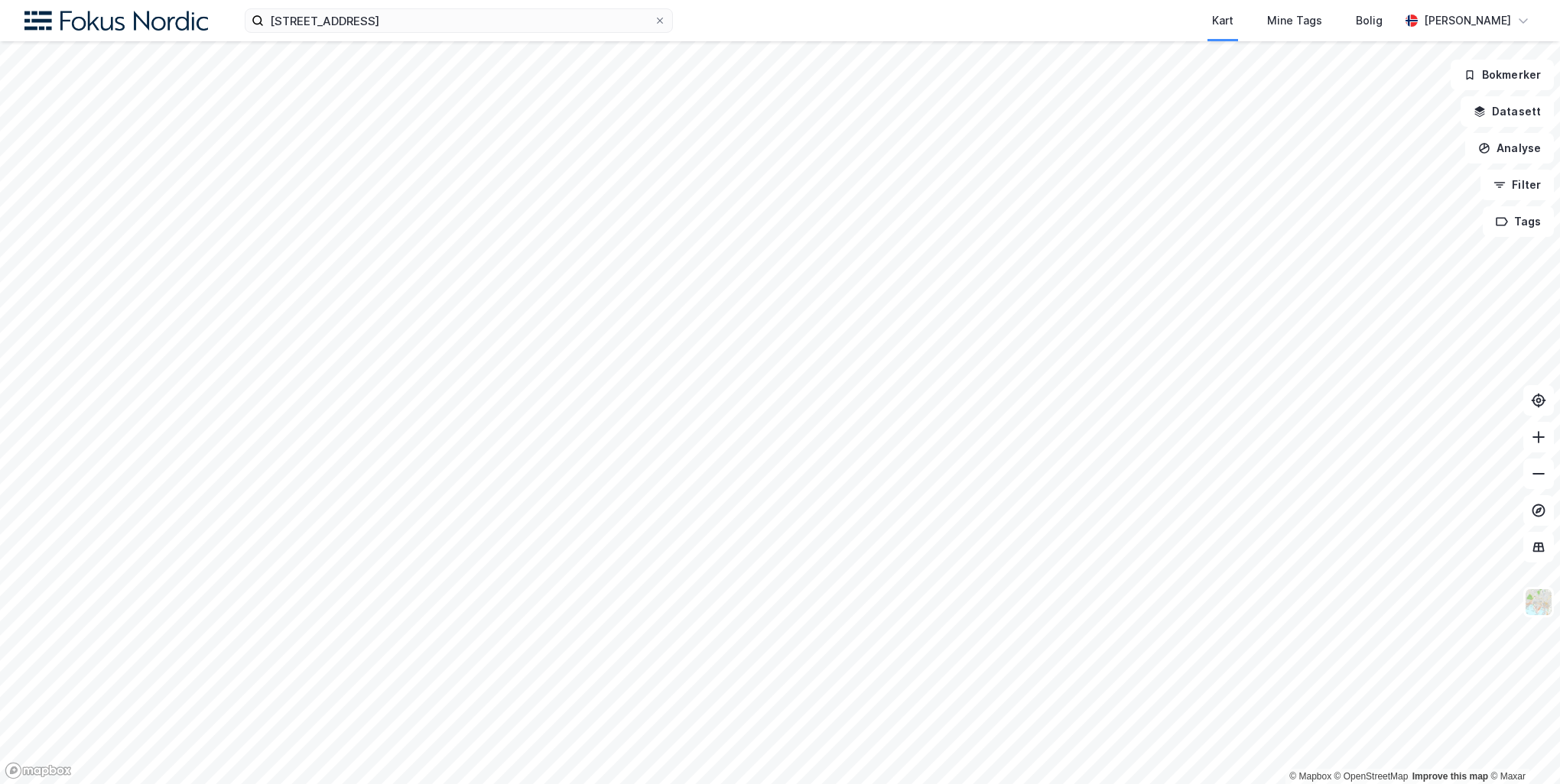
click at [512, 39] on div "Prinsens gate 1C Kart Mine Tags Bolig Peder Norseng Bærvahr" at bounding box center [780, 20] width 1560 height 41
click at [511, 31] on input "[STREET_ADDRESS]" at bounding box center [459, 20] width 390 height 23
click at [511, 26] on input at bounding box center [468, 20] width 408 height 23
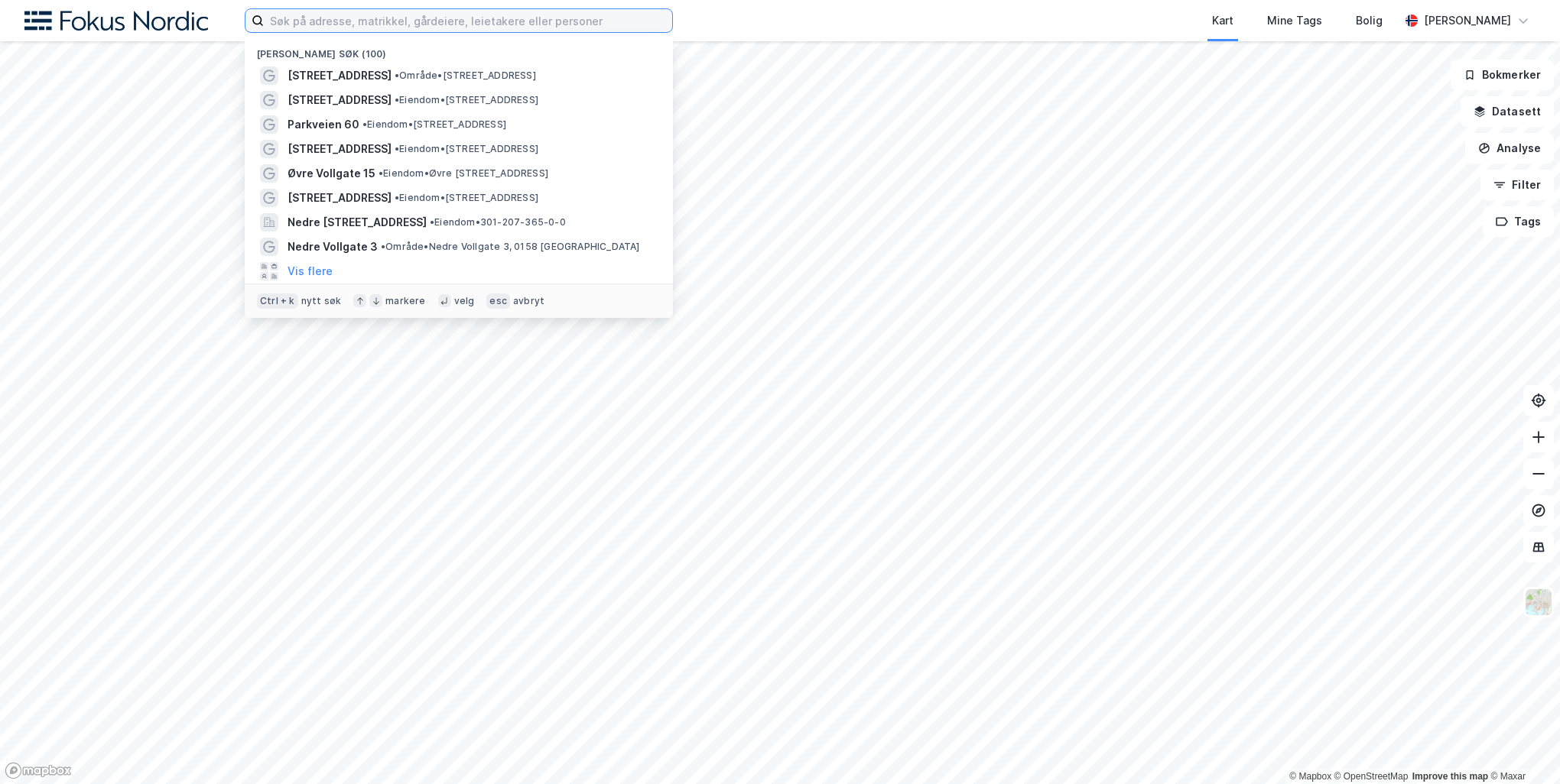
paste input "Prinsens gate 1C"
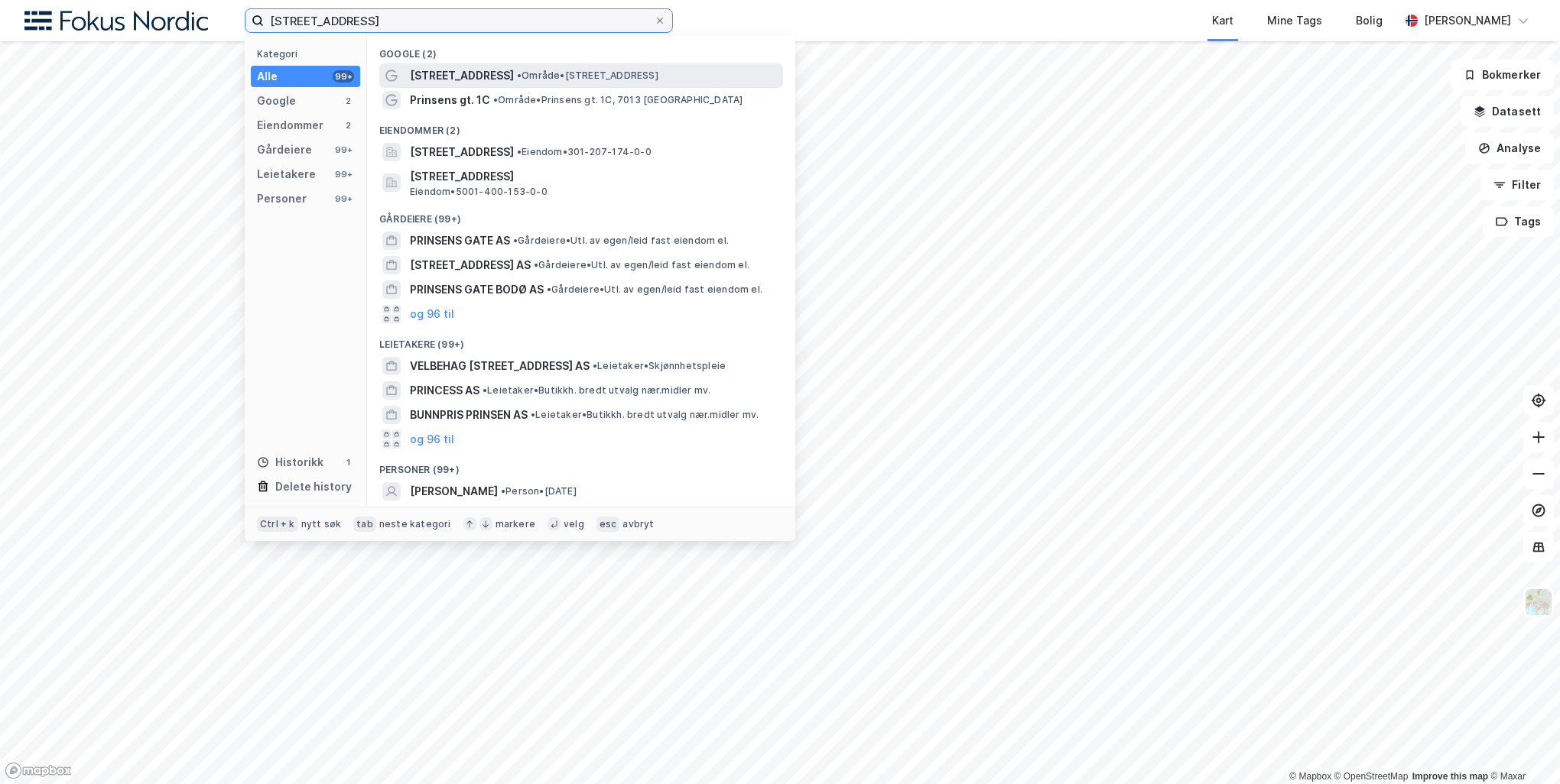
type input "[STREET_ADDRESS]"
click at [472, 72] on span "[STREET_ADDRESS]" at bounding box center [461, 76] width 104 height 18
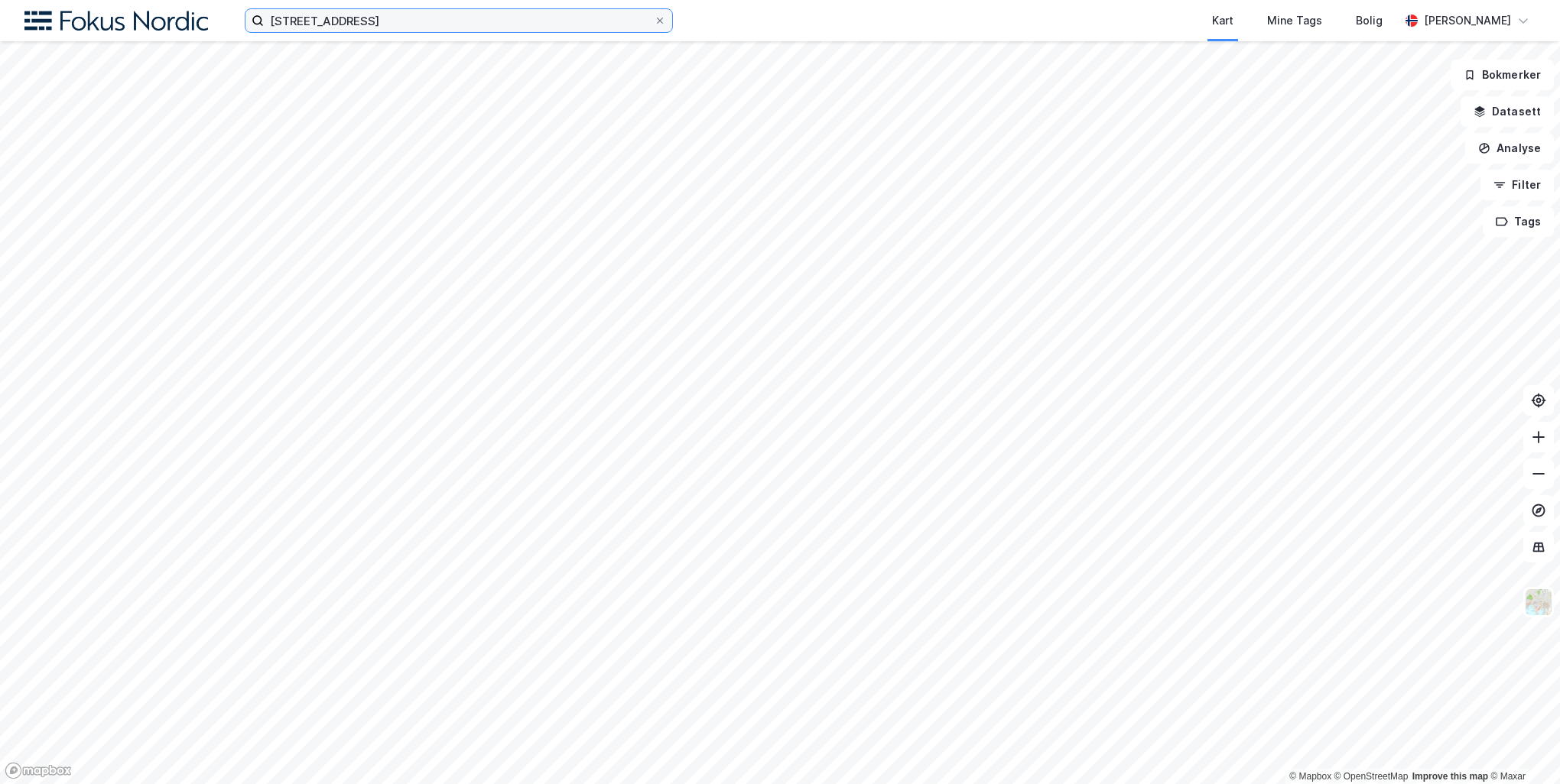
click at [398, 19] on input "[STREET_ADDRESS]" at bounding box center [459, 20] width 390 height 23
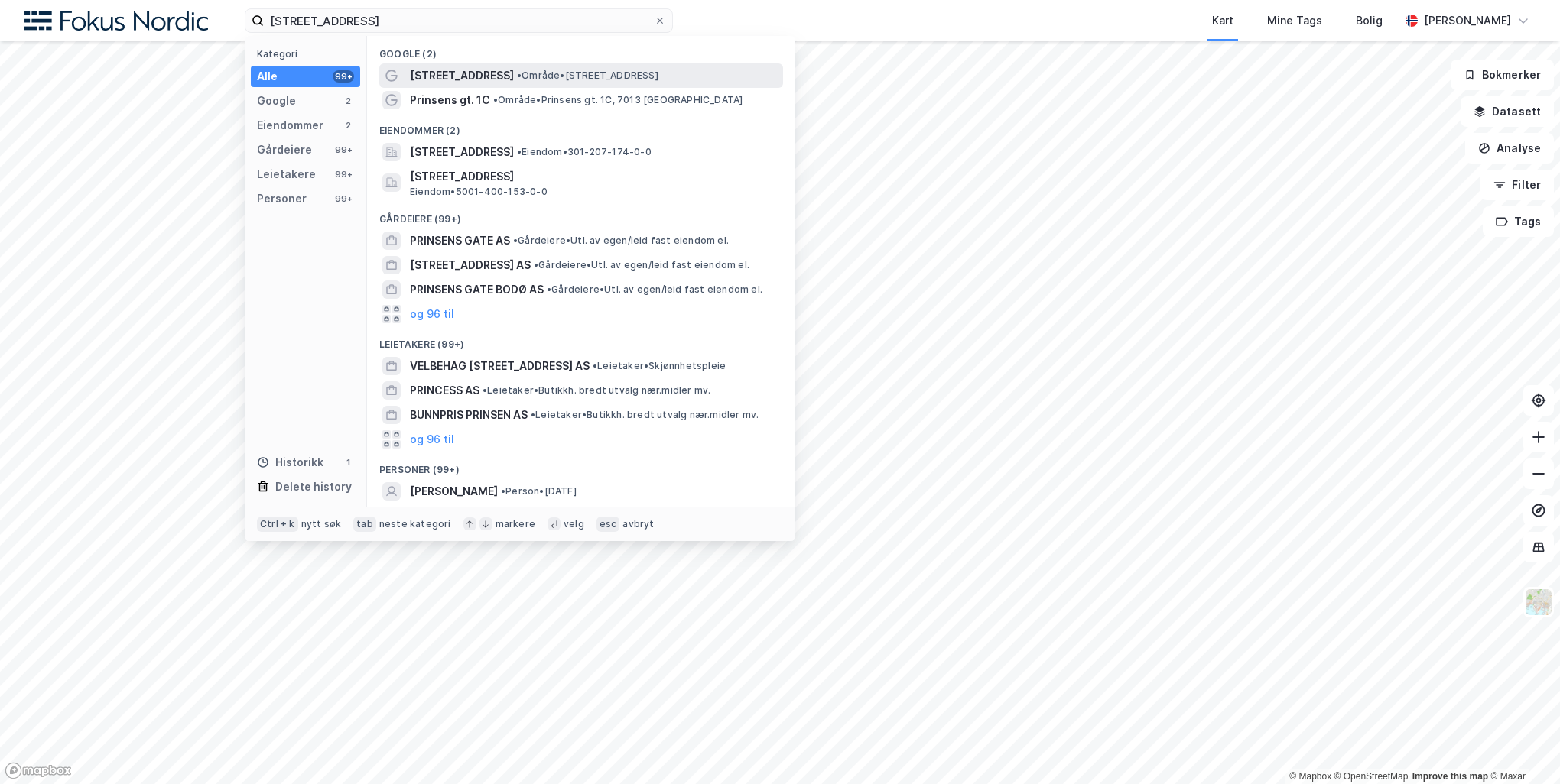
click at [423, 81] on span "[STREET_ADDRESS]" at bounding box center [461, 76] width 104 height 18
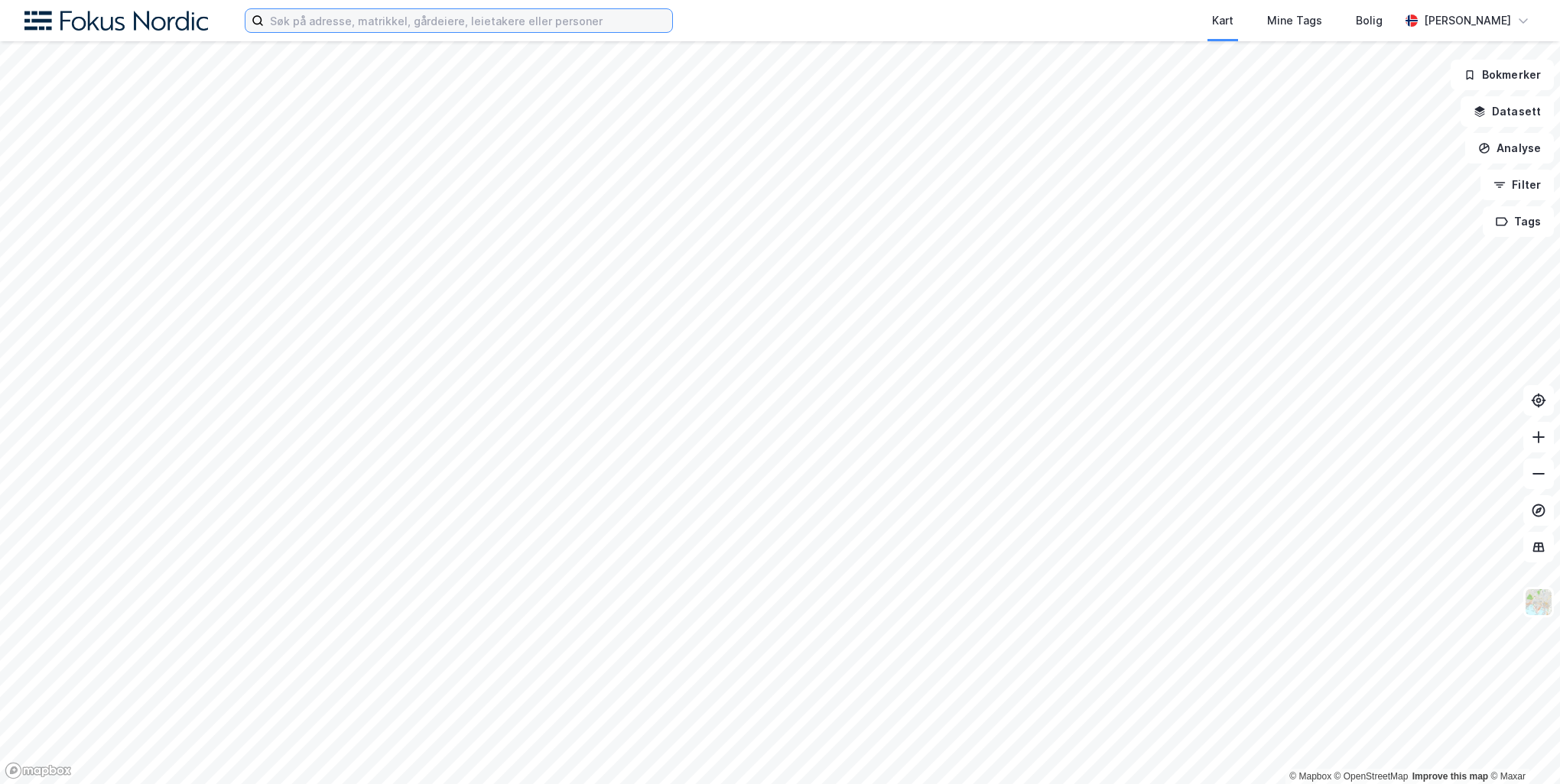
click at [419, 26] on input at bounding box center [468, 20] width 408 height 23
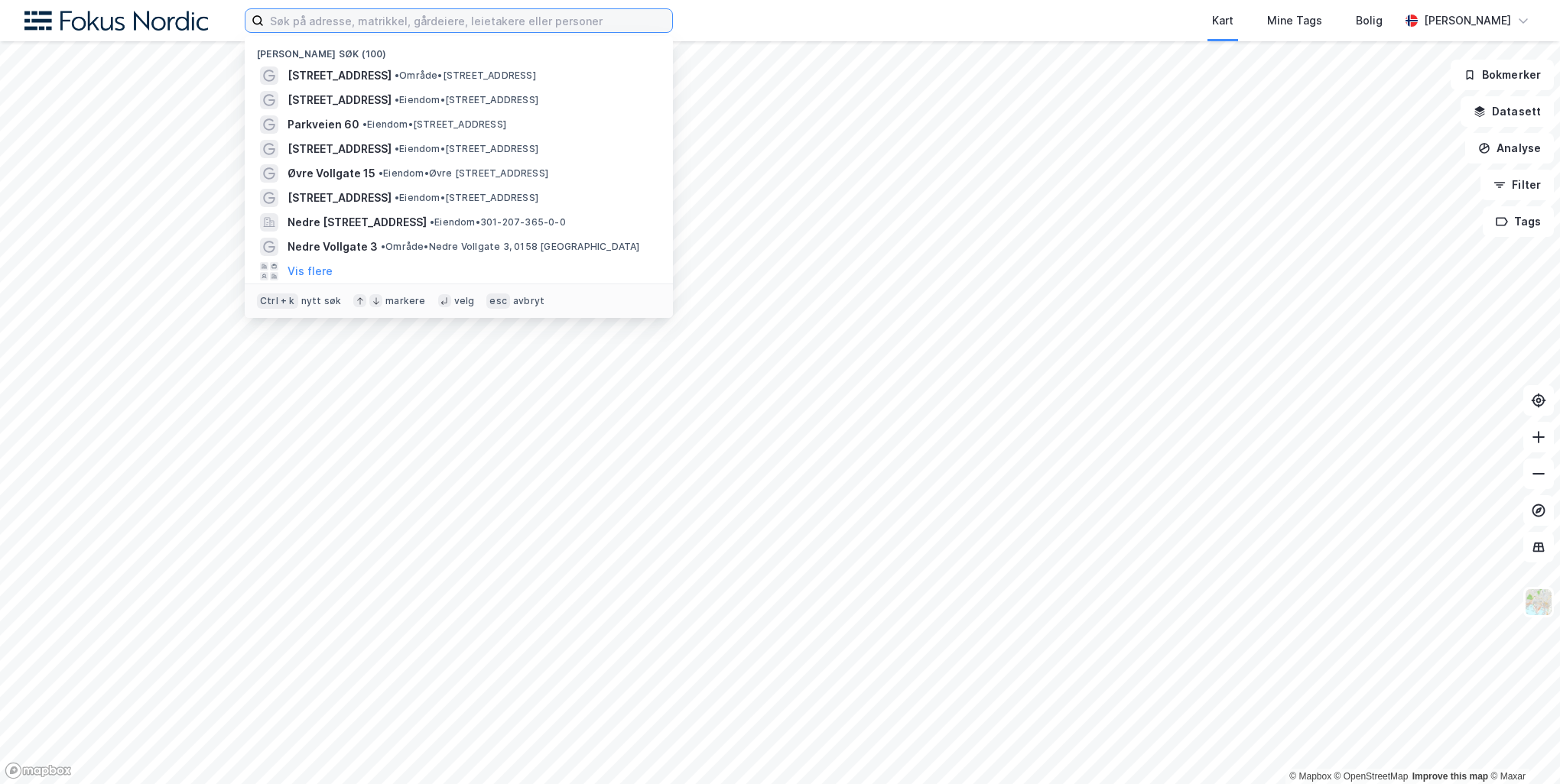
paste input "[STREET_ADDRESS]"
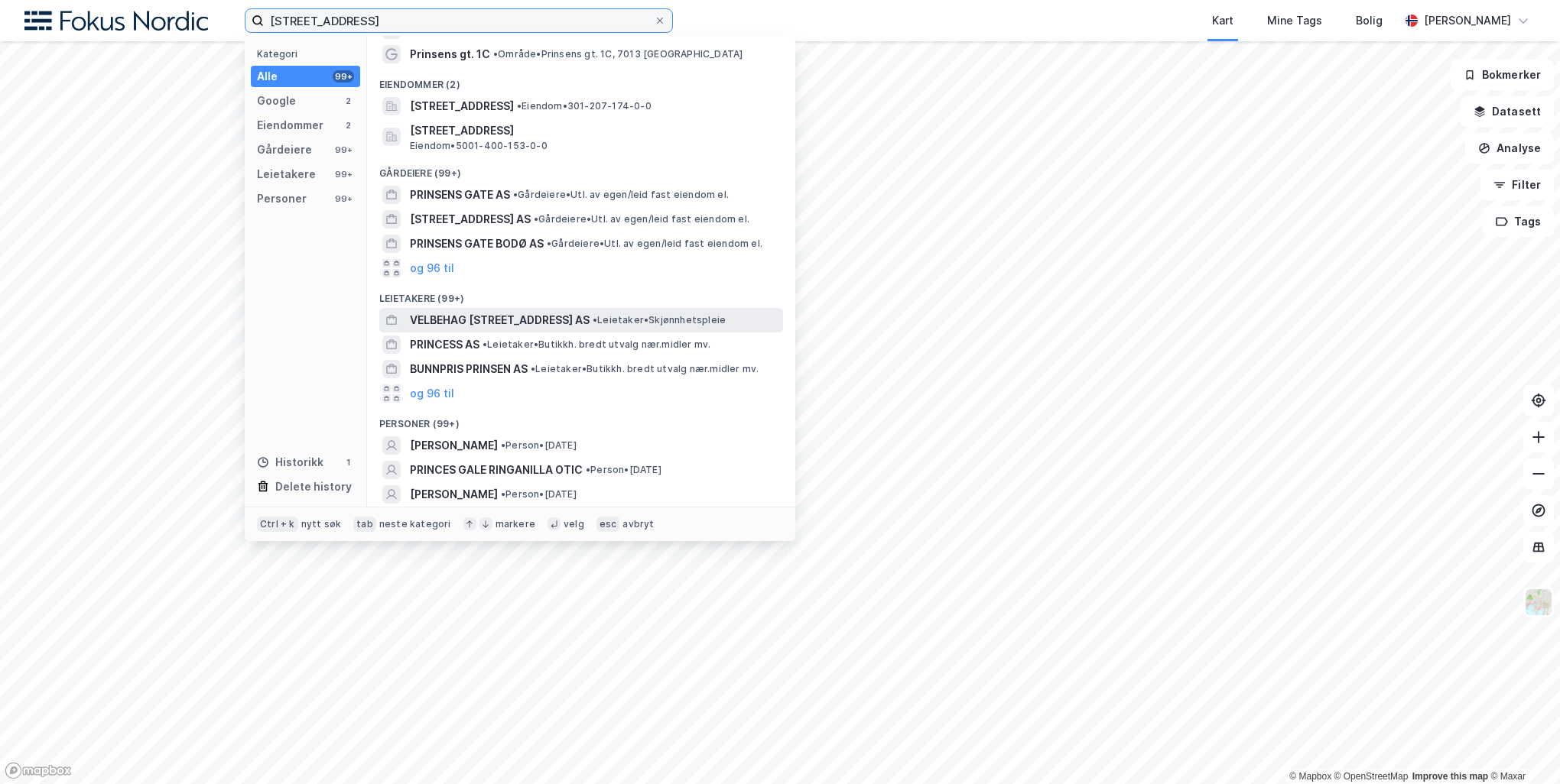
scroll to position [76, 0]
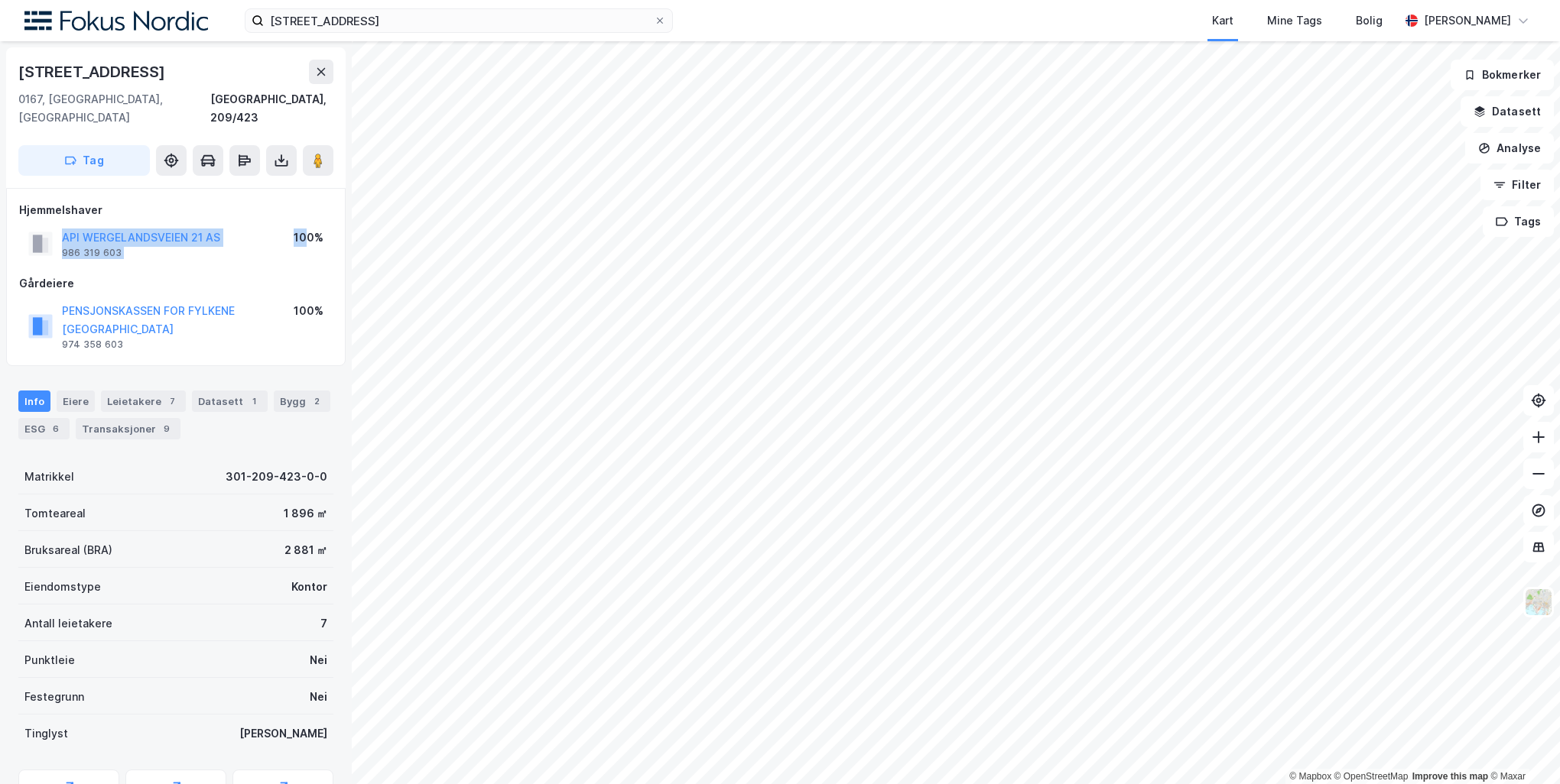
drag, startPoint x: 304, startPoint y: 221, endPoint x: 60, endPoint y: 221, distance: 244.0
click at [60, 226] on div "API WERGELANDSVEIEN 21 AS 986 319 603 100%" at bounding box center [176, 244] width 314 height 37
click at [298, 274] on div "Gårdeiere" at bounding box center [176, 283] width 314 height 18
click at [147, 390] on div "Leietakere 7" at bounding box center [144, 401] width 85 height 22
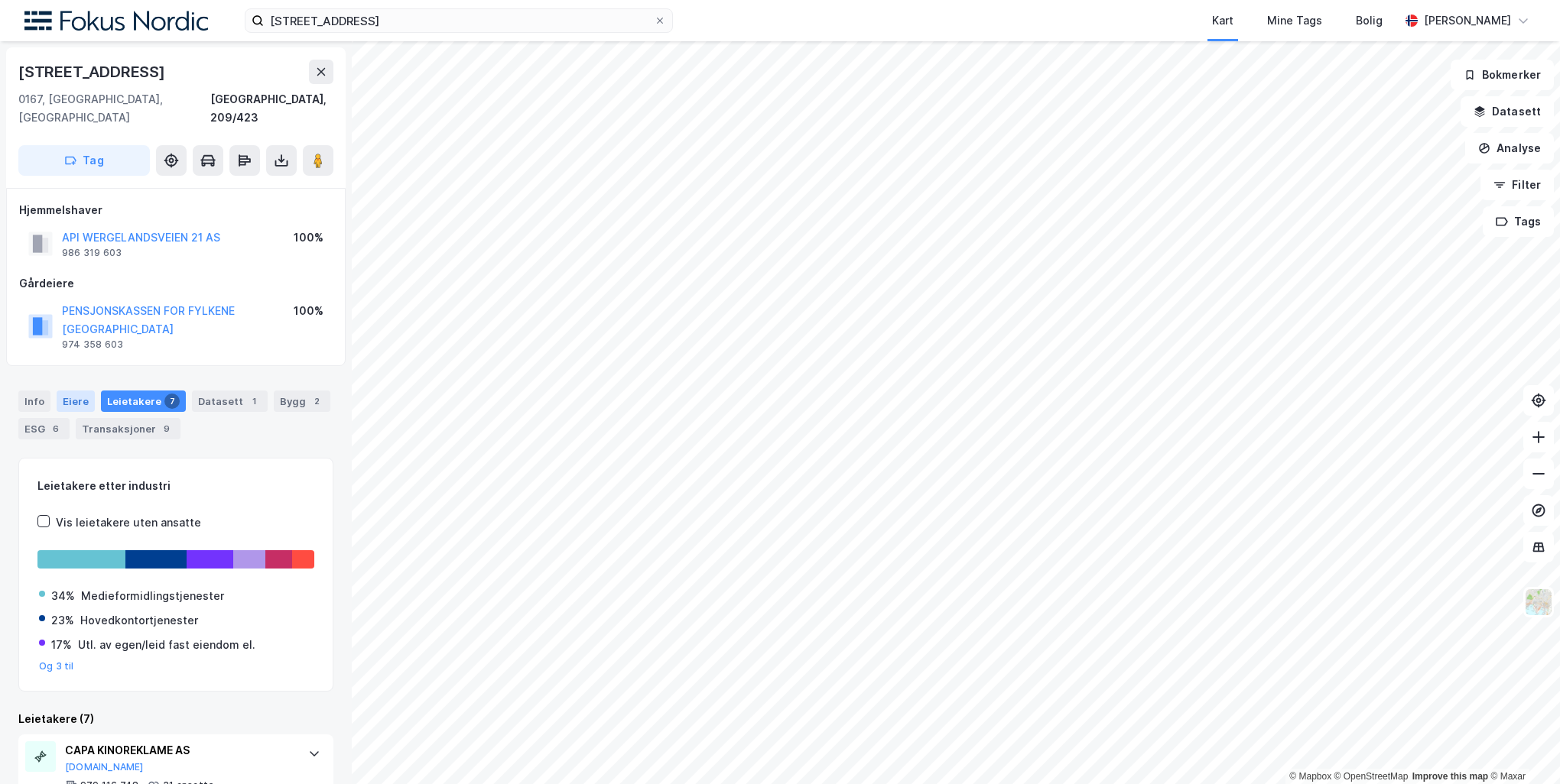
click at [59, 390] on div "Eiere" at bounding box center [76, 401] width 38 height 22
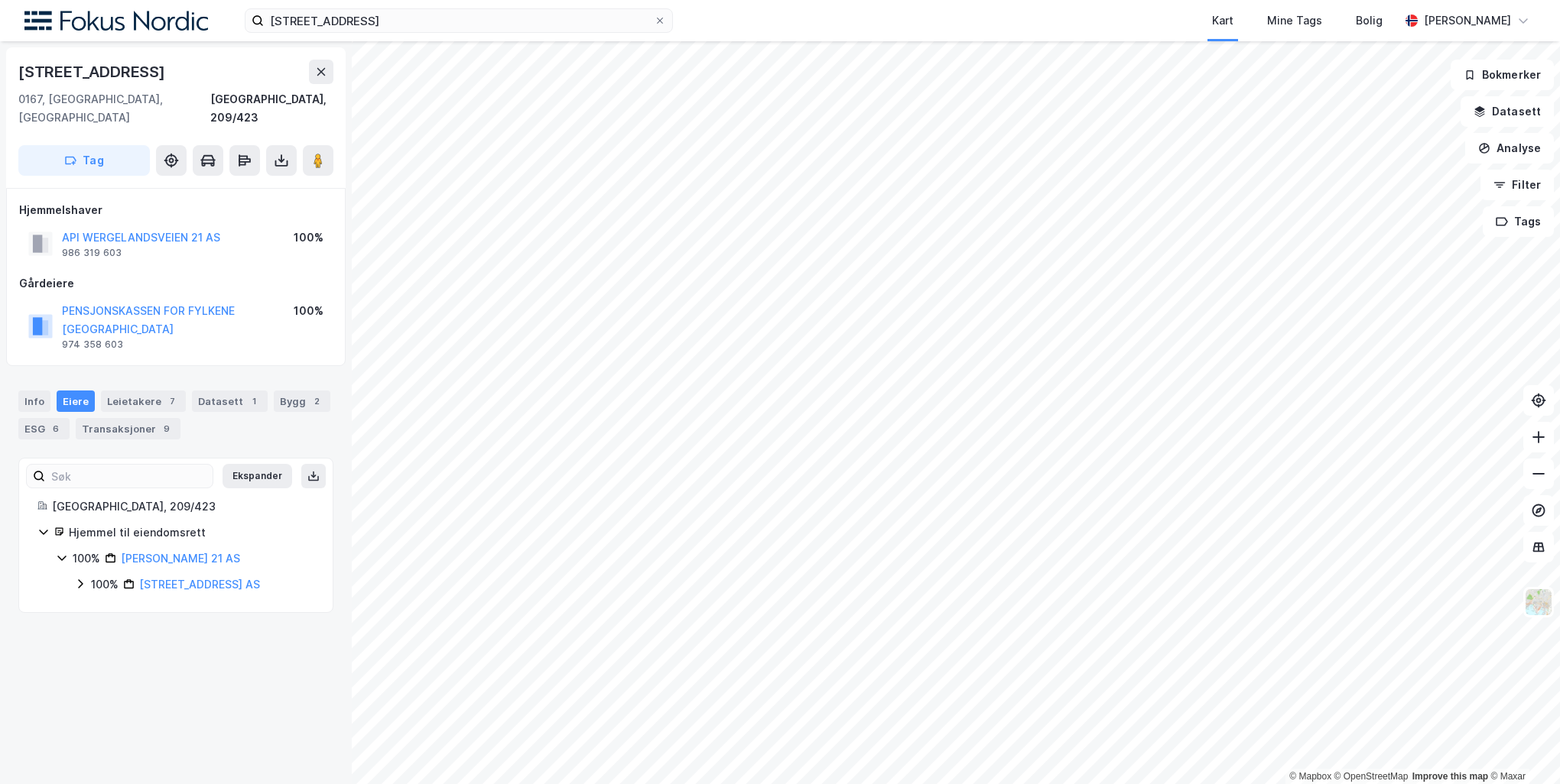
click at [83, 578] on icon at bounding box center [80, 583] width 13 height 13
click at [170, 390] on div "Leietakere 7" at bounding box center [144, 401] width 85 height 22
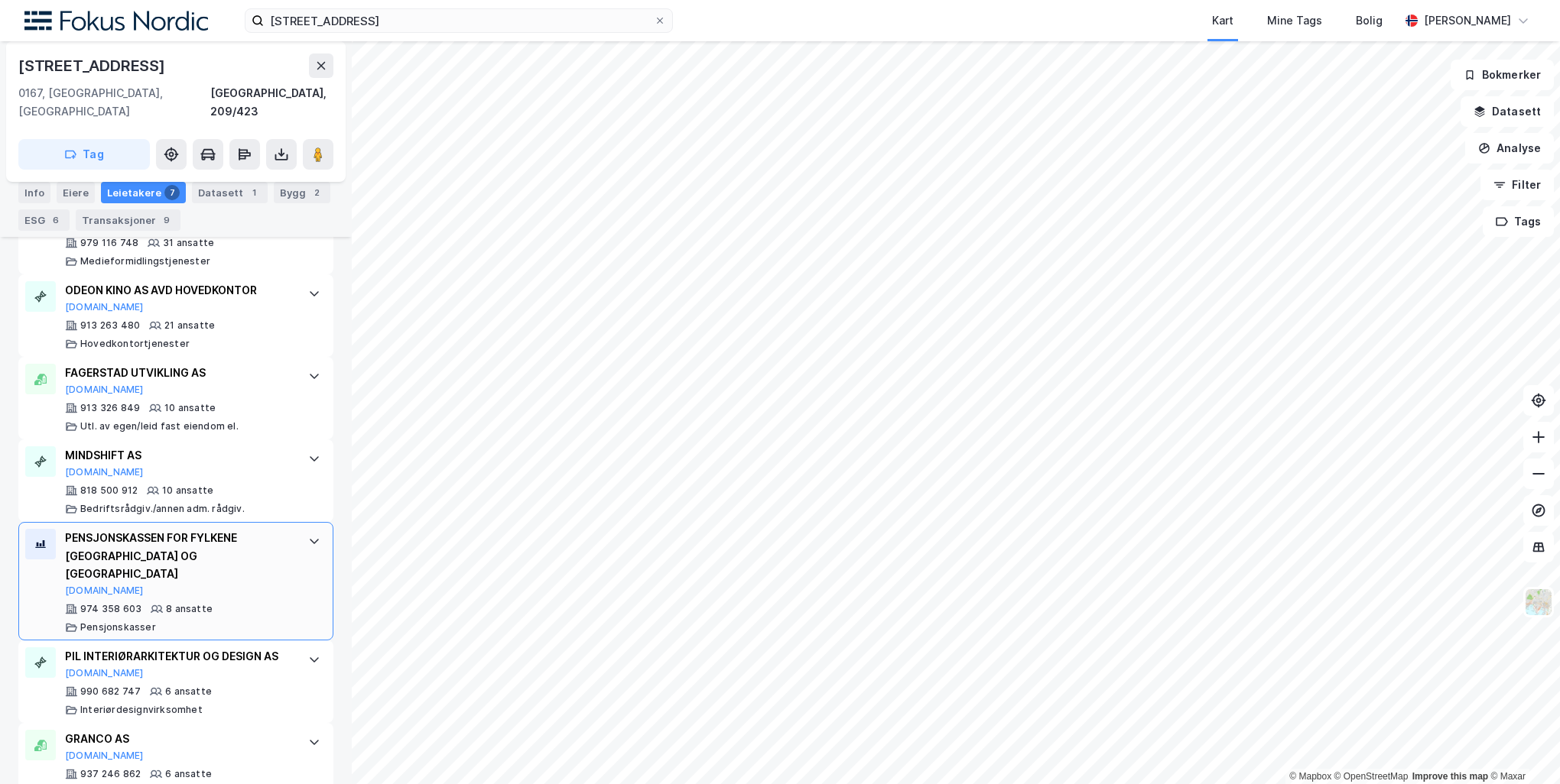
scroll to position [544, 0]
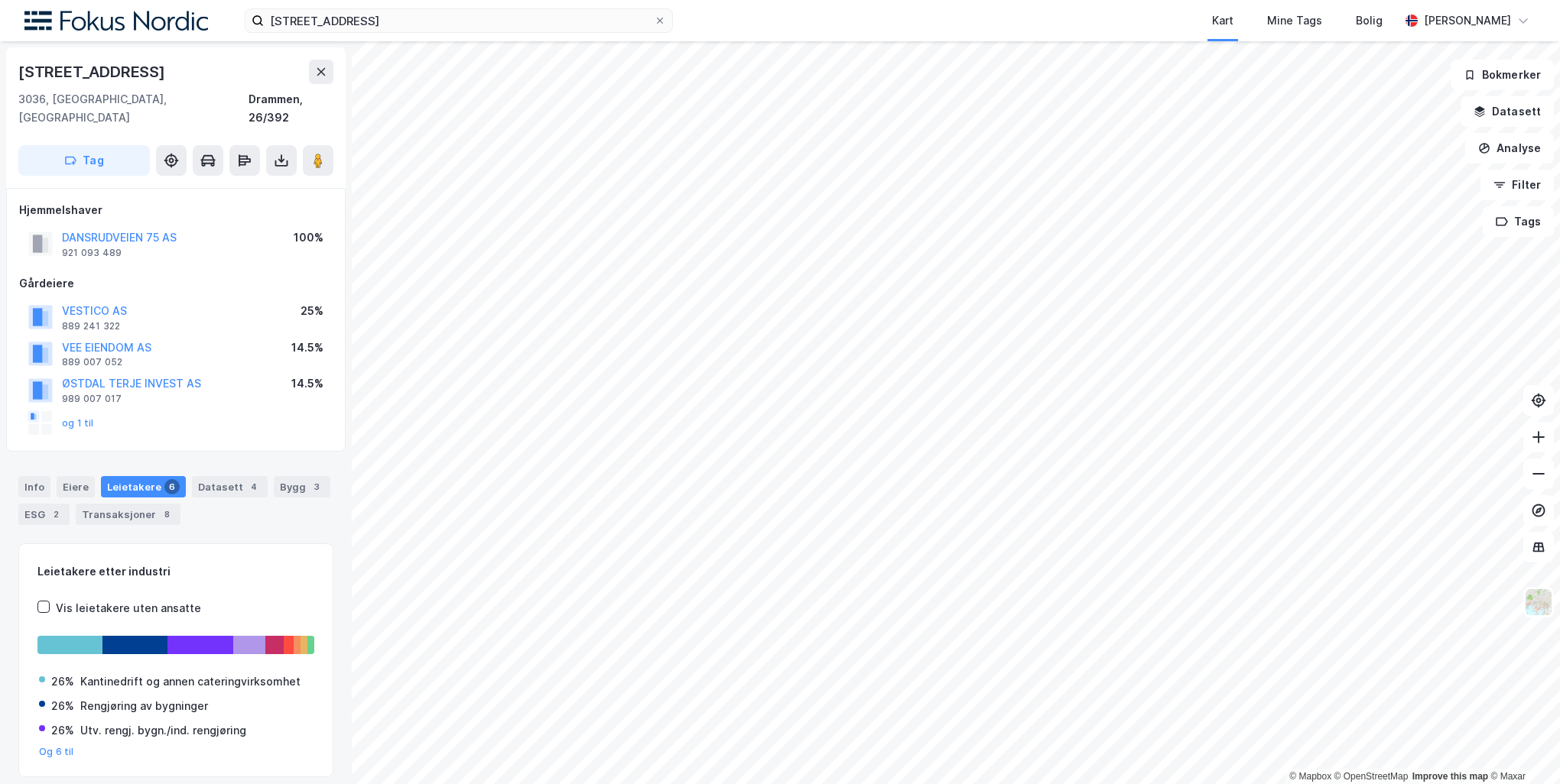
scroll to position [34, 0]
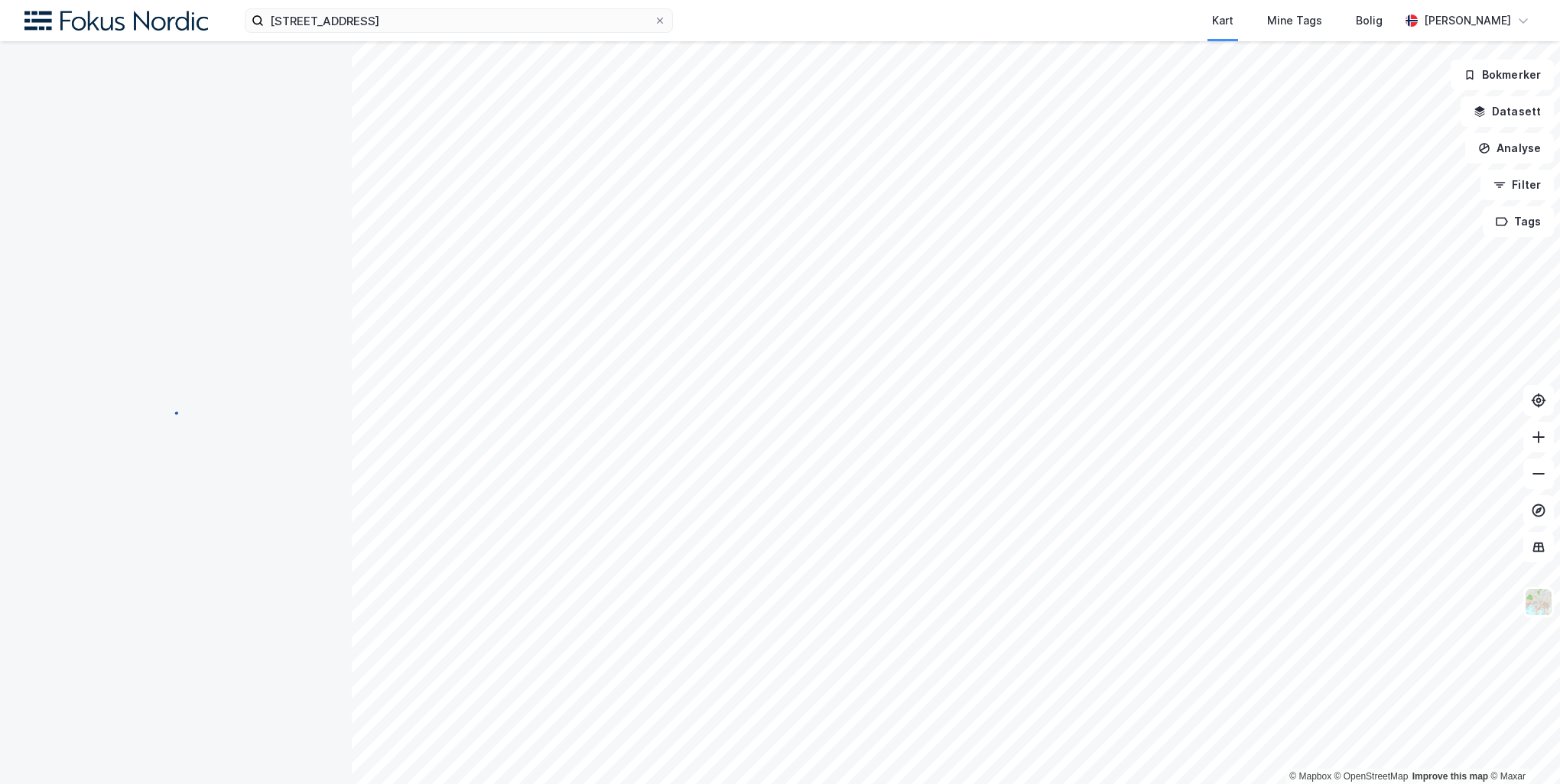
scroll to position [4, 0]
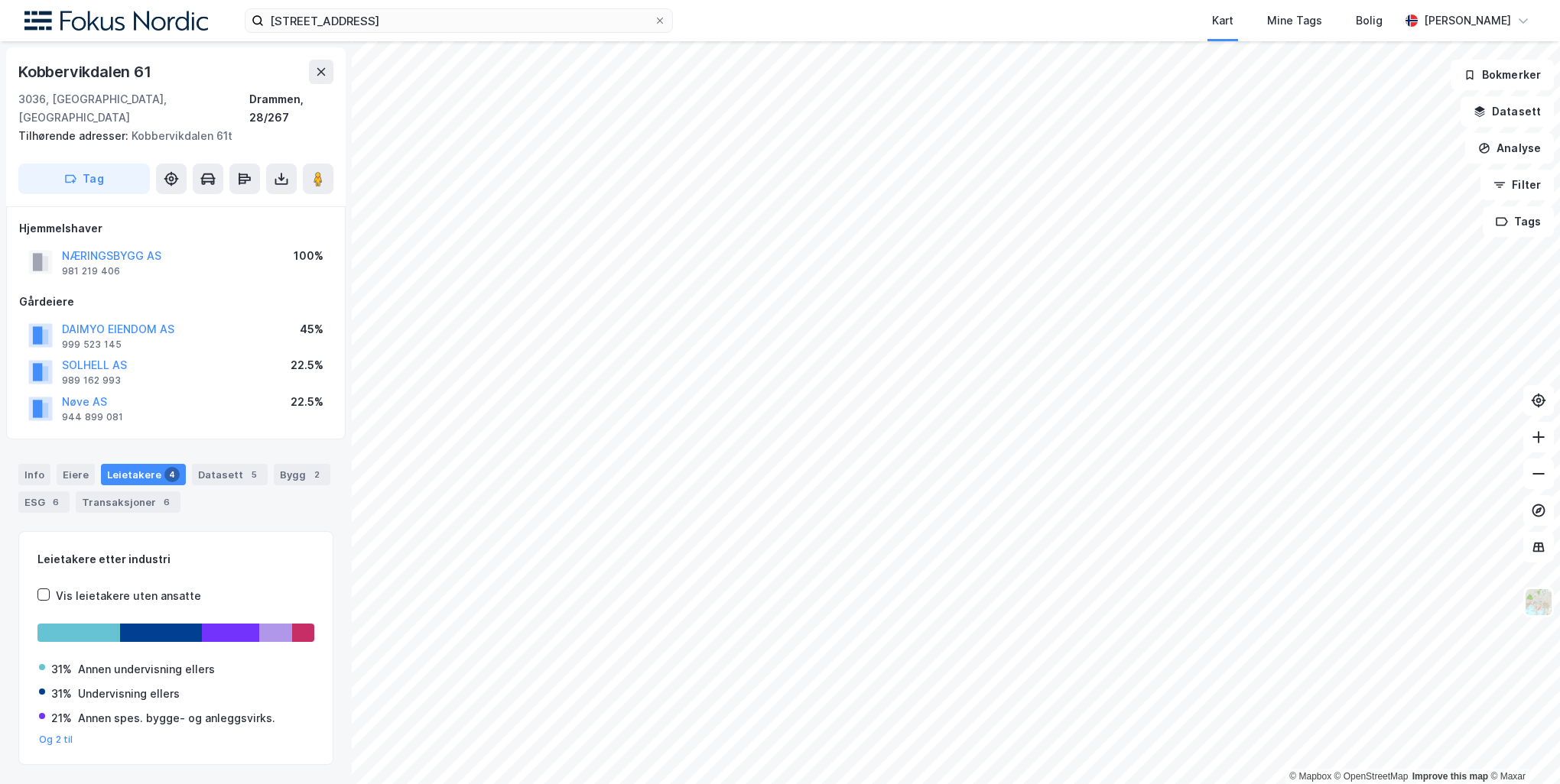
scroll to position [4, 0]
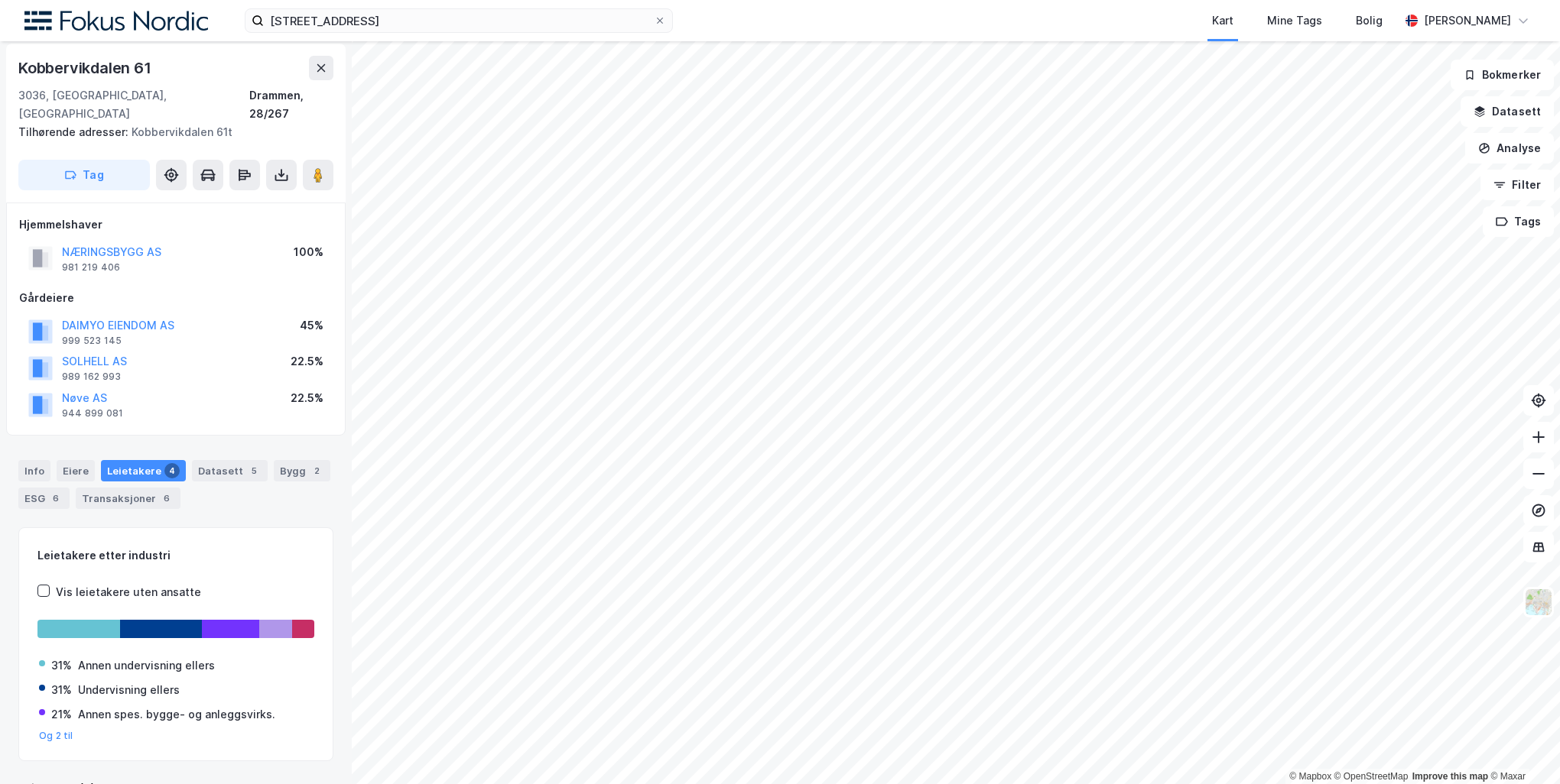
click at [1057, 783] on html "Prinsens gate 1C Kart Mine Tags Bolig Peder Norseng Bærvahr © Mapbox © OpenStre…" at bounding box center [780, 392] width 1560 height 784
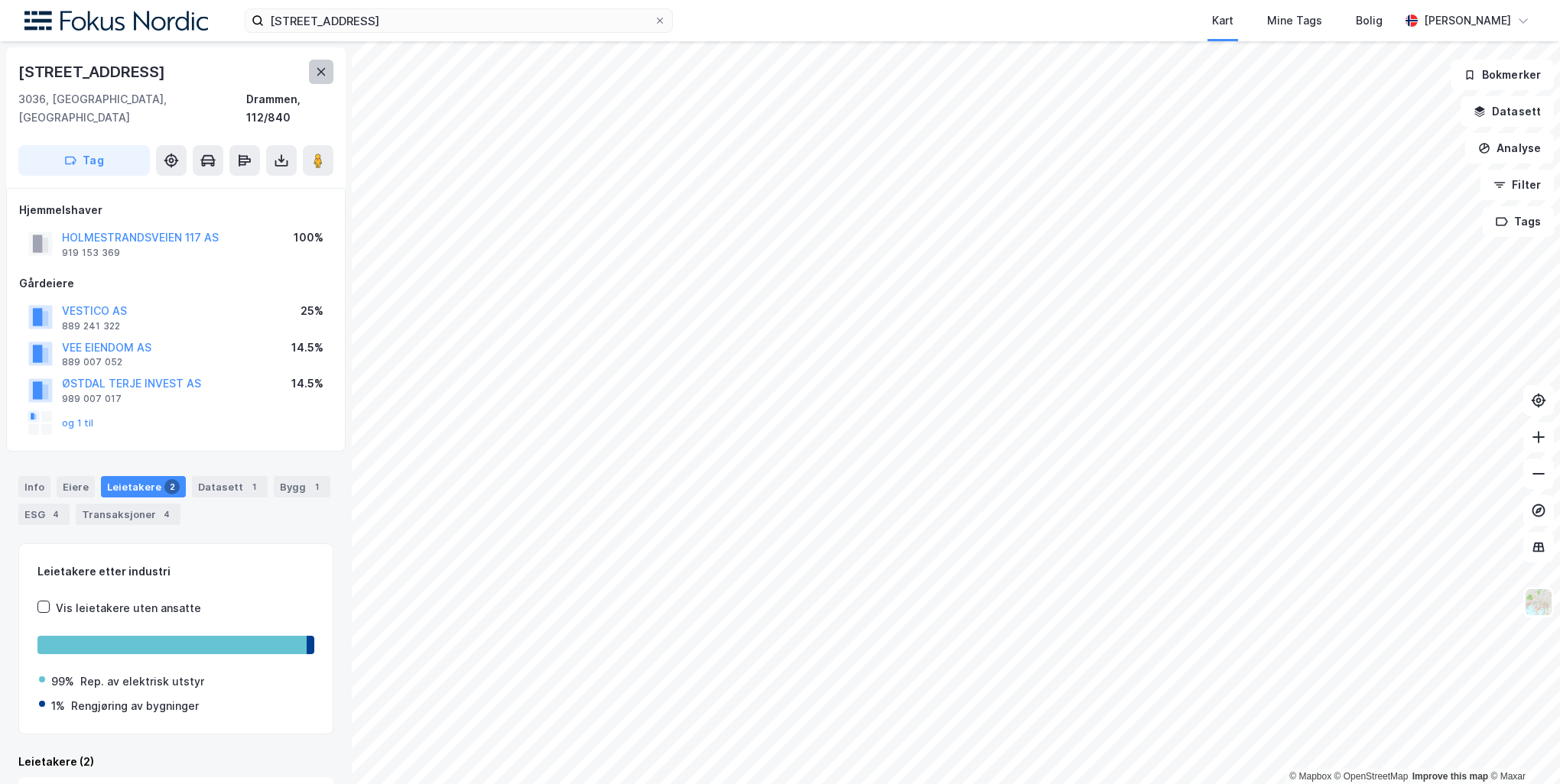
click at [327, 71] on button at bounding box center [320, 71] width 24 height 24
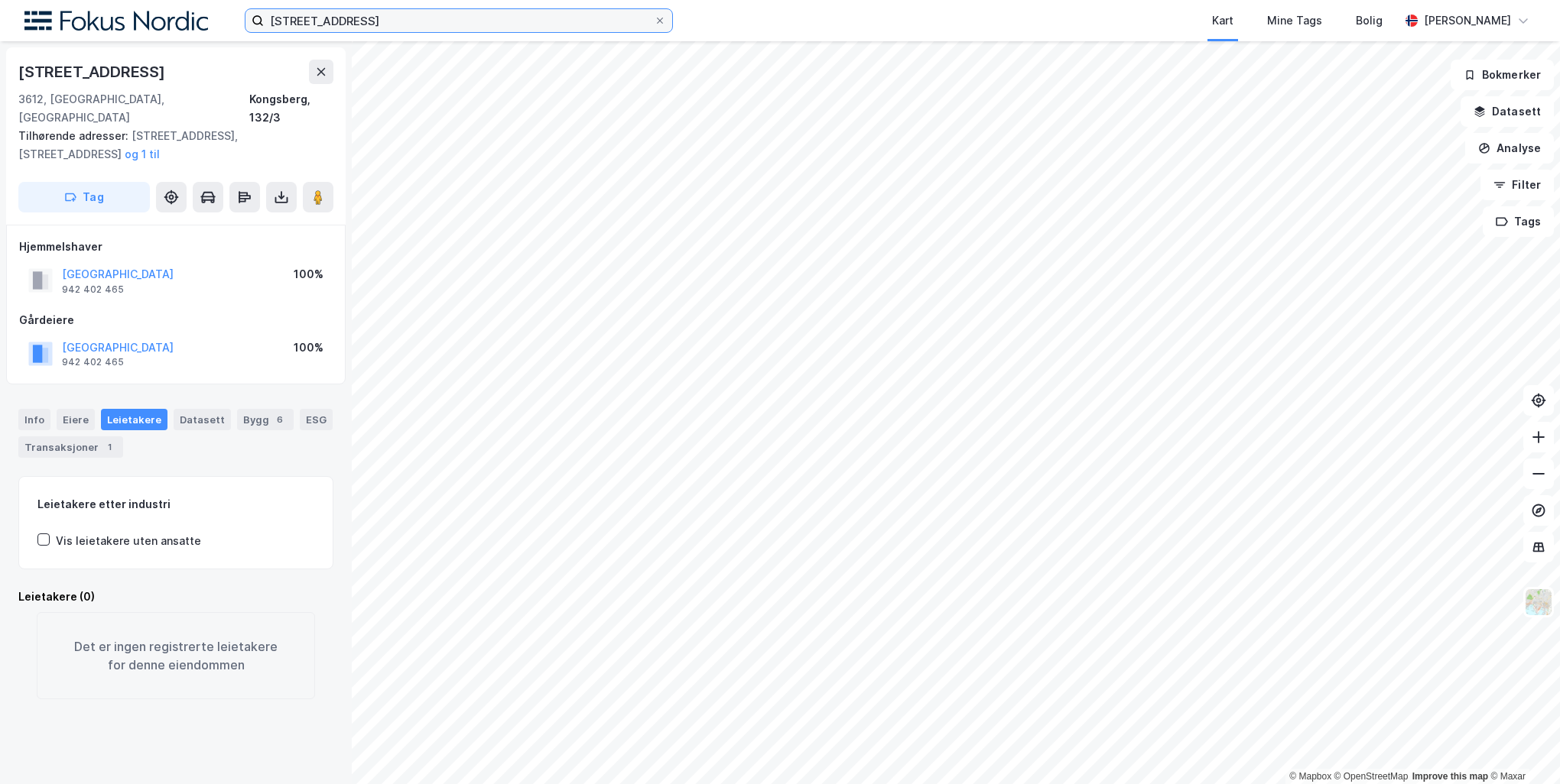
click at [423, 18] on input "[STREET_ADDRESS]" at bounding box center [459, 20] width 390 height 23
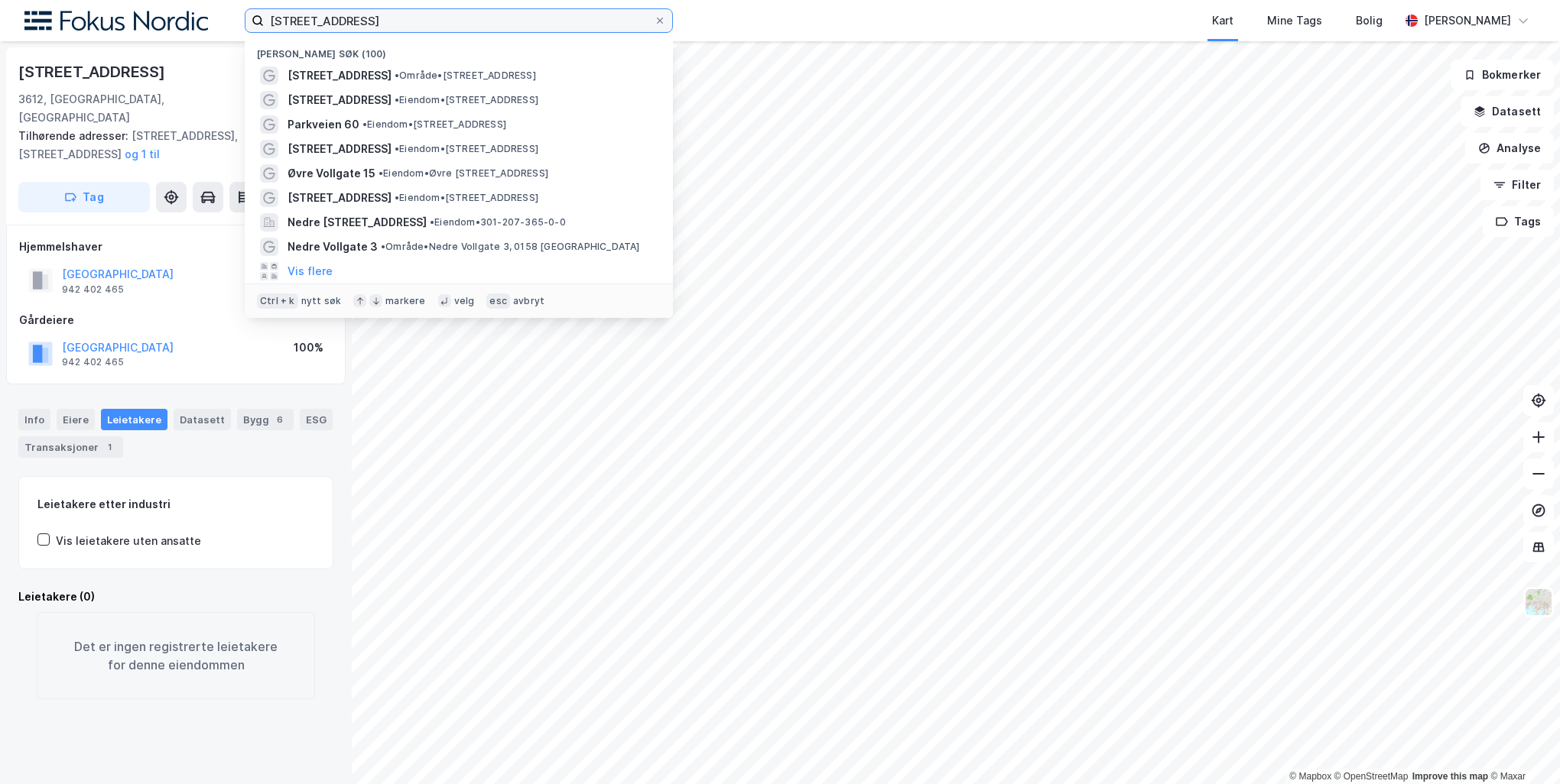
click at [423, 18] on input "[STREET_ADDRESS]" at bounding box center [459, 20] width 390 height 23
paste input "[STREET_ADDRESS]"
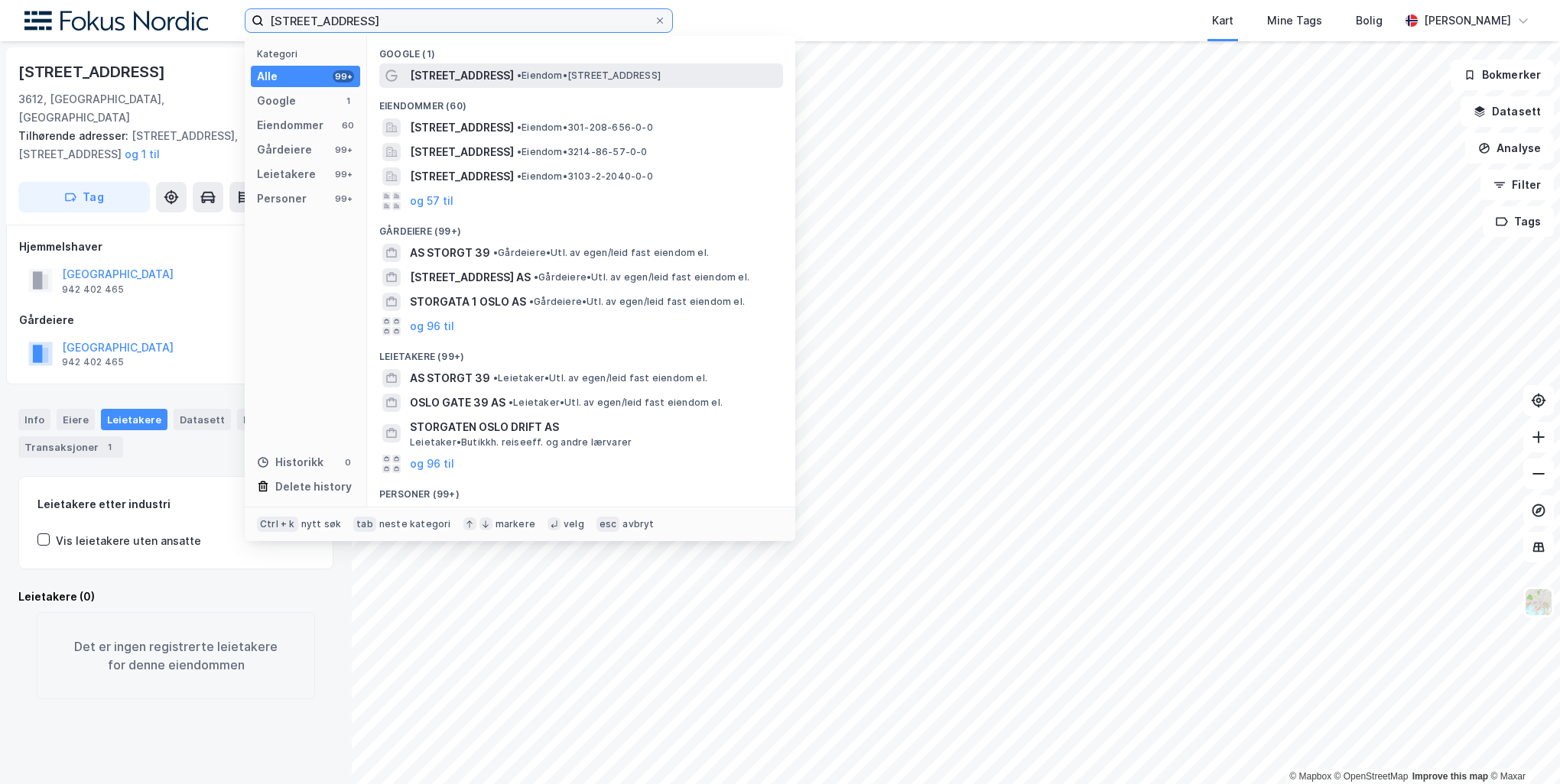
type input "Storgata 39 oslo"
click at [553, 66] on div "Storgata 39 • Eiendom • Storgata 39, 0182 Oslo" at bounding box center [581, 75] width 404 height 24
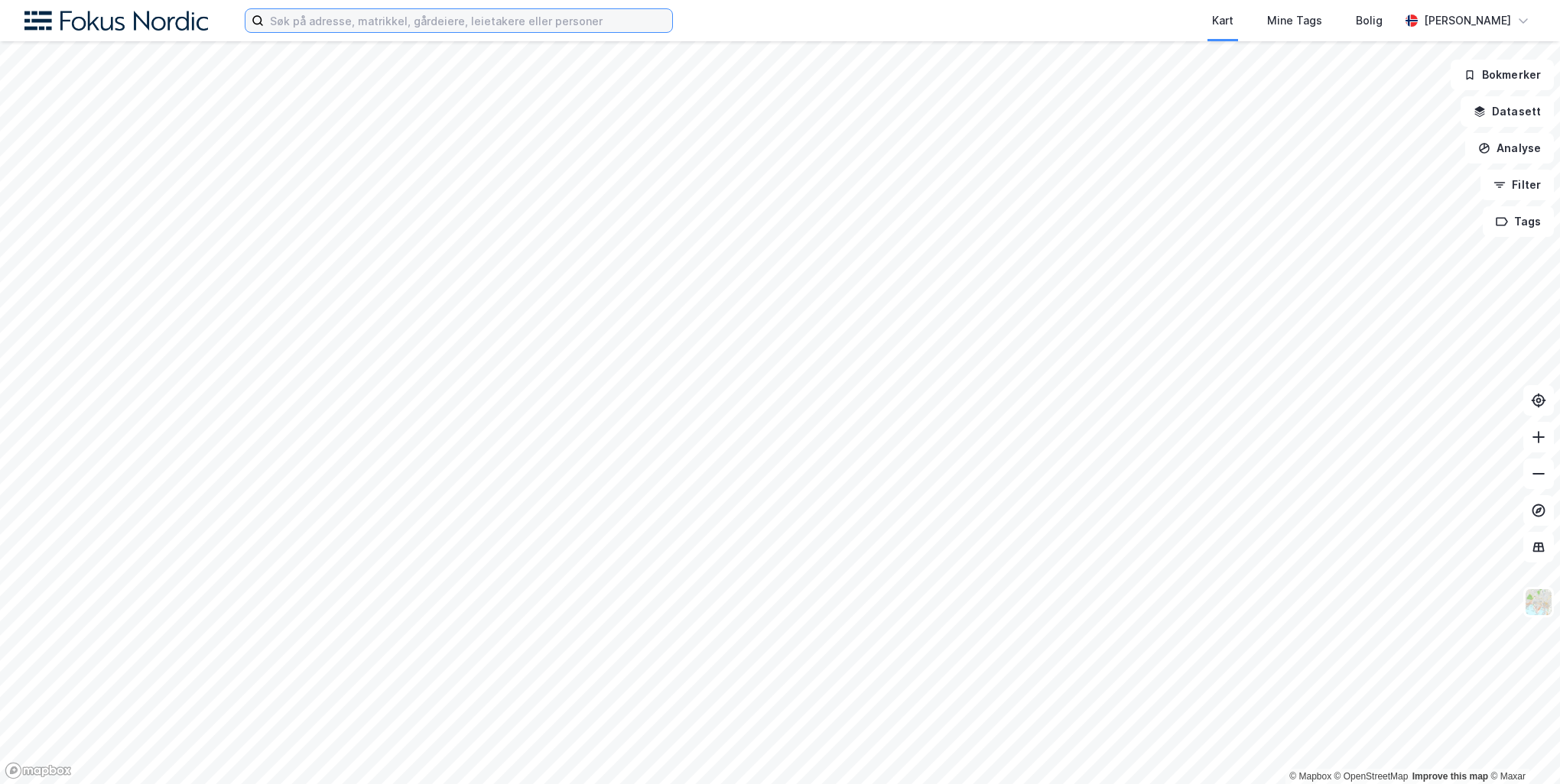
click at [466, 17] on input at bounding box center [468, 20] width 408 height 23
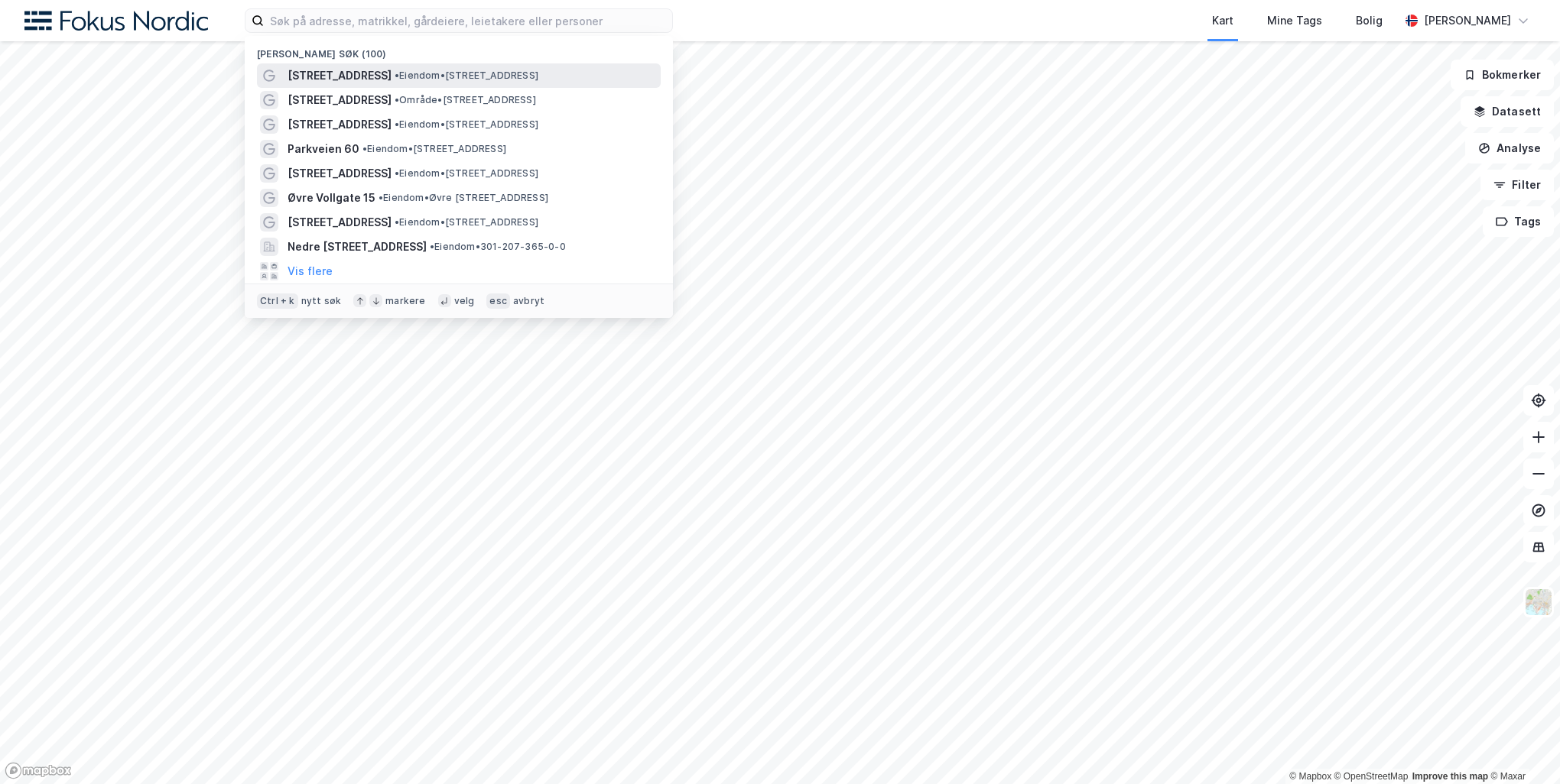
click at [425, 69] on span "• Eiendom • [STREET_ADDRESS]" at bounding box center [466, 75] width 144 height 13
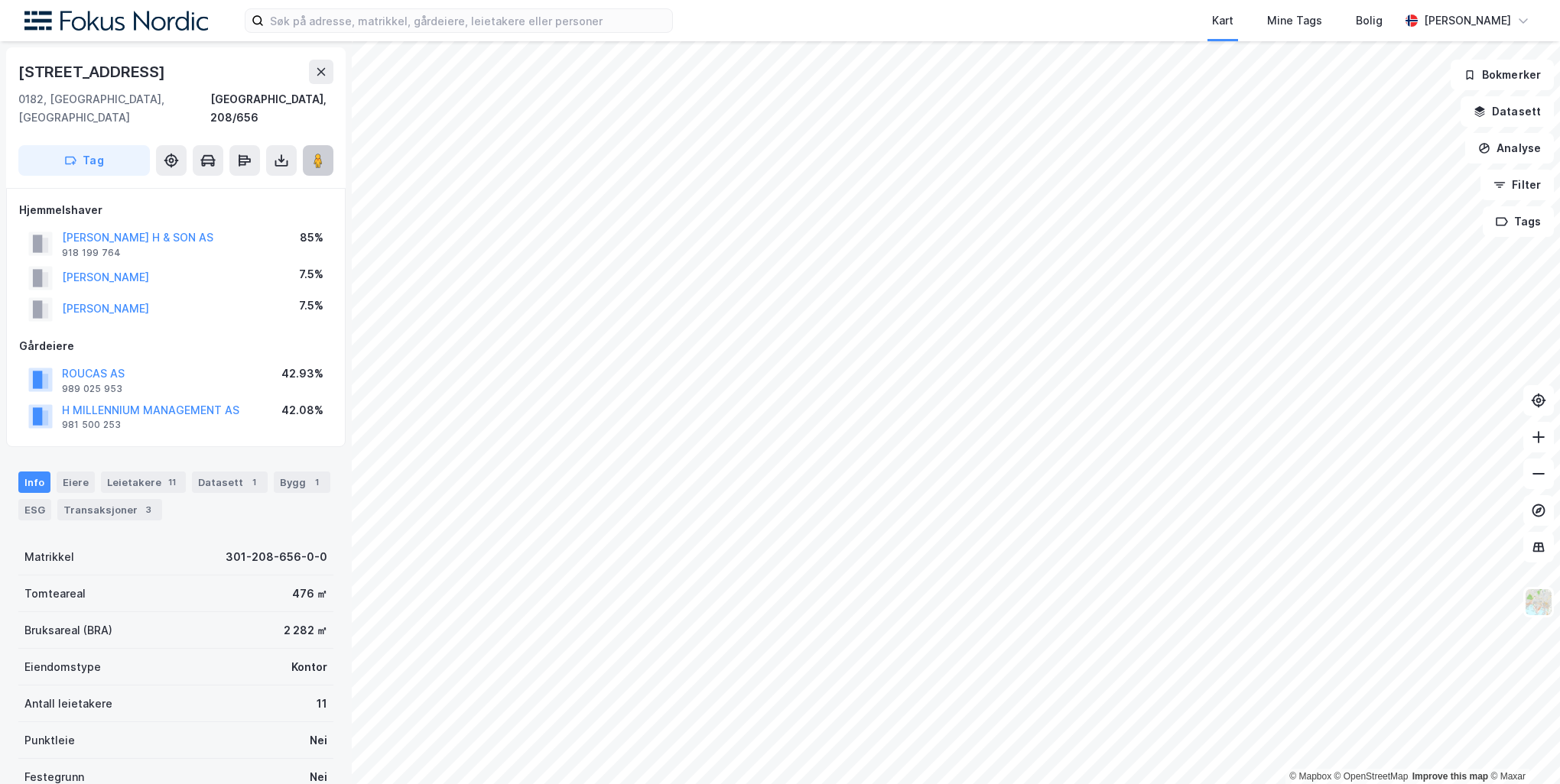
click at [316, 153] on image at bounding box center [318, 160] width 9 height 15
click at [472, 25] on input at bounding box center [468, 20] width 408 height 23
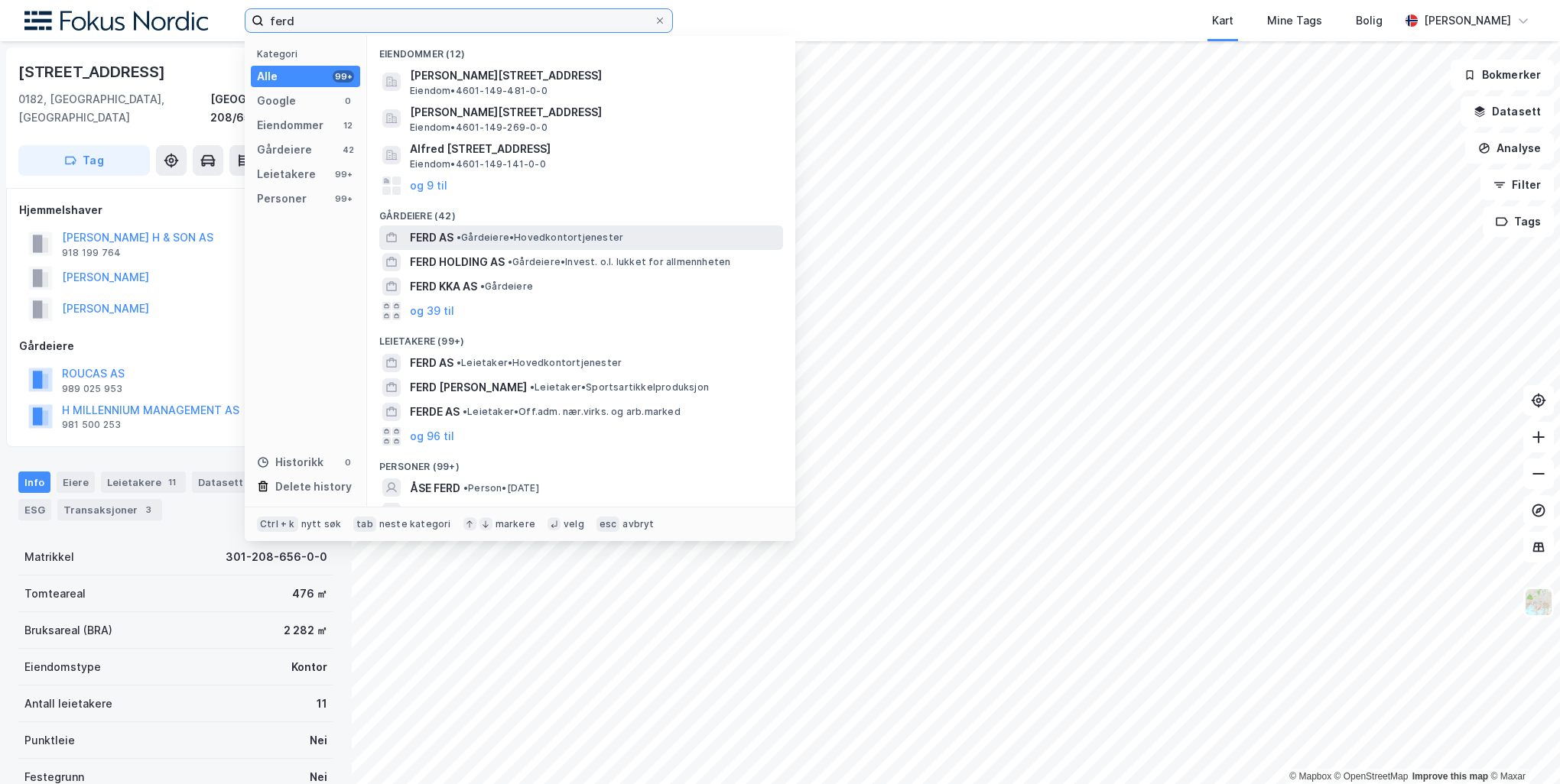
type input "ferd"
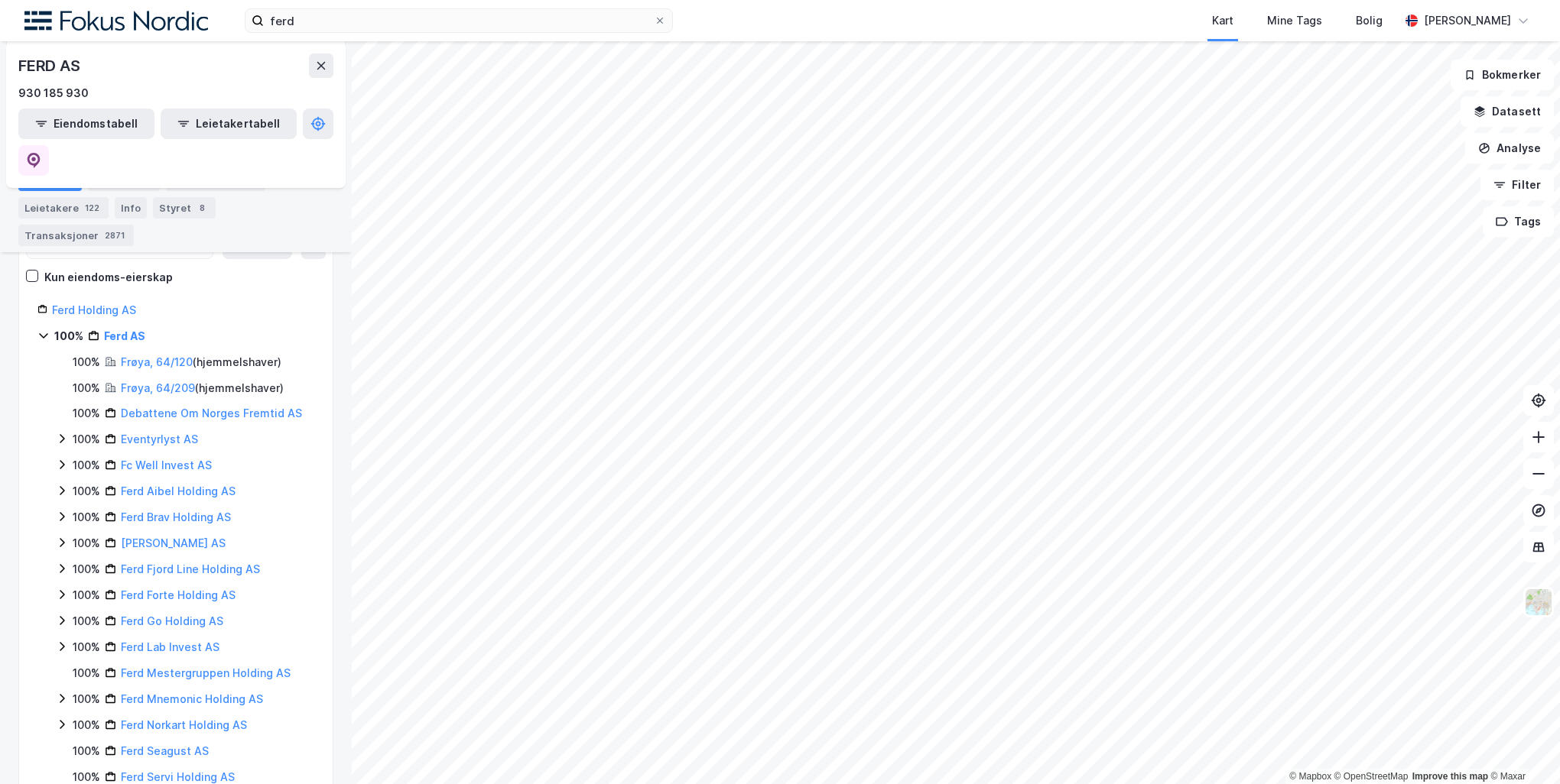
scroll to position [165, 0]
